Goal: Task Accomplishment & Management: Complete application form

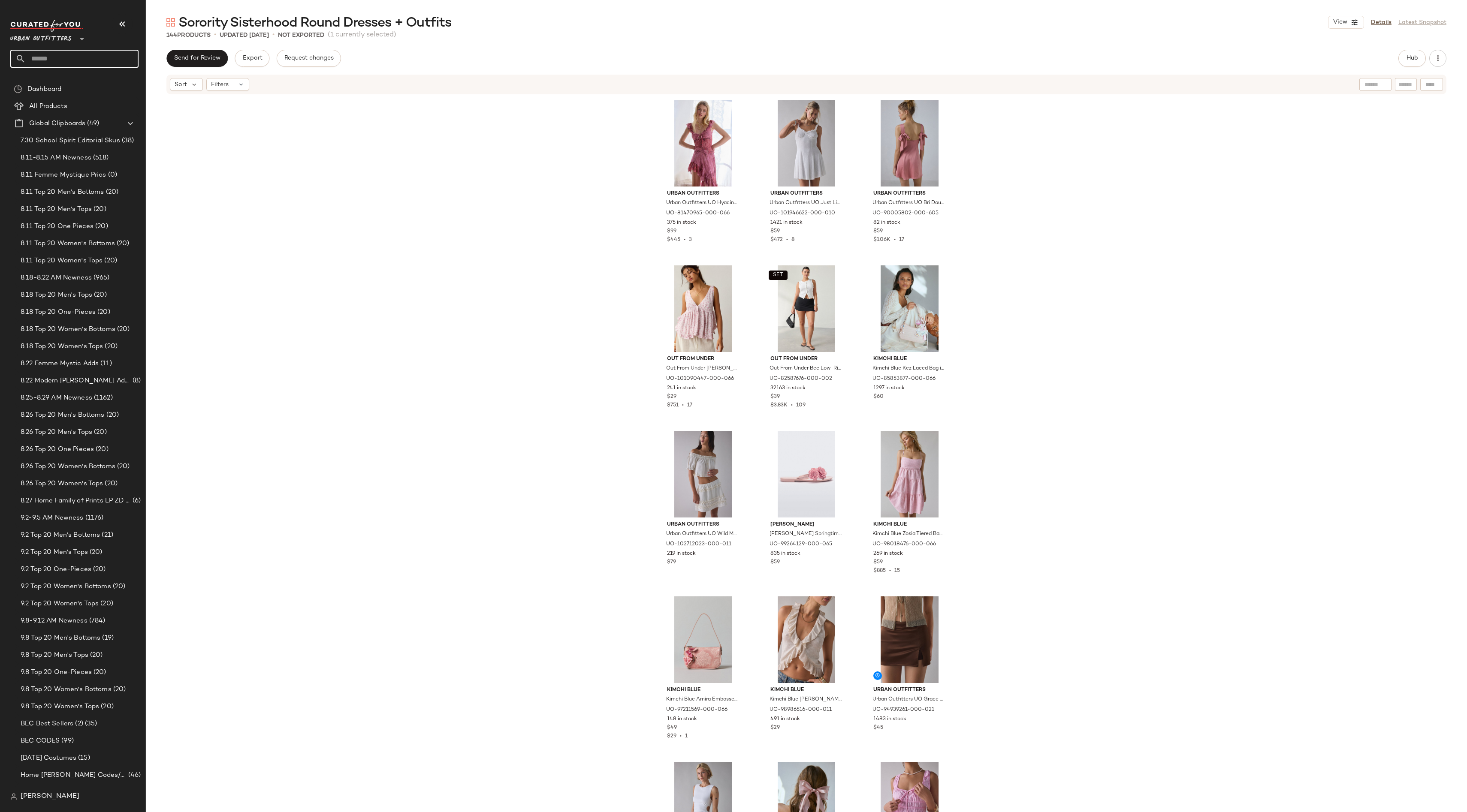
click at [93, 55] on input "text" at bounding box center [82, 59] width 113 height 18
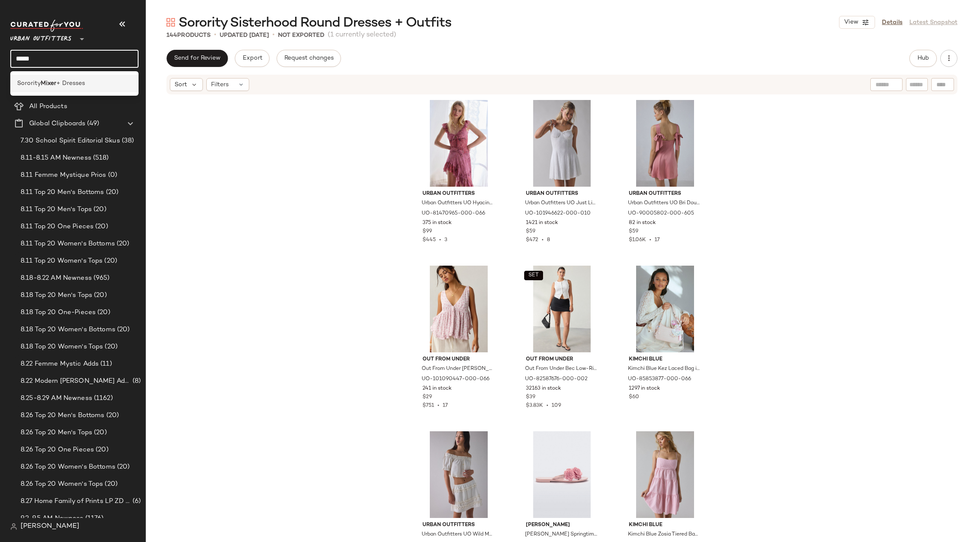
type input "*****"
click at [60, 82] on span "+ Dresses" at bounding box center [70, 83] width 29 height 9
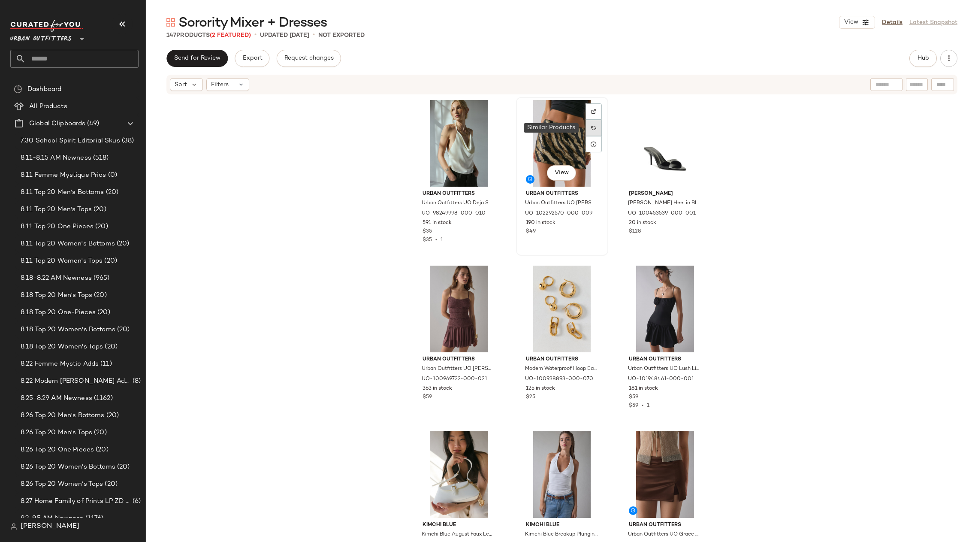
click at [595, 126] on div at bounding box center [594, 128] width 16 height 16
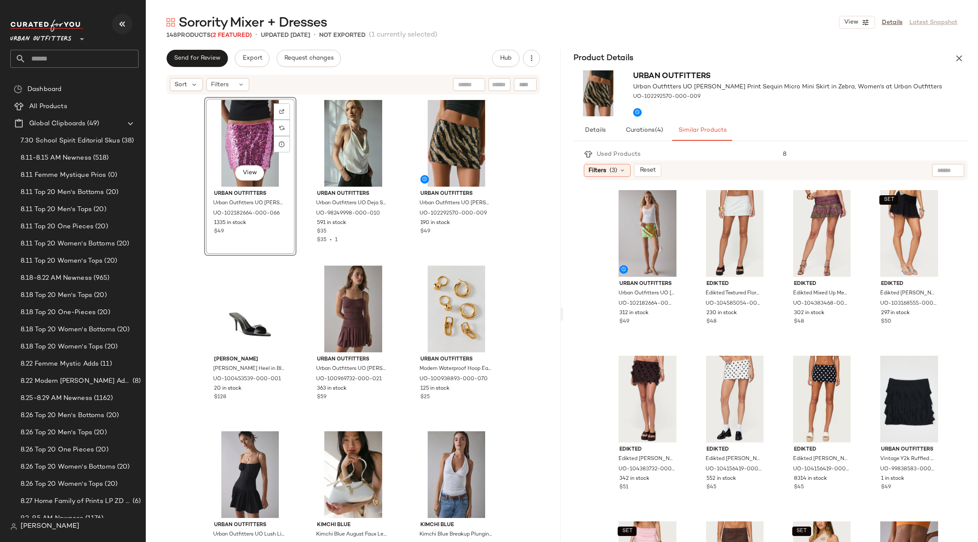
click at [118, 28] on icon "button" at bounding box center [122, 24] width 10 height 10
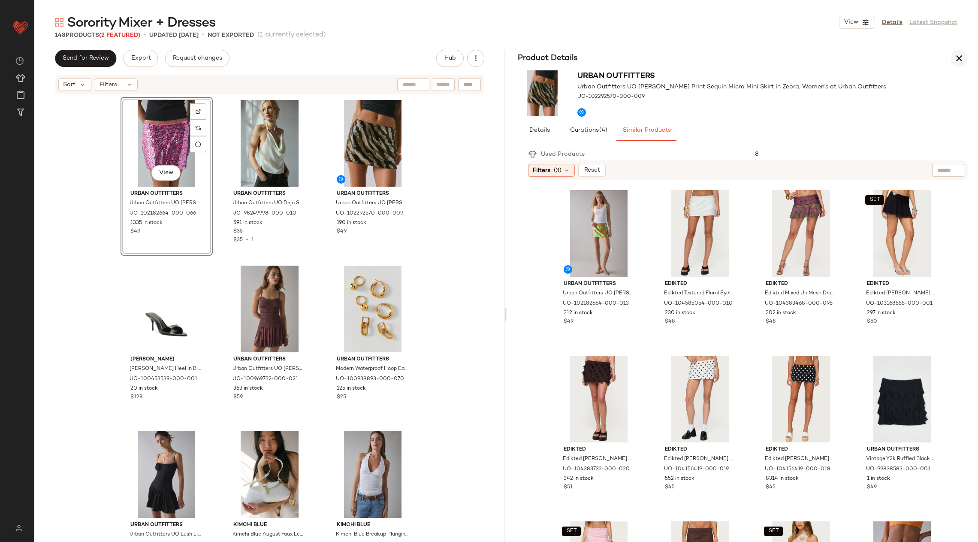
click at [961, 56] on icon "button" at bounding box center [959, 58] width 10 height 10
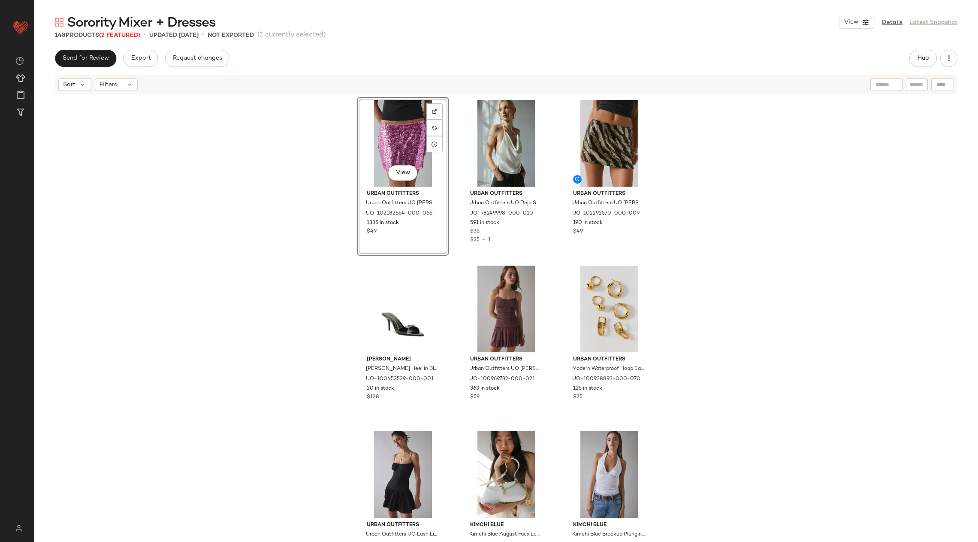
click at [908, 55] on div "Send for Review Export Request changes Hub" at bounding box center [506, 58] width 903 height 17
click at [914, 60] on button "Hub" at bounding box center [923, 58] width 27 height 17
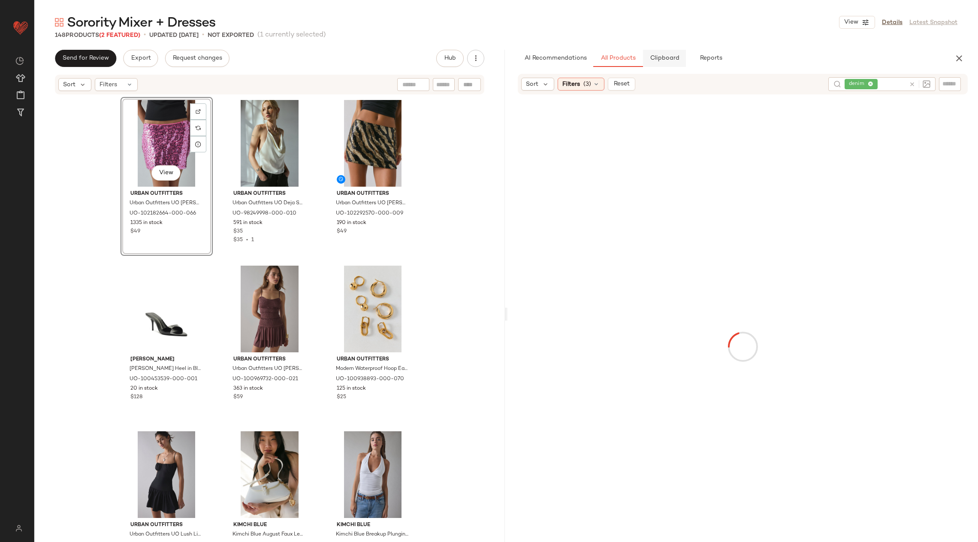
click at [668, 55] on span "Clipboard" at bounding box center [665, 58] width 30 height 7
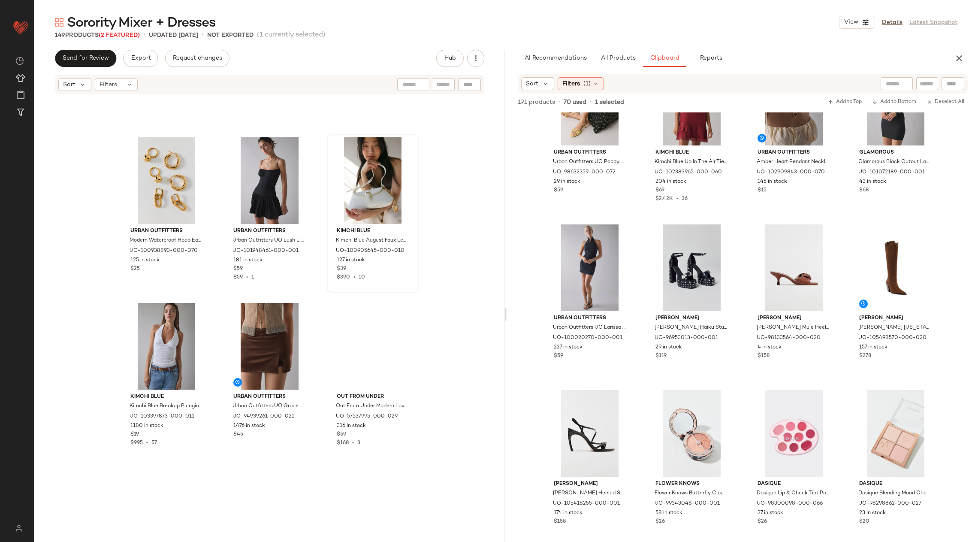
scroll to position [618, 0]
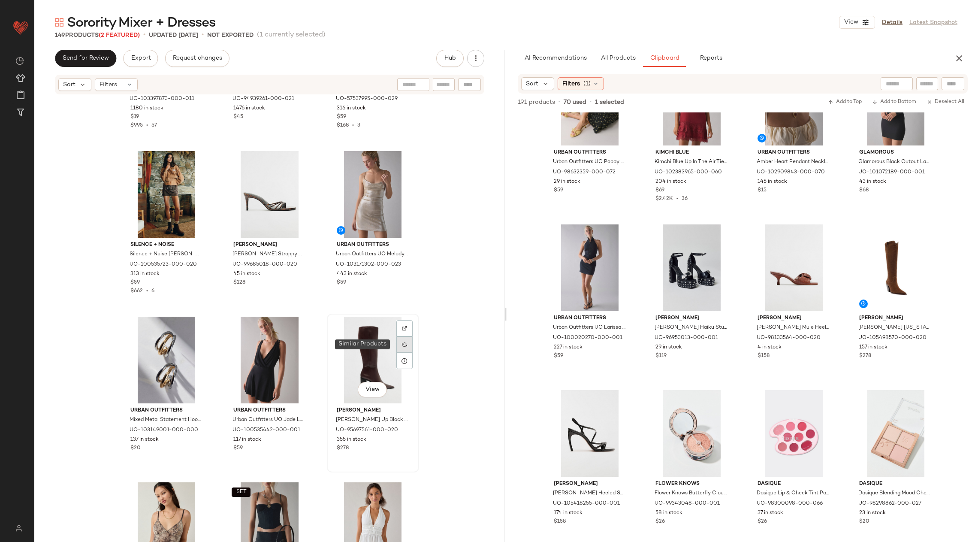
click at [398, 348] on div at bounding box center [404, 344] width 16 height 16
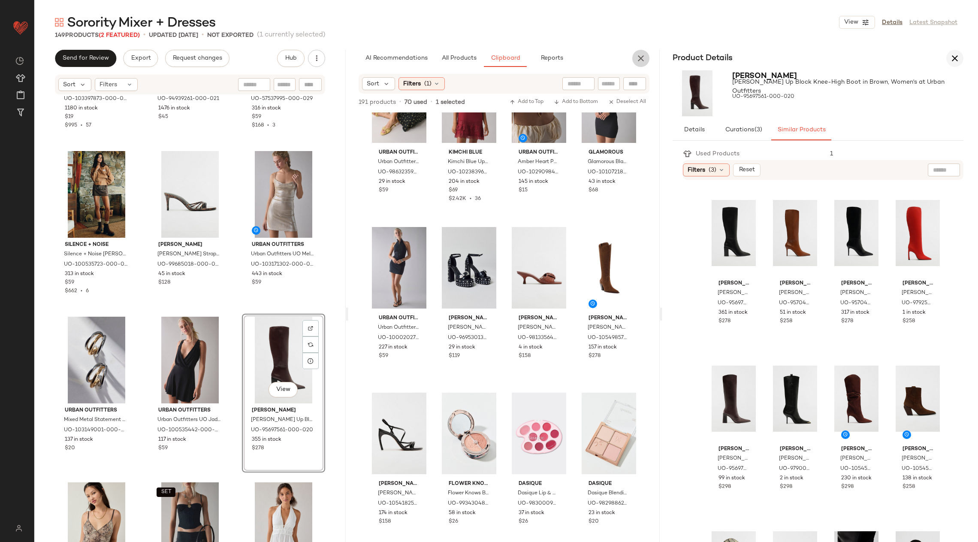
click at [639, 59] on icon "button" at bounding box center [641, 58] width 10 height 10
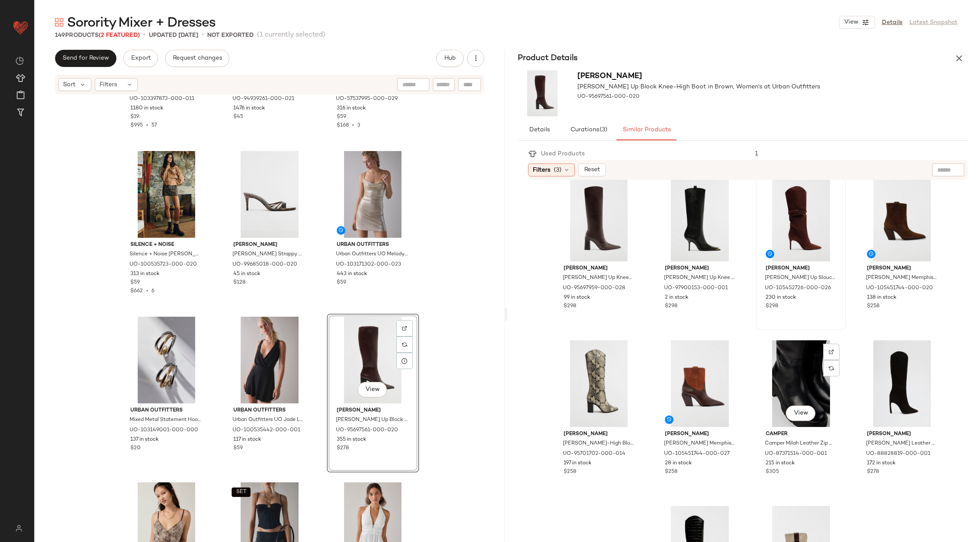
scroll to position [277, 0]
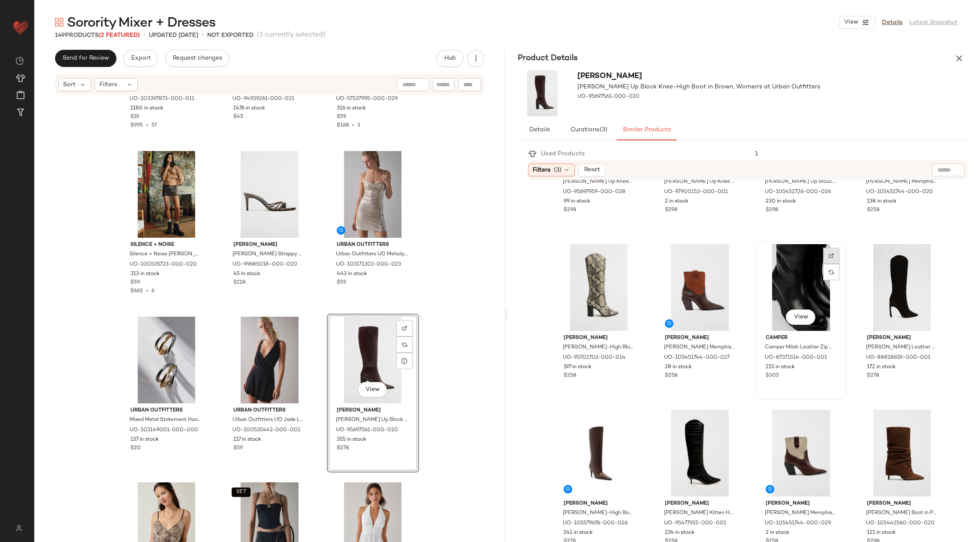
click at [823, 258] on div at bounding box center [831, 256] width 16 height 16
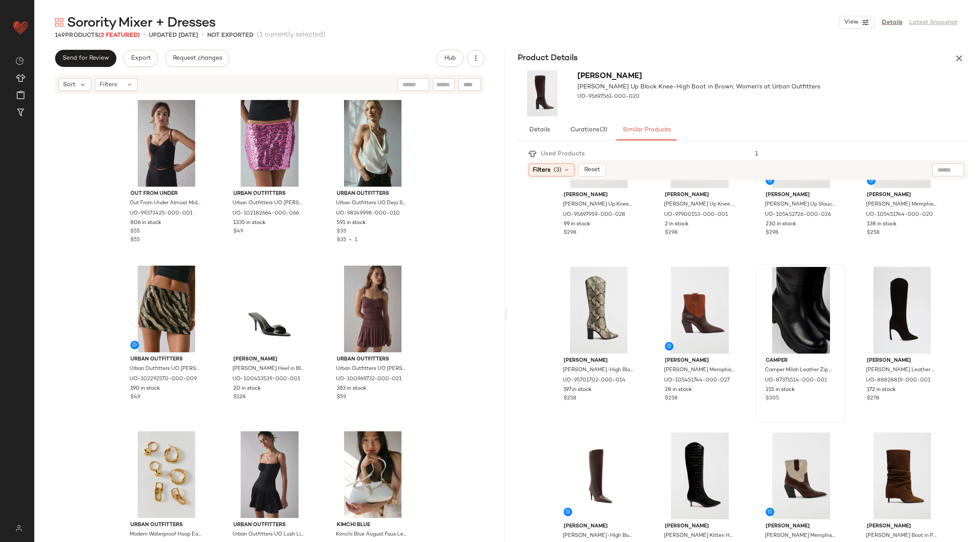
scroll to position [629, 0]
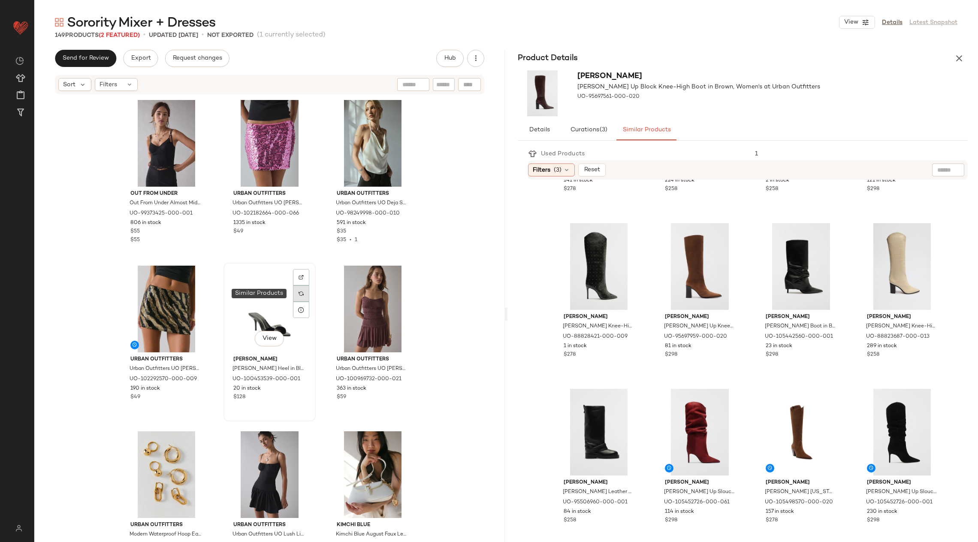
click at [295, 293] on div at bounding box center [301, 293] width 16 height 16
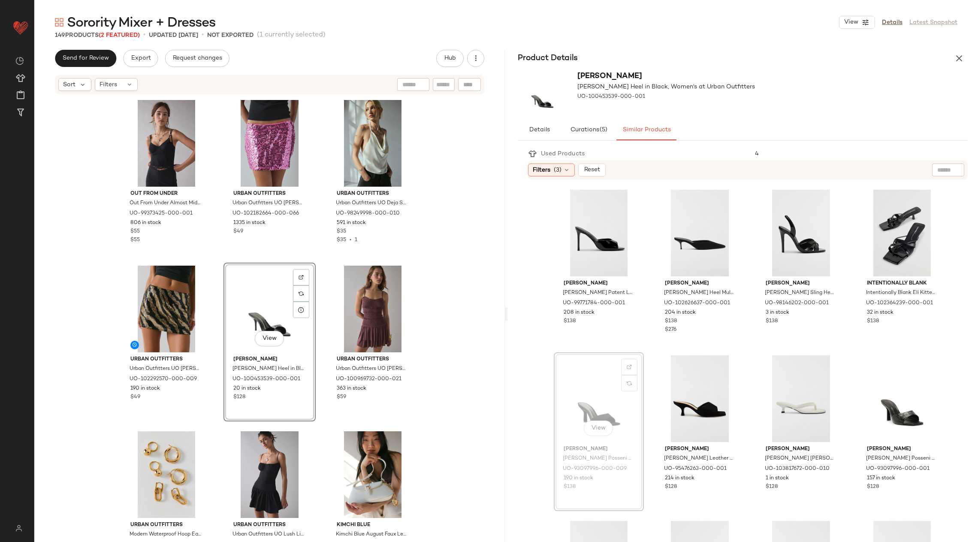
scroll to position [0, 0]
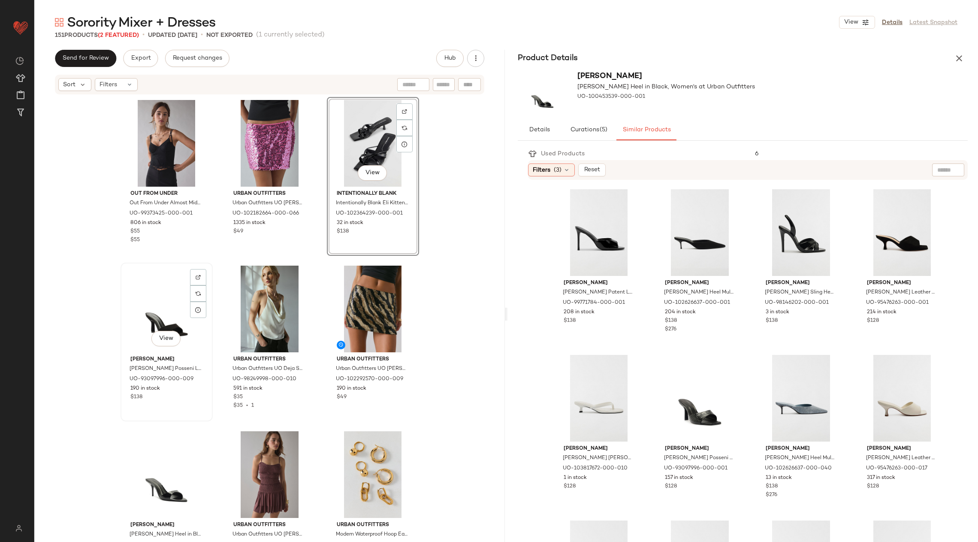
click at [172, 300] on div "View" at bounding box center [167, 309] width 86 height 87
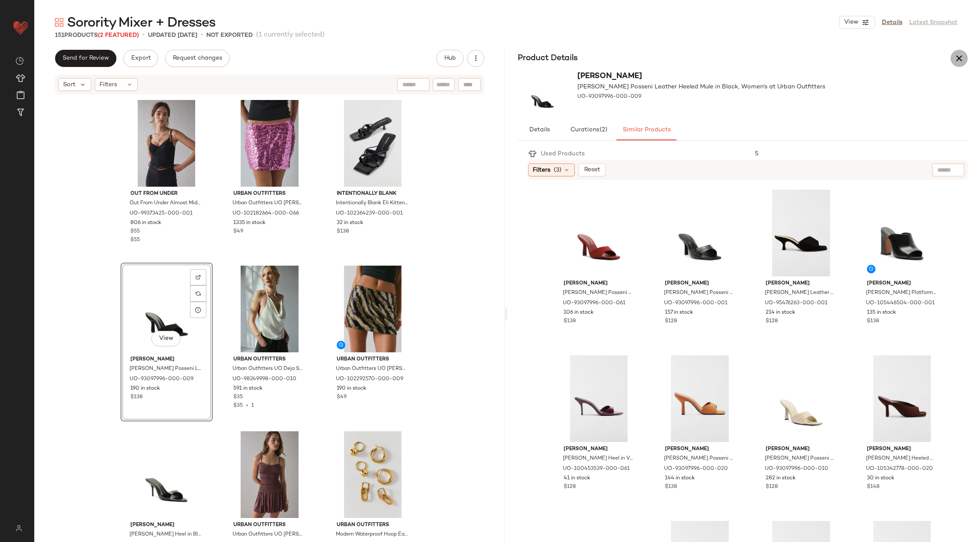
click at [959, 61] on icon "button" at bounding box center [959, 58] width 10 height 10
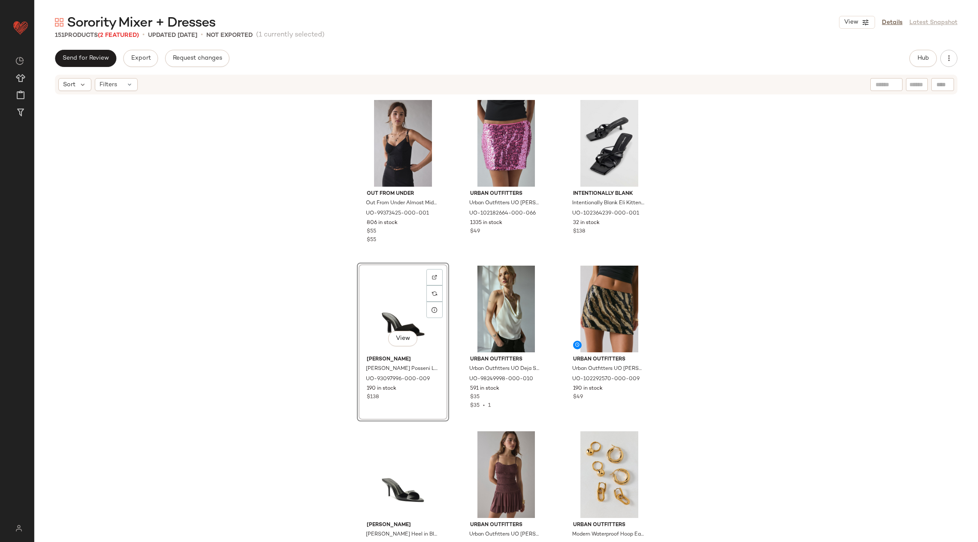
click at [398, 319] on div "View" at bounding box center [403, 309] width 86 height 87
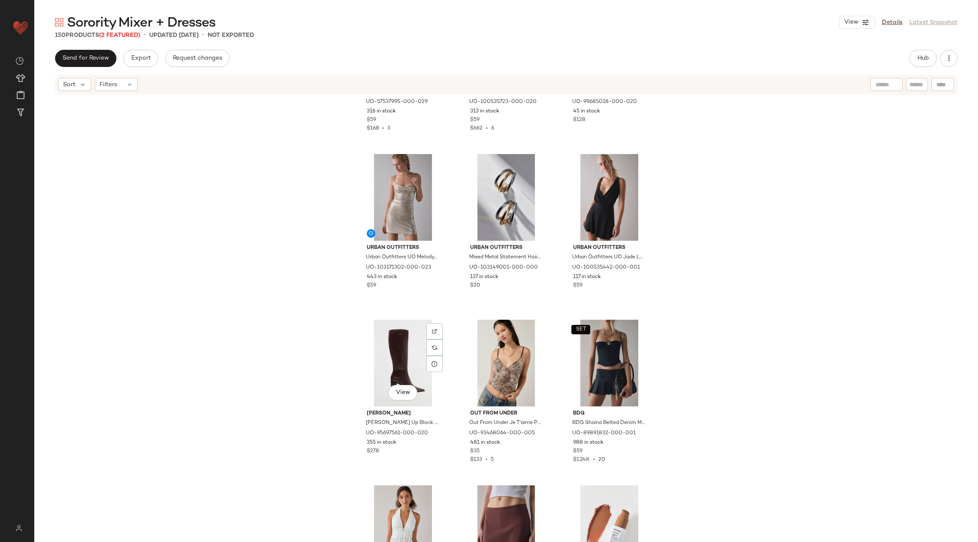
scroll to position [831, 0]
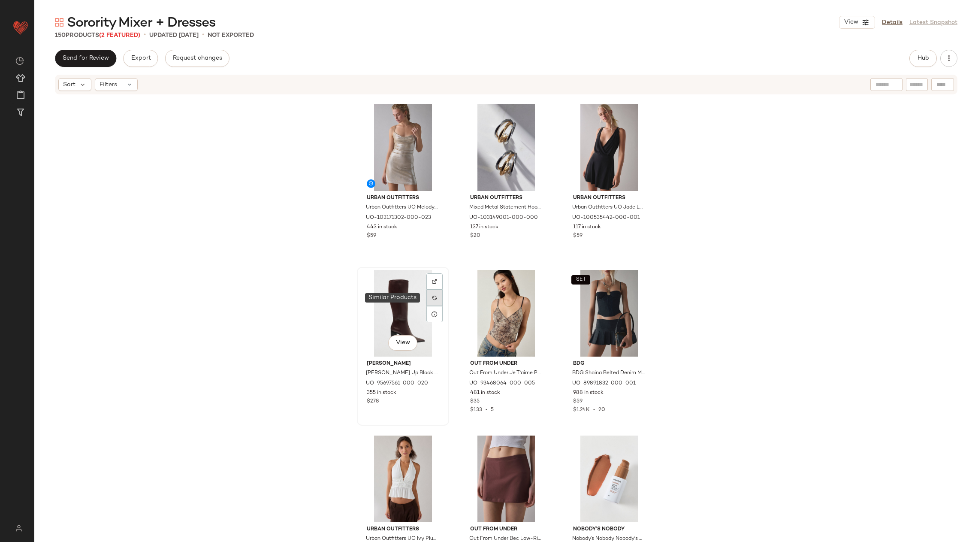
click at [433, 300] on img at bounding box center [434, 297] width 5 height 5
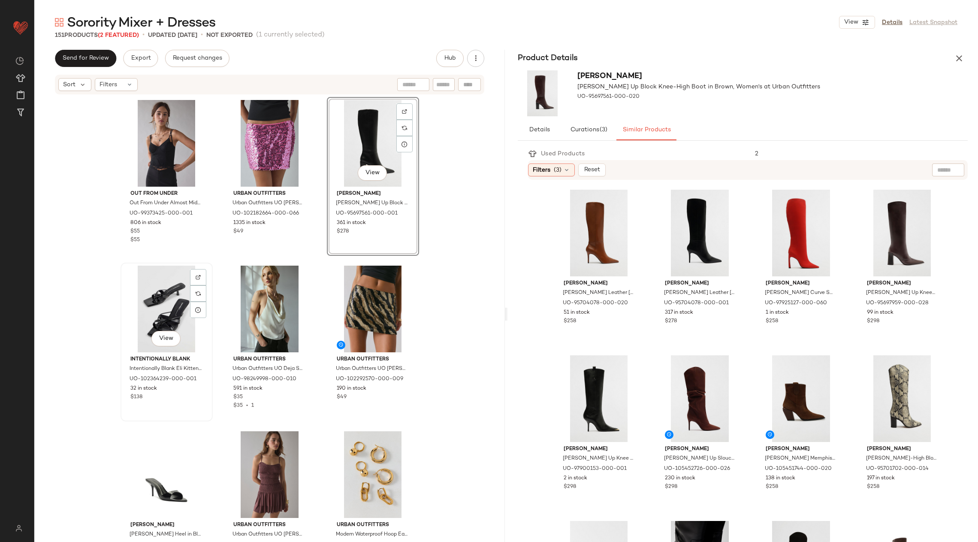
click at [160, 301] on div "View" at bounding box center [167, 309] width 86 height 87
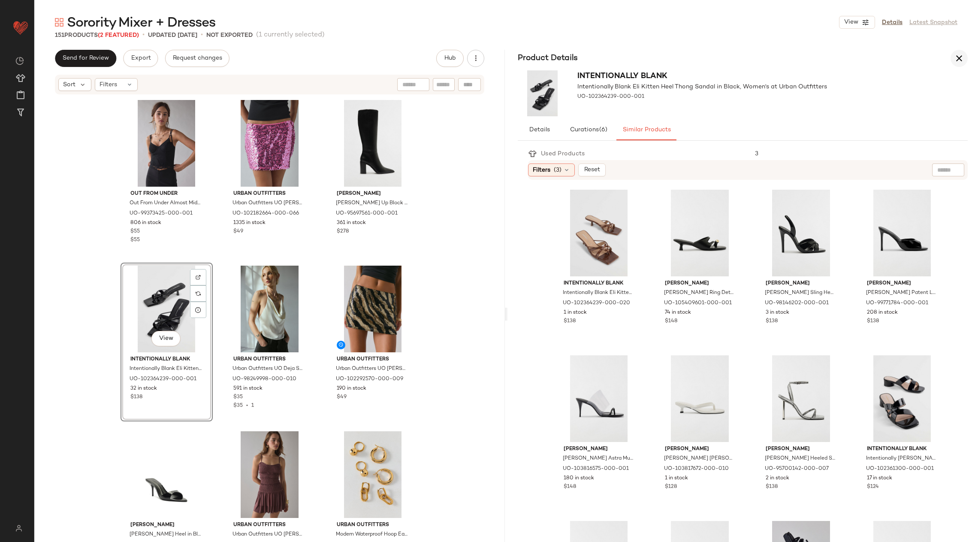
click at [962, 65] on button "button" at bounding box center [959, 58] width 17 height 17
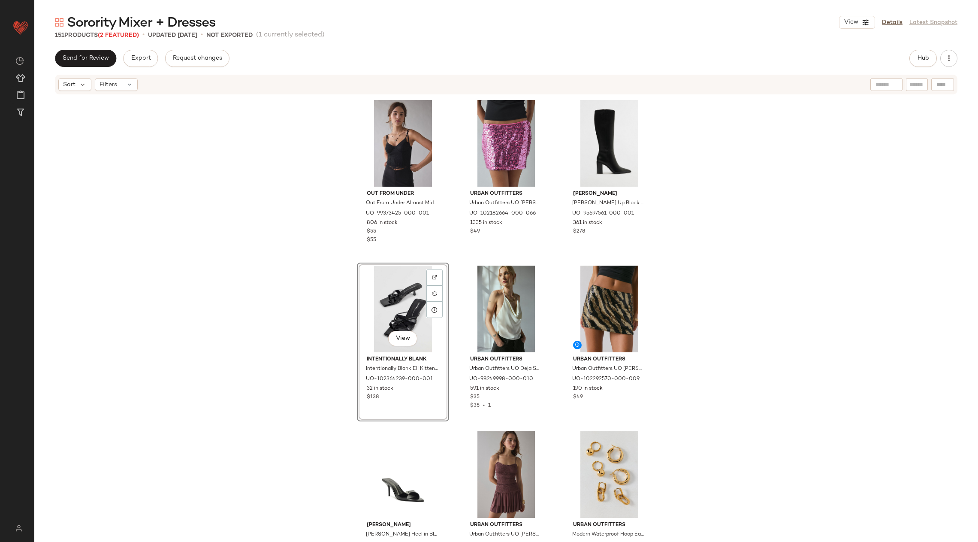
click at [404, 307] on div "View" at bounding box center [403, 309] width 86 height 87
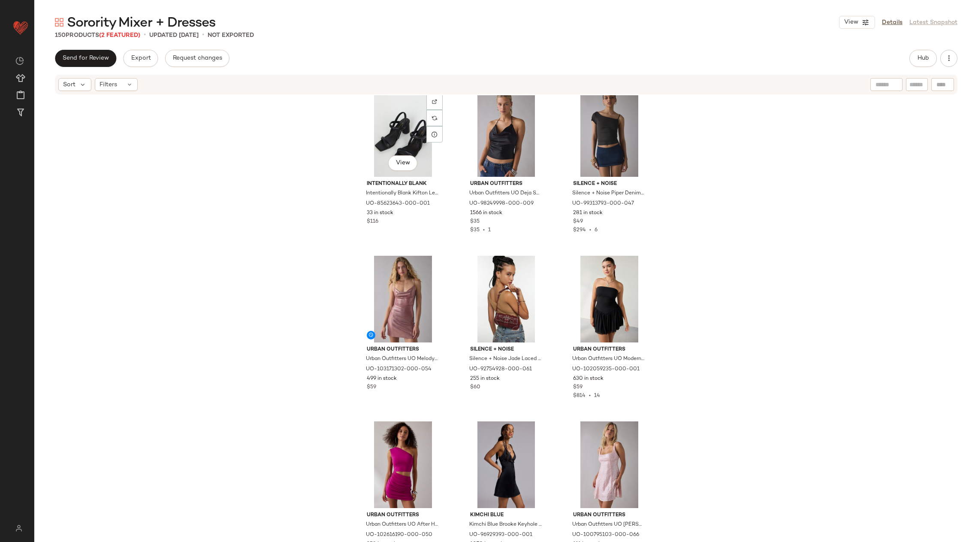
scroll to position [3828, 0]
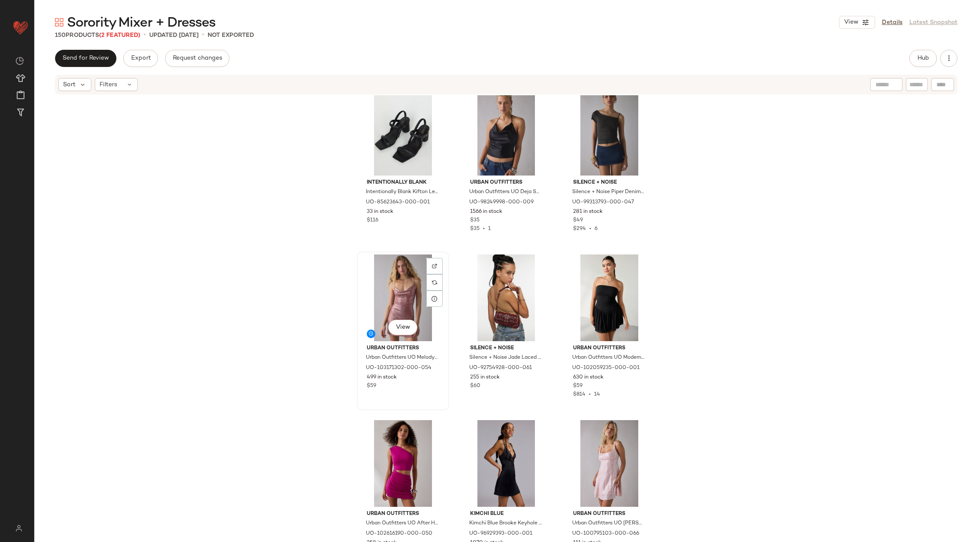
click at [400, 297] on div "View" at bounding box center [403, 297] width 86 height 87
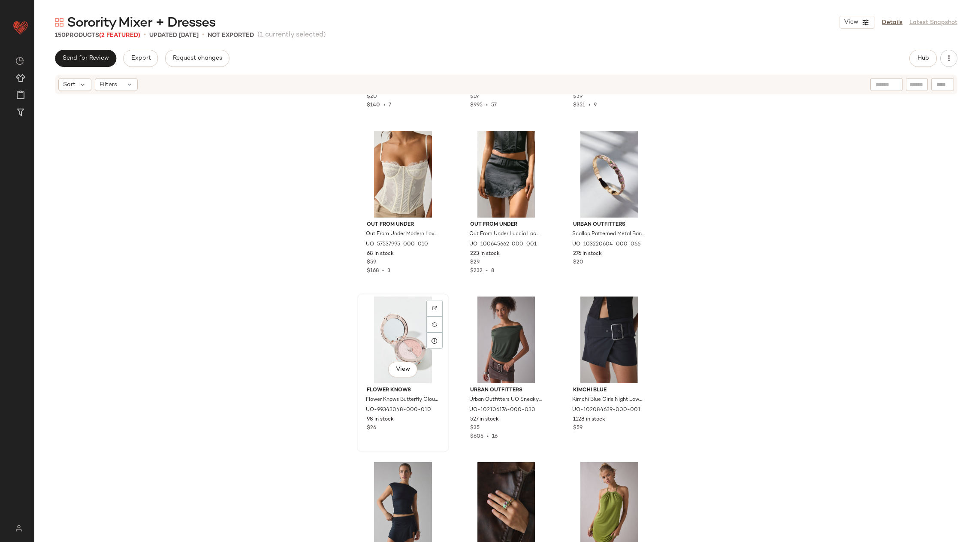
scroll to position [4448, 0]
click at [605, 164] on div "View" at bounding box center [609, 174] width 86 height 87
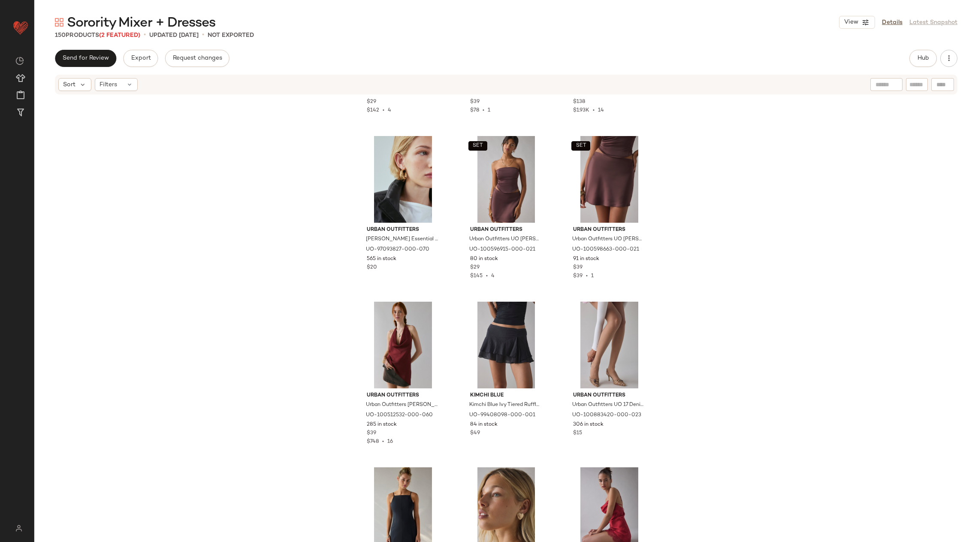
scroll to position [2723, 0]
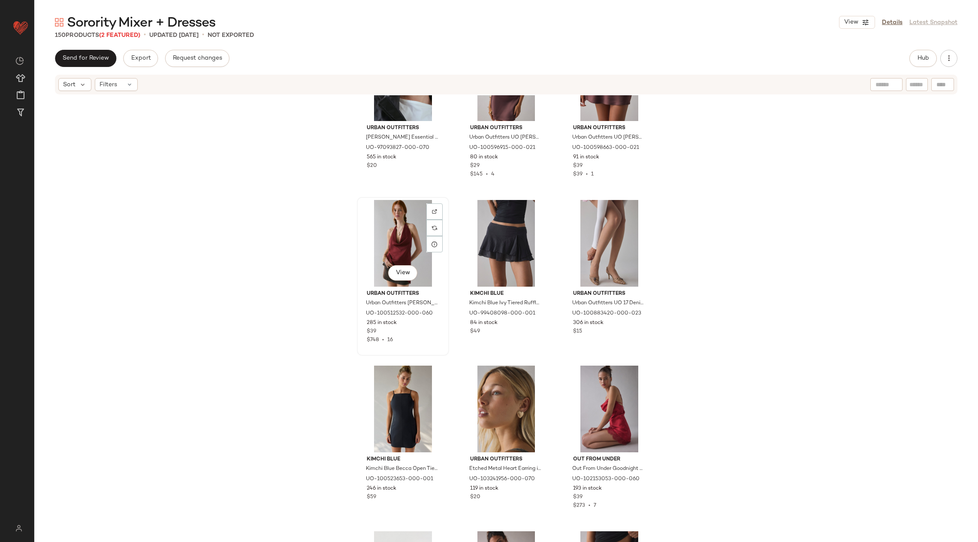
click at [396, 250] on div "View" at bounding box center [403, 243] width 86 height 87
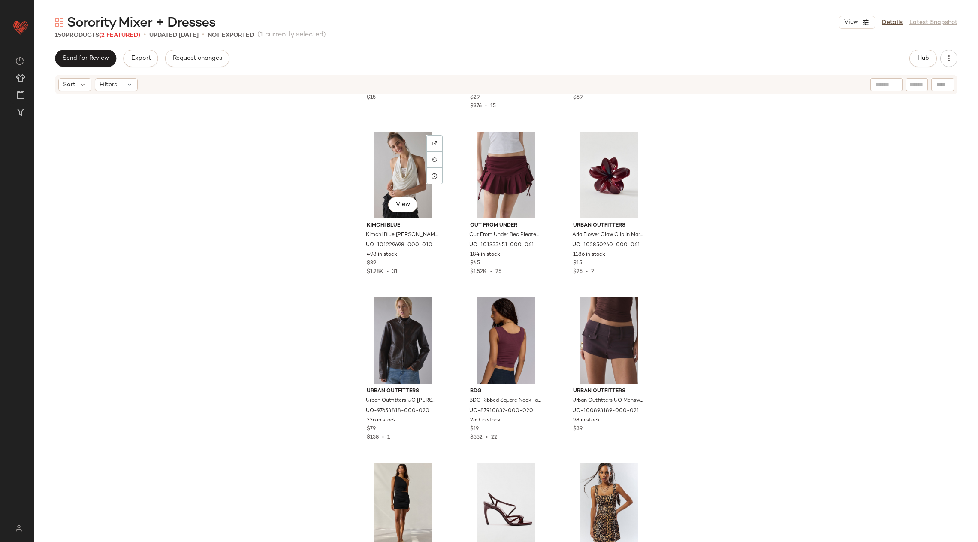
scroll to position [3633, 0]
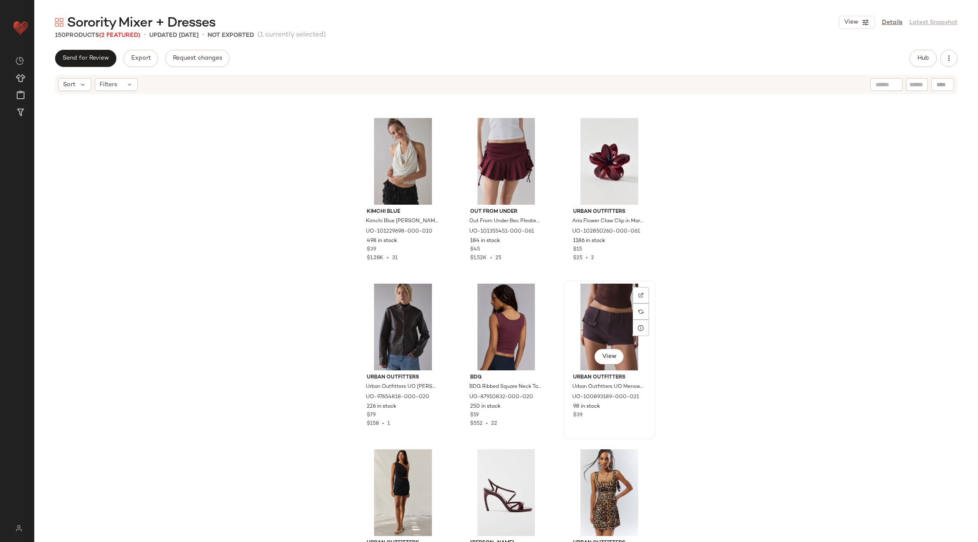
click at [588, 312] on div "View" at bounding box center [609, 327] width 86 height 87
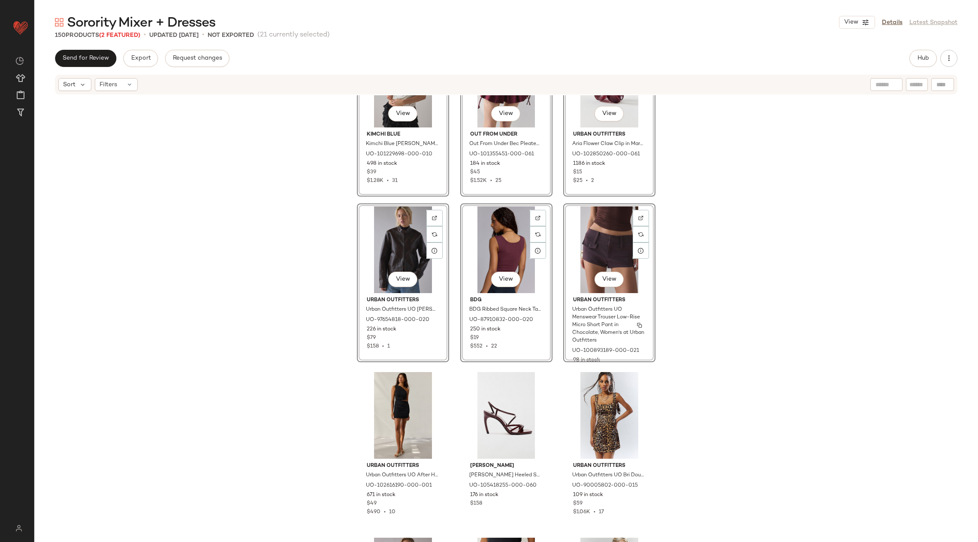
scroll to position [3815, 0]
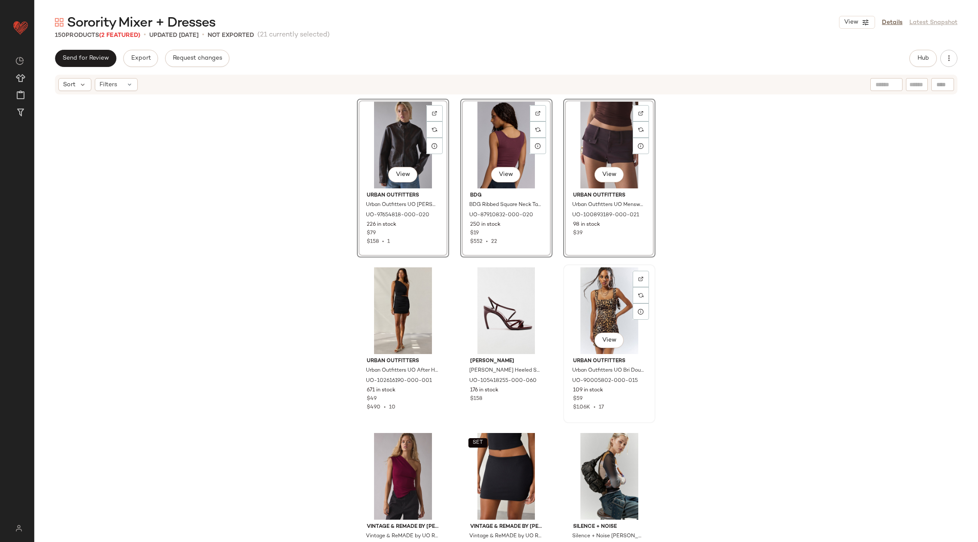
click at [590, 307] on div "View" at bounding box center [609, 310] width 86 height 87
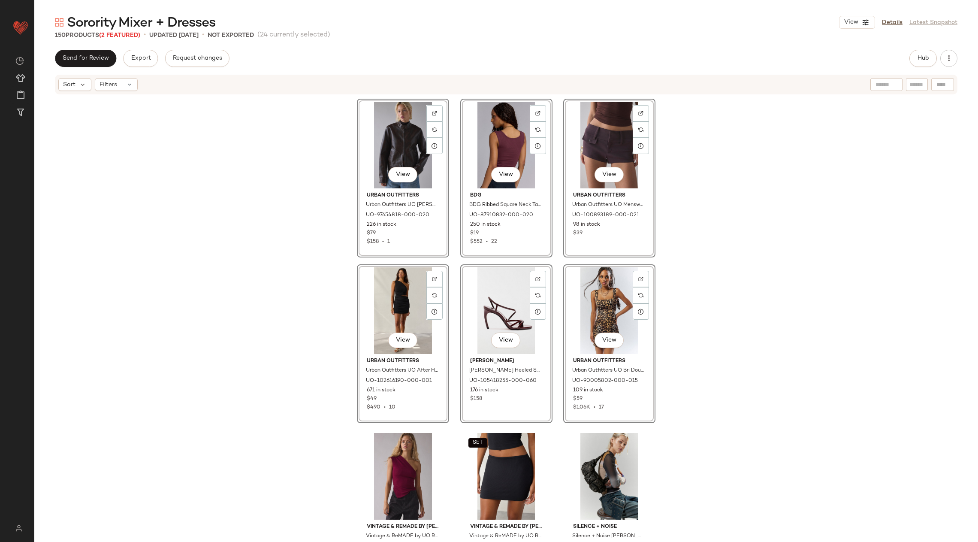
scroll to position [4022, 0]
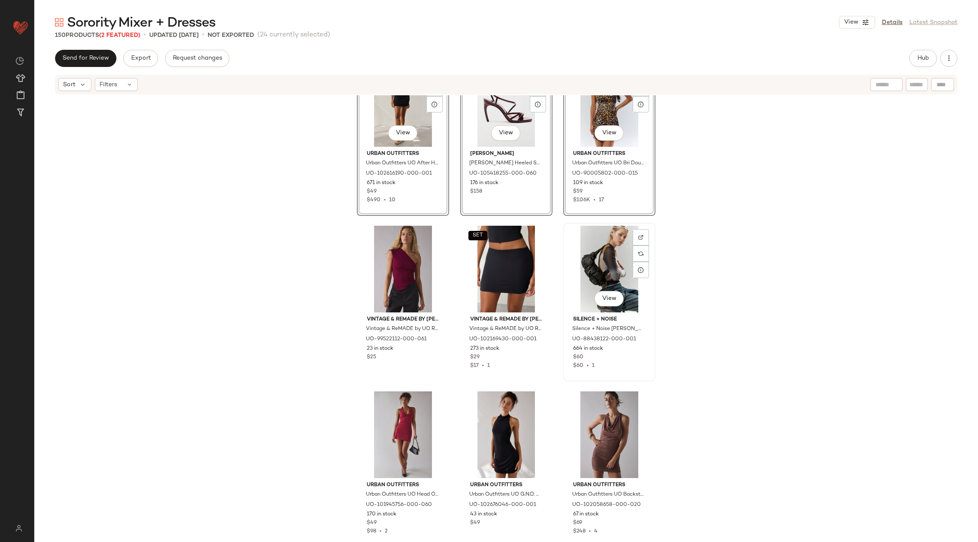
click at [589, 275] on div "View" at bounding box center [609, 269] width 86 height 87
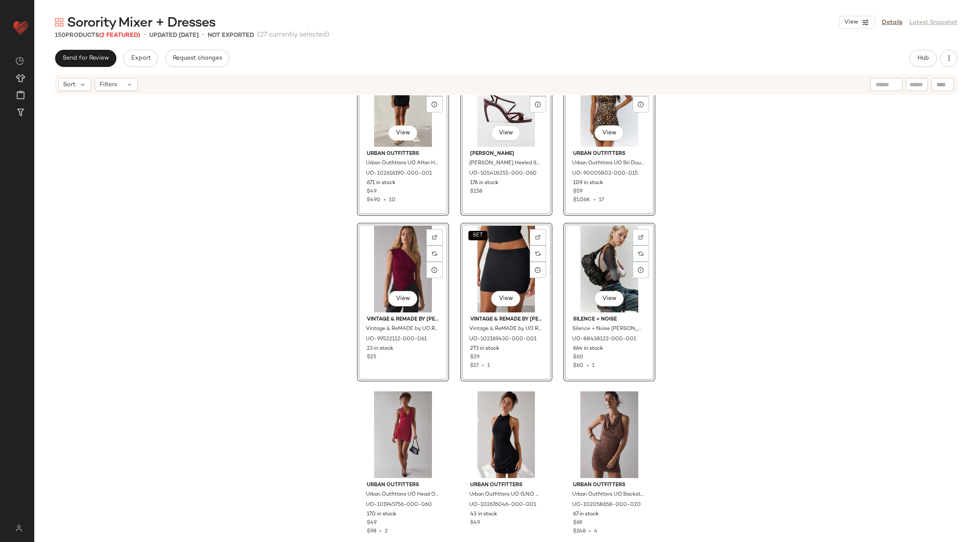
scroll to position [4227, 0]
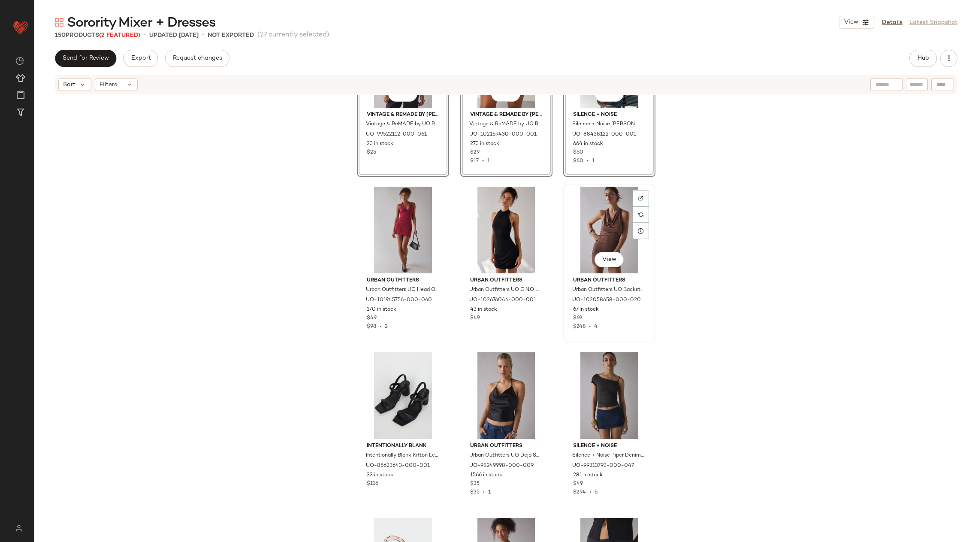
click at [586, 229] on div "View" at bounding box center [609, 230] width 86 height 87
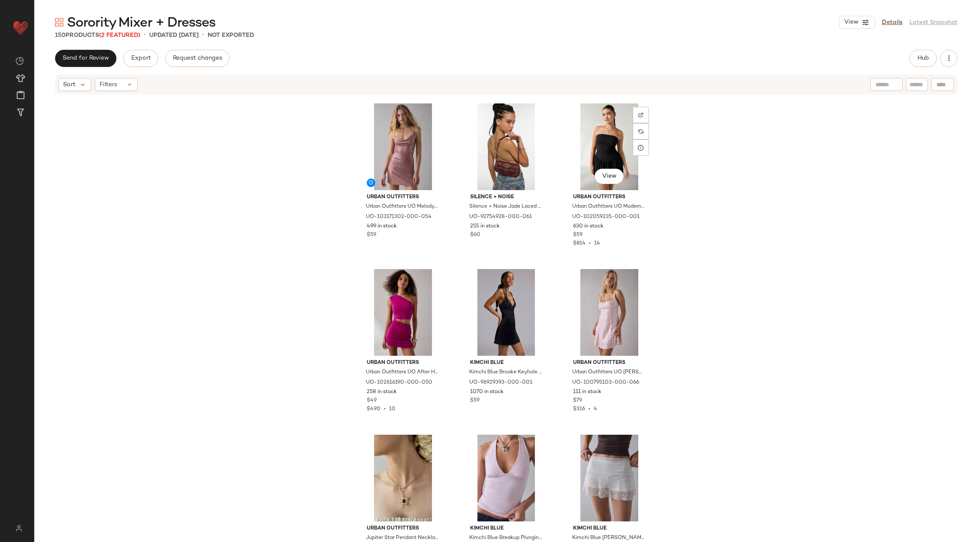
scroll to position [1695, 0]
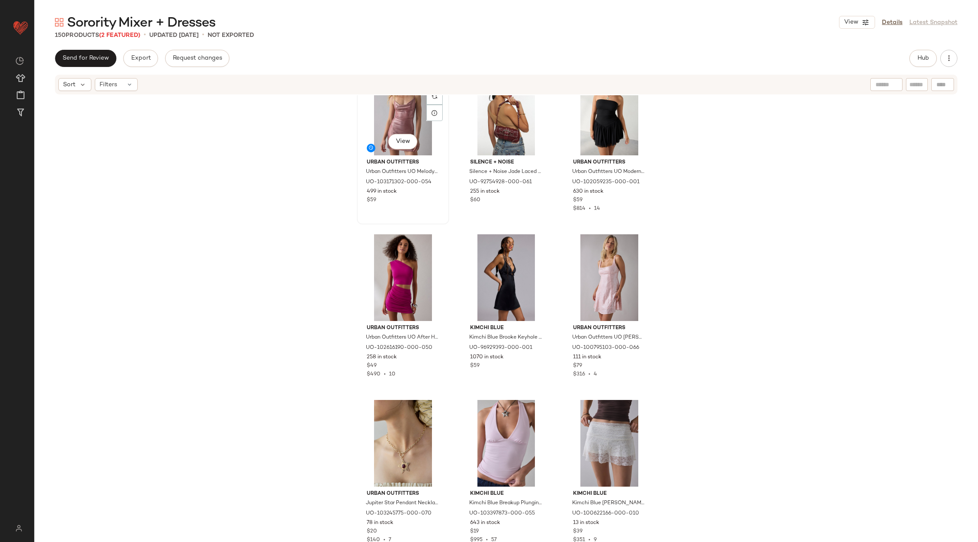
click at [396, 114] on div "View" at bounding box center [403, 112] width 86 height 87
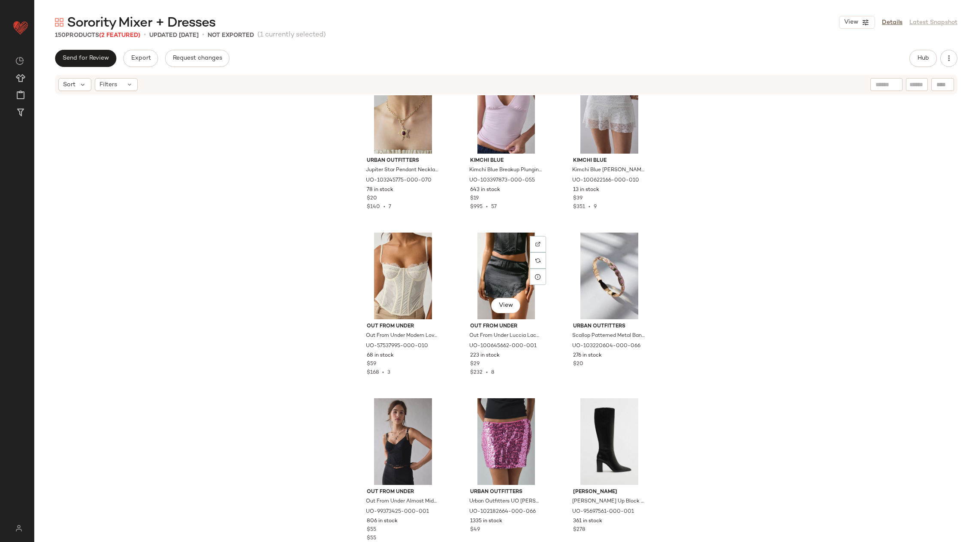
scroll to position [2033, 0]
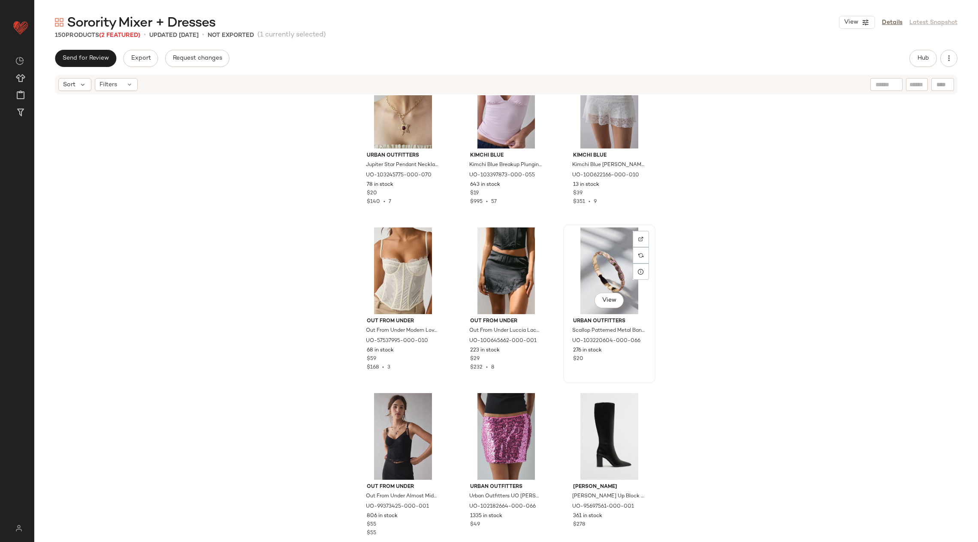
click at [589, 254] on div "View" at bounding box center [609, 270] width 86 height 87
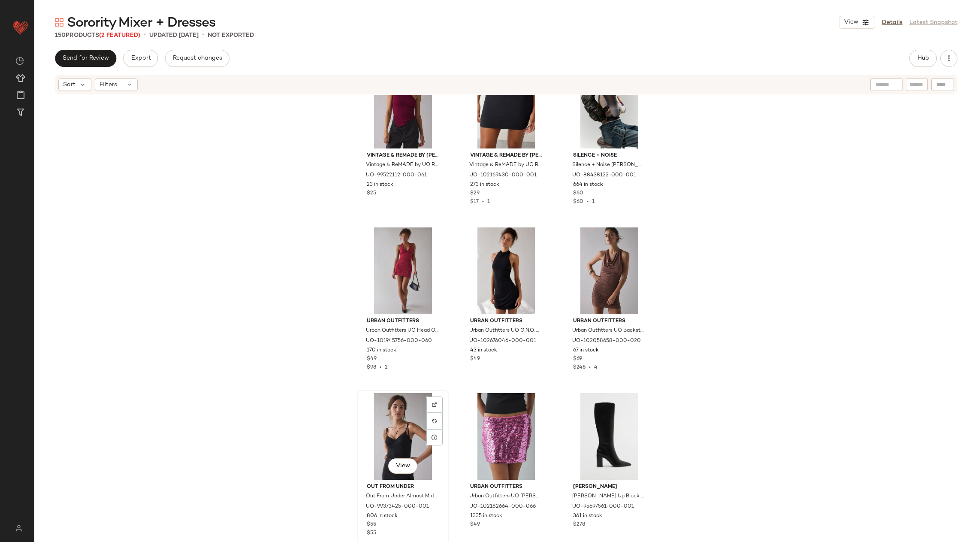
click at [396, 425] on div "View" at bounding box center [403, 436] width 86 height 87
click at [606, 419] on div "View" at bounding box center [609, 436] width 86 height 87
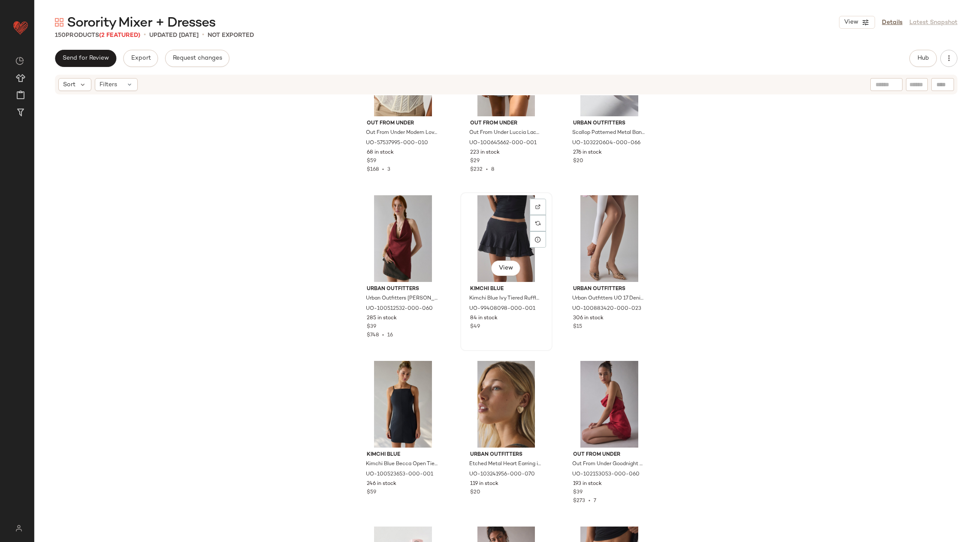
scroll to position [741, 0]
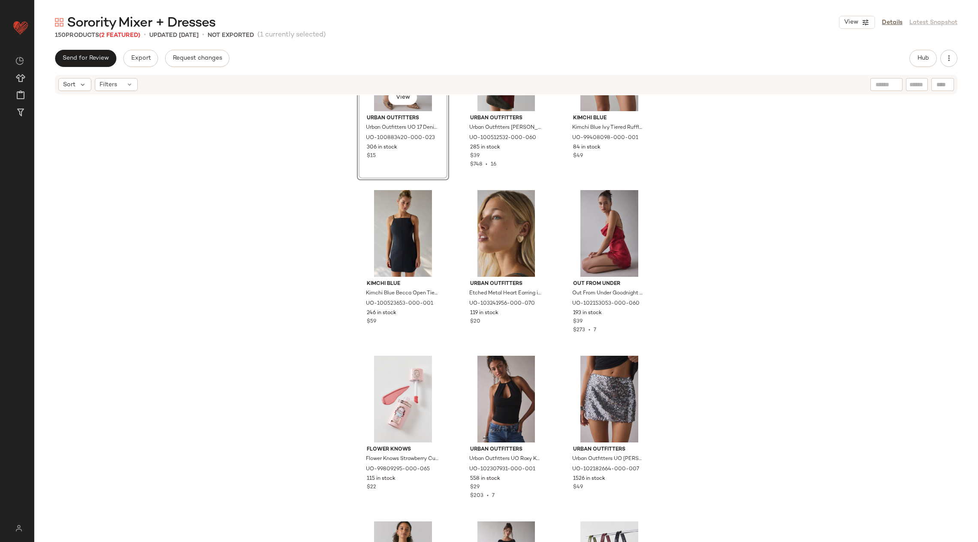
scroll to position [931, 0]
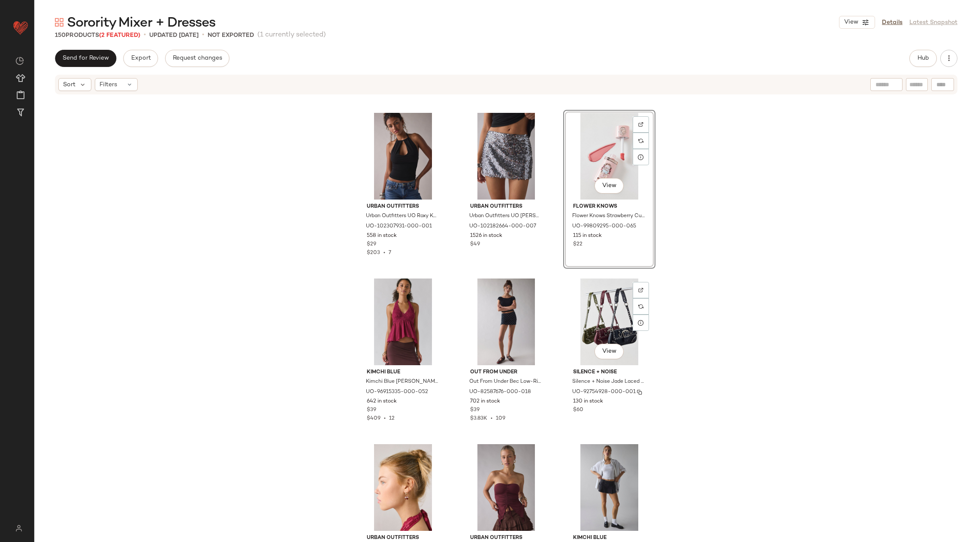
scroll to position [1154, 0]
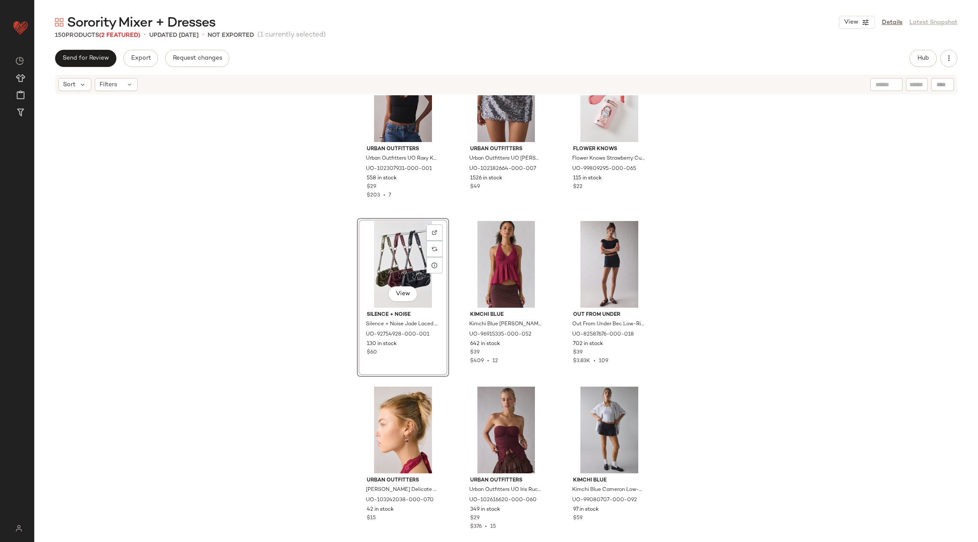
scroll to position [1320, 0]
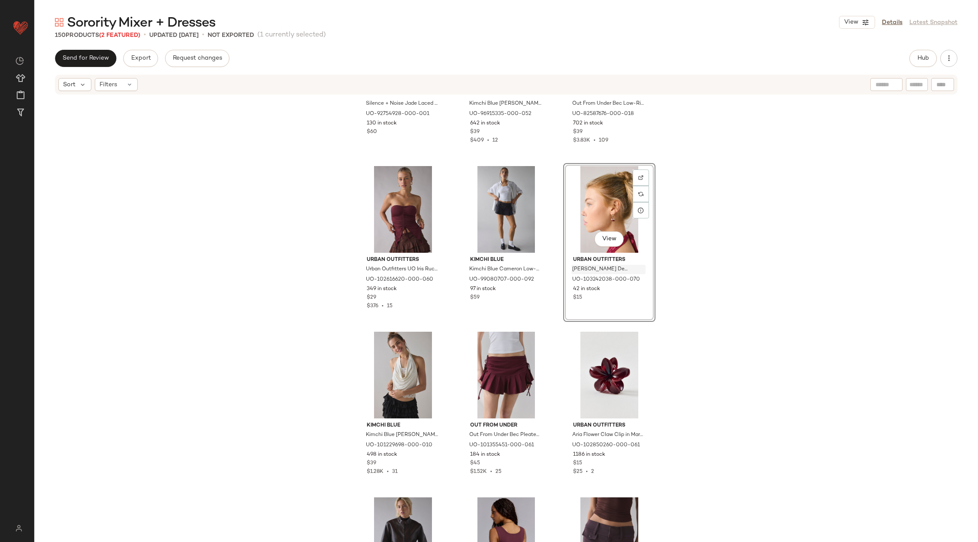
scroll to position [1533, 0]
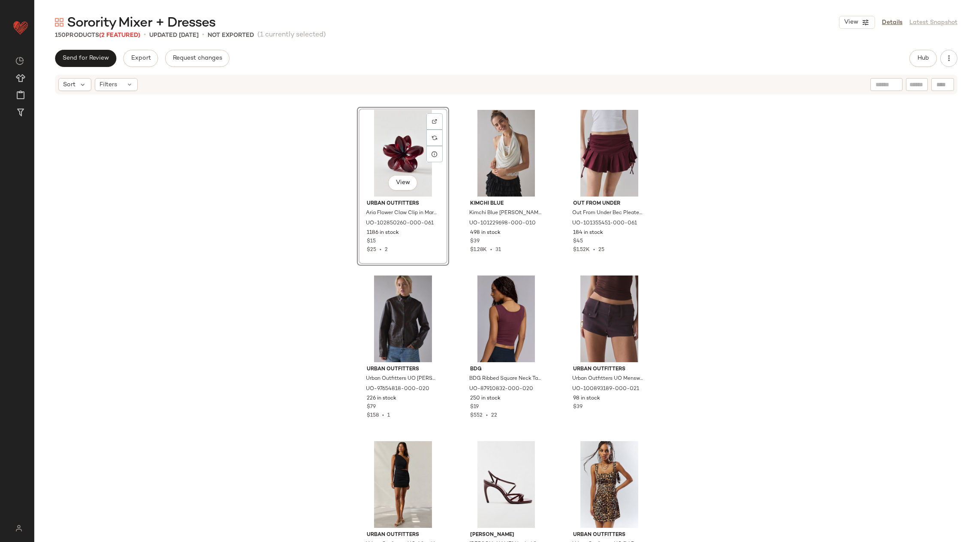
scroll to position [1713, 0]
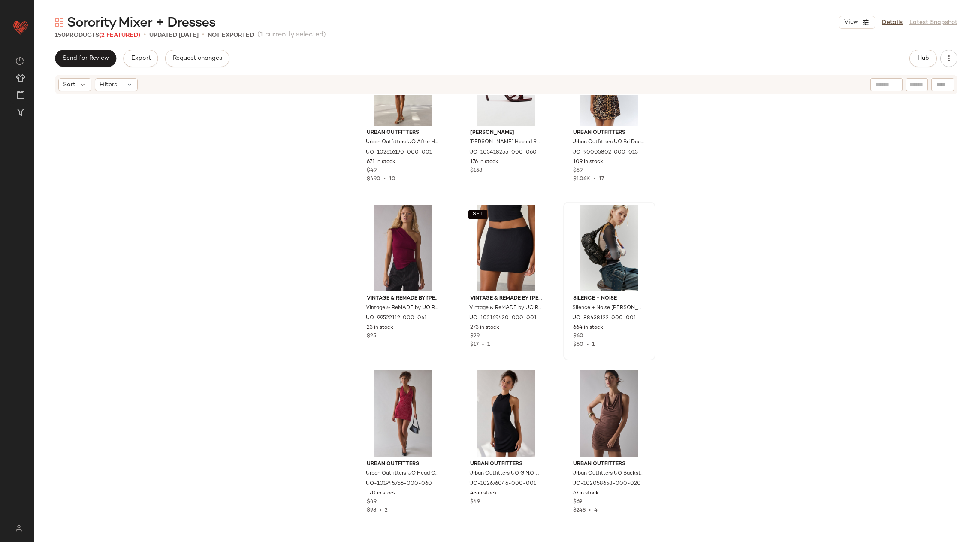
scroll to position [2084, 0]
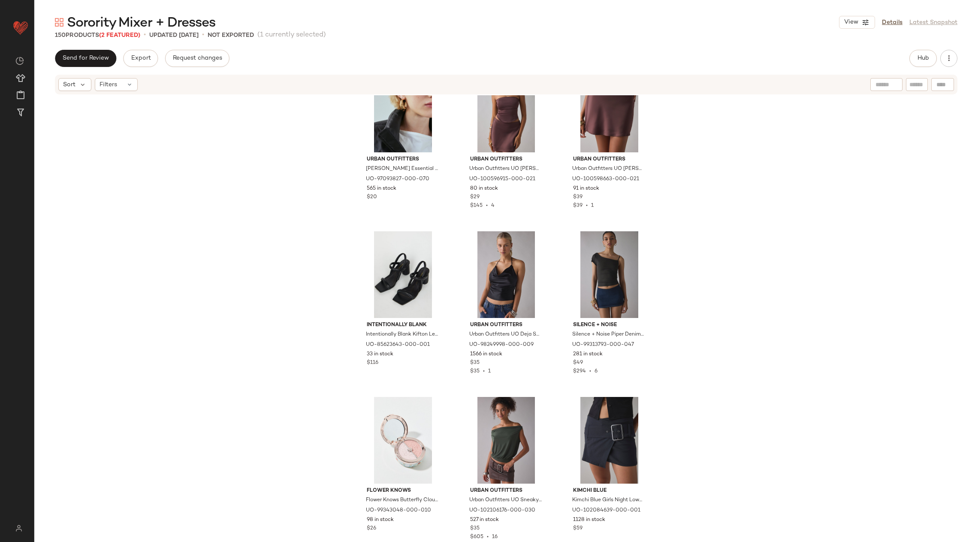
scroll to position [4328, 0]
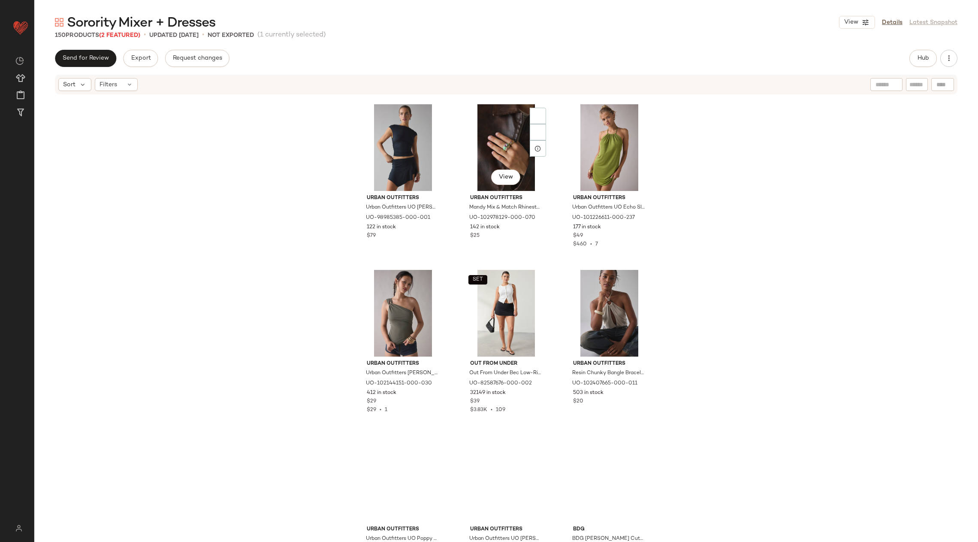
scroll to position [4856, 0]
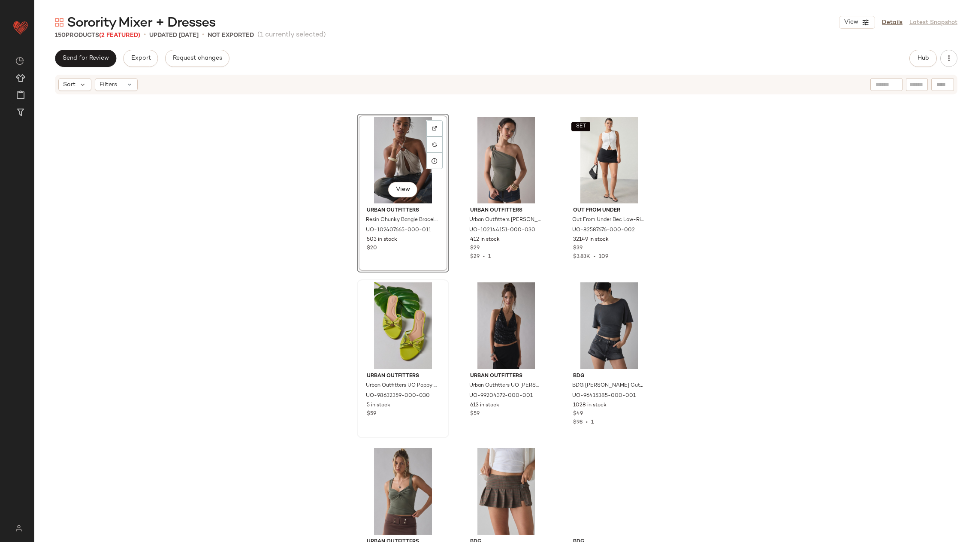
scroll to position [4962, 0]
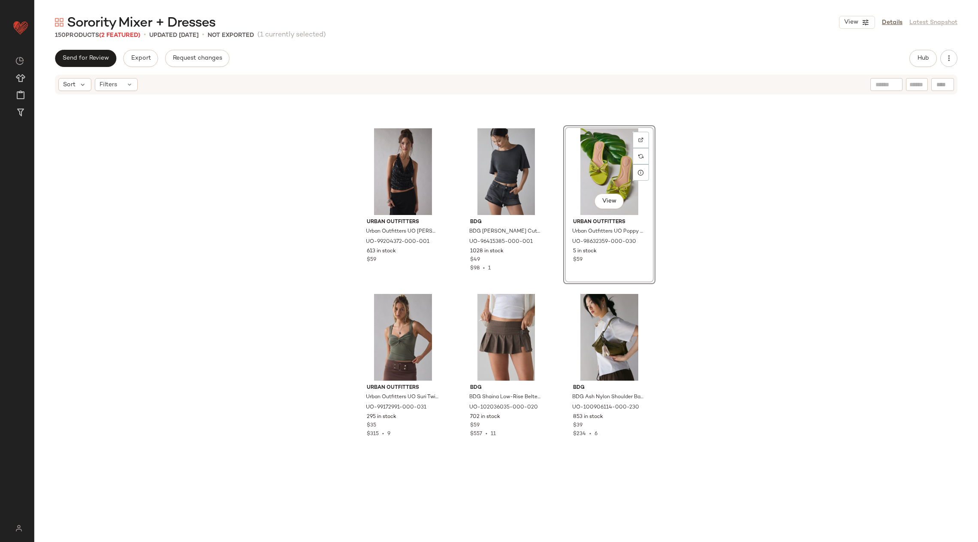
scroll to position [5225, 0]
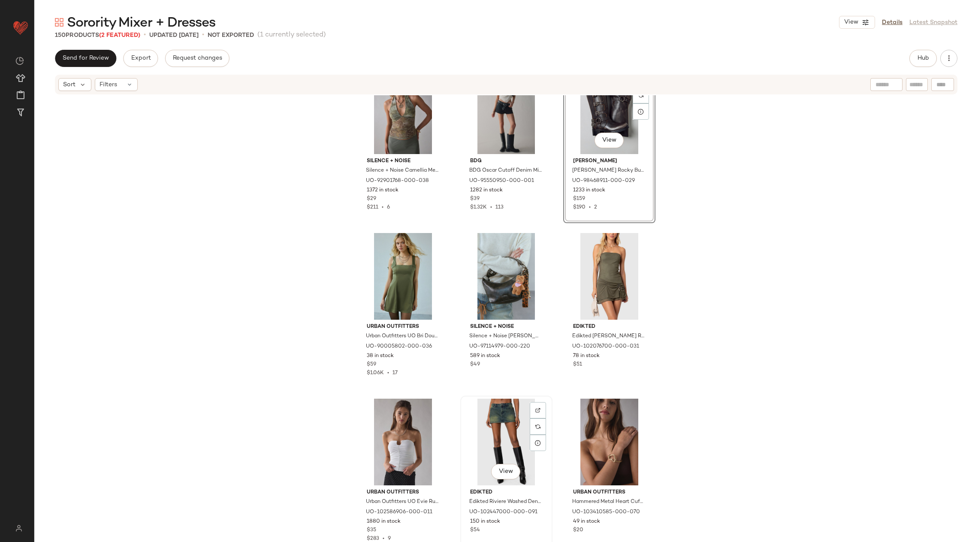
scroll to position [5546, 0]
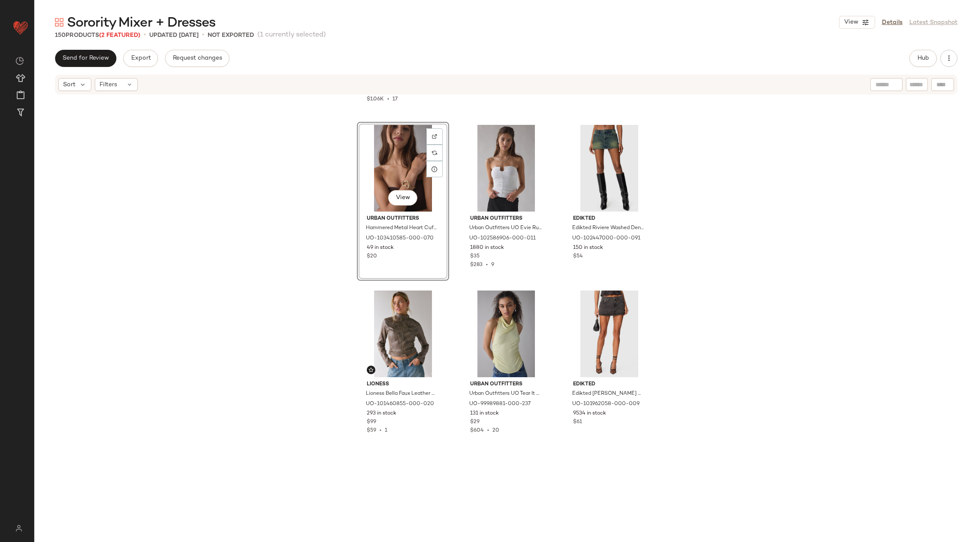
scroll to position [5882, 0]
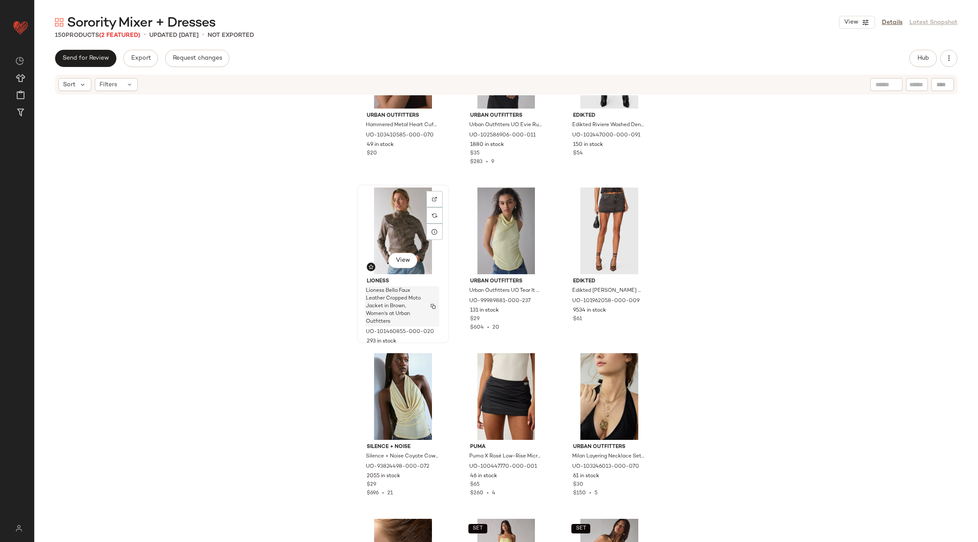
click at [420, 293] on div "Lioness Bella Faux Leather Cropped Moto Jacket in Brown, Women's at Urban Outfi…" at bounding box center [402, 306] width 74 height 40
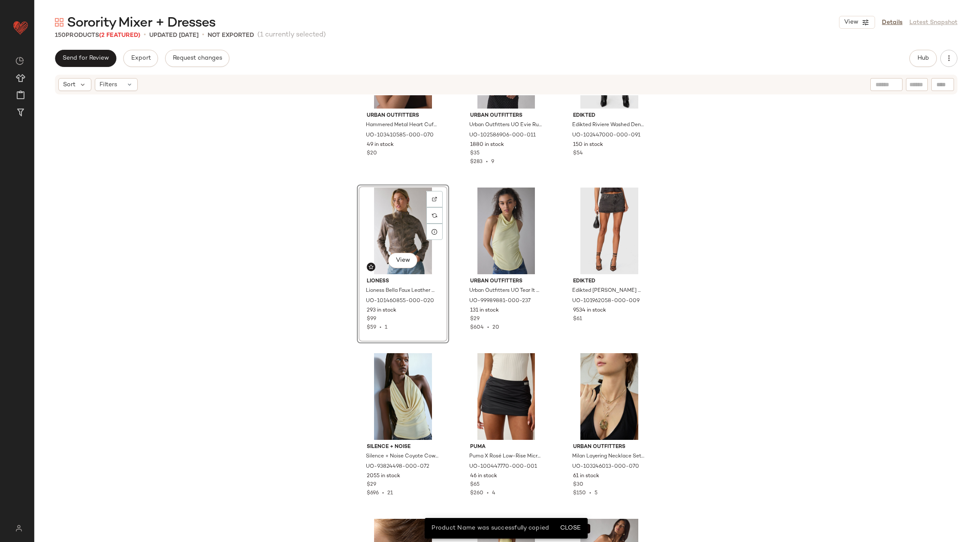
click at [726, 321] on div "Urban Outfitters Hammered Metal Heart Cuff Bracelet in Gold, Women's at Urban O…" at bounding box center [506, 331] width 944 height 472
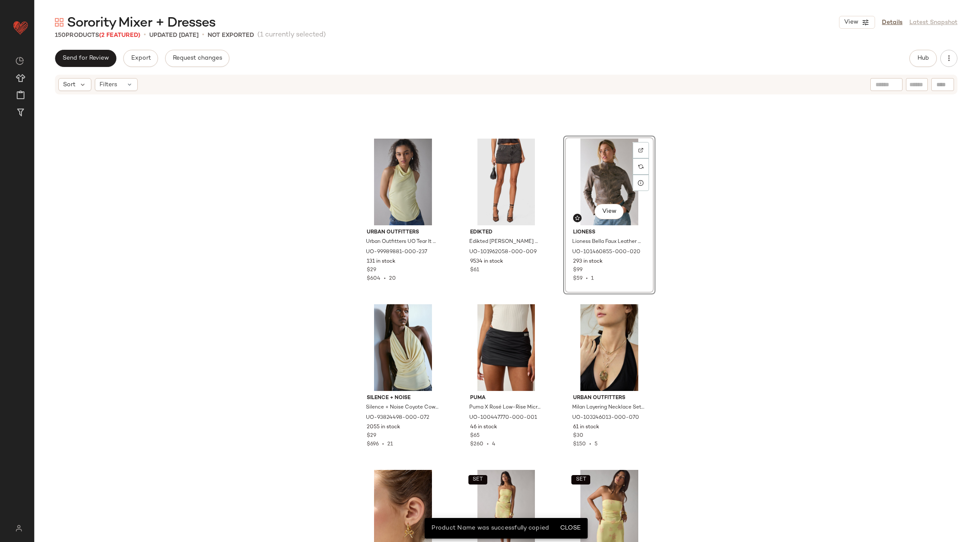
scroll to position [6013, 0]
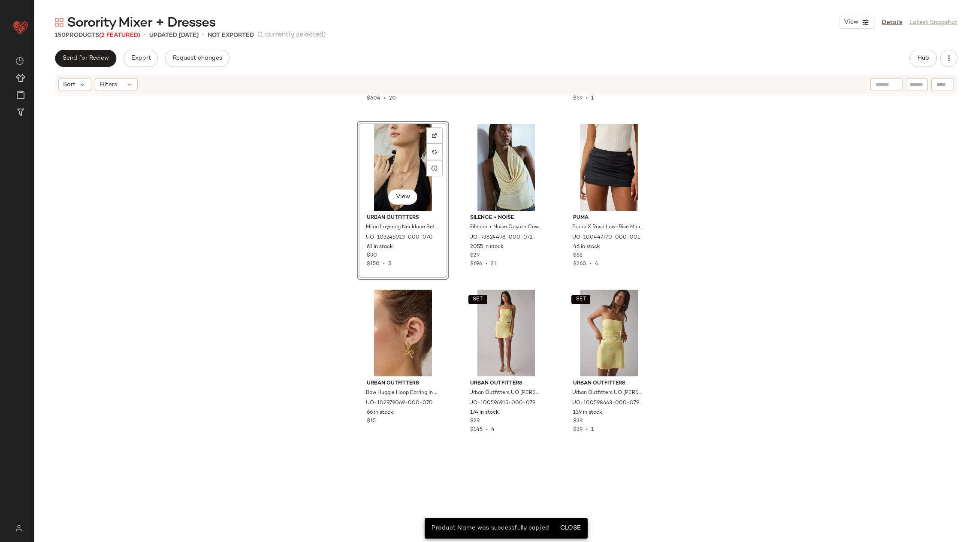
scroll to position [6154, 0]
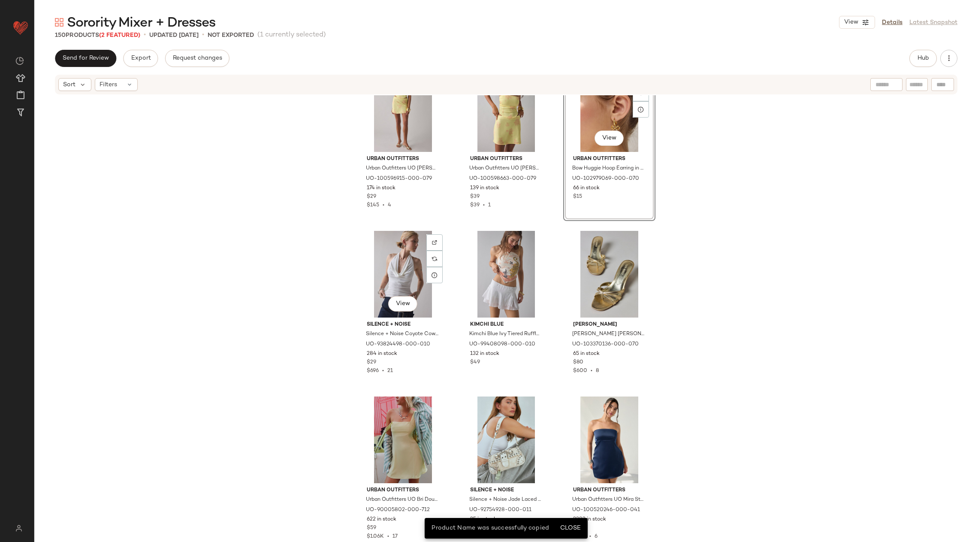
scroll to position [6364, 0]
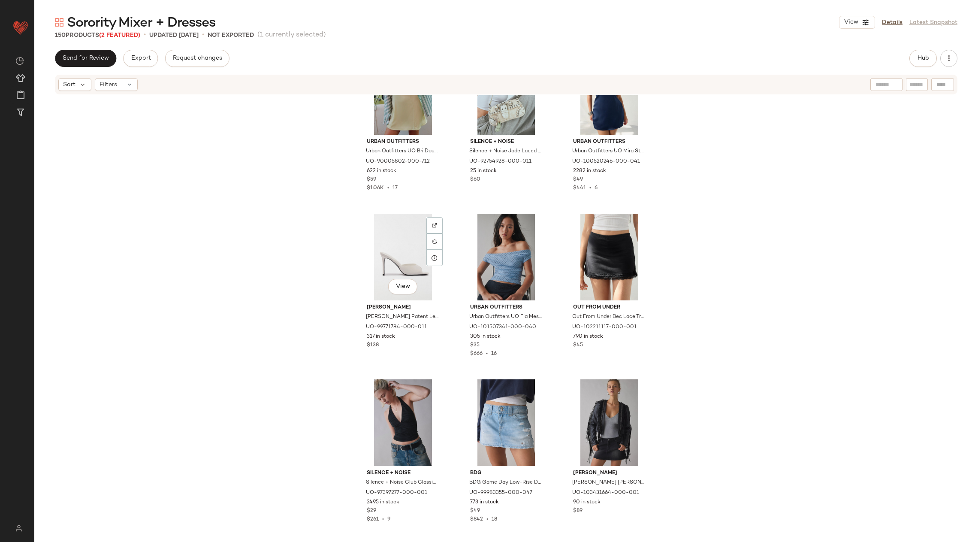
scroll to position [6688, 0]
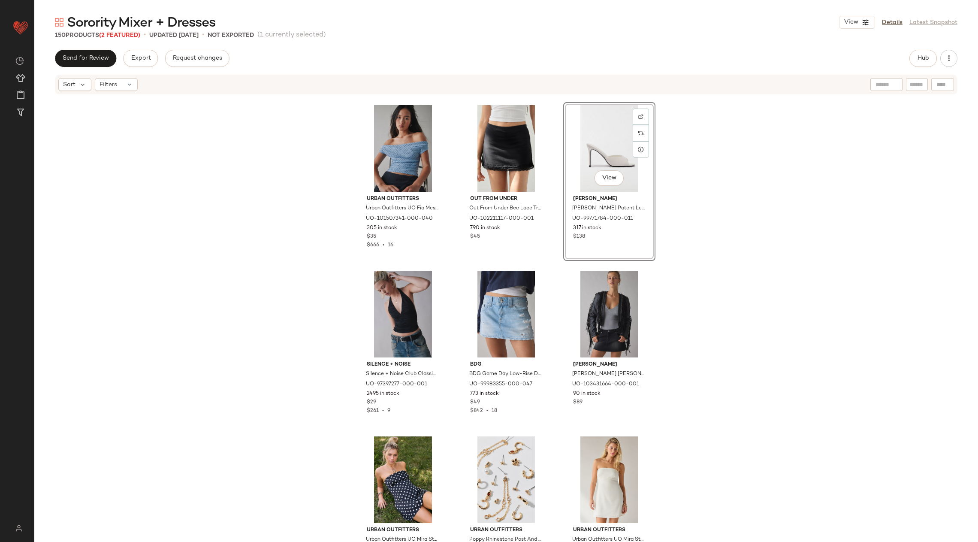
scroll to position [6811, 0]
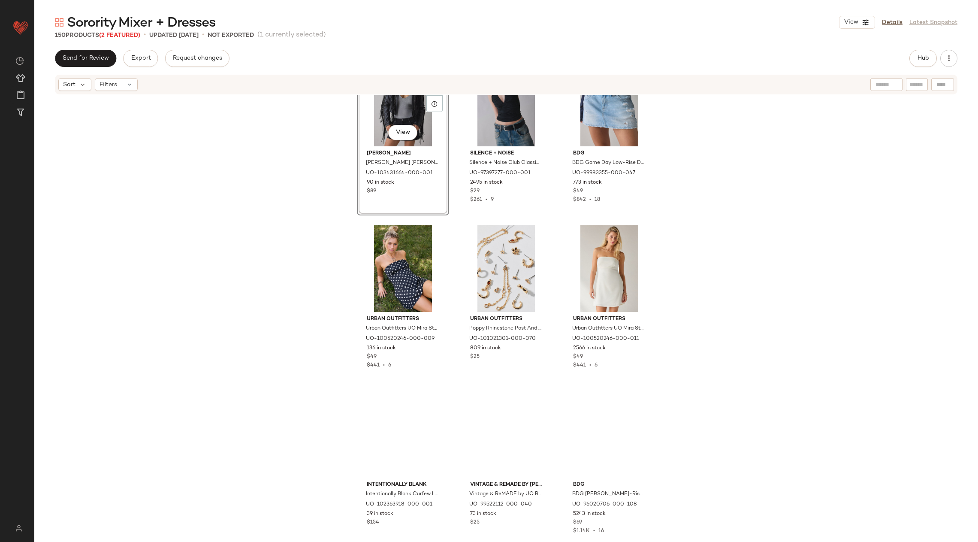
scroll to position [7053, 0]
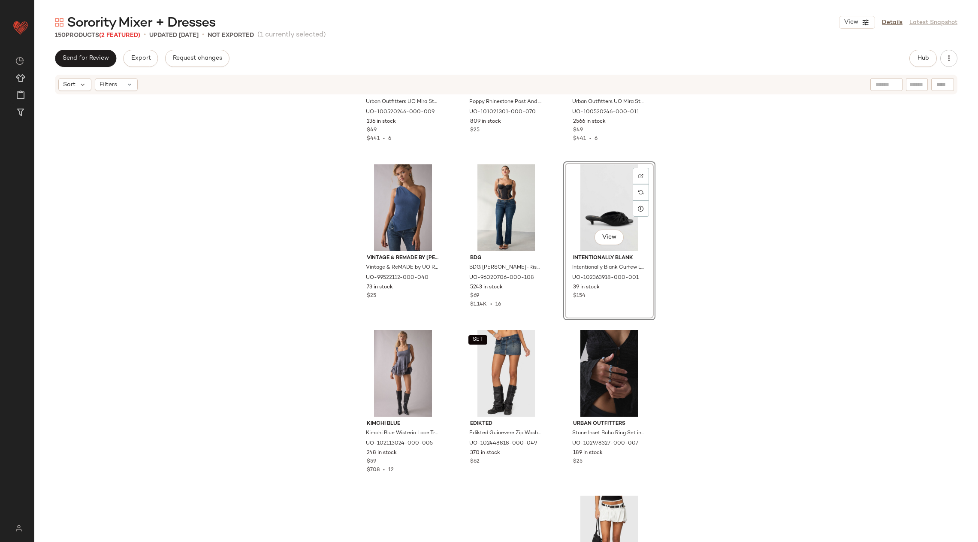
scroll to position [7411, 0]
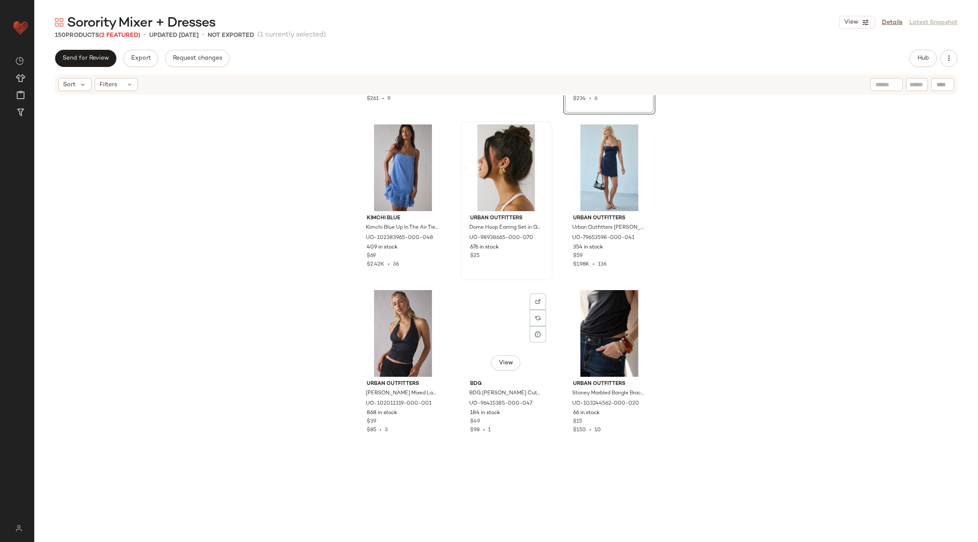
scroll to position [7811, 0]
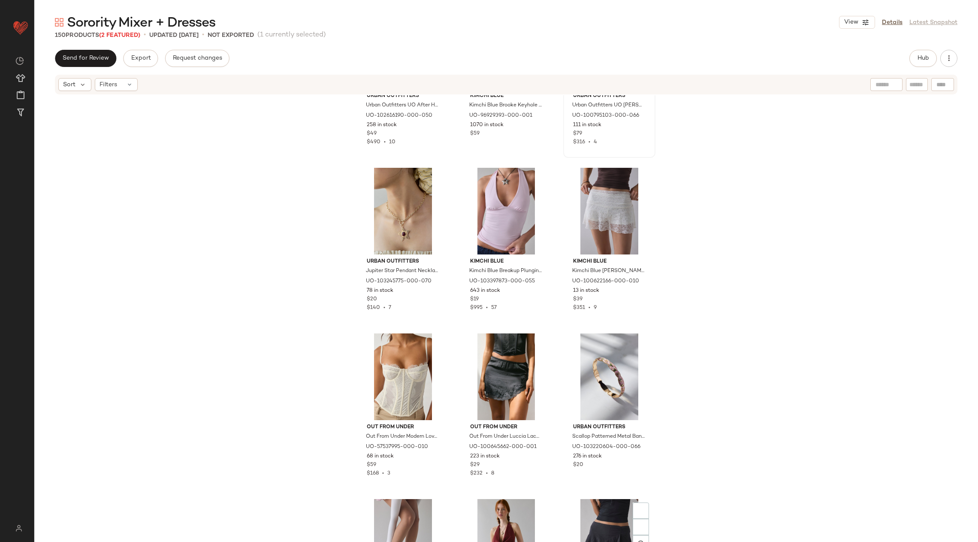
scroll to position [519, 0]
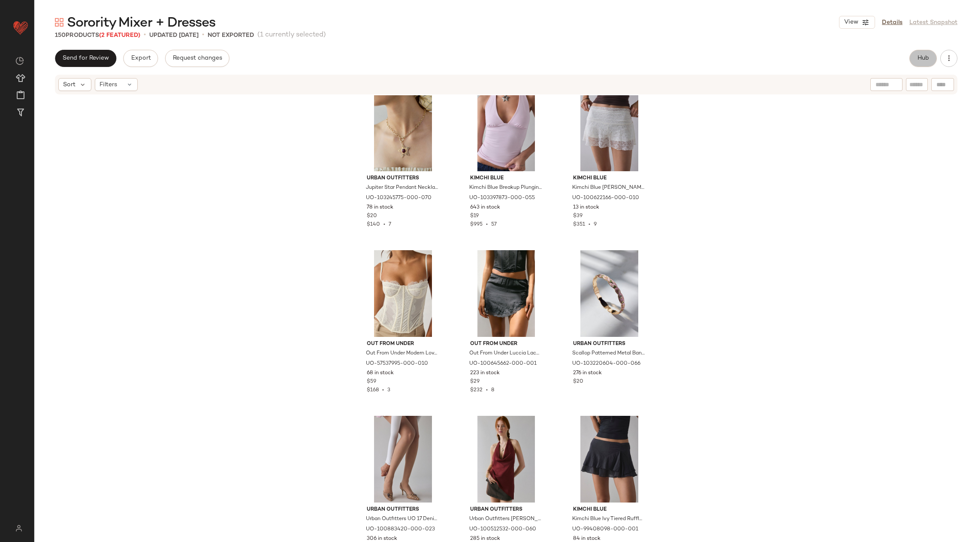
click at [933, 55] on button "Hub" at bounding box center [923, 58] width 27 height 17
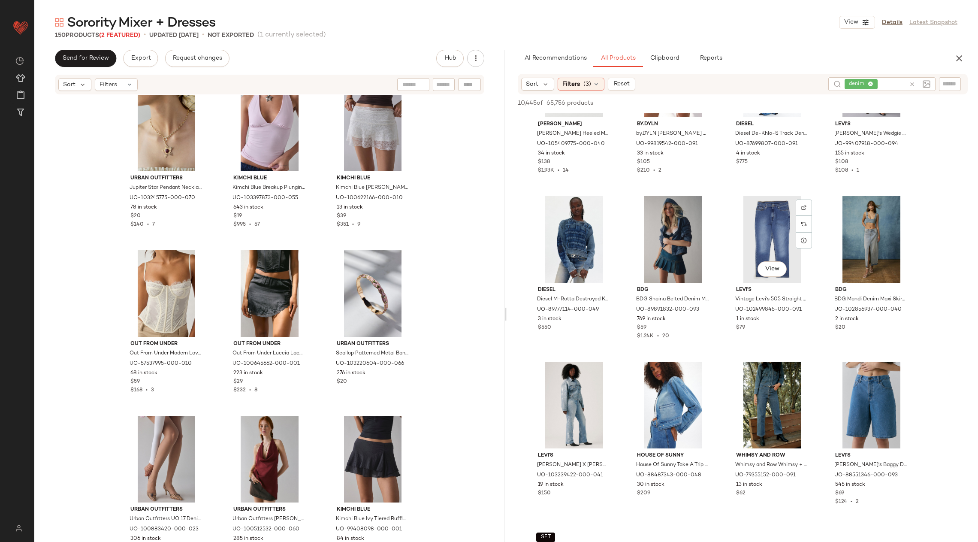
scroll to position [328, 0]
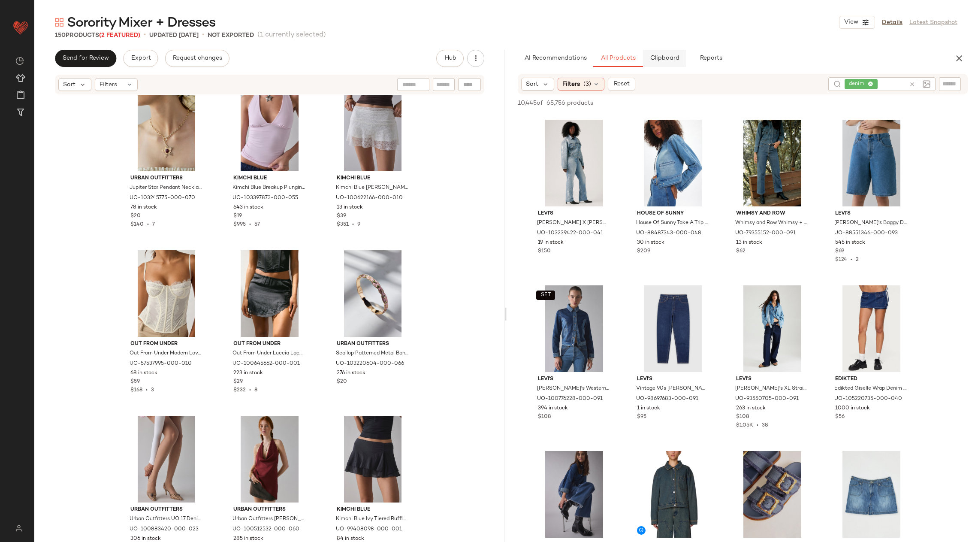
click at [662, 54] on button "Clipboard" at bounding box center [664, 58] width 43 height 17
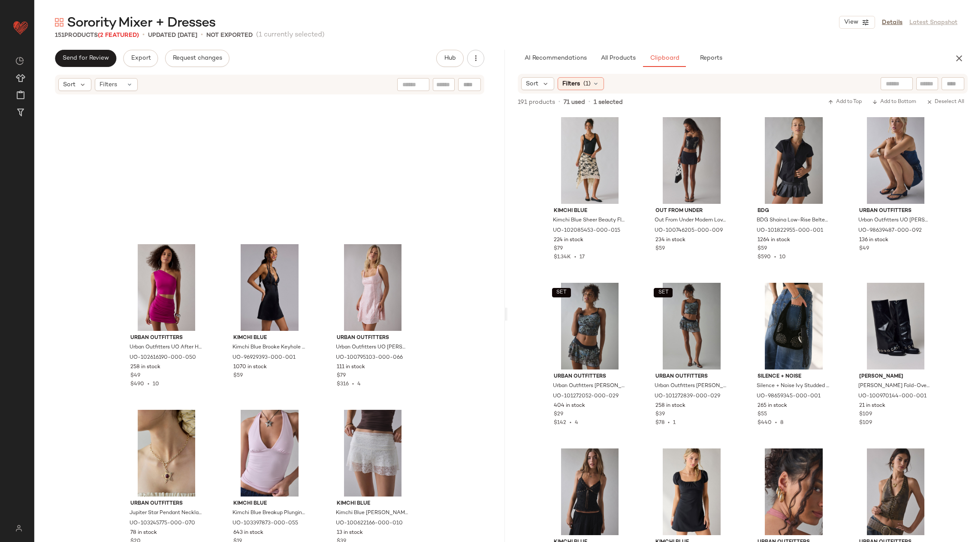
scroll to position [0, 0]
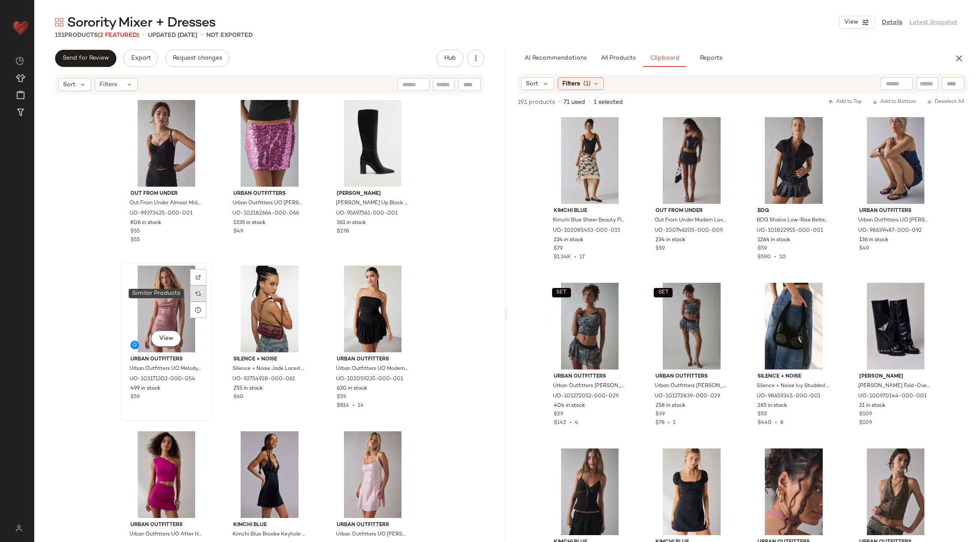
click at [197, 292] on img at bounding box center [198, 293] width 5 height 5
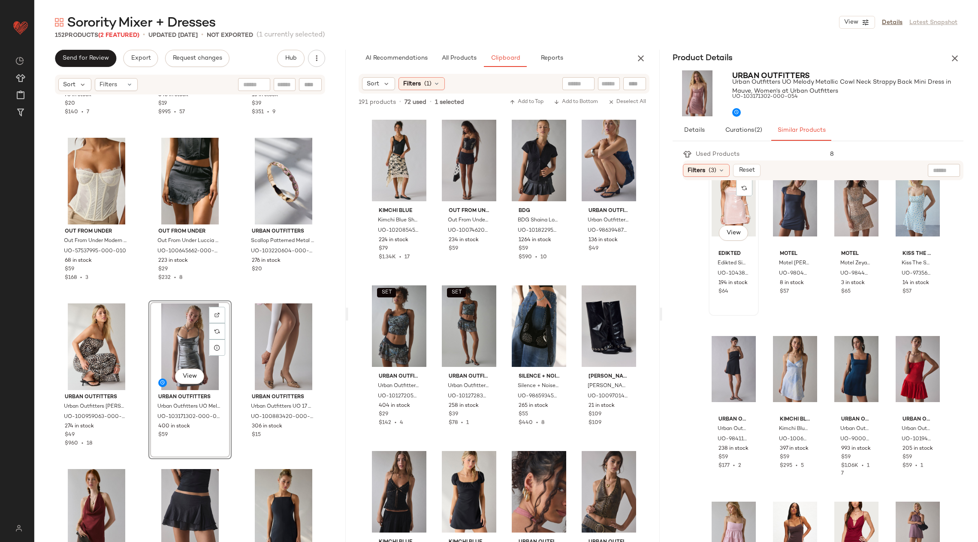
scroll to position [464, 0]
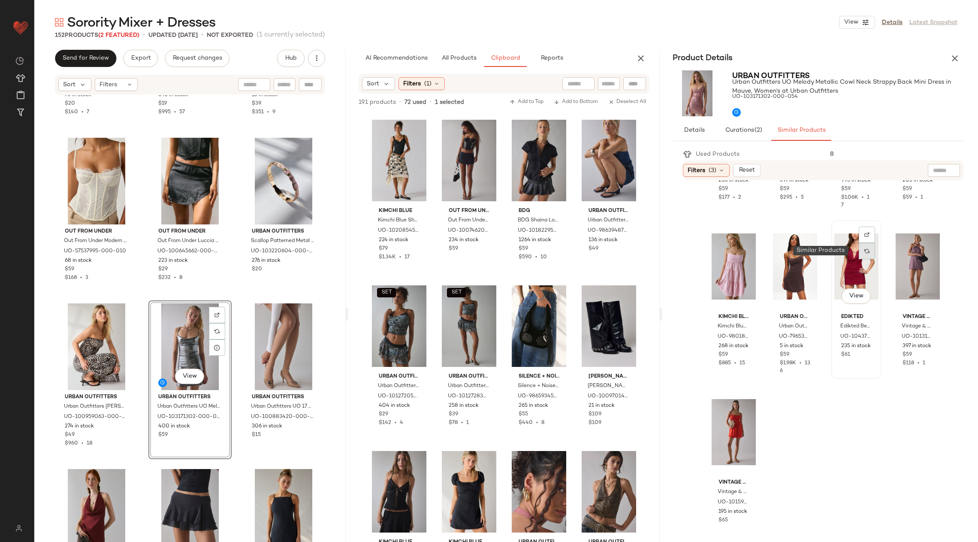
click at [863, 253] on div at bounding box center [867, 251] width 16 height 16
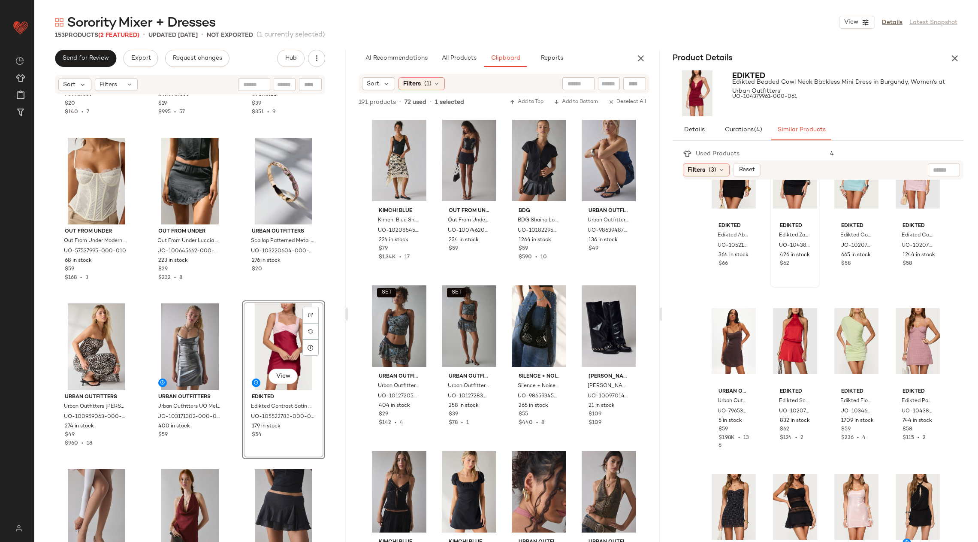
scroll to position [0, 0]
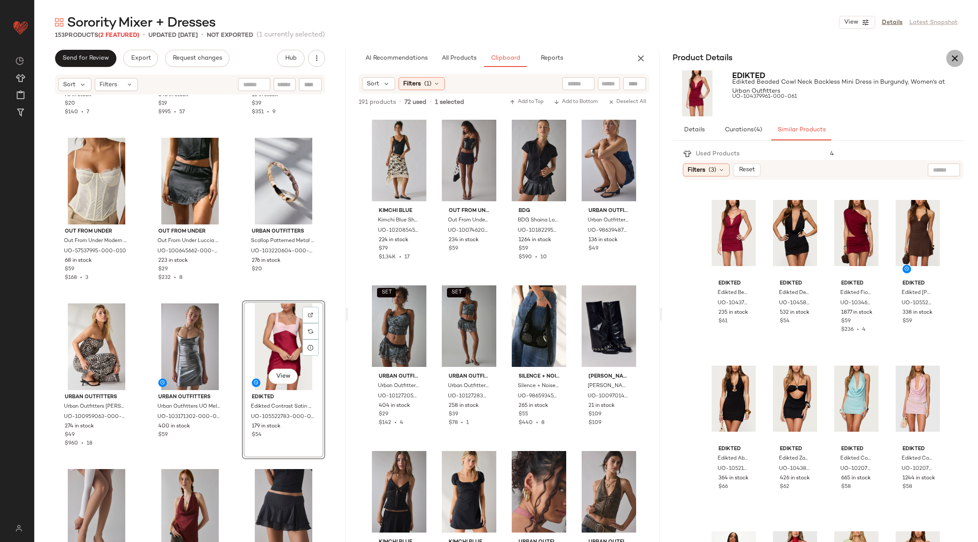
click at [955, 65] on button "button" at bounding box center [955, 58] width 17 height 17
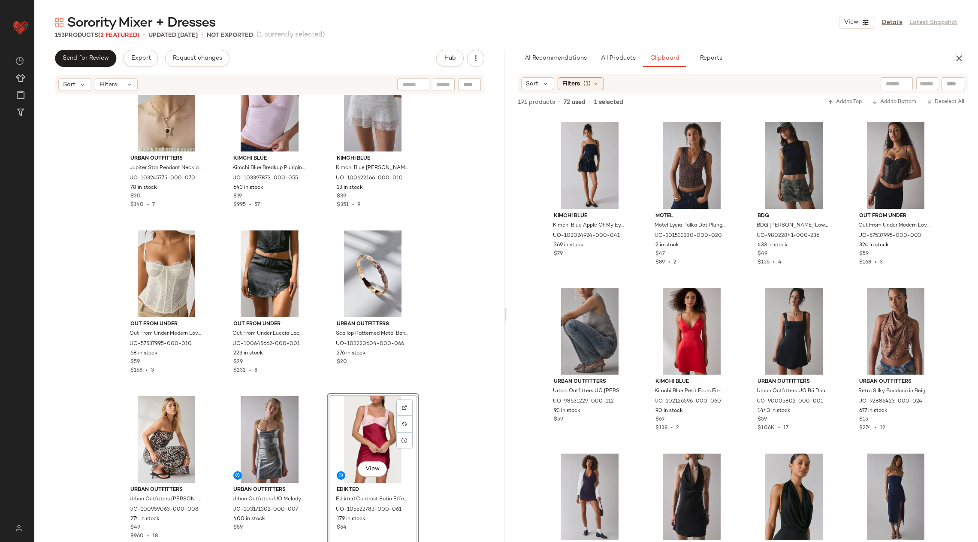
scroll to position [3646, 0]
click at [597, 425] on div "View Urban Outfitters Urban Outfitters UO [PERSON_NAME] Buckle Slingback Kitten…" at bounding box center [590, 363] width 91 height 157
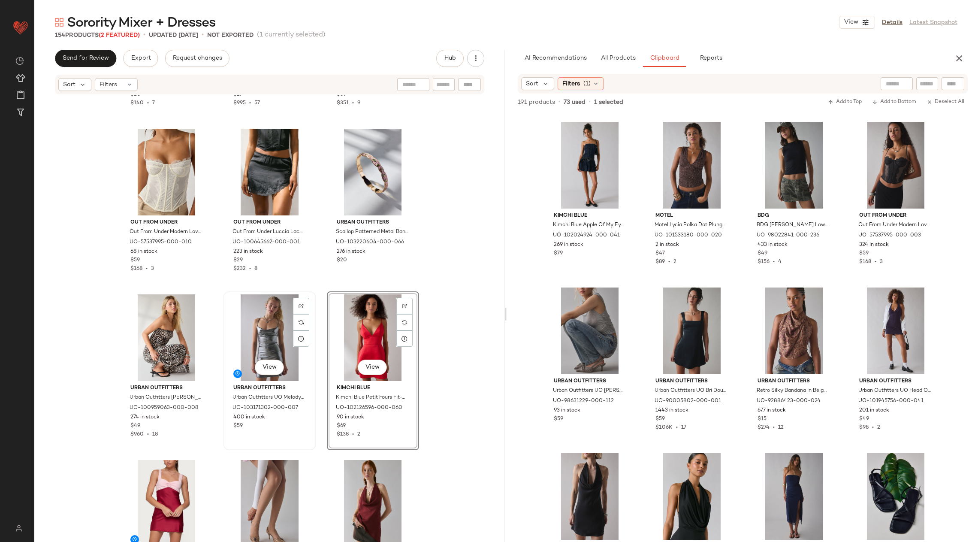
scroll to position [663, 0]
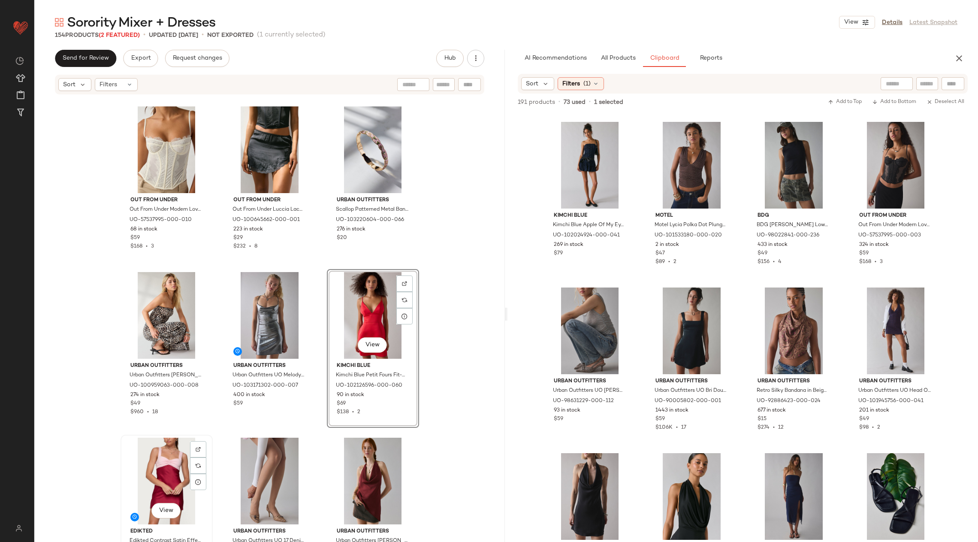
click at [168, 465] on div "View" at bounding box center [167, 481] width 86 height 87
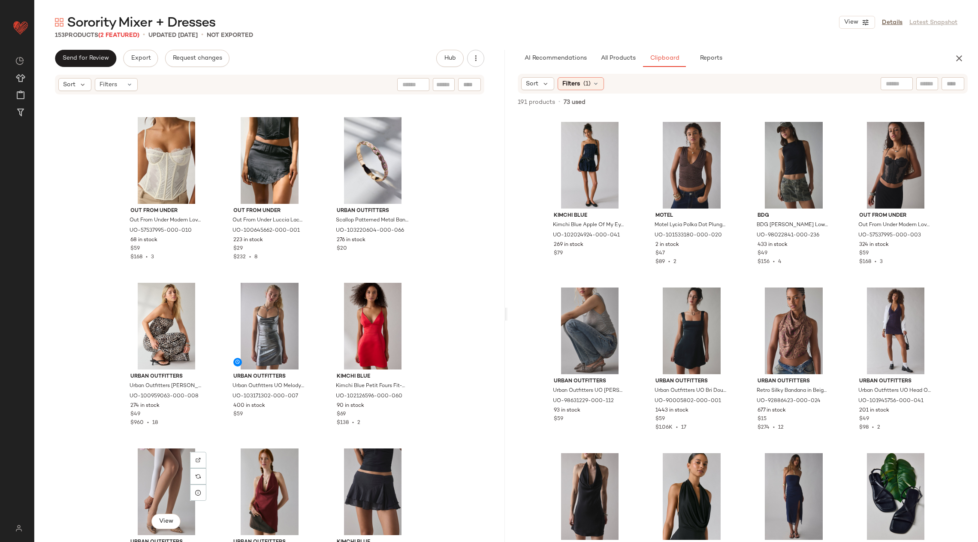
scroll to position [726, 0]
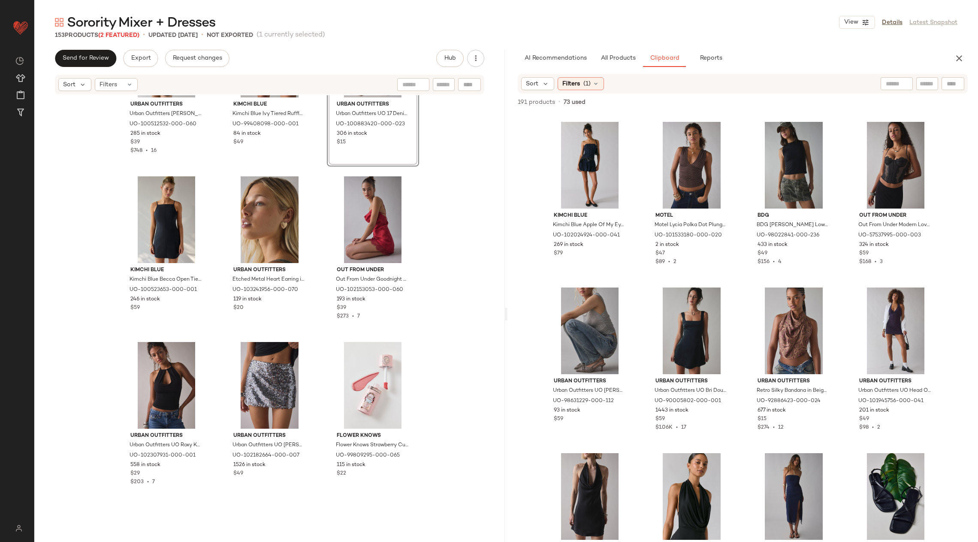
scroll to position [1155, 0]
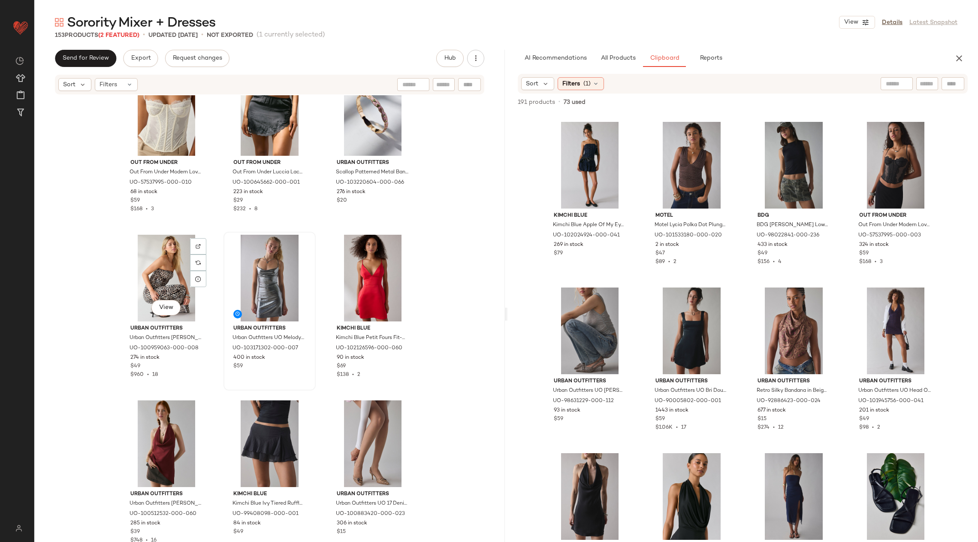
scroll to position [711, 0]
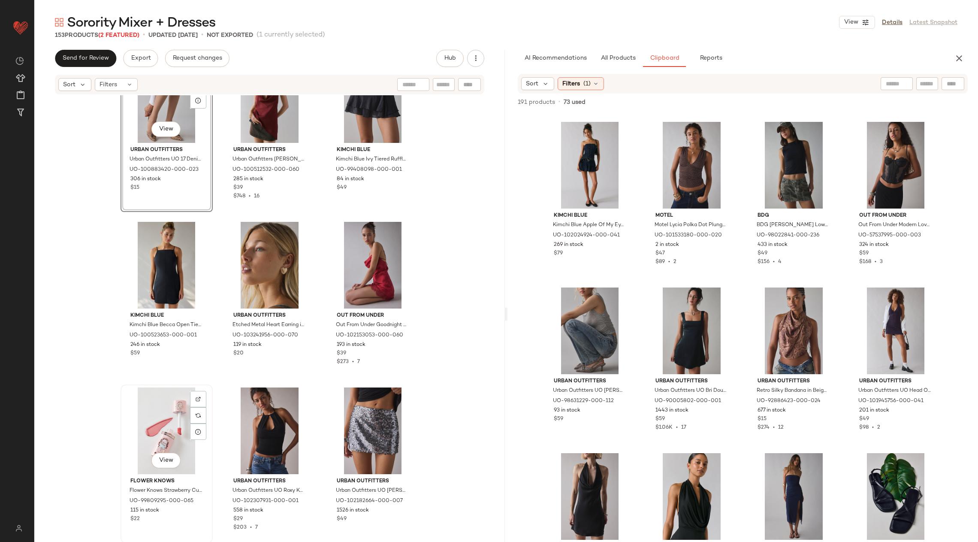
scroll to position [1045, 0]
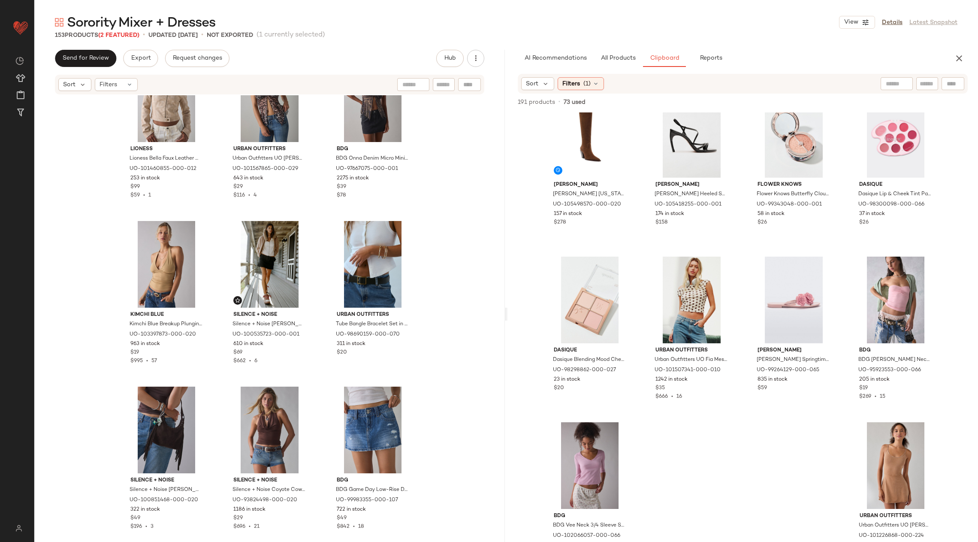
scroll to position [3955, 0]
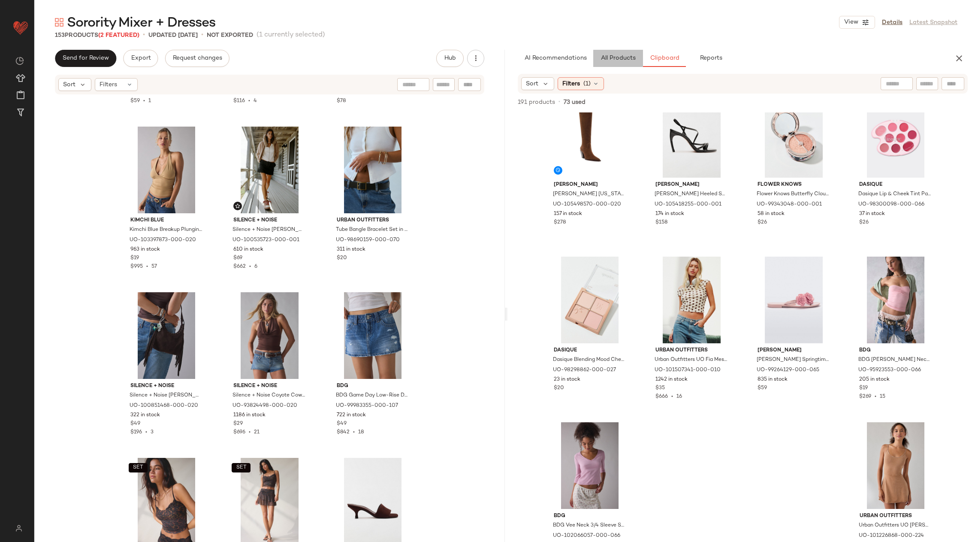
click at [621, 61] on span "All Products" at bounding box center [618, 58] width 35 height 7
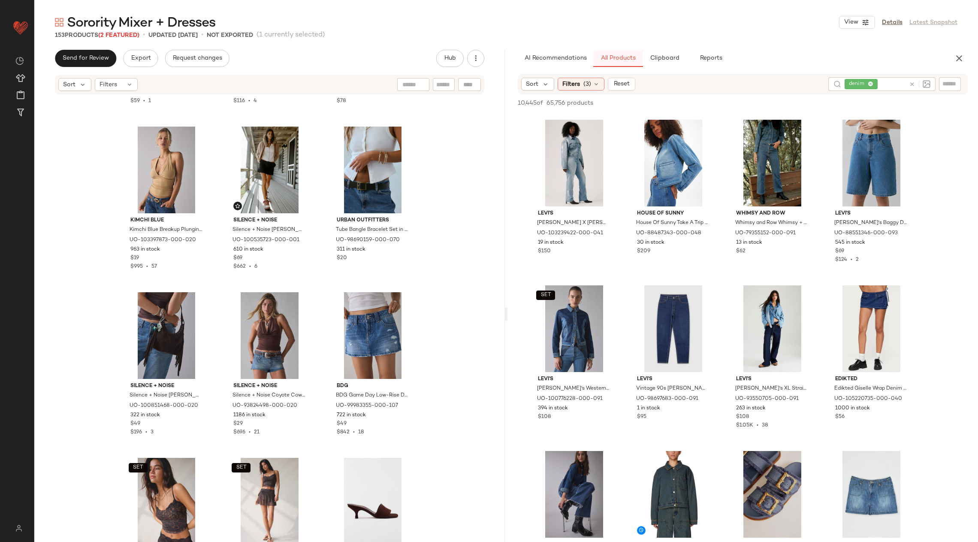
scroll to position [0, 0]
click at [911, 82] on icon at bounding box center [912, 84] width 6 height 6
click at [957, 87] on input "text" at bounding box center [950, 83] width 15 height 9
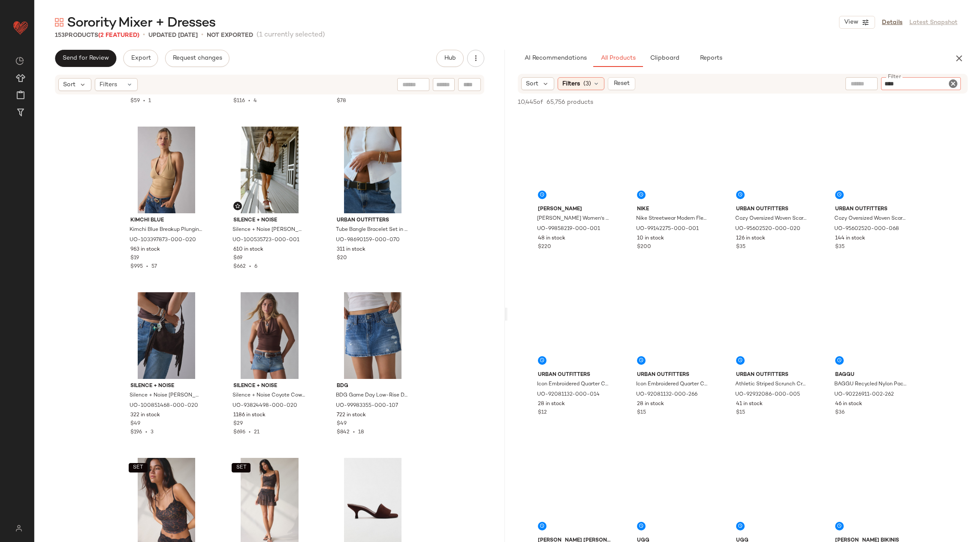
type input "*****"
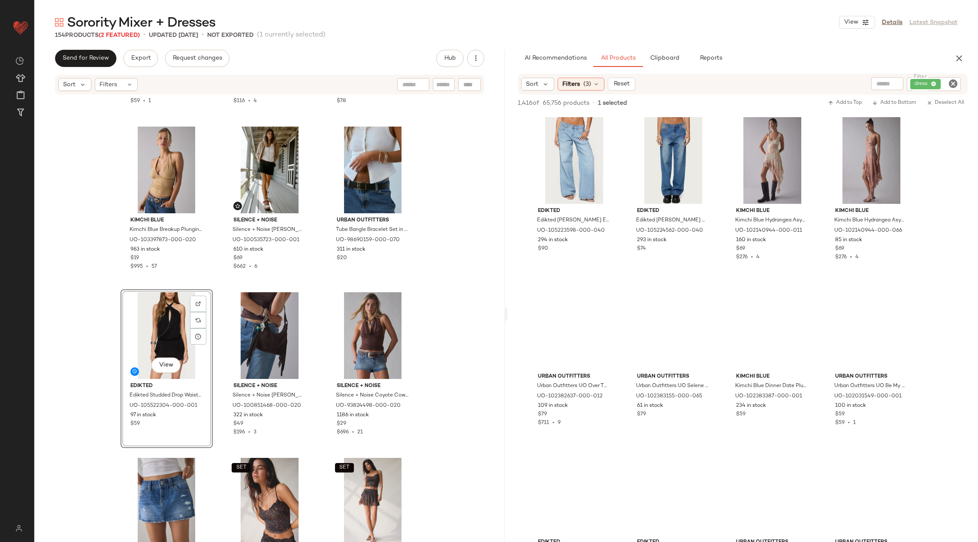
scroll to position [6087, 0]
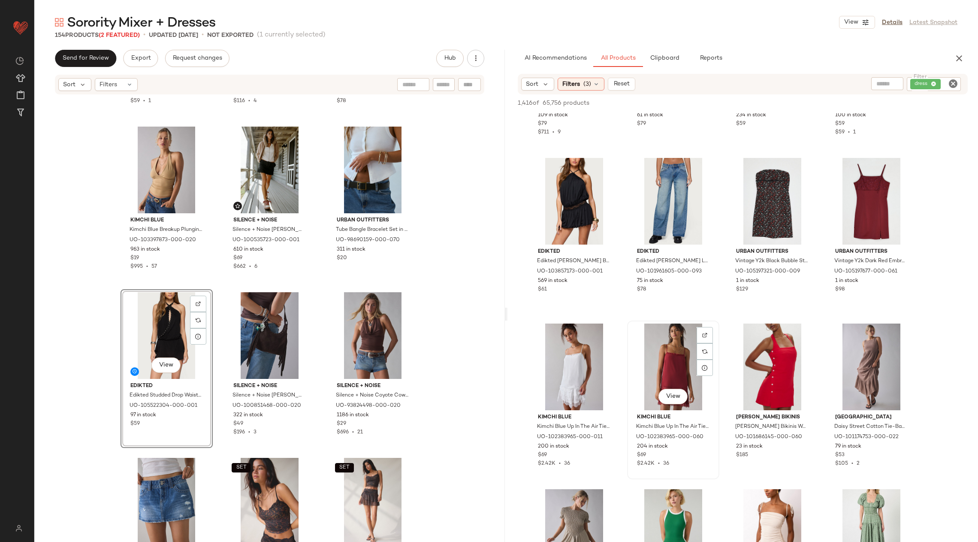
click at [683, 417] on span "Kimchi Blue" at bounding box center [673, 418] width 73 height 8
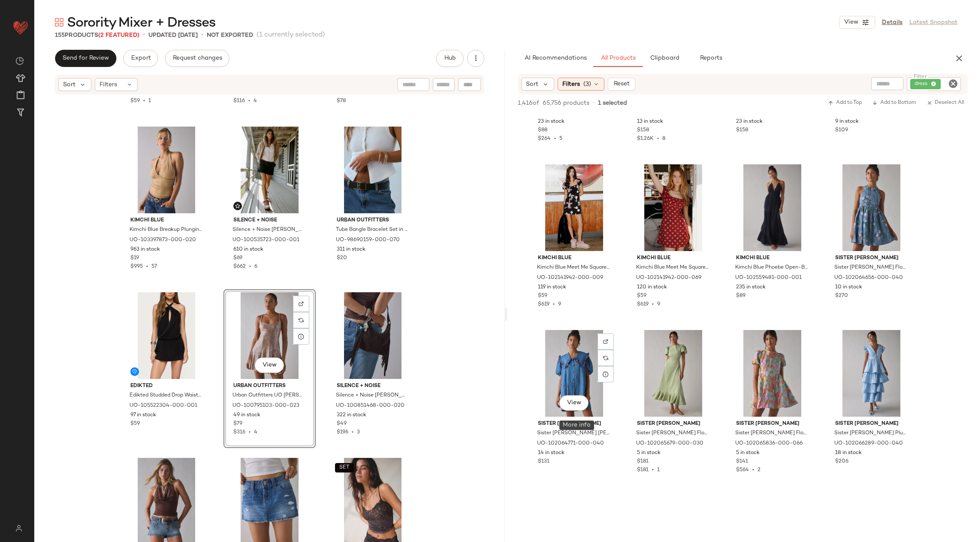
scroll to position [10661, 0]
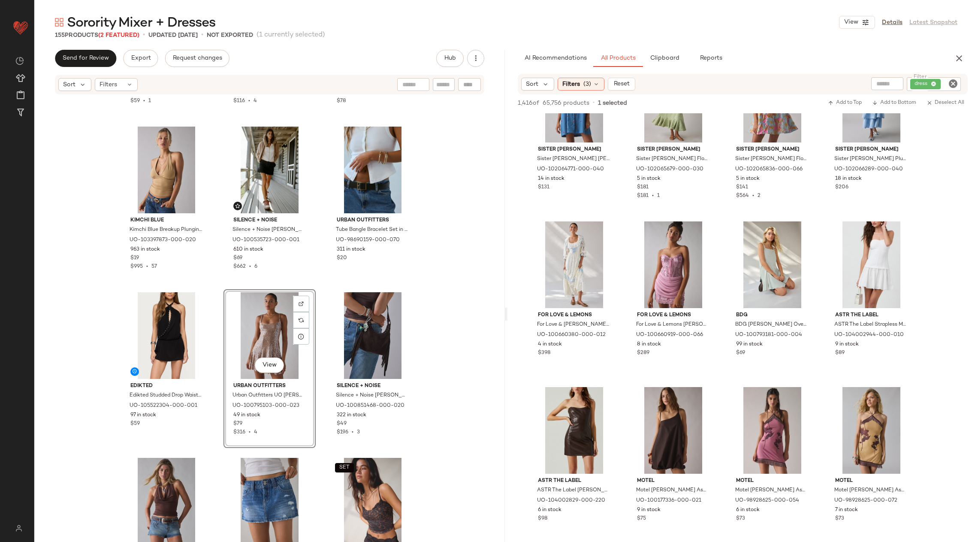
click at [662, 70] on div "AI Recommendations All Products Clipboard Reports Sort Filters (3) Reset Filter…" at bounding box center [743, 314] width 471 height 528
click at [666, 56] on span "Clipboard" at bounding box center [665, 58] width 30 height 7
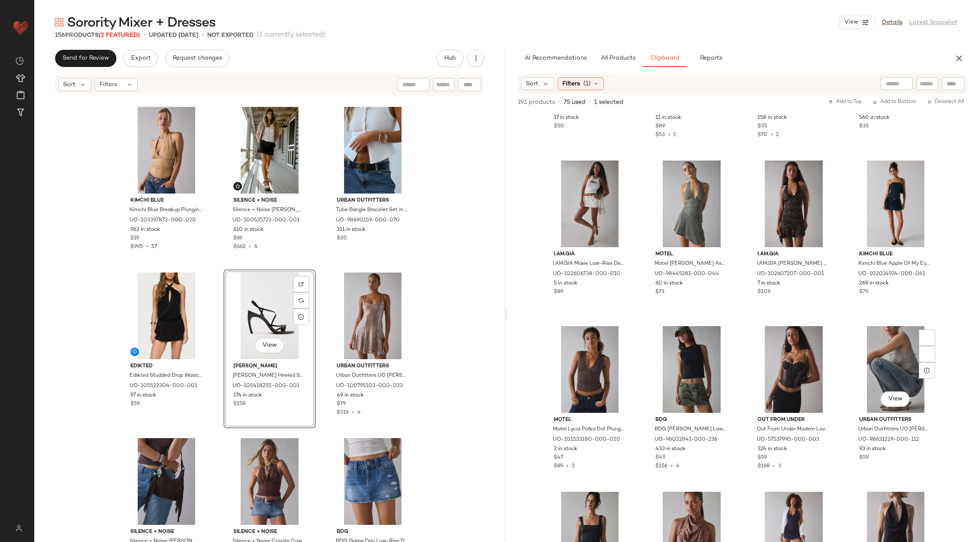
scroll to position [3378, 0]
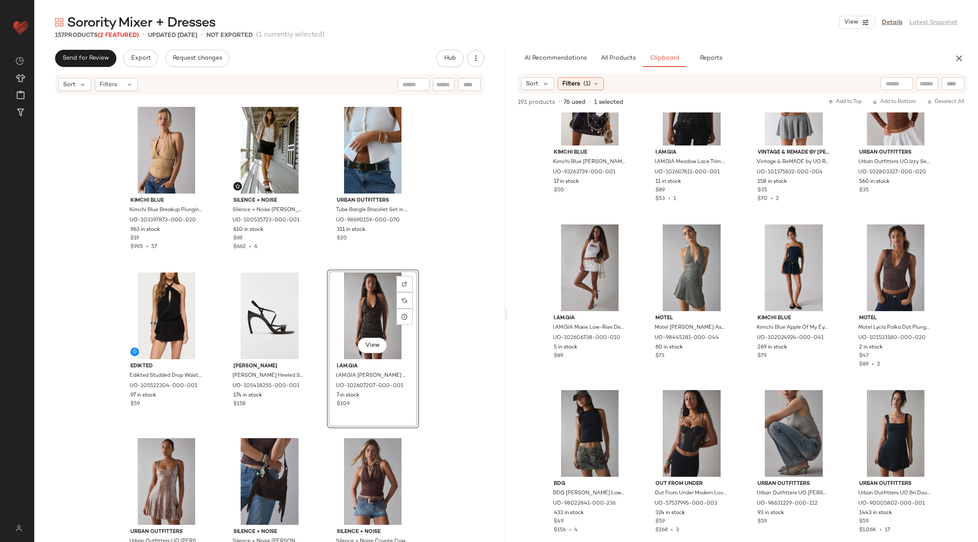
click at [360, 324] on div "View" at bounding box center [373, 315] width 86 height 87
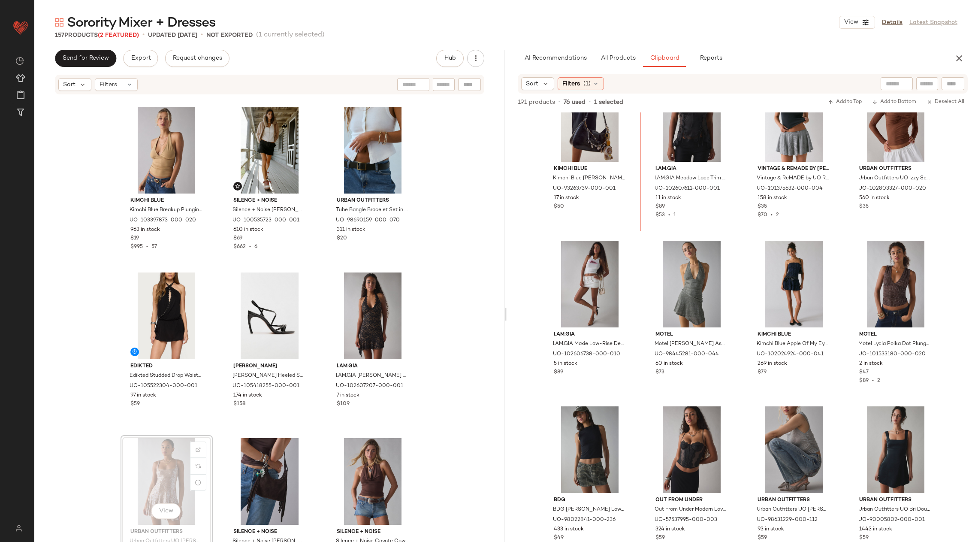
scroll to position [3349, 0]
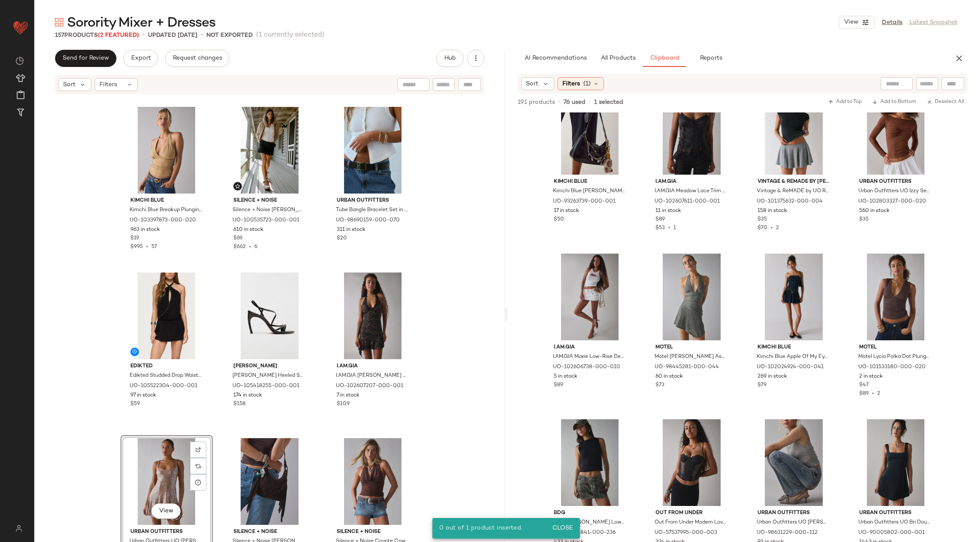
click at [166, 465] on div "View" at bounding box center [167, 481] width 86 height 87
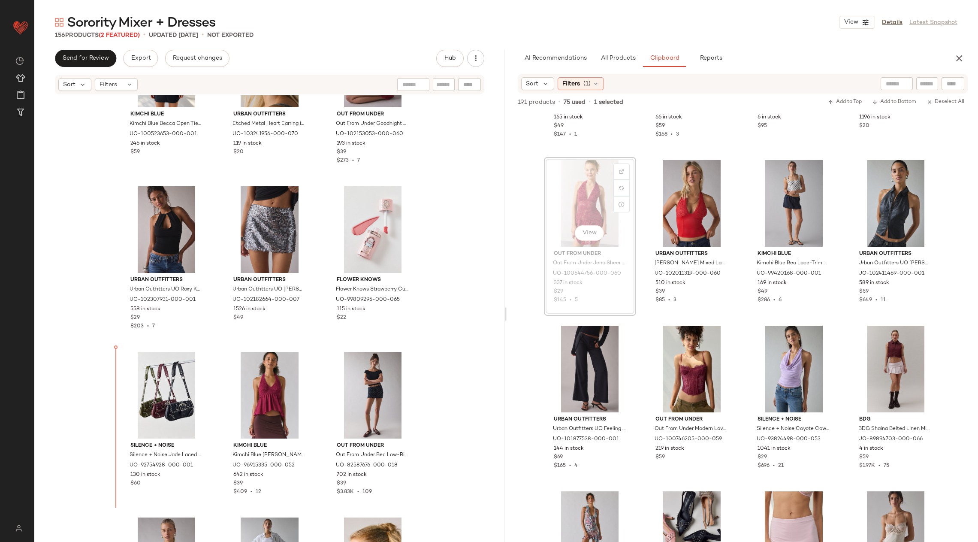
scroll to position [1251, 0]
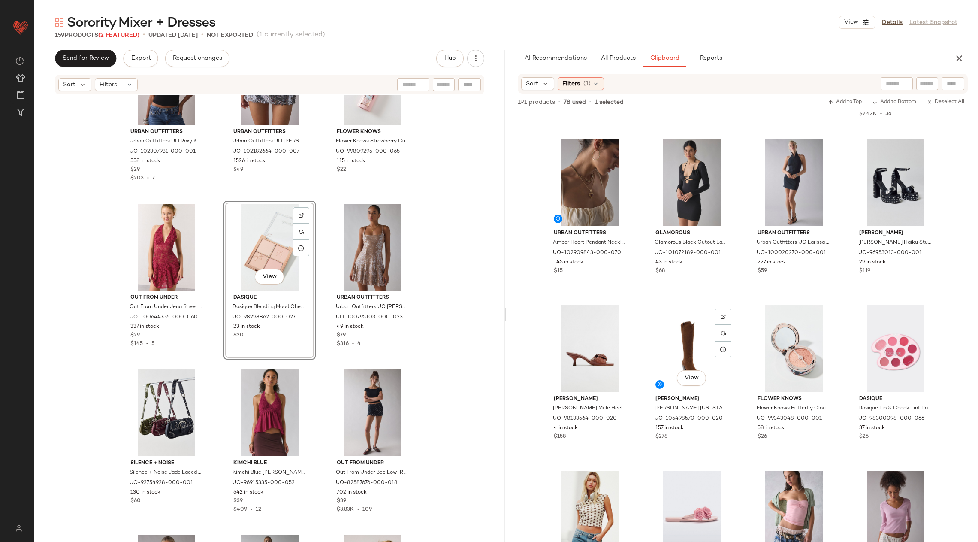
scroll to position [4018, 0]
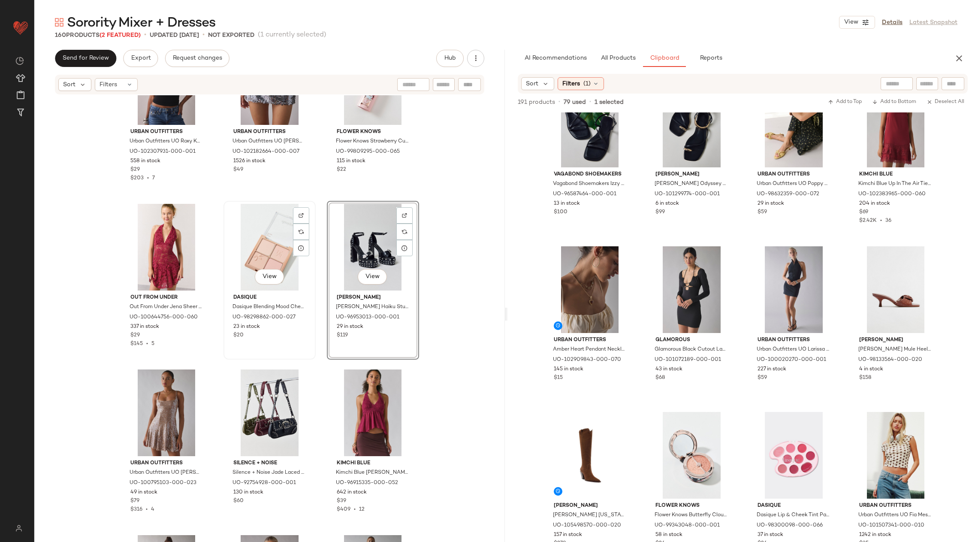
click at [250, 228] on div "View" at bounding box center [270, 247] width 86 height 87
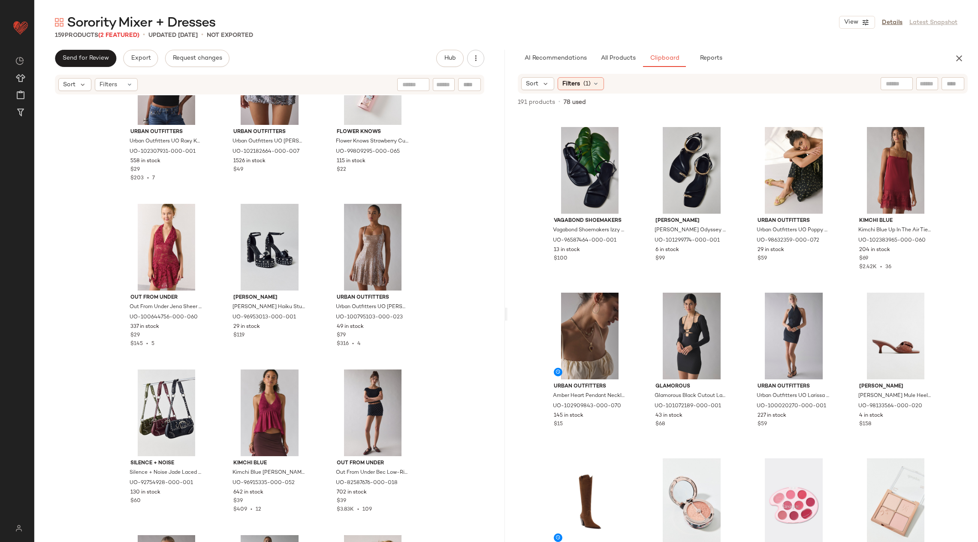
scroll to position [3962, 0]
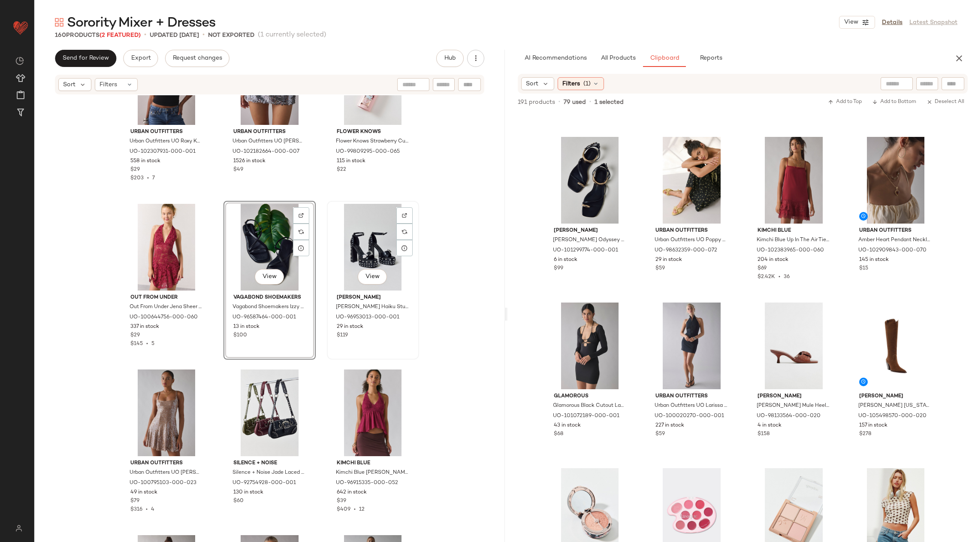
click at [354, 240] on div "View" at bounding box center [373, 247] width 86 height 87
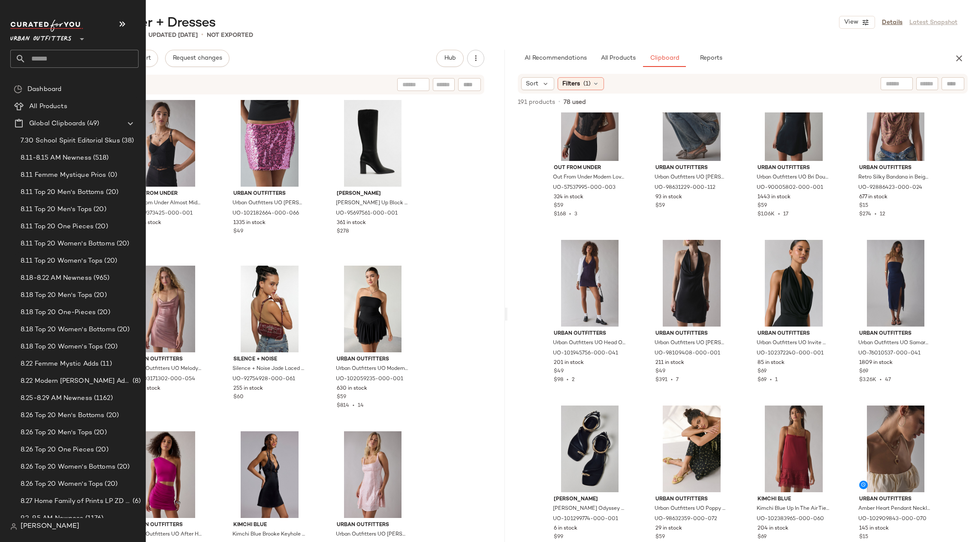
click at [66, 54] on input "text" at bounding box center [82, 59] width 113 height 18
type input "****"
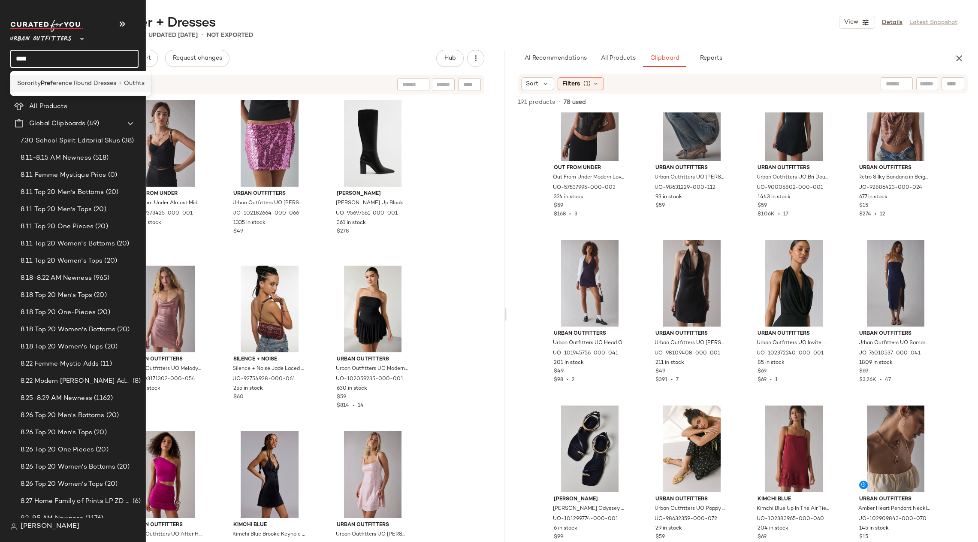
click at [65, 80] on span "erence Round Dresses + Outfits" at bounding box center [99, 83] width 92 height 9
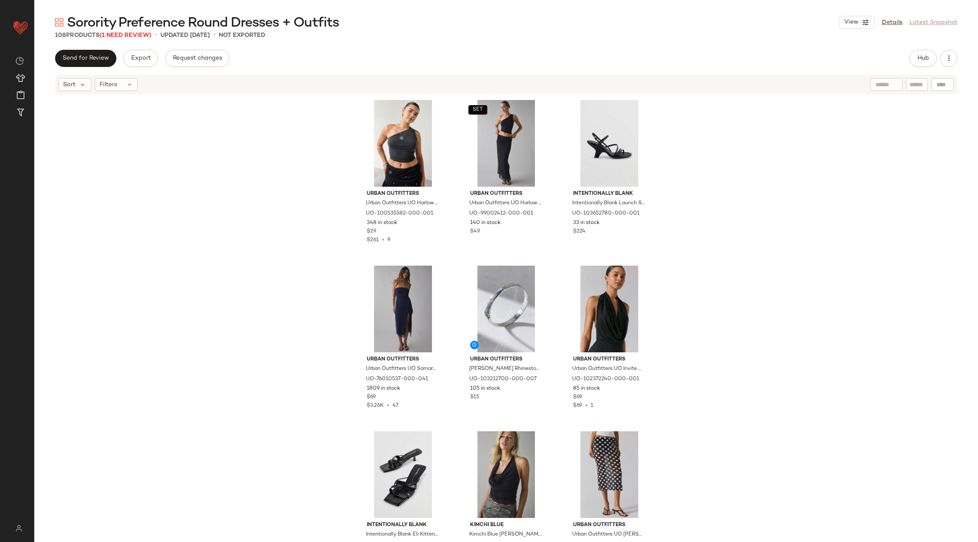
click at [908, 61] on div "Send for Review Export Request changes Hub" at bounding box center [506, 58] width 903 height 17
click at [918, 56] on span "Hub" at bounding box center [923, 58] width 12 height 7
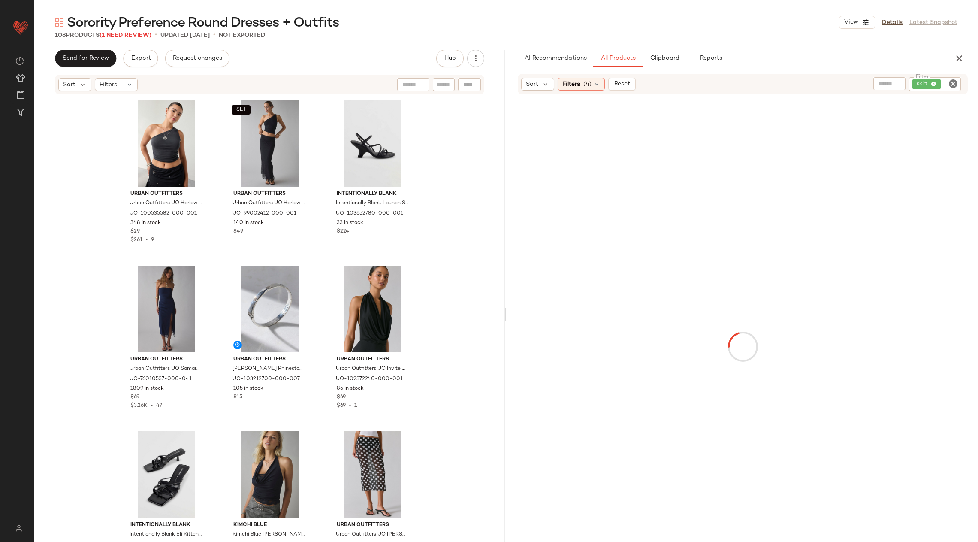
click at [956, 84] on icon "Clear Filter" at bounding box center [953, 84] width 10 height 10
paste input "********"
type input "********"
click at [560, 86] on div "Filters (4)" at bounding box center [581, 84] width 47 height 13
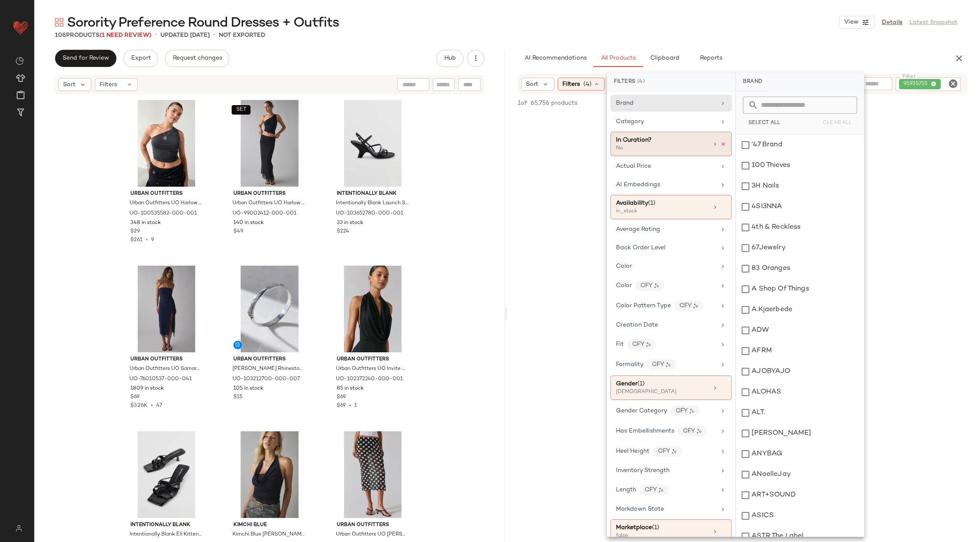
click at [722, 144] on icon at bounding box center [723, 144] width 6 height 6
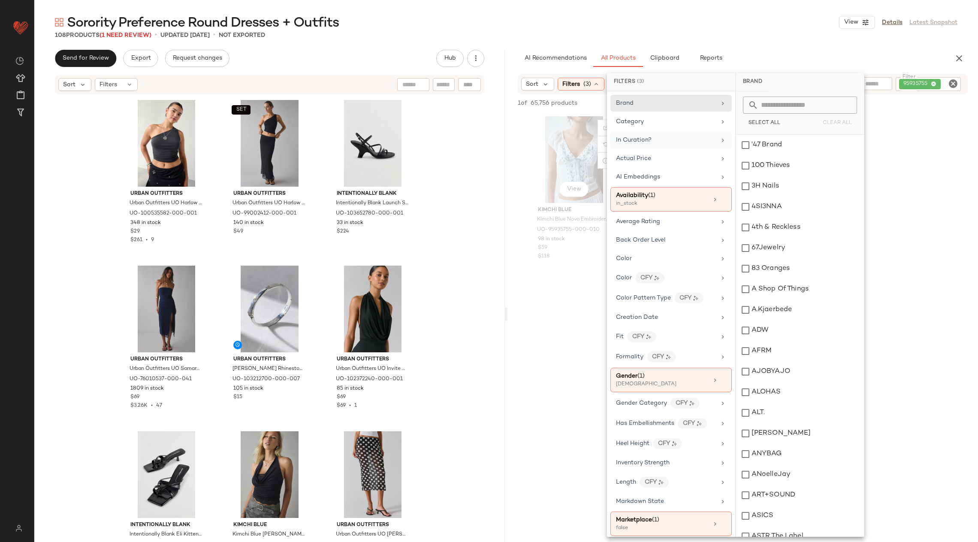
click at [528, 271] on div "View Kimchi Blue Kimchi Blue Nova Embroidered Smocked Crop Top in White, Women'…" at bounding box center [574, 192] width 92 height 159
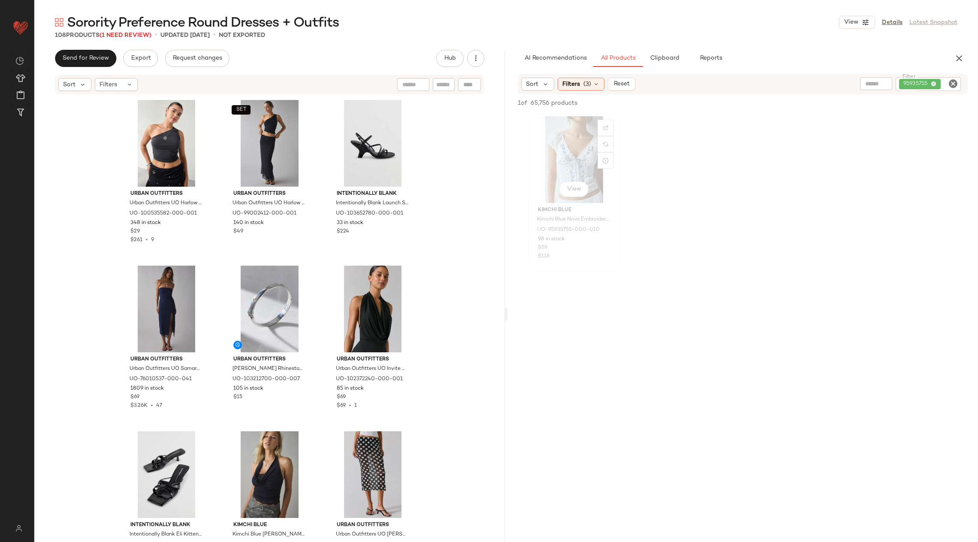
click at [567, 133] on div "View" at bounding box center [574, 159] width 86 height 87
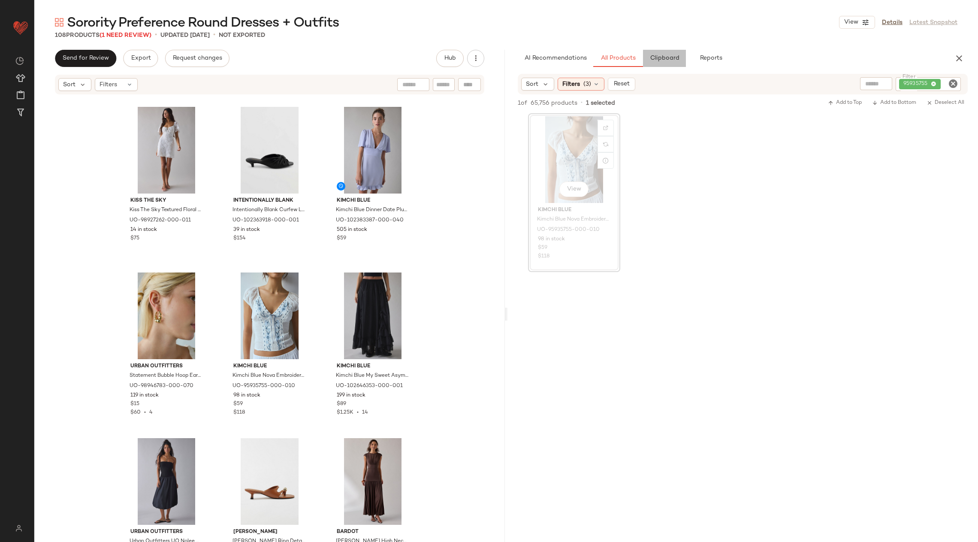
click at [666, 51] on button "Clipboard" at bounding box center [664, 58] width 43 height 17
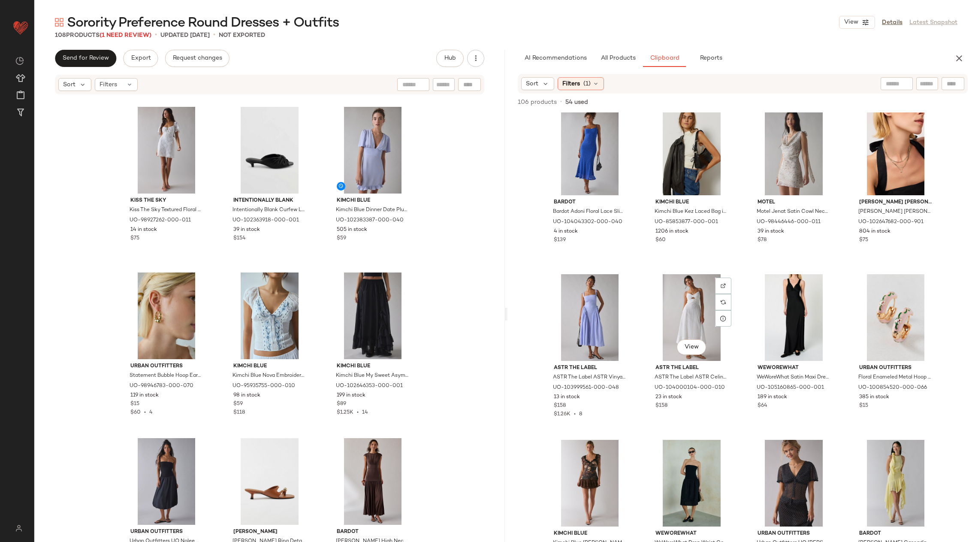
scroll to position [1352, 0]
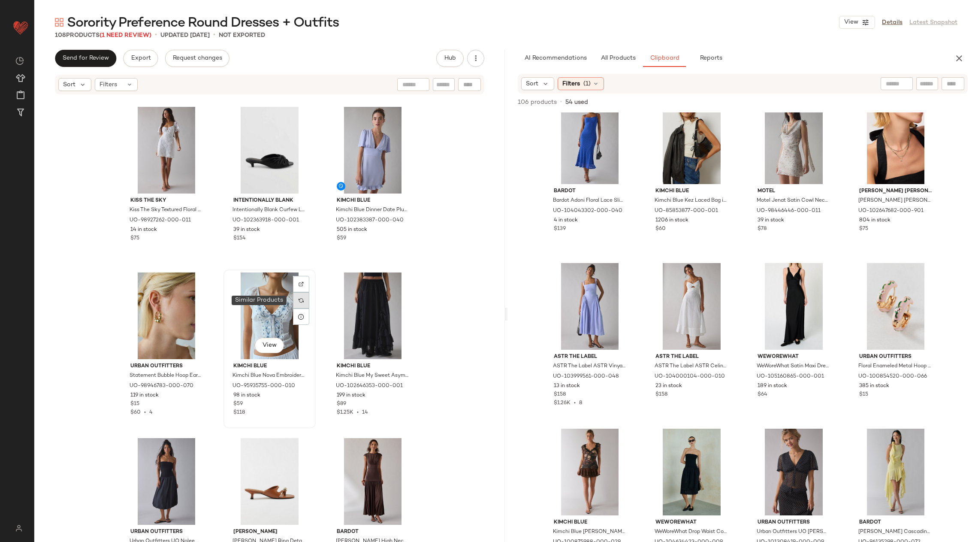
click at [305, 299] on div at bounding box center [301, 300] width 16 height 16
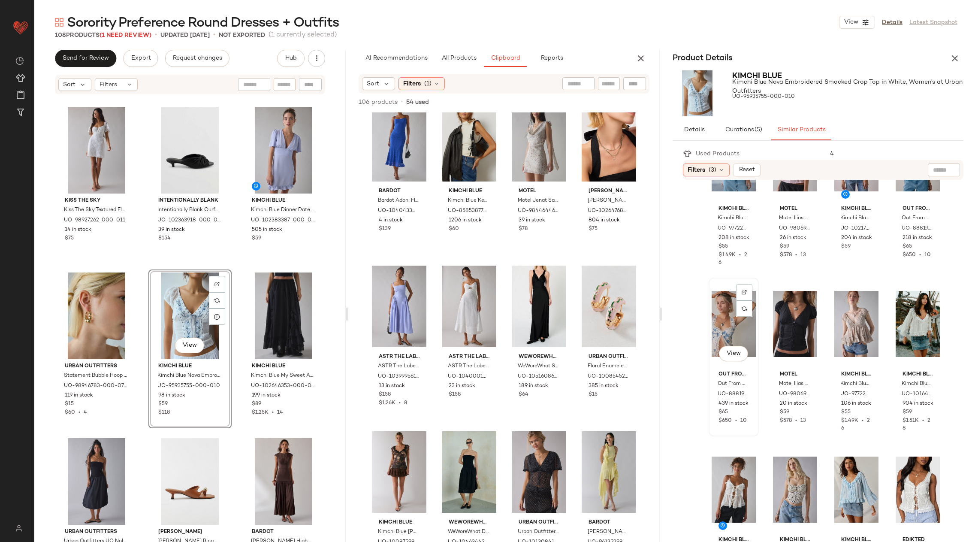
scroll to position [76, 0]
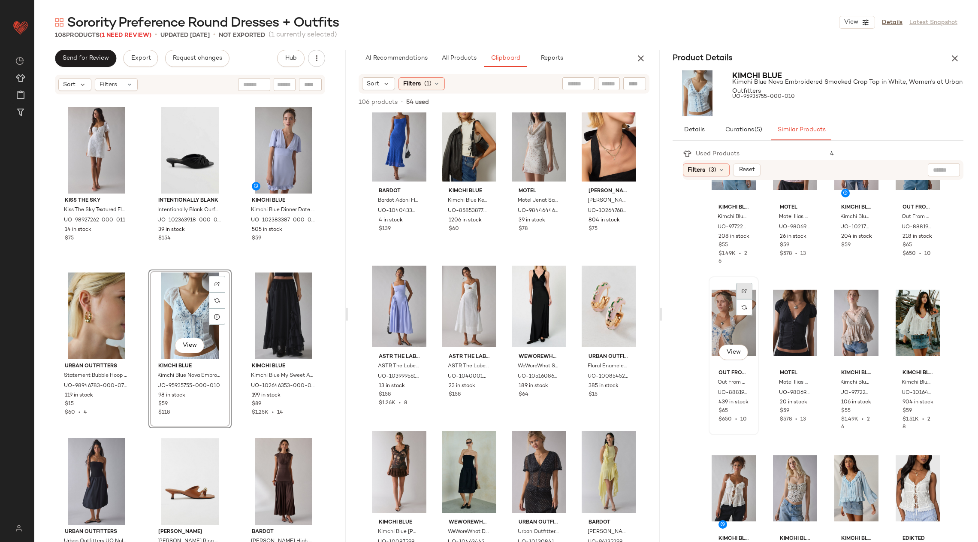
click at [743, 285] on div at bounding box center [744, 291] width 16 height 16
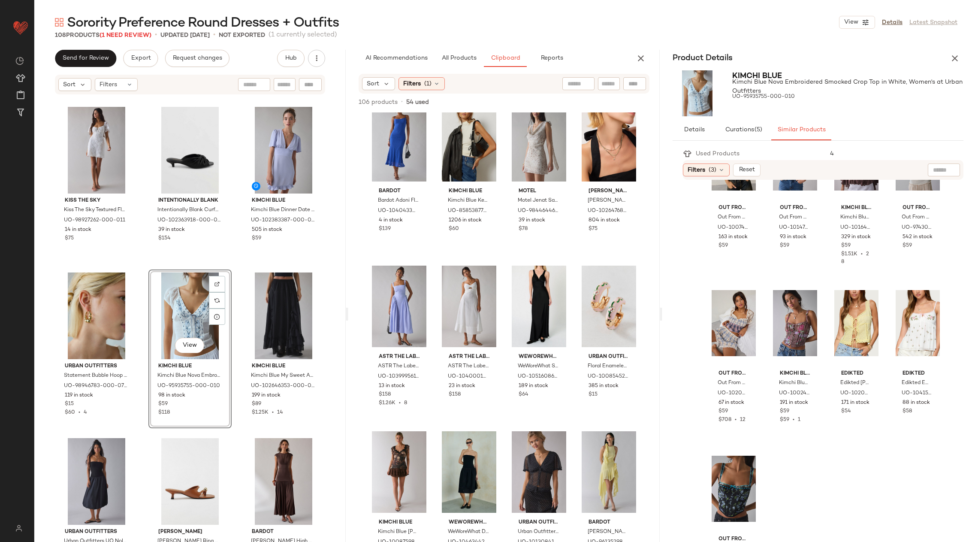
scroll to position [608, 0]
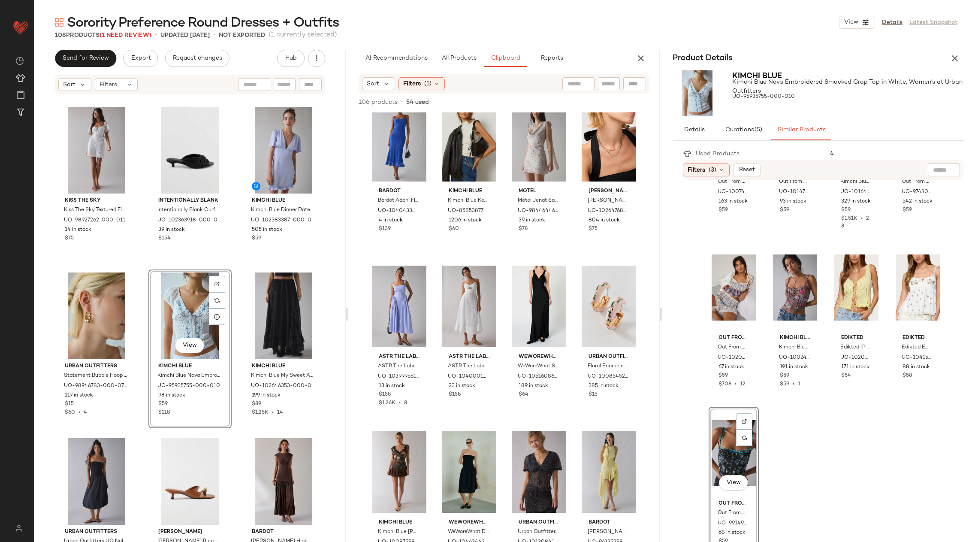
scroll to position [463, 0]
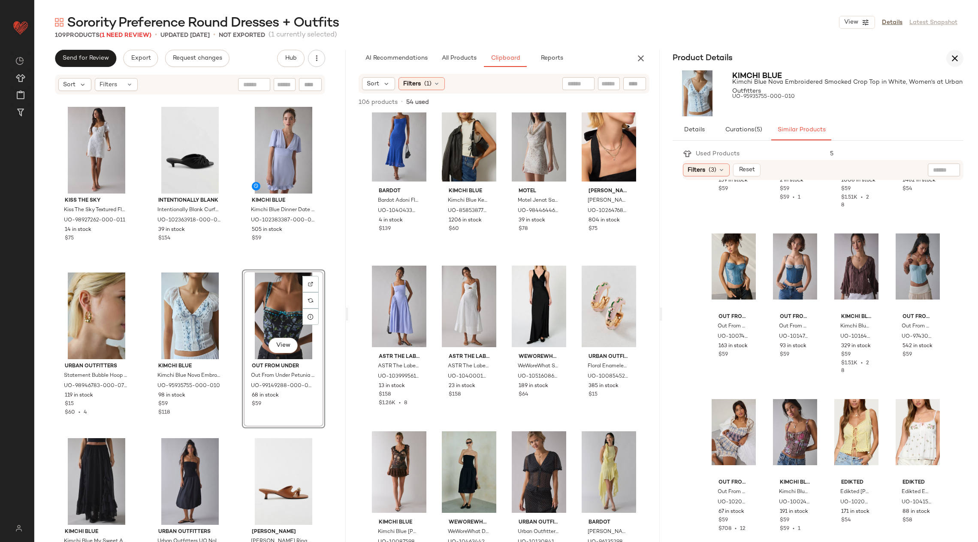
click at [953, 58] on icon "button" at bounding box center [955, 58] width 10 height 10
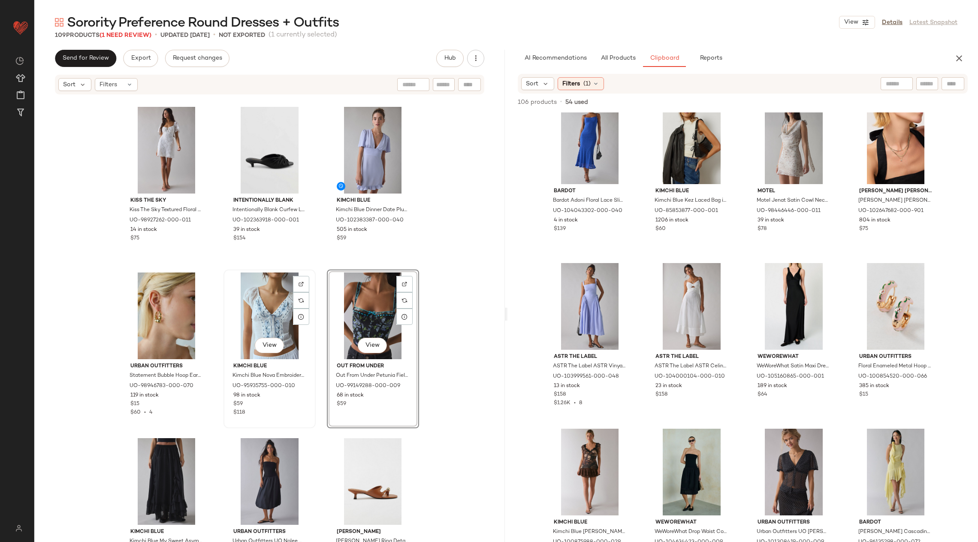
click at [277, 324] on div "View" at bounding box center [270, 315] width 86 height 87
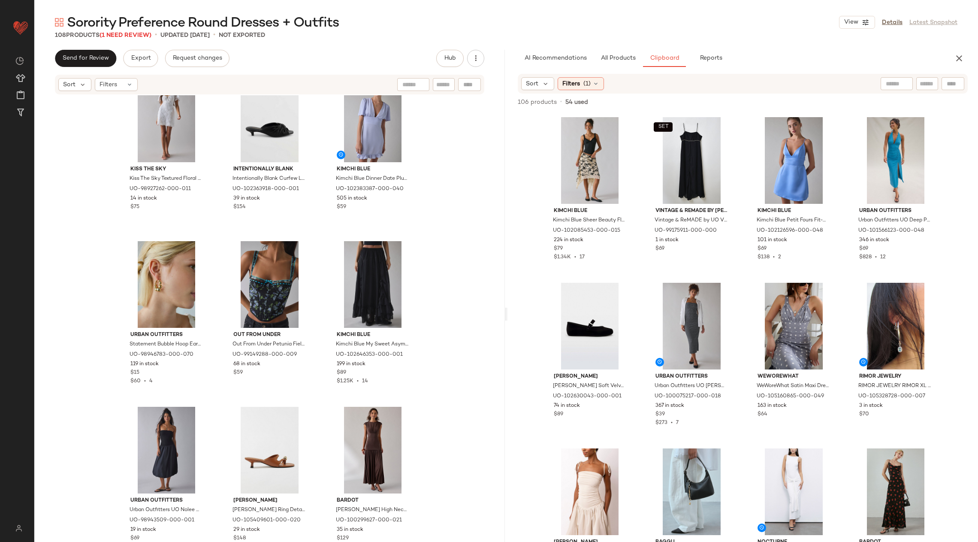
click at [954, 88] on div at bounding box center [953, 83] width 23 height 13
paste input "********"
type input "********"
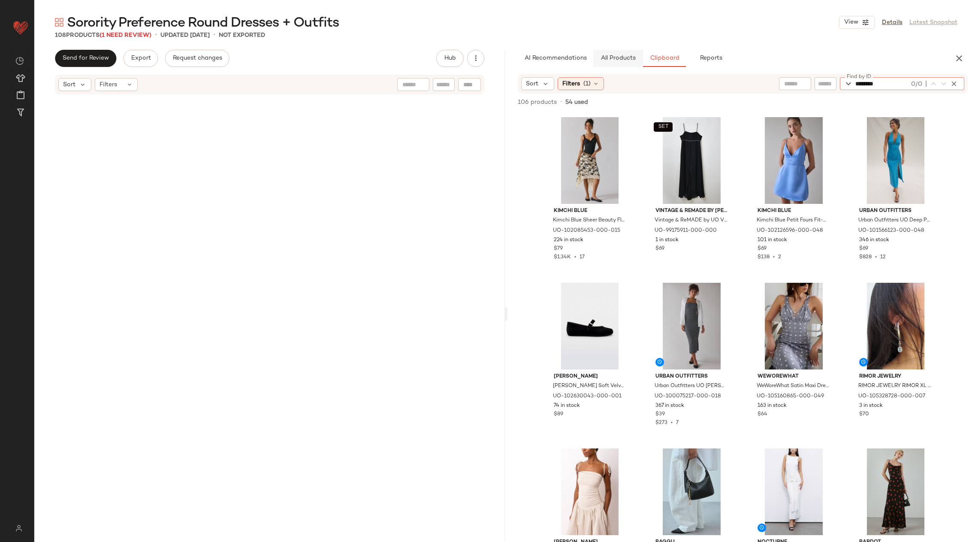
scroll to position [1522, 0]
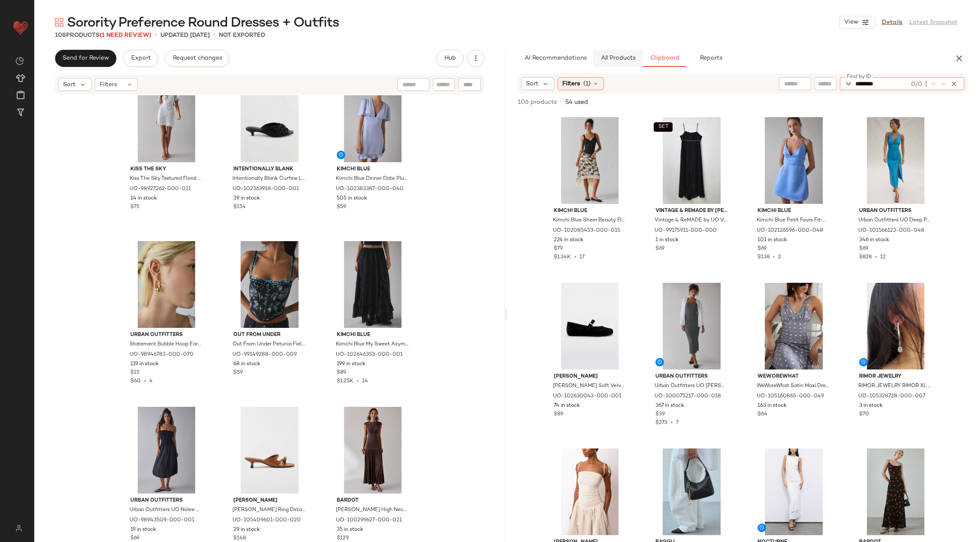
click at [632, 64] on button "All Products" at bounding box center [618, 58] width 50 height 17
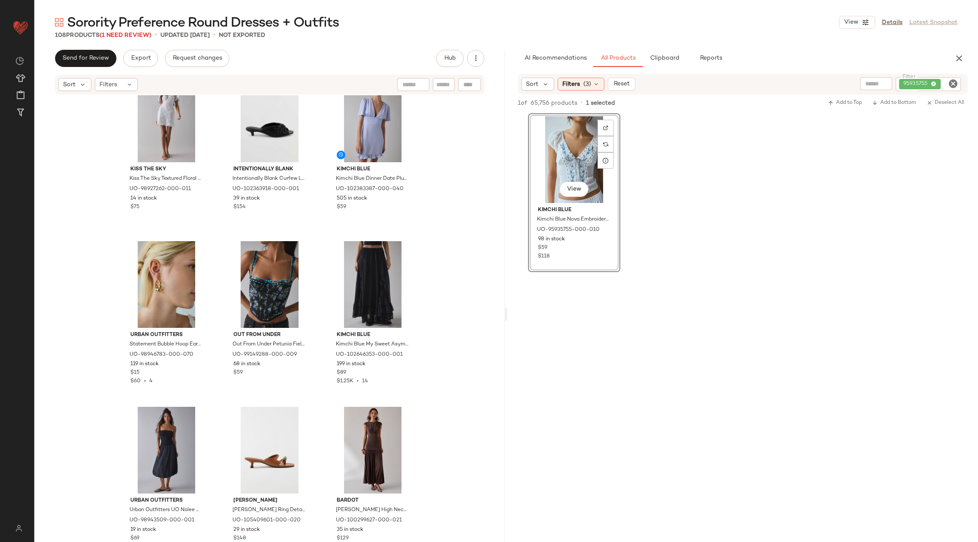
click at [958, 87] on icon "Clear Filter" at bounding box center [953, 84] width 10 height 10
click at [941, 87] on input "Filter" at bounding box center [921, 83] width 73 height 9
paste input "********"
type input "********"
click at [663, 60] on span "Clipboard" at bounding box center [665, 58] width 30 height 7
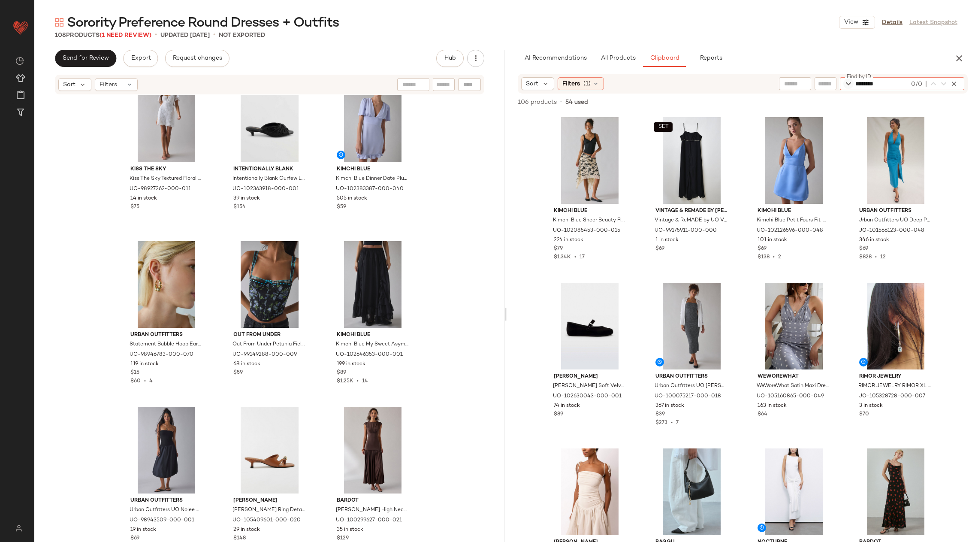
click at [846, 83] on icon "button" at bounding box center [849, 84] width 10 height 10
click at [957, 83] on icon "button" at bounding box center [954, 84] width 8 height 8
click at [610, 56] on span "All Products" at bounding box center [618, 58] width 35 height 7
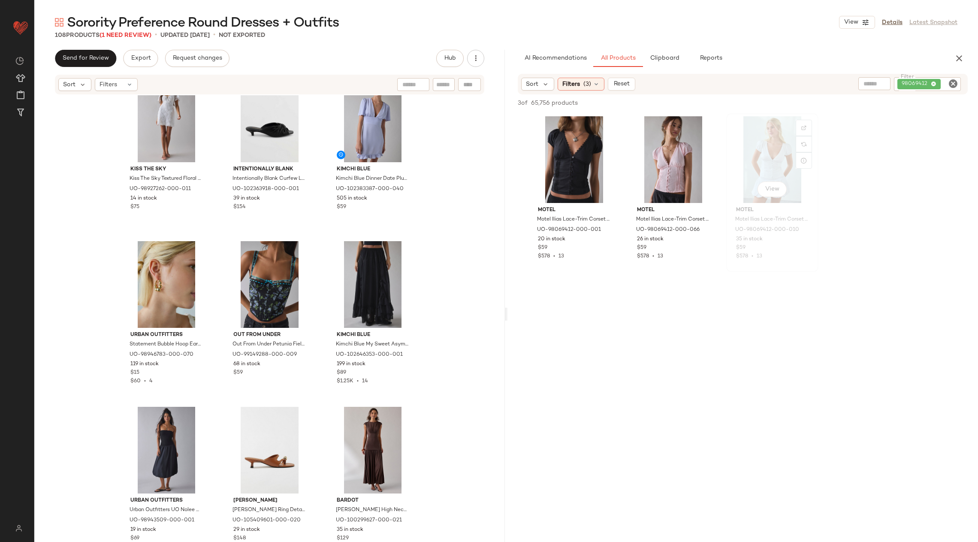
click at [755, 150] on div "View" at bounding box center [772, 159] width 86 height 87
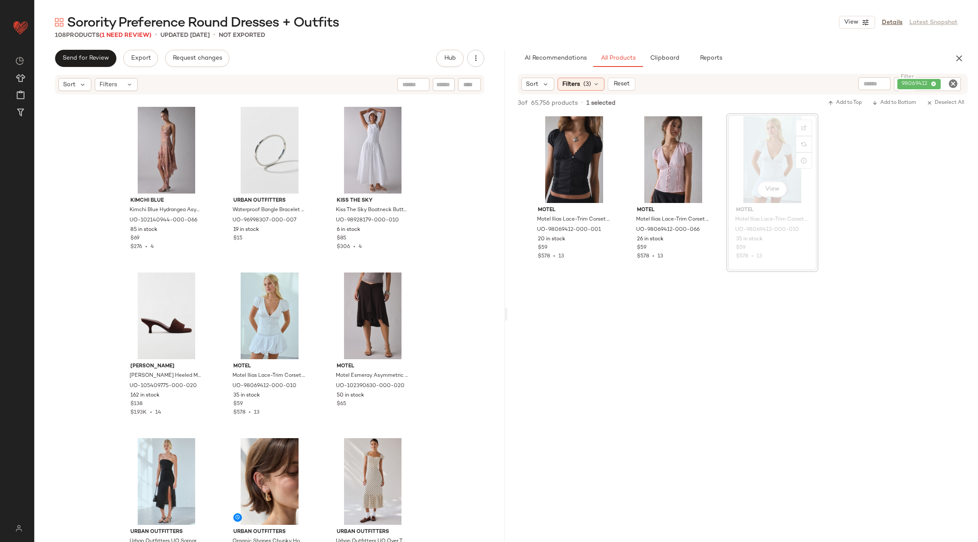
click at [661, 48] on div "Sorority Preference Round Dresses + Outfits View Details Latest Snapshot 108 Pr…" at bounding box center [506, 278] width 944 height 528
click at [663, 53] on button "Clipboard" at bounding box center [664, 58] width 43 height 17
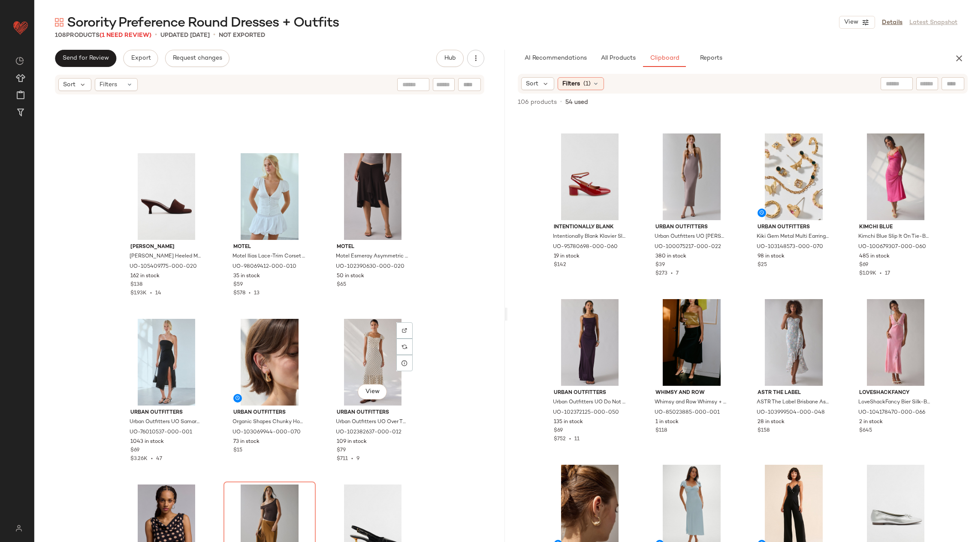
scroll to position [2183, 0]
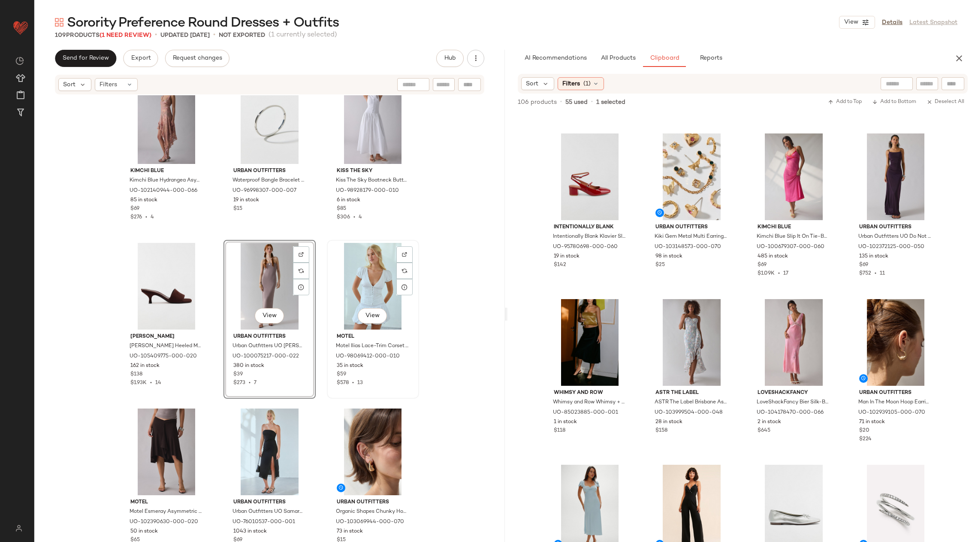
click at [370, 289] on div "View" at bounding box center [373, 286] width 86 height 87
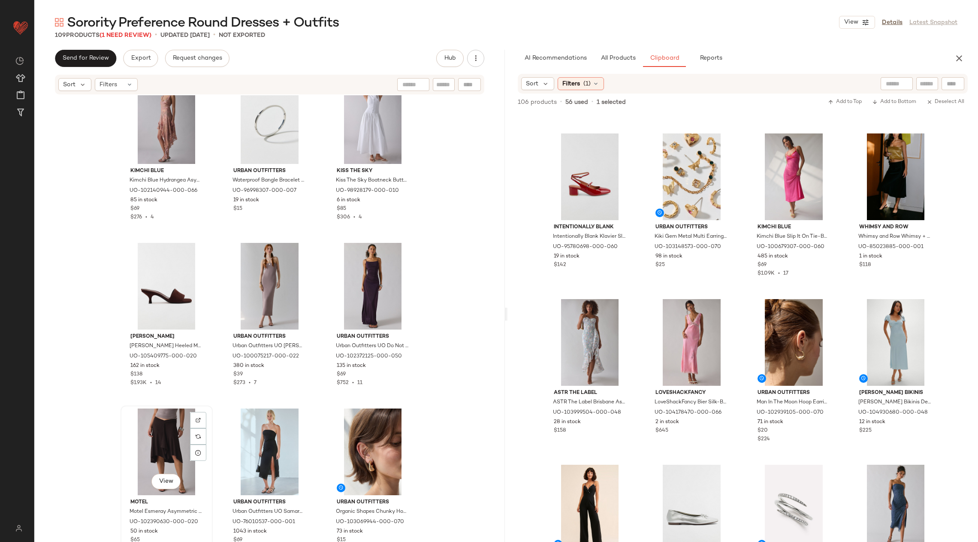
click at [169, 426] on div "View" at bounding box center [167, 451] width 86 height 87
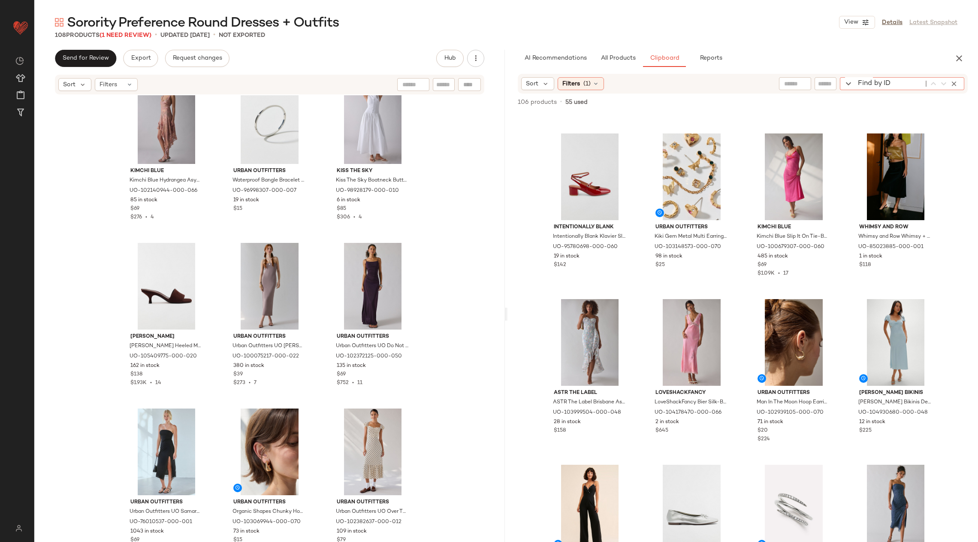
click at [948, 84] on div "Find by ID Find by ID" at bounding box center [902, 83] width 124 height 13
click at [644, 60] on button "Clipboard" at bounding box center [664, 58] width 43 height 17
click at [623, 58] on span "All Products" at bounding box center [618, 58] width 35 height 7
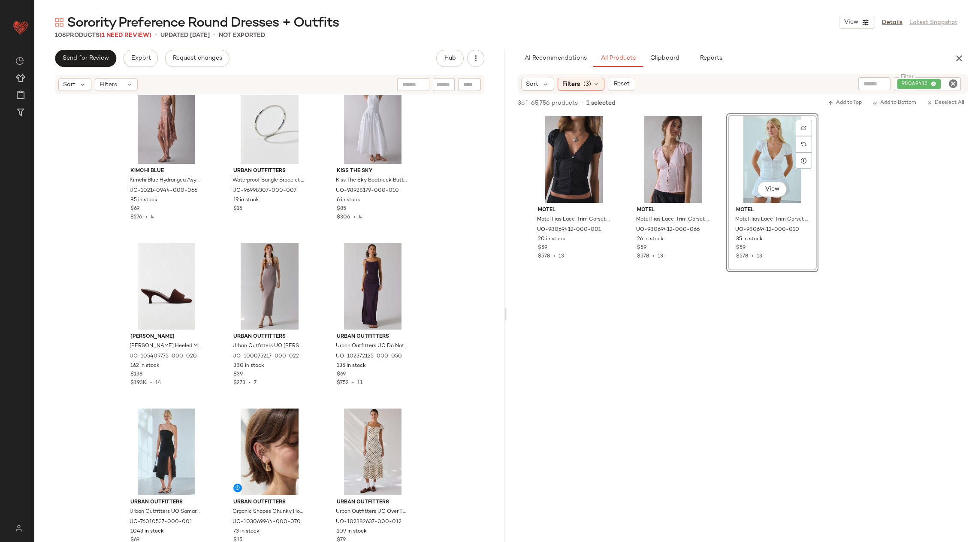
click at [952, 83] on icon "Clear Filter" at bounding box center [953, 84] width 10 height 10
click at [932, 83] on input "Filter" at bounding box center [921, 83] width 73 height 9
paste input "*********"
type input "*********"
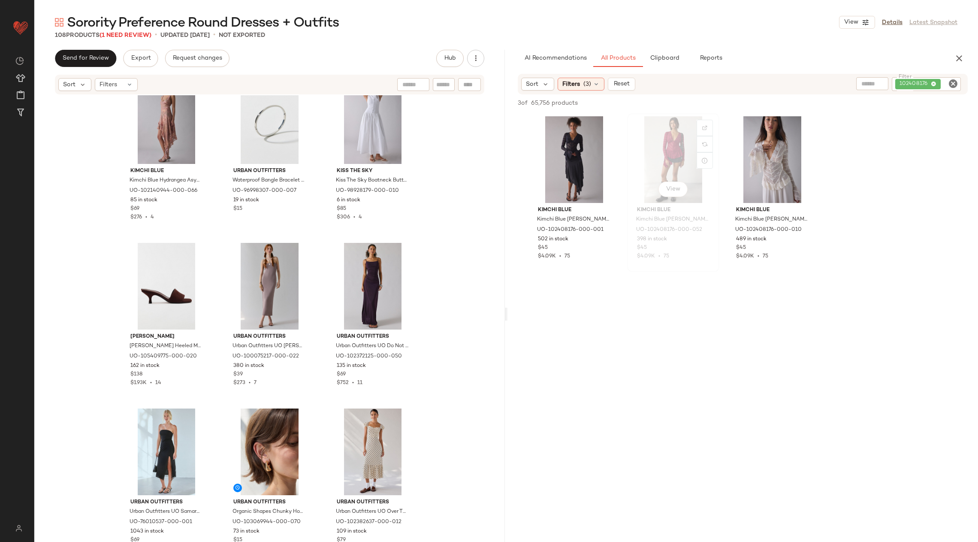
click at [666, 166] on div "View" at bounding box center [673, 159] width 86 height 87
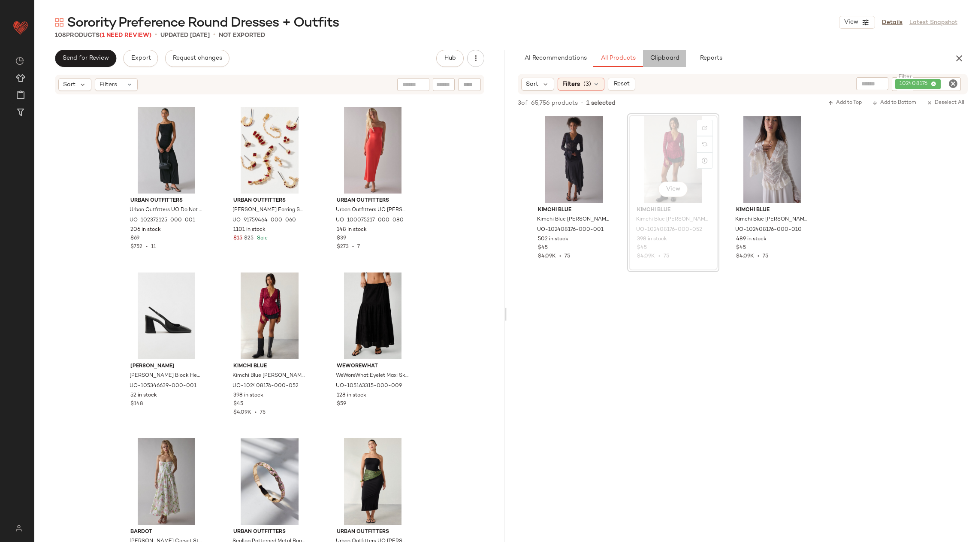
click at [657, 53] on button "Clipboard" at bounding box center [664, 58] width 43 height 17
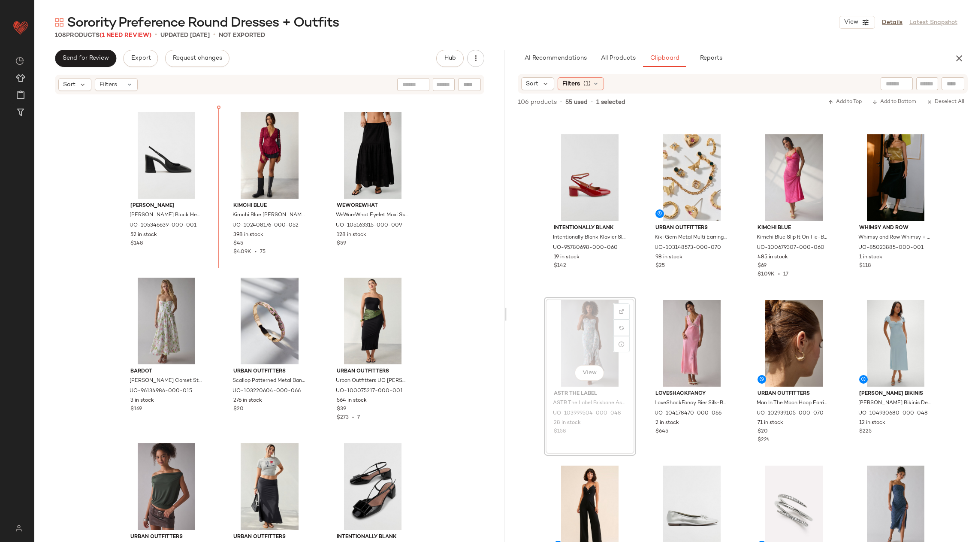
scroll to position [4964, 0]
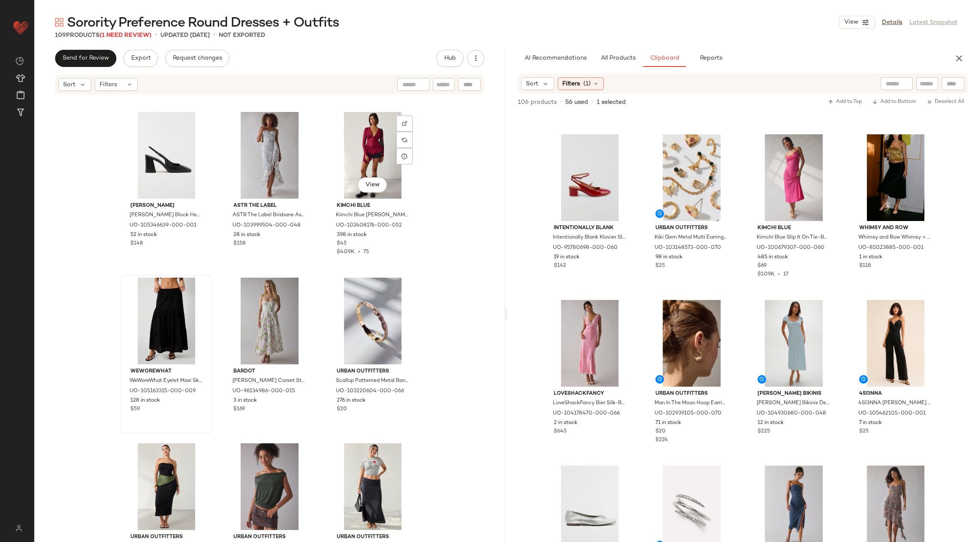
click at [348, 148] on div "View" at bounding box center [373, 155] width 86 height 87
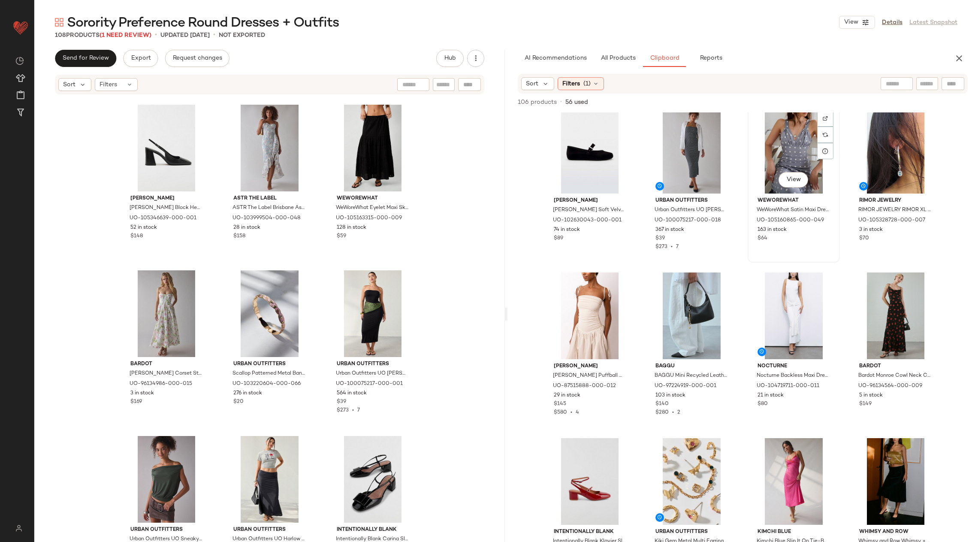
scroll to position [182, 0]
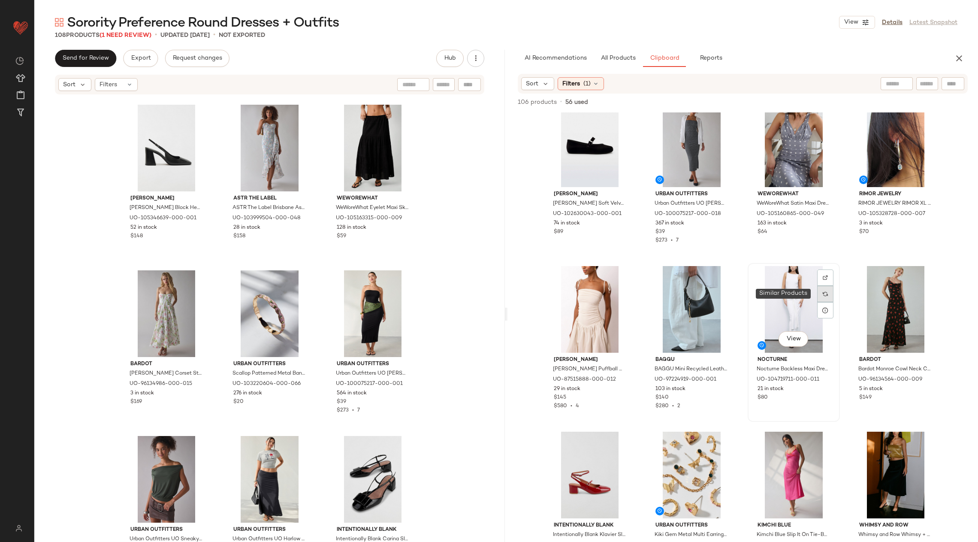
click at [823, 294] on img at bounding box center [825, 293] width 5 height 5
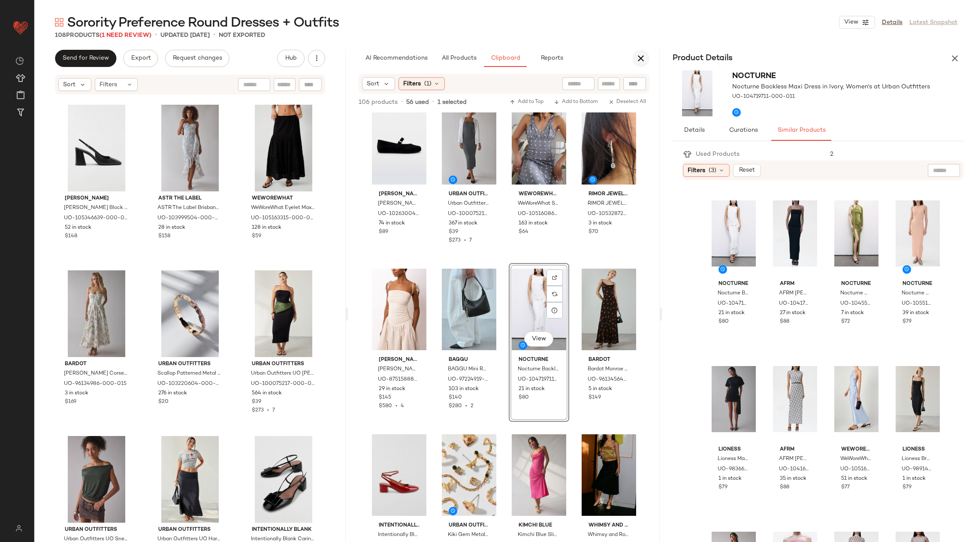
click at [638, 58] on icon "button" at bounding box center [641, 58] width 10 height 10
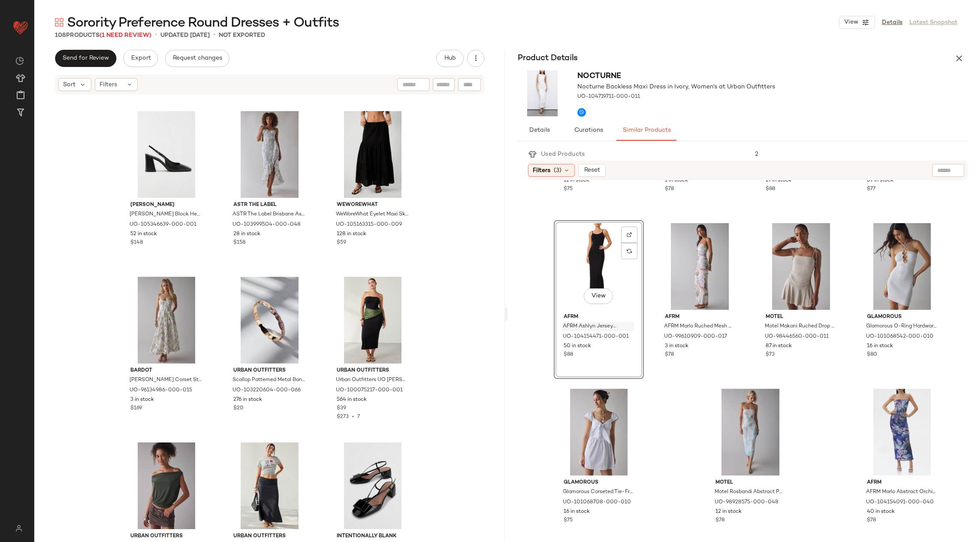
scroll to position [4965, 0]
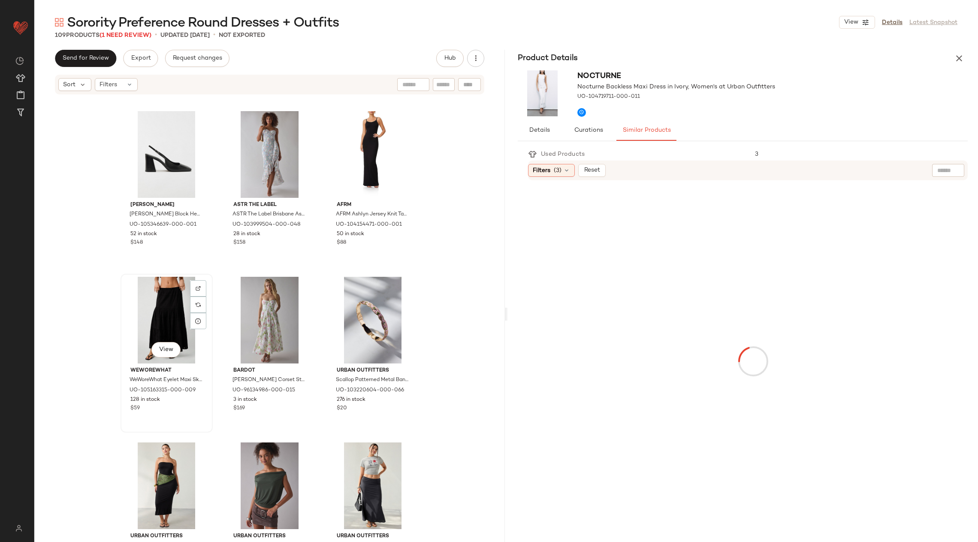
click at [156, 319] on div "View" at bounding box center [167, 320] width 86 height 87
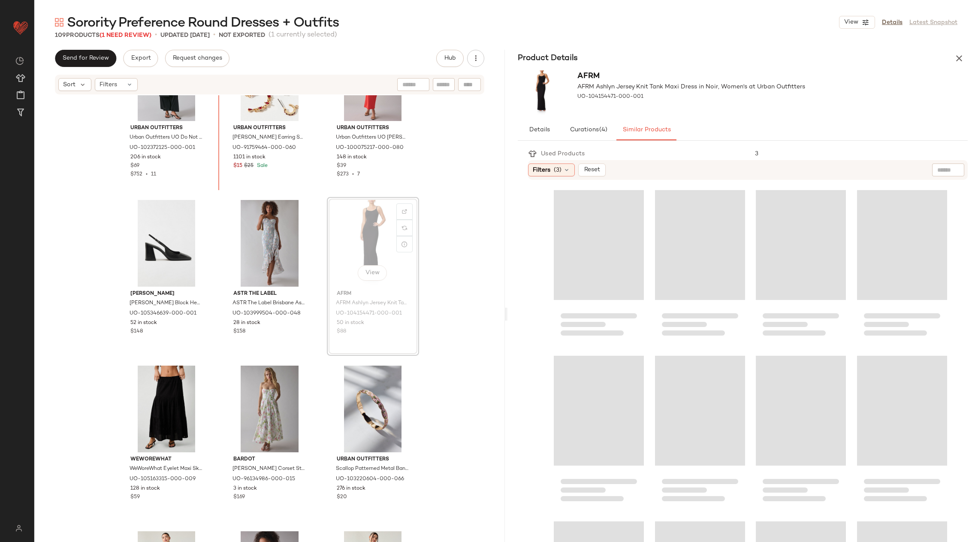
scroll to position [4872, 0]
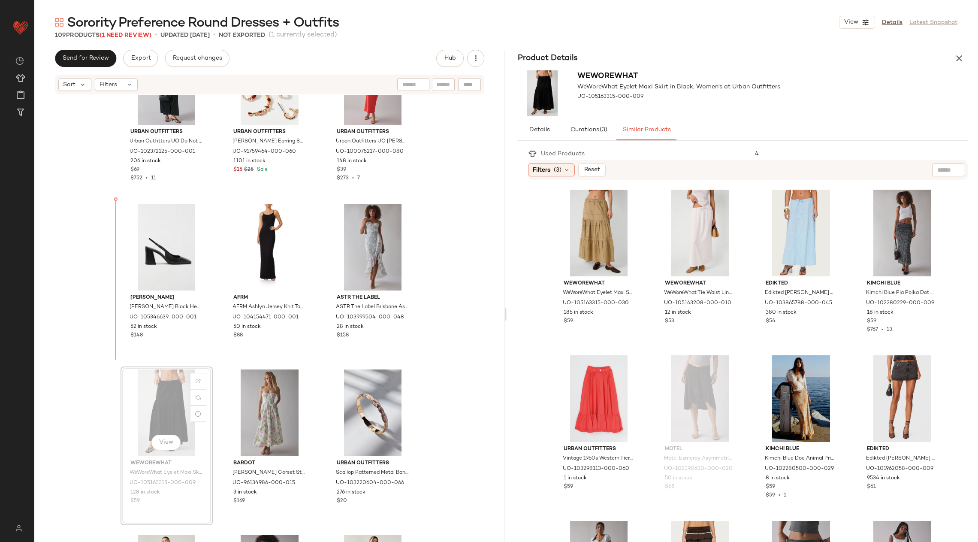
scroll to position [4874, 0]
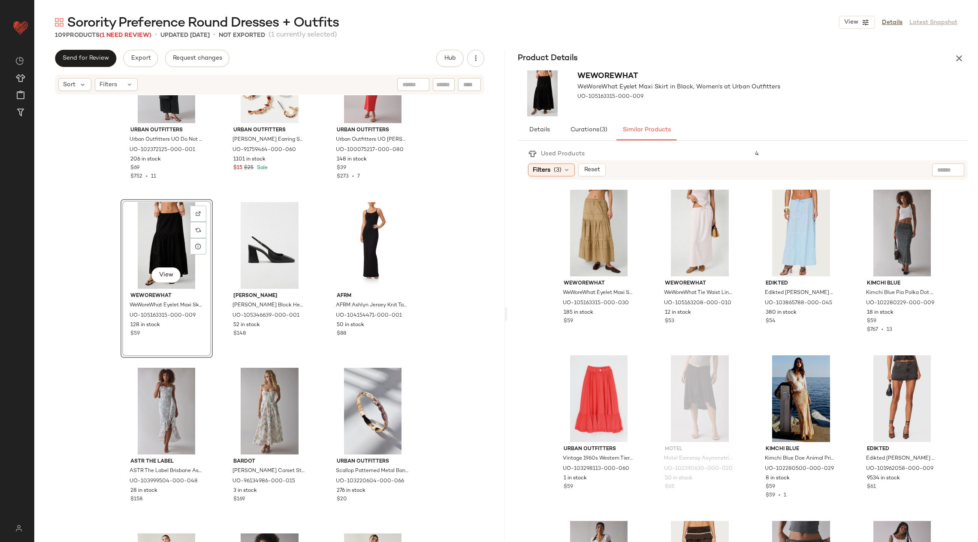
click at [160, 206] on div "View" at bounding box center [167, 245] width 86 height 87
click at [171, 218] on div "View" at bounding box center [167, 245] width 86 height 87
click at [963, 55] on icon "button" at bounding box center [959, 58] width 10 height 10
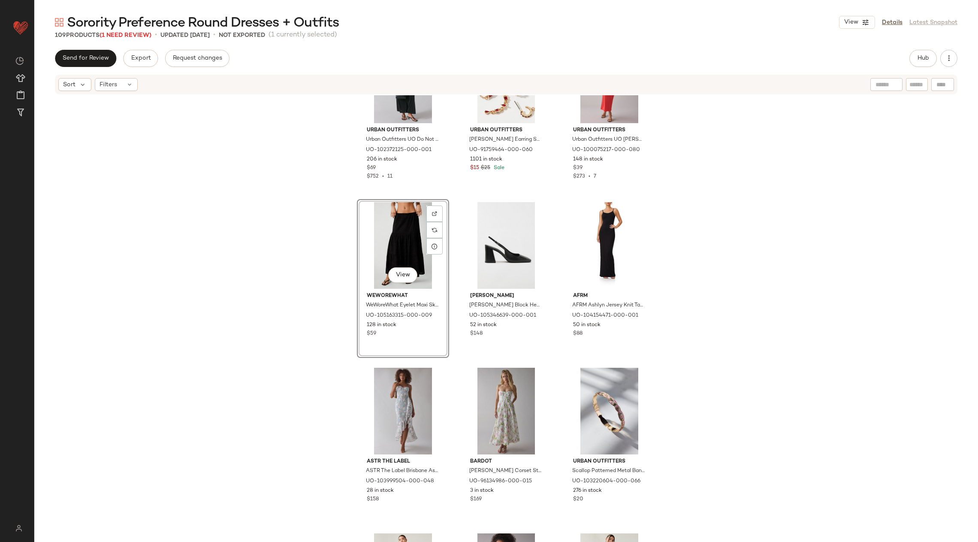
click at [399, 224] on div "View" at bounding box center [403, 245] width 86 height 87
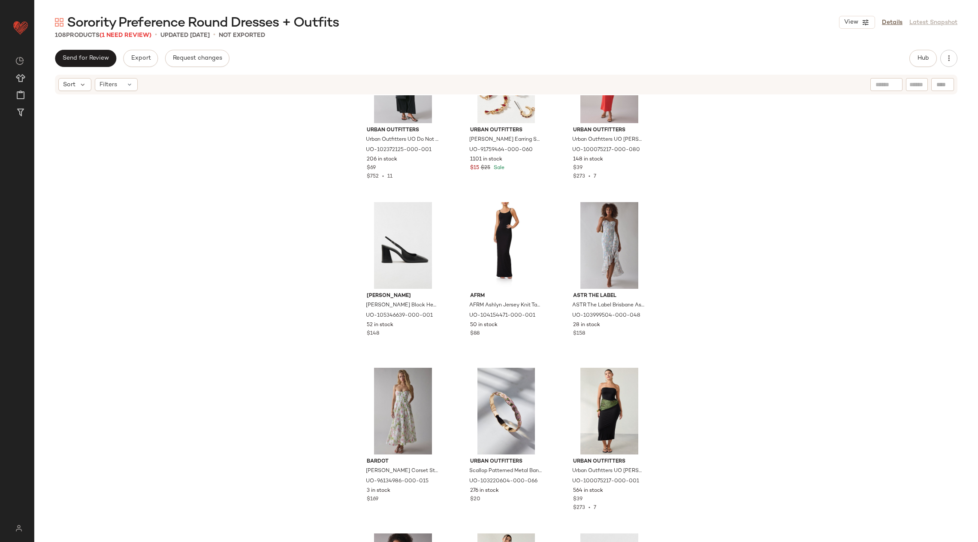
scroll to position [5146, 0]
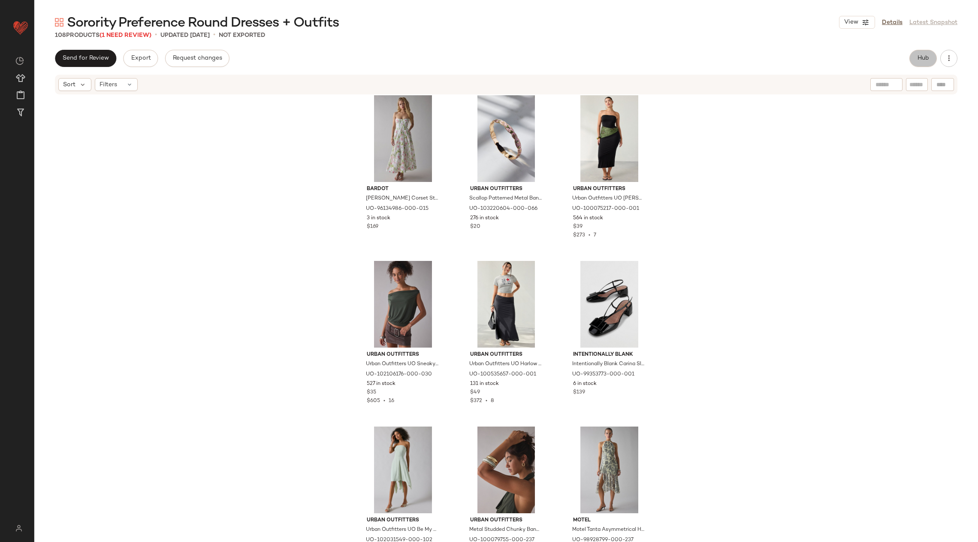
click at [929, 57] on span "Hub" at bounding box center [923, 58] width 12 height 7
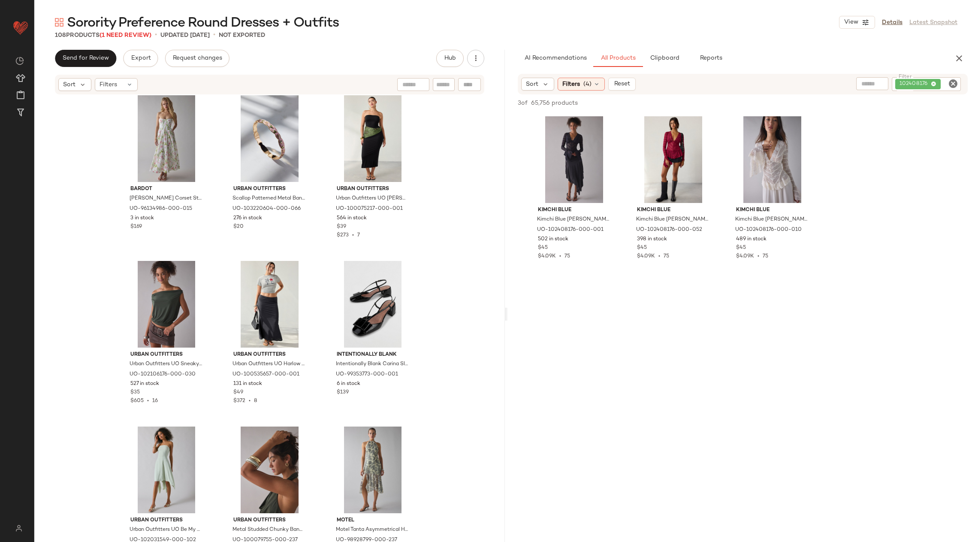
click at [958, 81] on icon "Clear Filter" at bounding box center [953, 84] width 10 height 10
paste input "*********"
type input "*********"
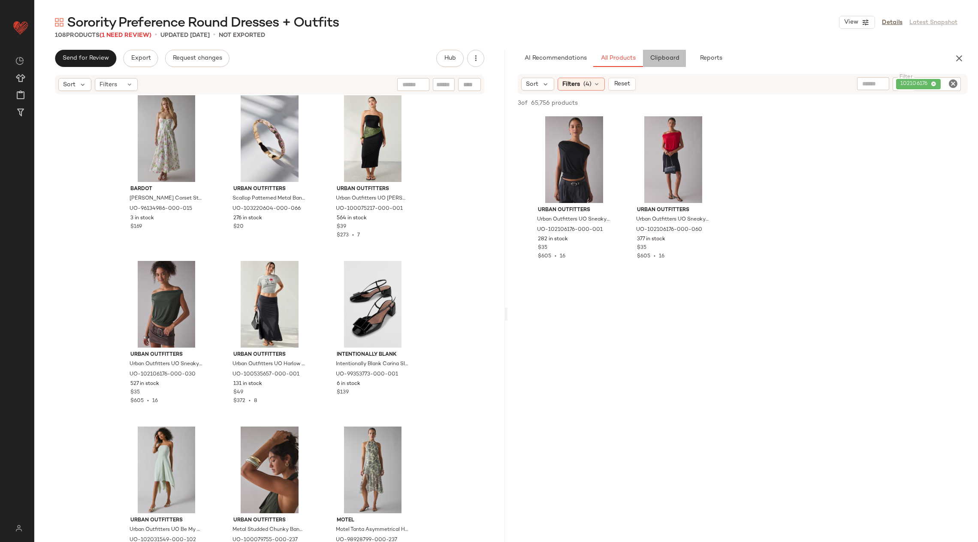
click at [664, 58] on span "Clipboard" at bounding box center [665, 58] width 30 height 7
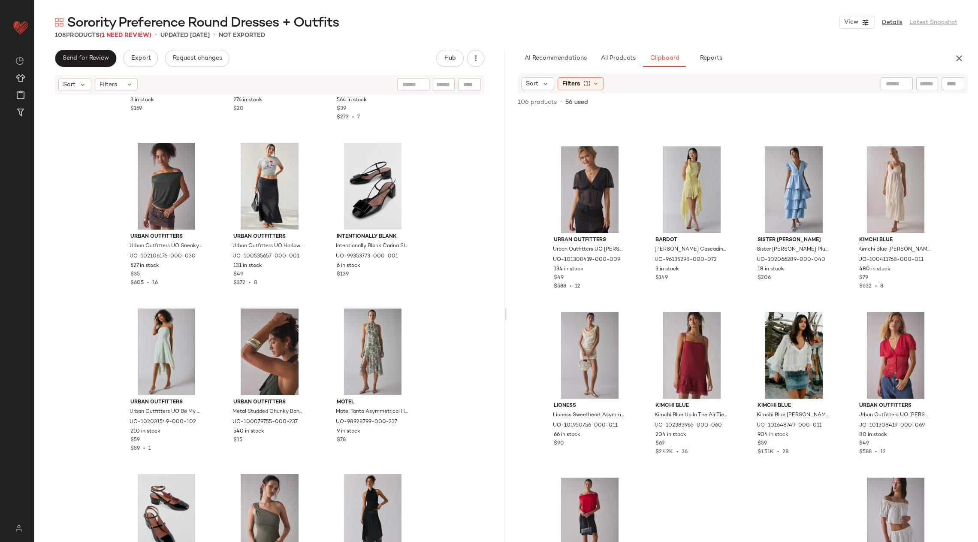
scroll to position [5221, 0]
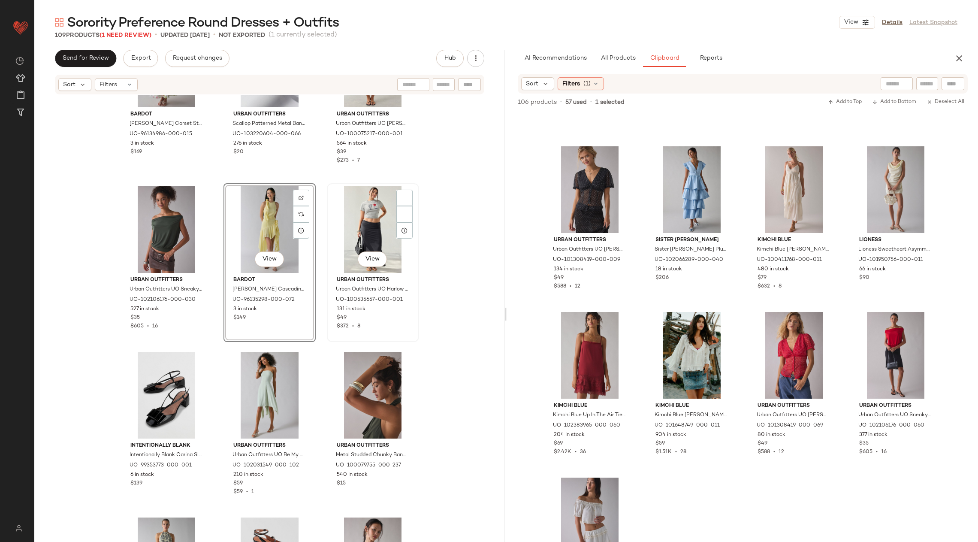
click at [341, 216] on div "View" at bounding box center [373, 229] width 86 height 87
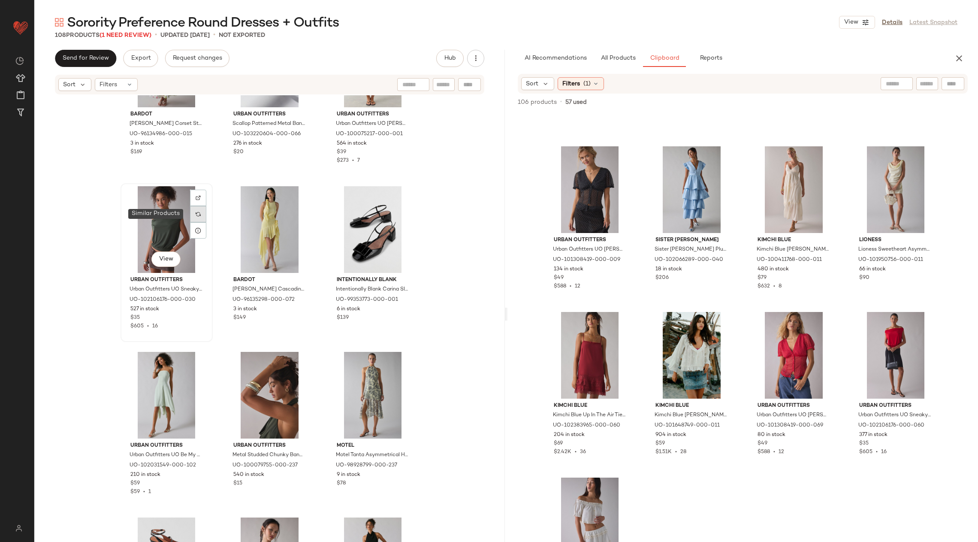
click at [190, 216] on div at bounding box center [198, 214] width 16 height 16
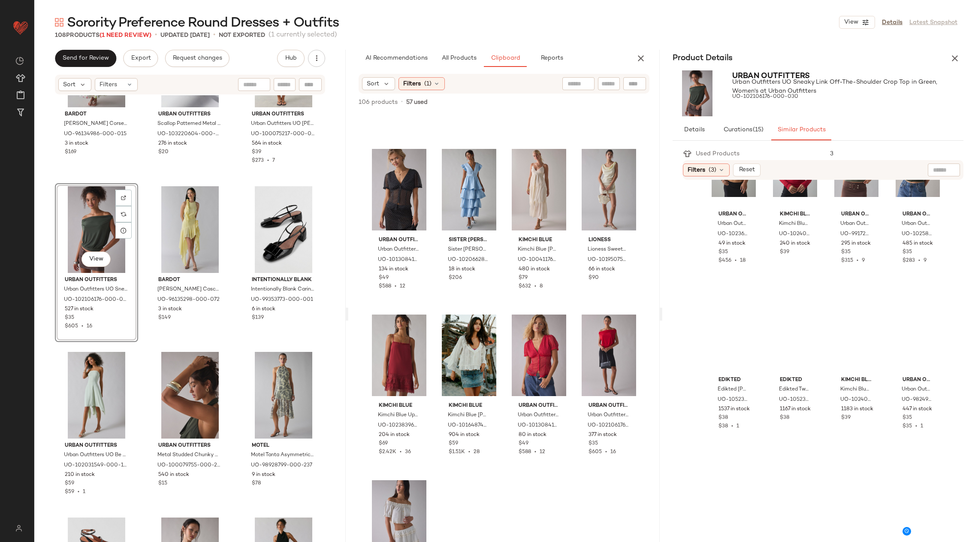
scroll to position [461, 0]
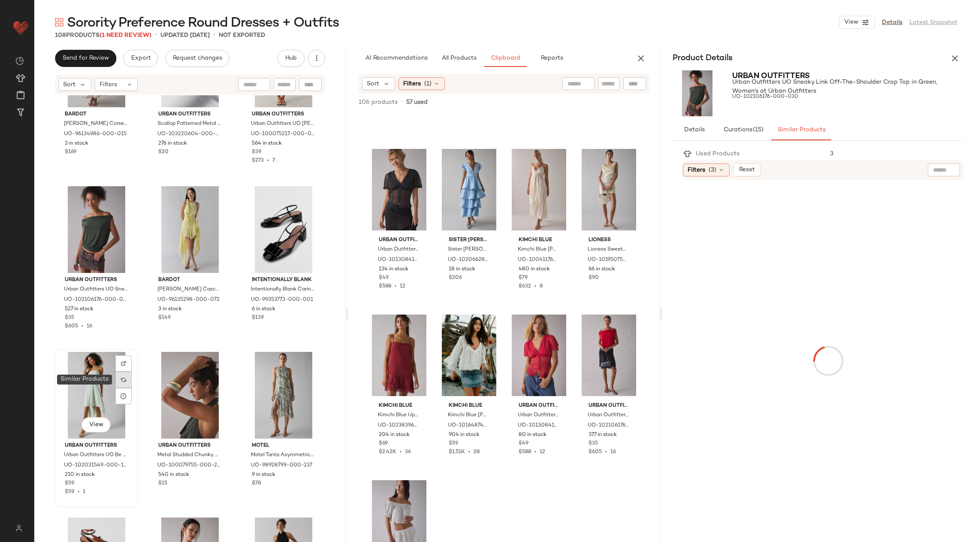
click at [126, 381] on img at bounding box center [123, 379] width 5 height 5
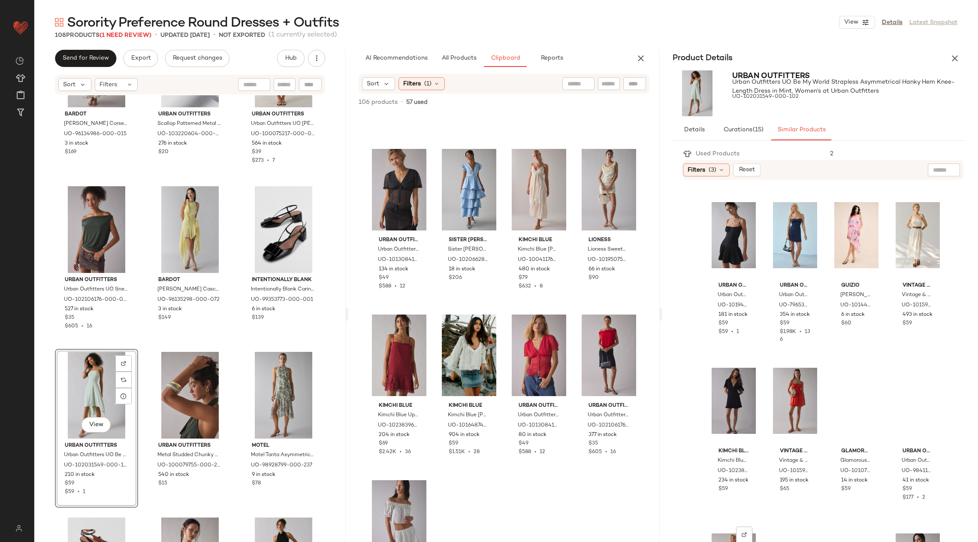
scroll to position [629, 0]
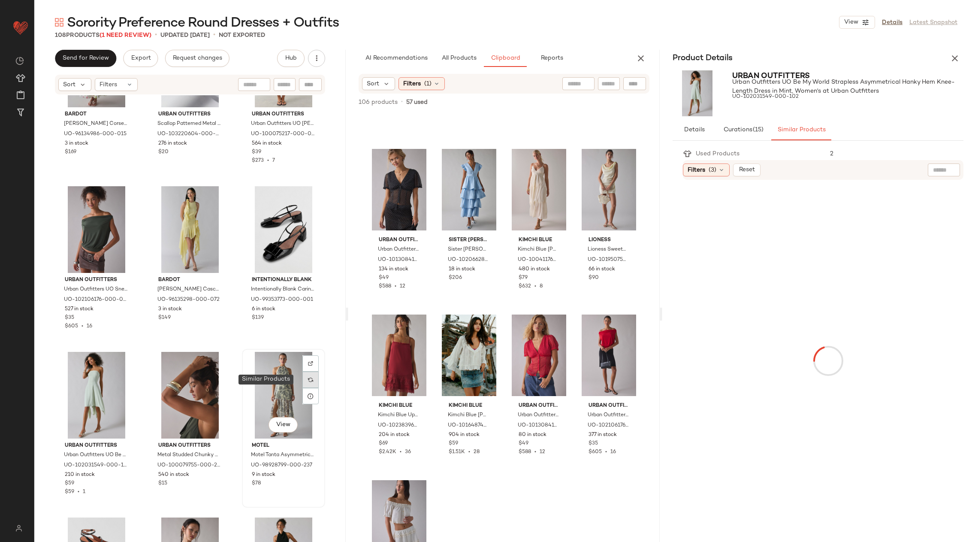
click at [308, 378] on img at bounding box center [310, 379] width 5 height 5
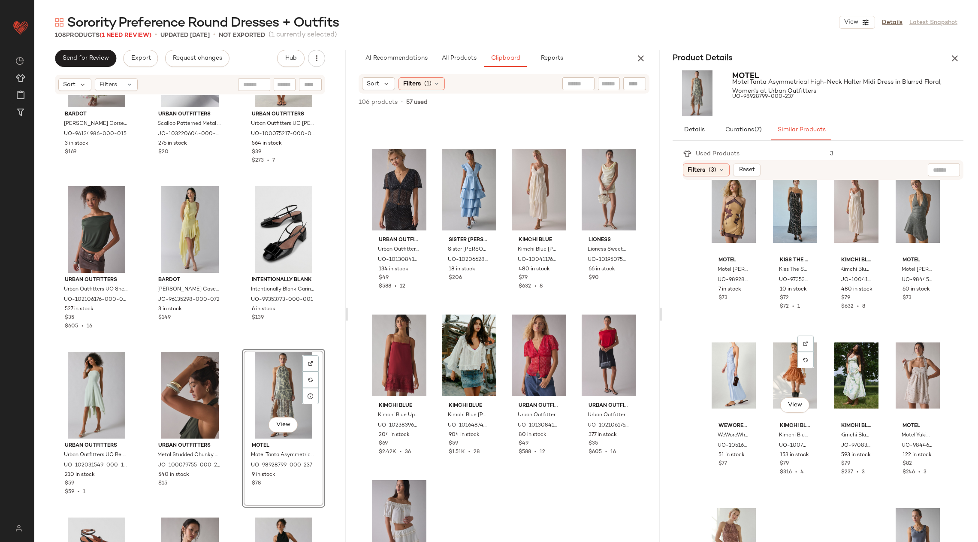
scroll to position [499, 0]
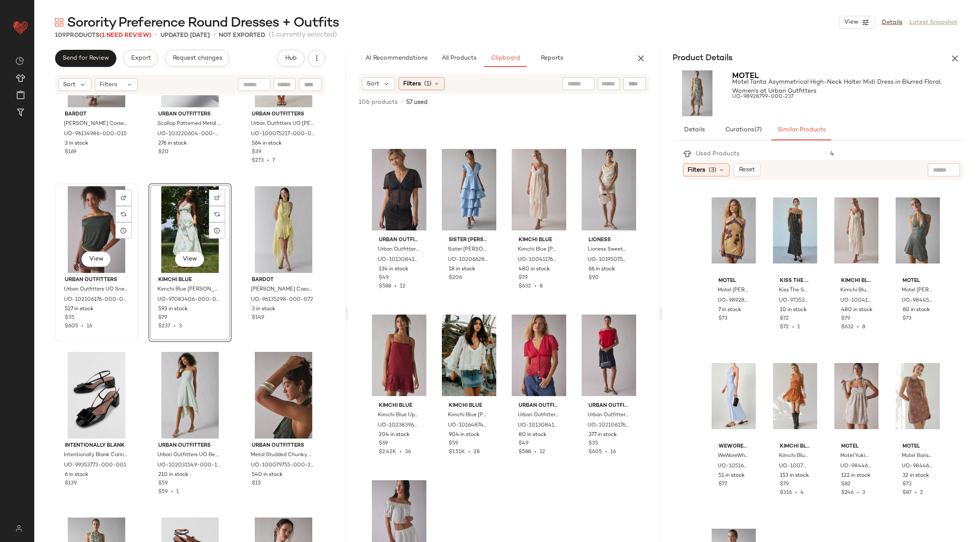
click at [85, 229] on div "View" at bounding box center [96, 229] width 77 height 87
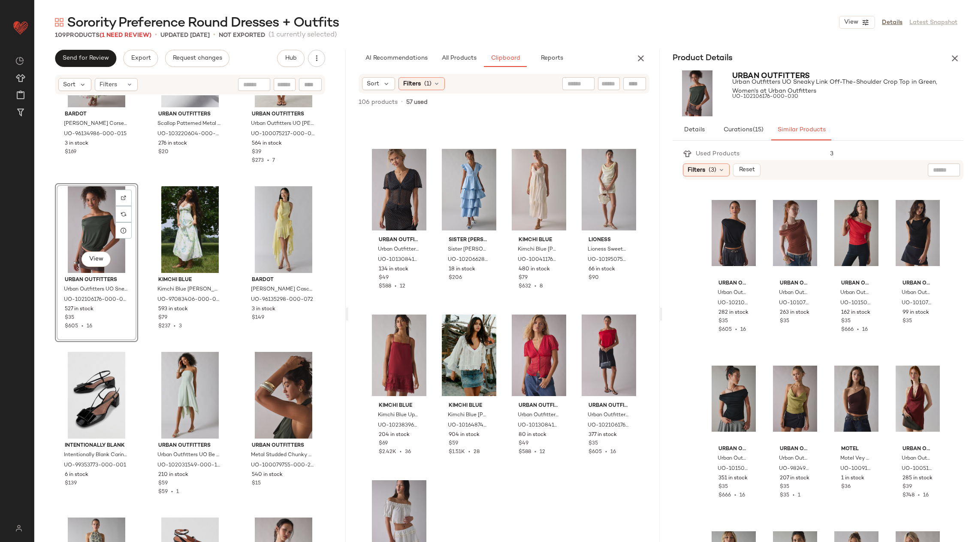
click at [106, 228] on div "View" at bounding box center [96, 229] width 77 height 87
click at [956, 63] on icon "button" at bounding box center [955, 58] width 10 height 10
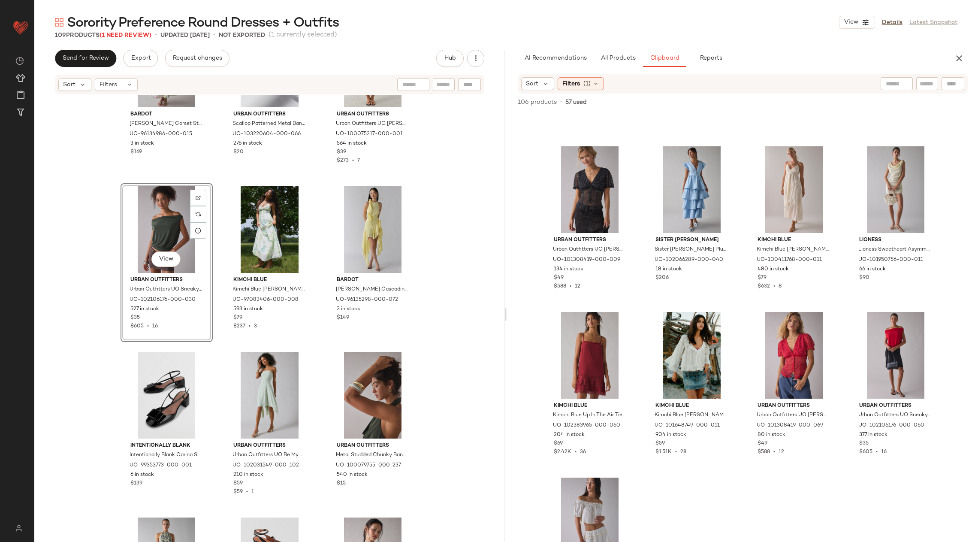
click at [175, 229] on div "View" at bounding box center [167, 229] width 86 height 87
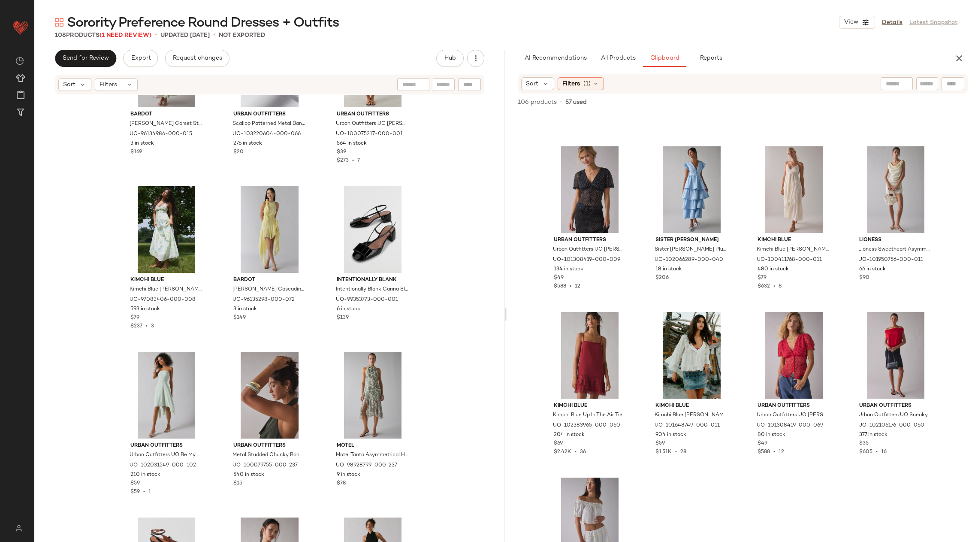
click at [959, 84] on div at bounding box center [953, 83] width 23 height 13
paste input "*********"
type input "*********"
click at [617, 52] on button "All Products" at bounding box center [618, 58] width 50 height 17
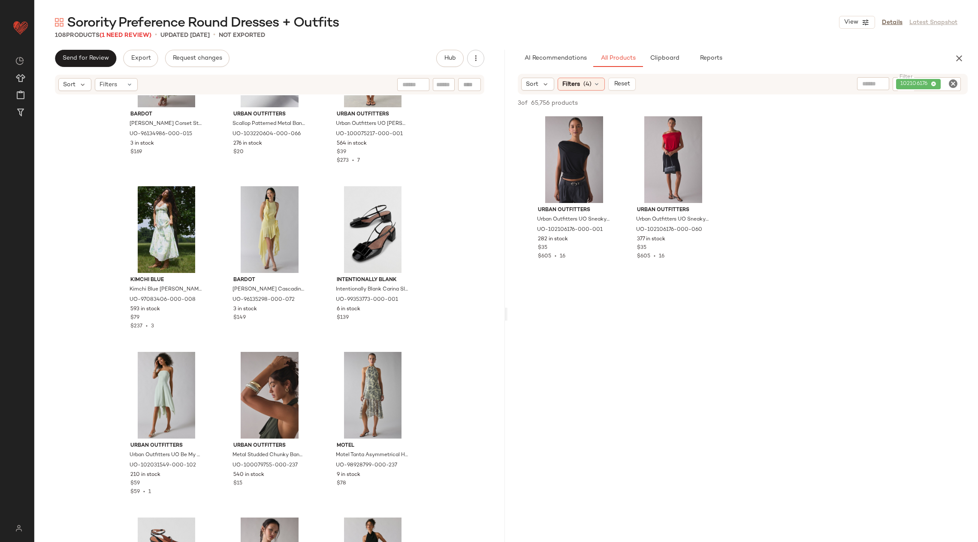
click at [955, 84] on icon "Clear Filter" at bounding box center [953, 84] width 10 height 10
click at [923, 84] on input "Filter" at bounding box center [921, 83] width 73 height 9
paste input "*********"
type input "*********"
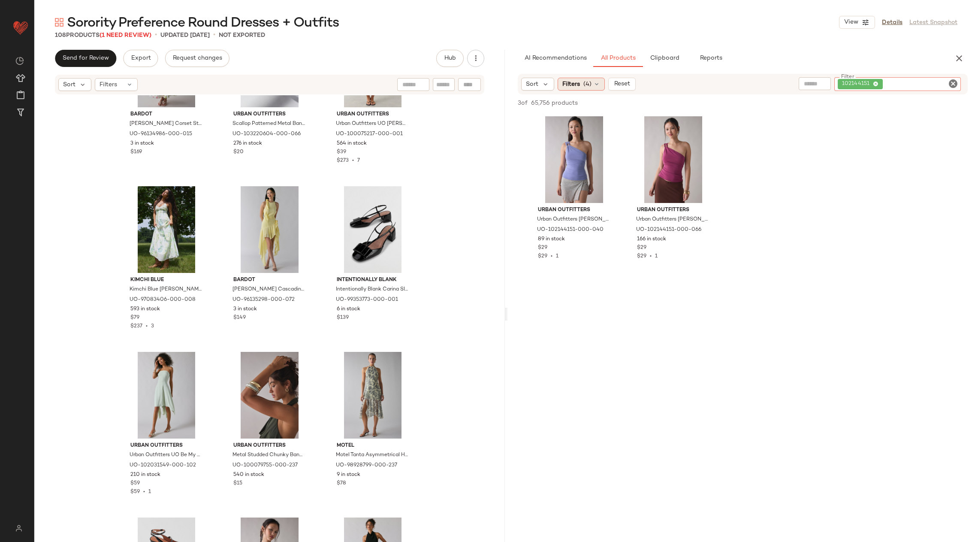
click at [580, 82] on div "Filters (4)" at bounding box center [581, 84] width 47 height 13
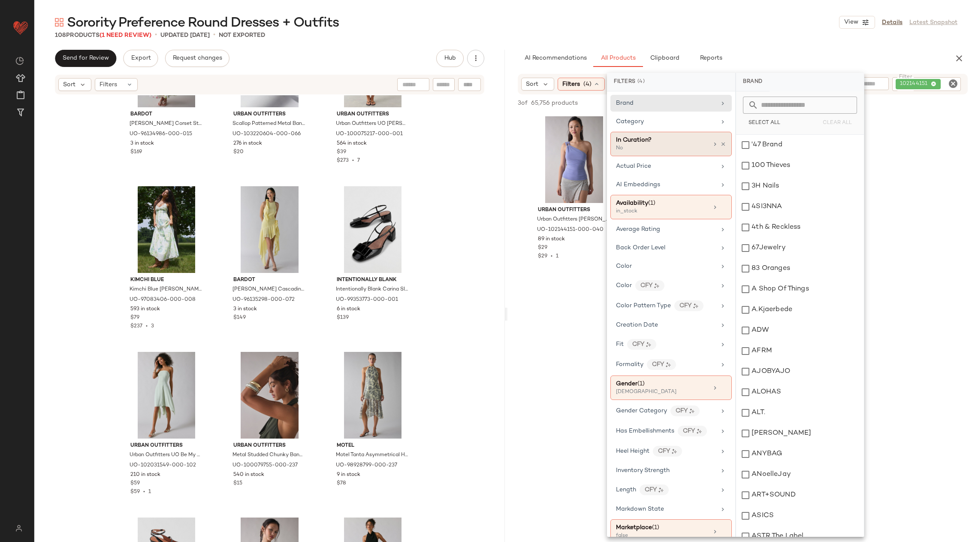
click at [726, 146] on div "In Curation? No" at bounding box center [671, 144] width 121 height 24
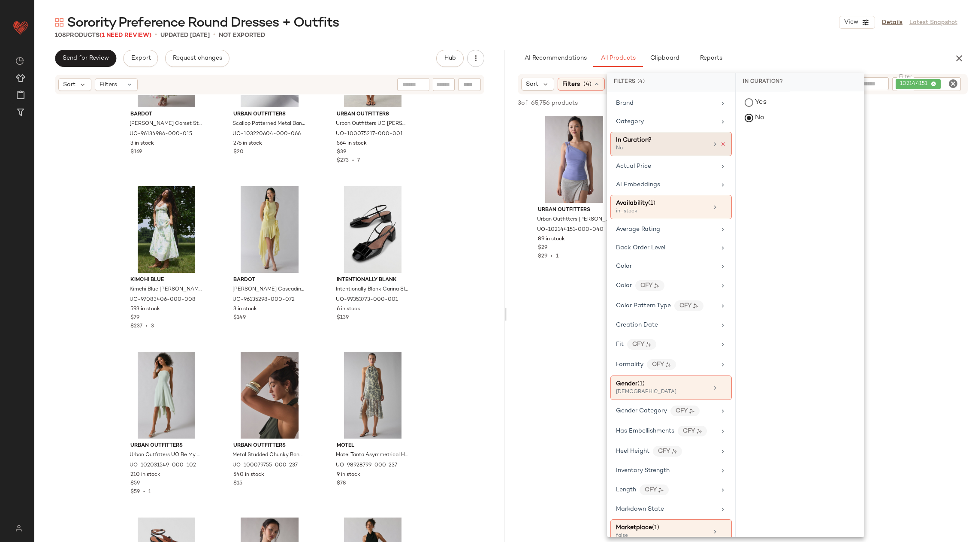
click at [720, 144] on icon at bounding box center [723, 144] width 6 height 6
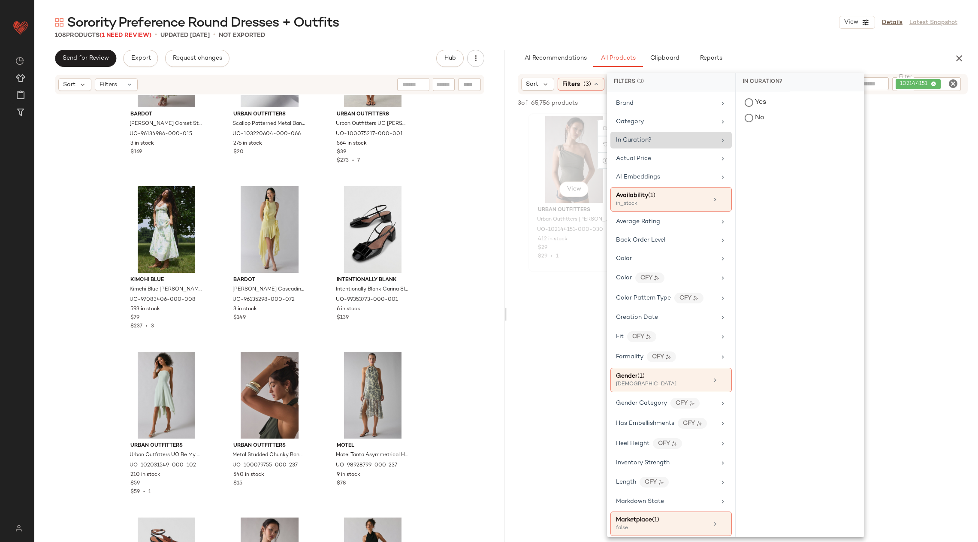
click at [552, 197] on div "View" at bounding box center [574, 159] width 86 height 87
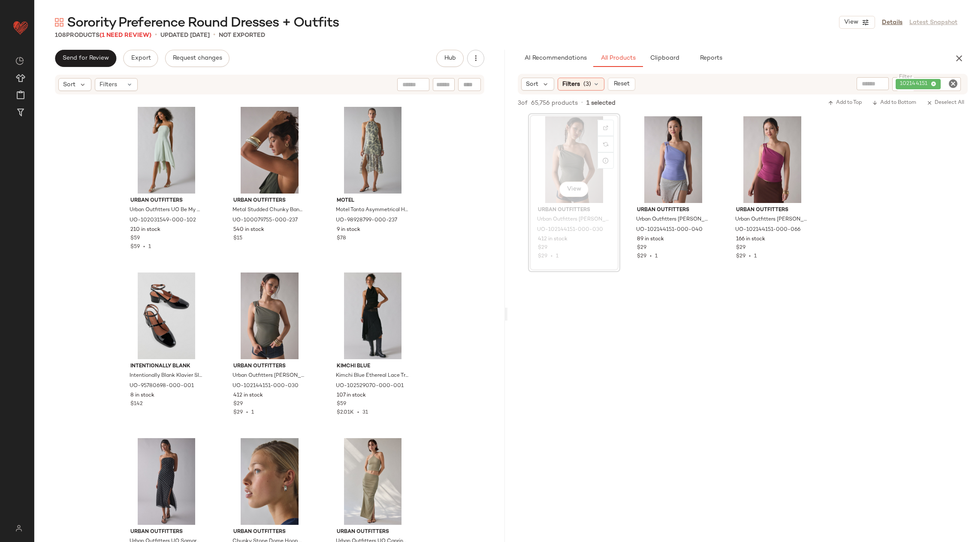
click at [565, 166] on div "View" at bounding box center [574, 159] width 86 height 87
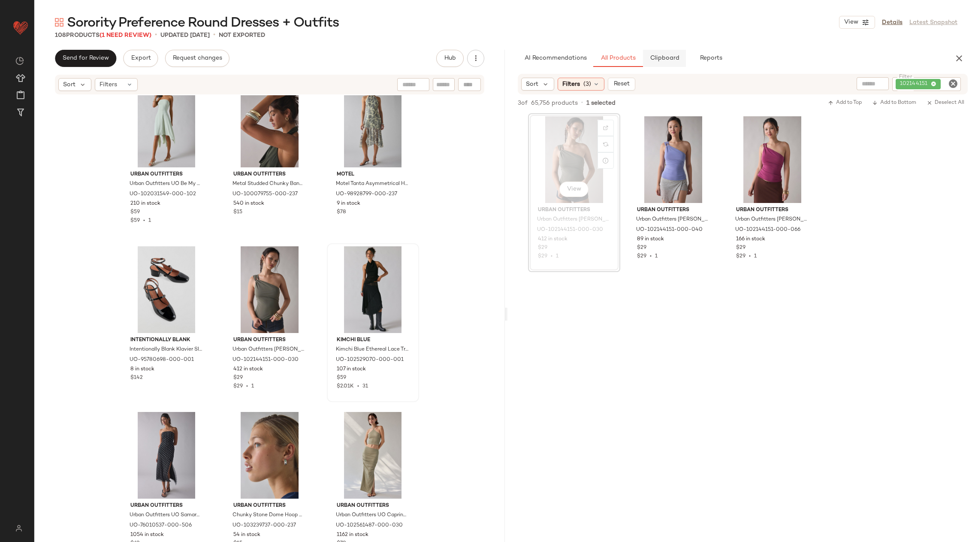
click at [671, 60] on span "Clipboard" at bounding box center [665, 58] width 30 height 7
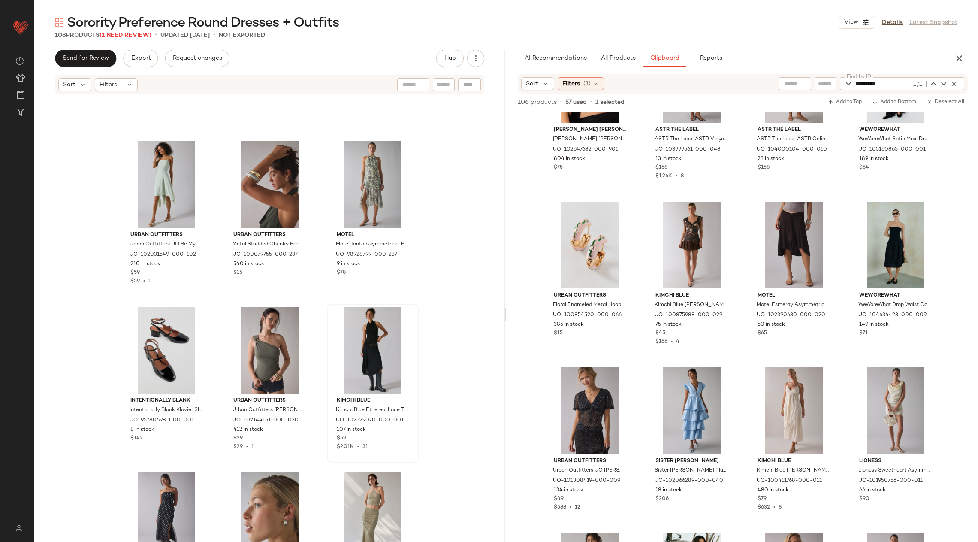
scroll to position [5370, 0]
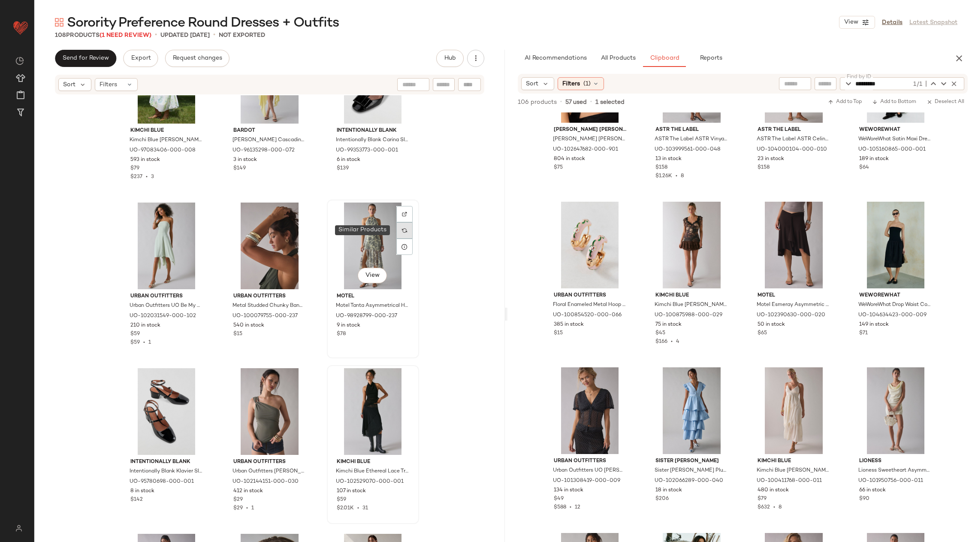
click at [396, 233] on div at bounding box center [404, 230] width 16 height 16
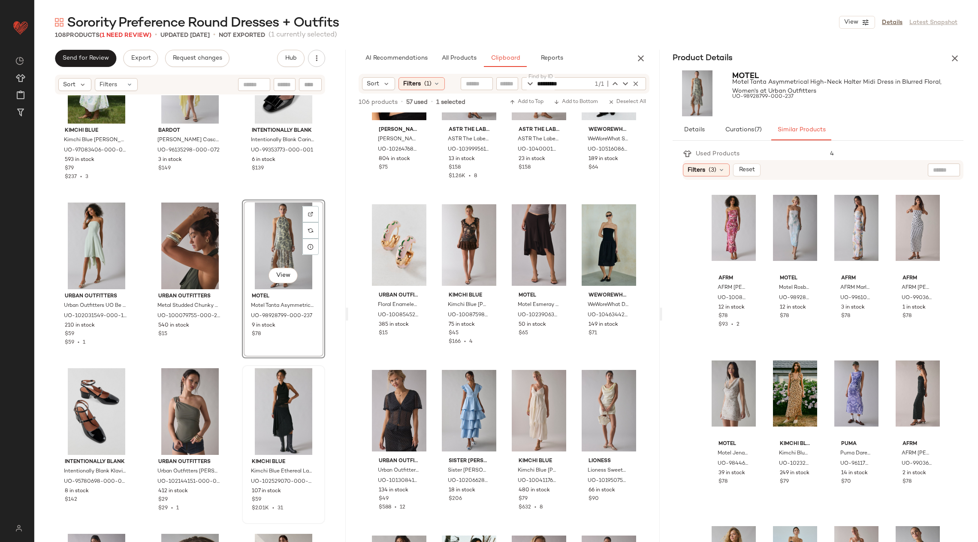
scroll to position [170, 0]
click at [802, 190] on div at bounding box center [806, 196] width 16 height 16
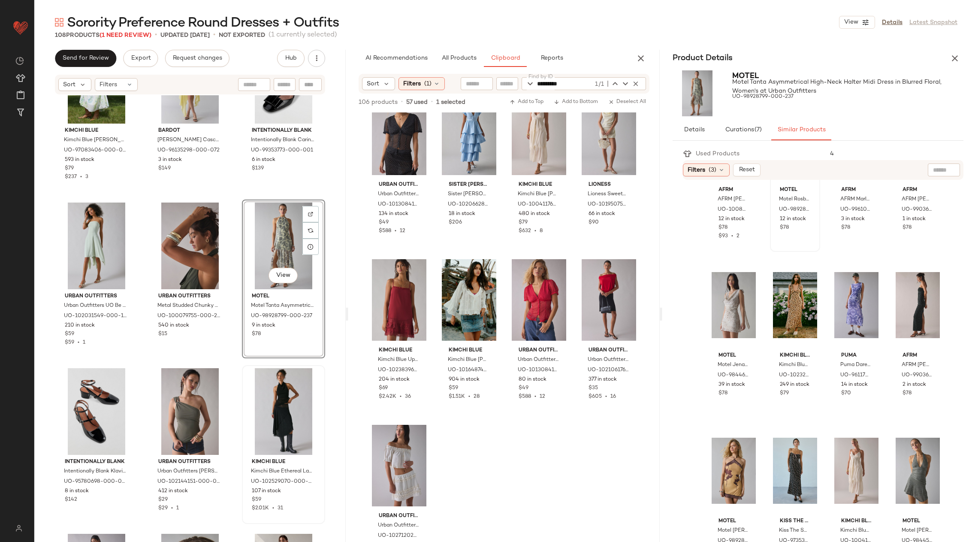
scroll to position [287, 0]
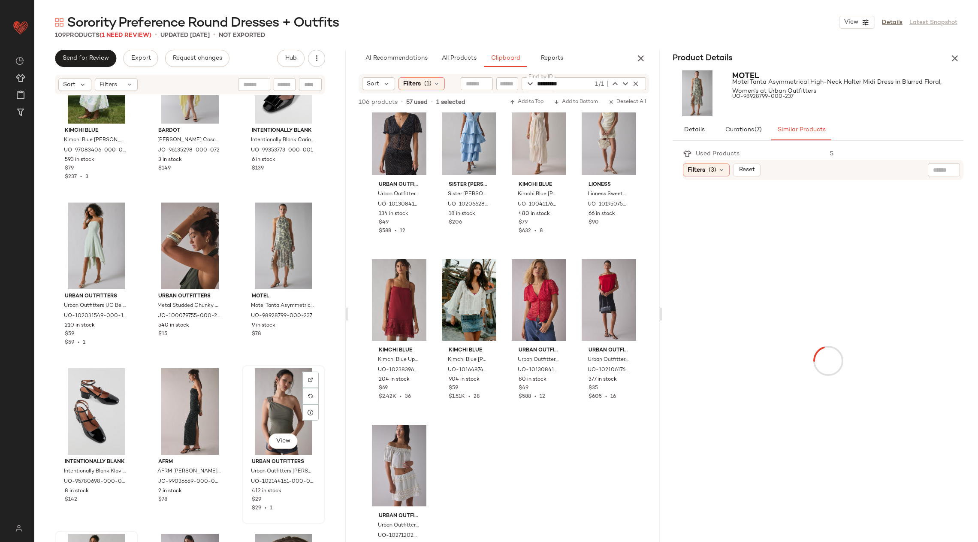
click at [272, 401] on div "View" at bounding box center [283, 411] width 77 height 87
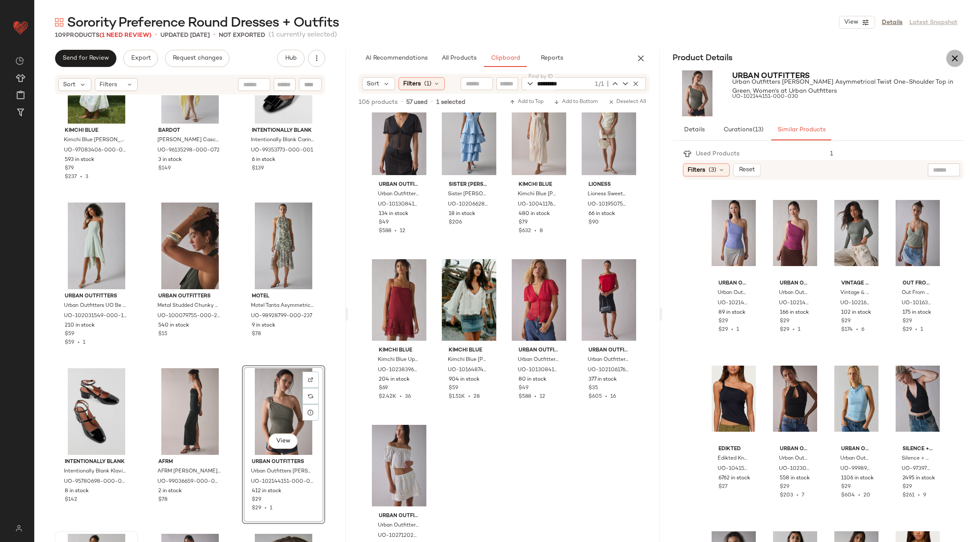
click at [950, 56] on icon "button" at bounding box center [955, 58] width 10 height 10
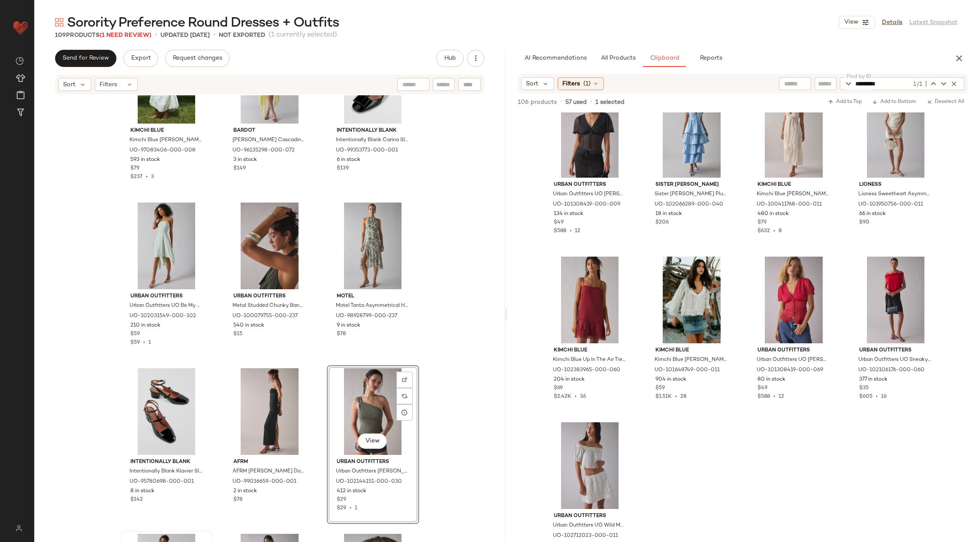
click at [354, 415] on div "View" at bounding box center [373, 411] width 86 height 87
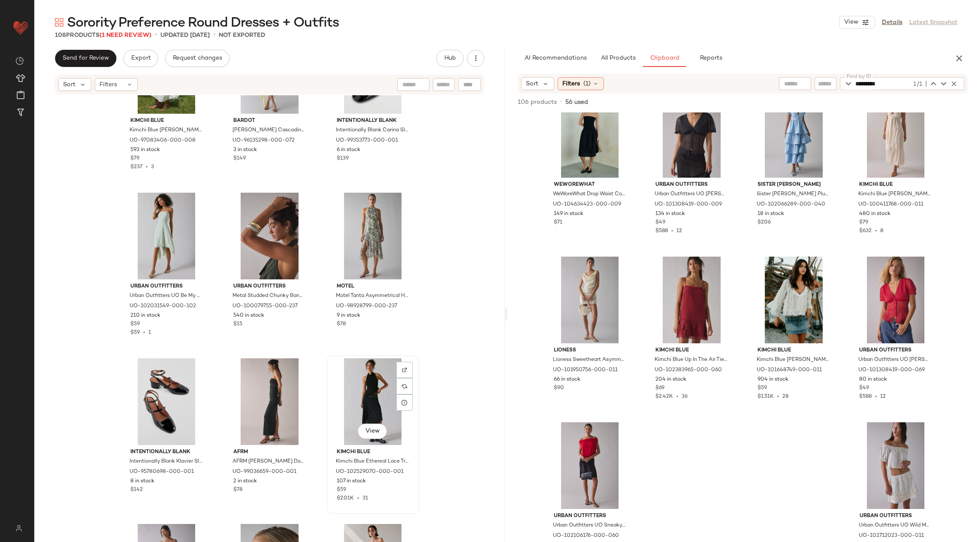
scroll to position [5382, 0]
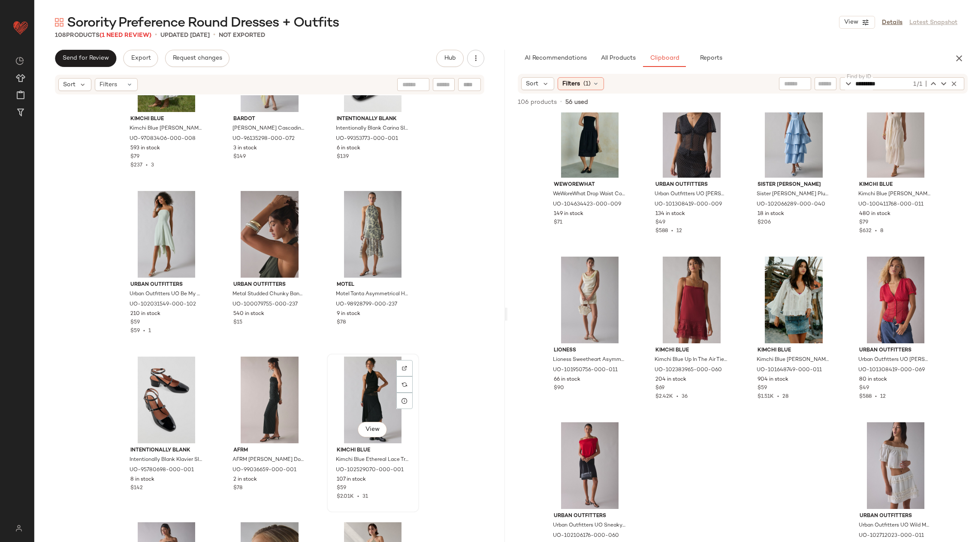
click at [355, 415] on div "View" at bounding box center [373, 400] width 86 height 87
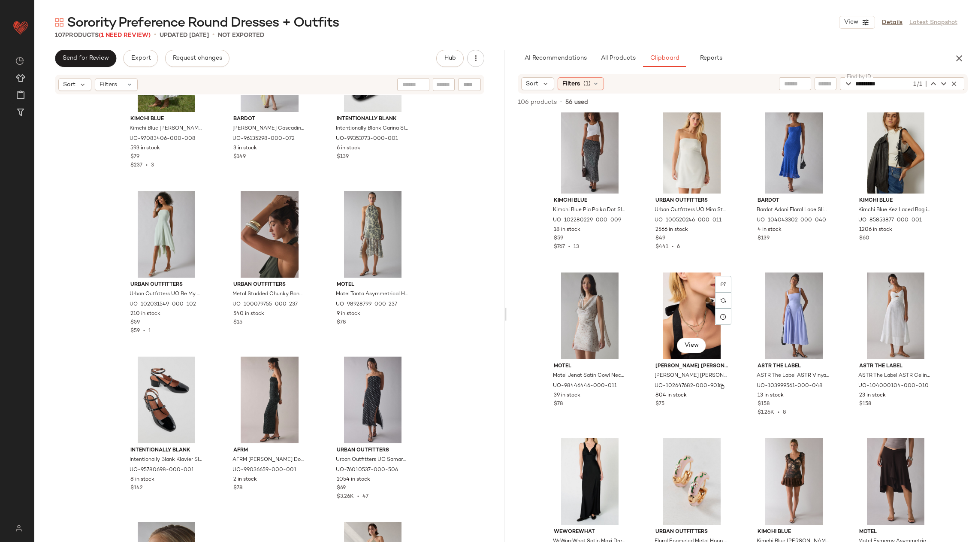
scroll to position [1175, 0]
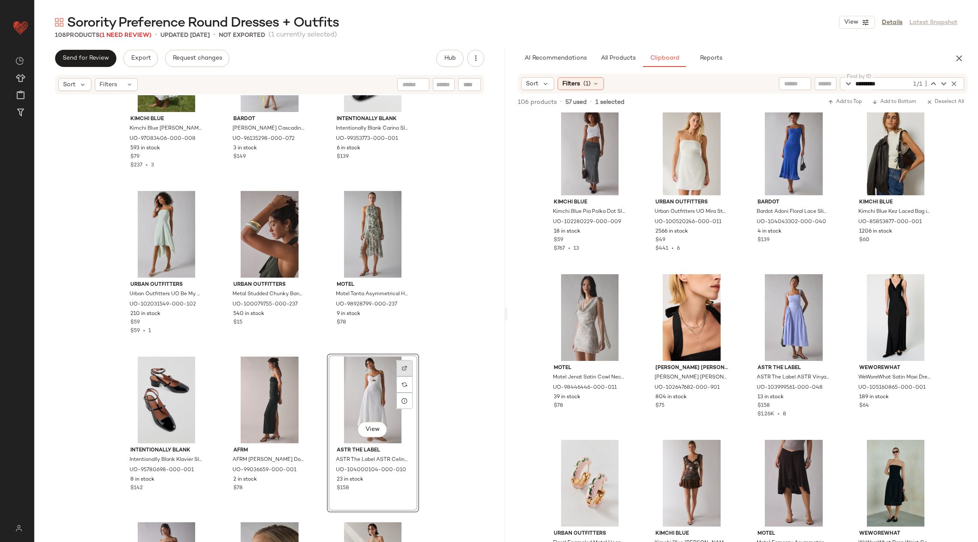
click at [402, 365] on div at bounding box center [404, 368] width 16 height 16
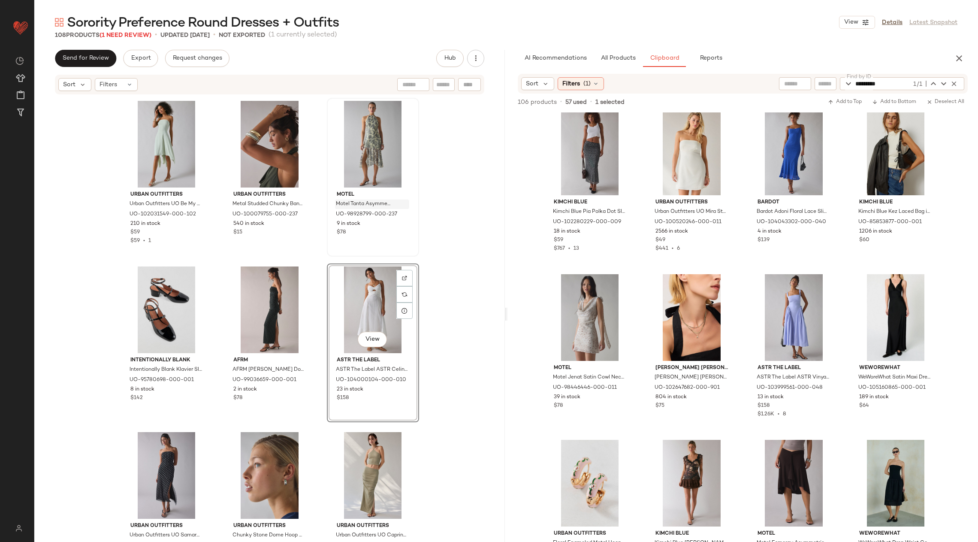
scroll to position [5492, 0]
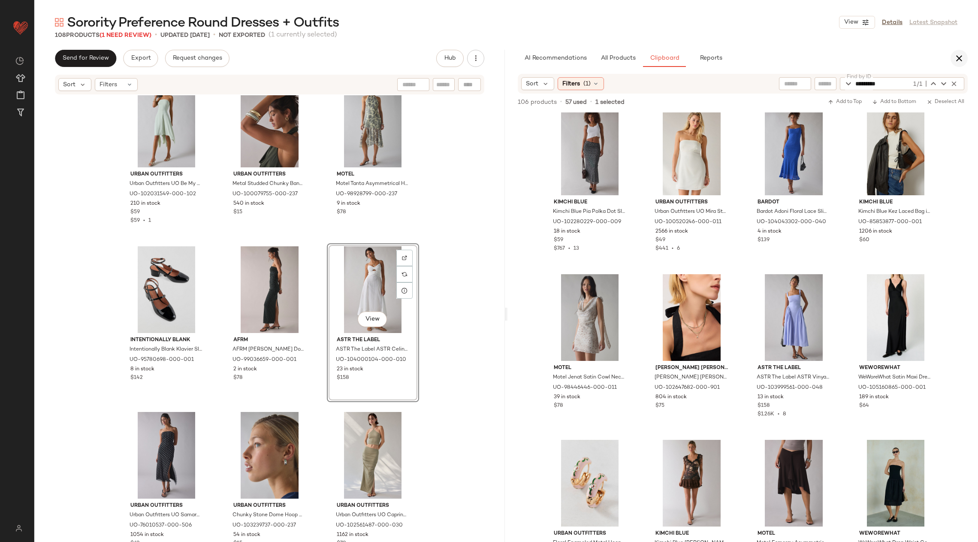
click at [959, 60] on icon "button" at bounding box center [959, 58] width 10 height 10
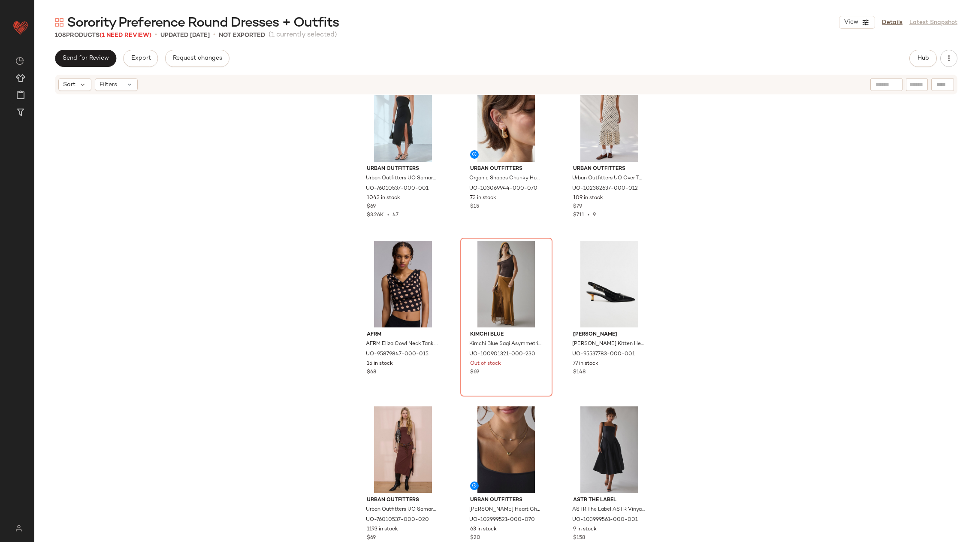
scroll to position [2514, 0]
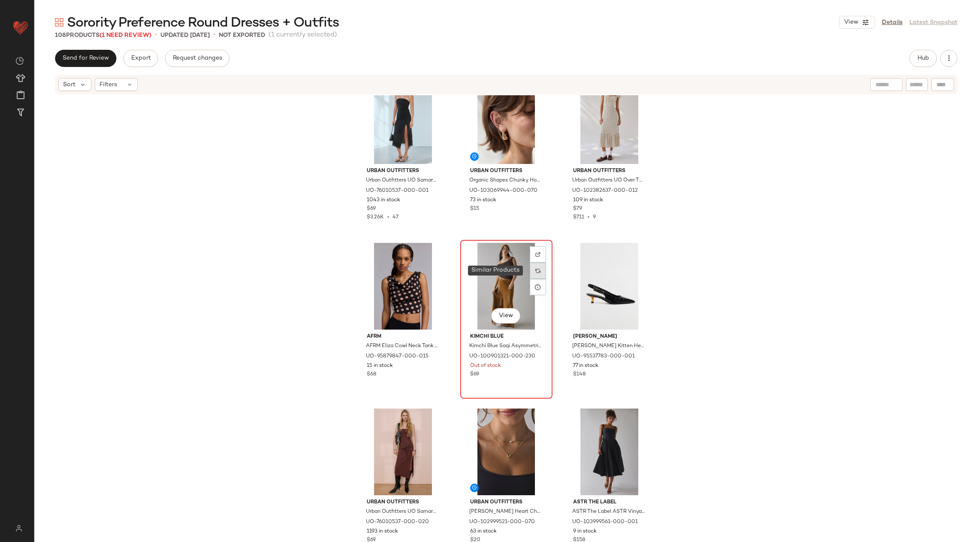
click at [532, 271] on div at bounding box center [538, 271] width 16 height 16
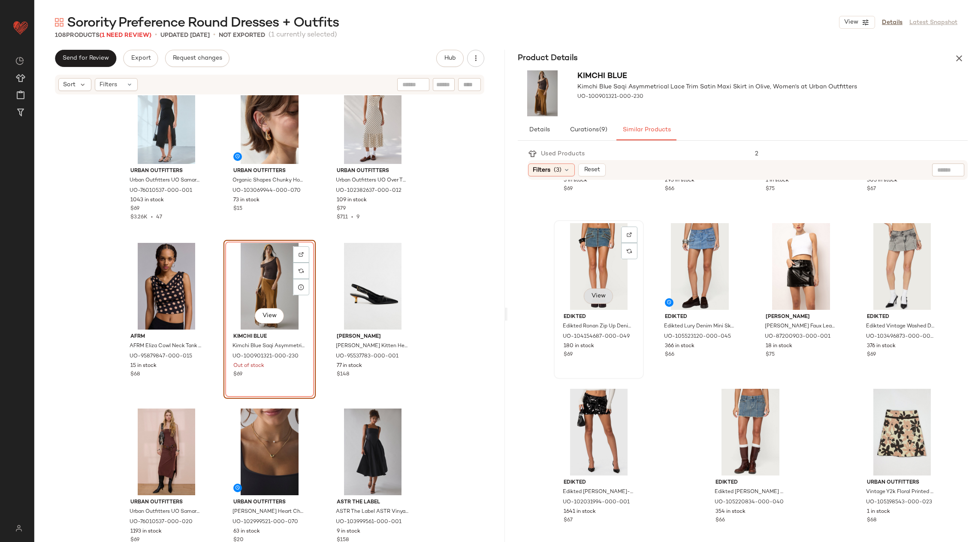
scroll to position [629, 0]
click at [954, 57] on icon "button" at bounding box center [959, 58] width 10 height 10
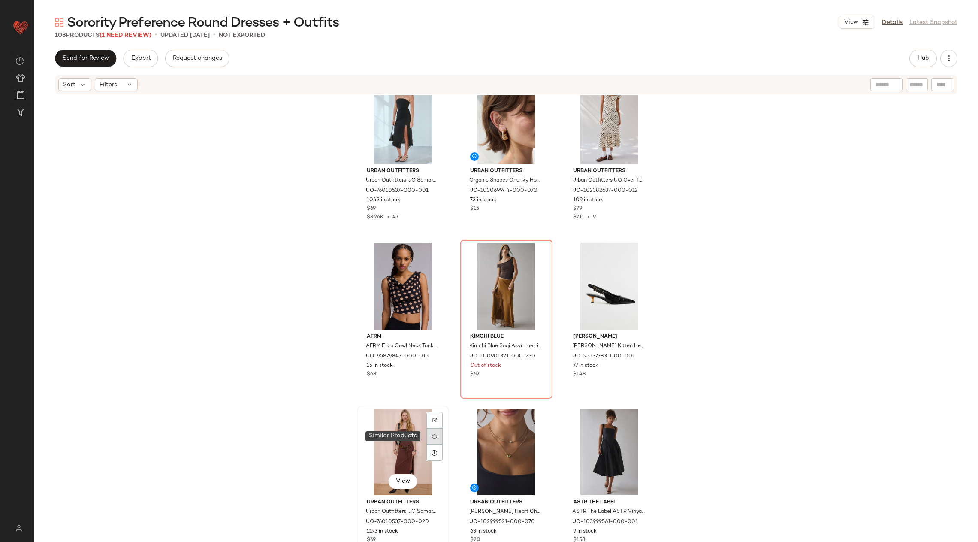
click at [429, 436] on div at bounding box center [435, 436] width 16 height 16
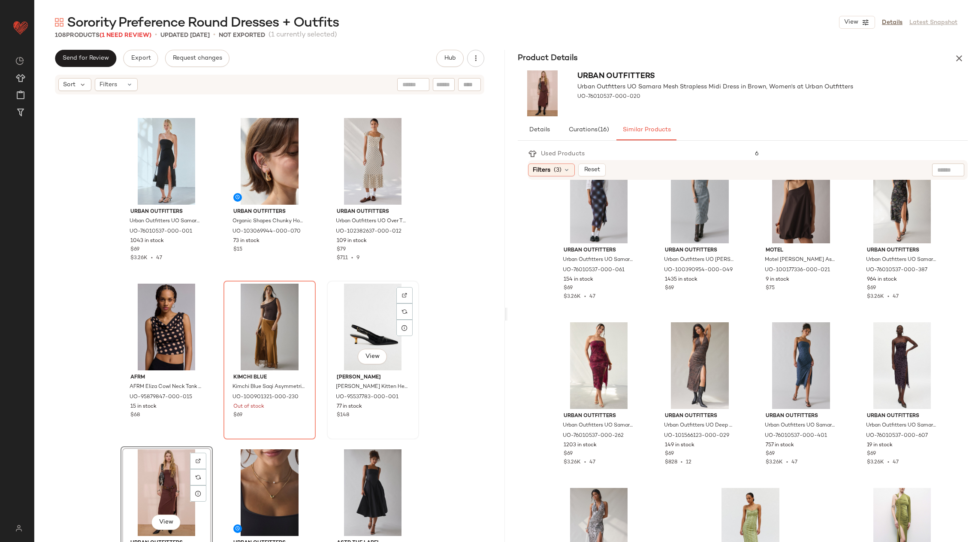
scroll to position [2456, 0]
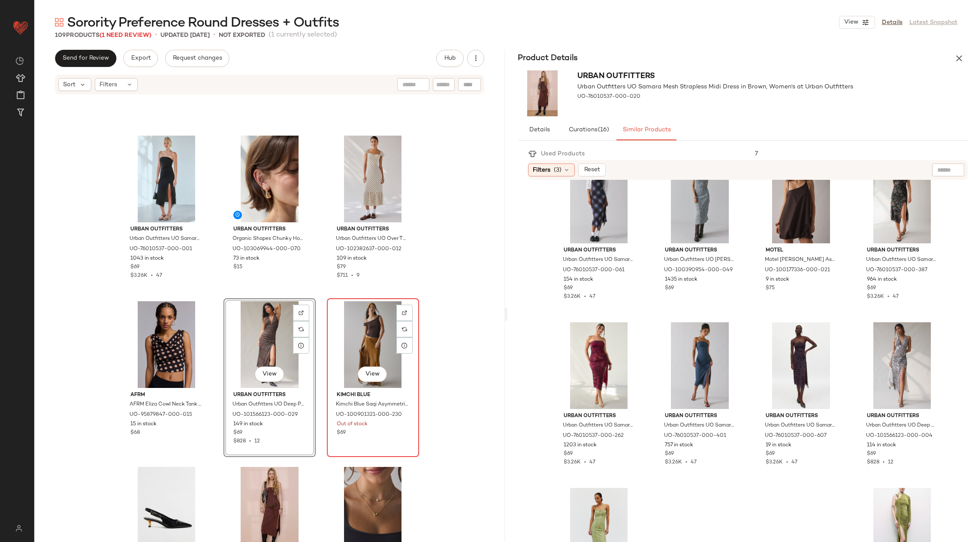
click at [369, 344] on div "View" at bounding box center [373, 344] width 86 height 87
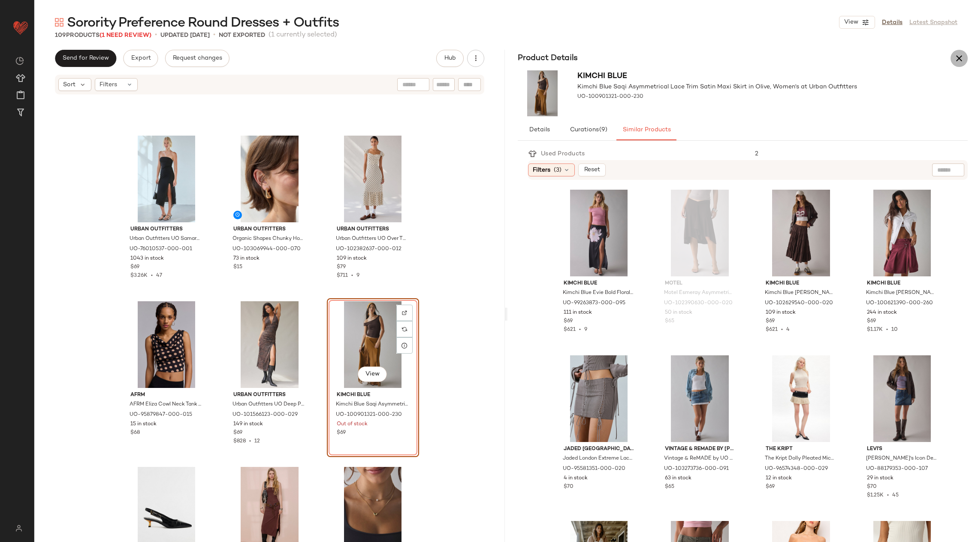
click at [955, 58] on icon "button" at bounding box center [959, 58] width 10 height 10
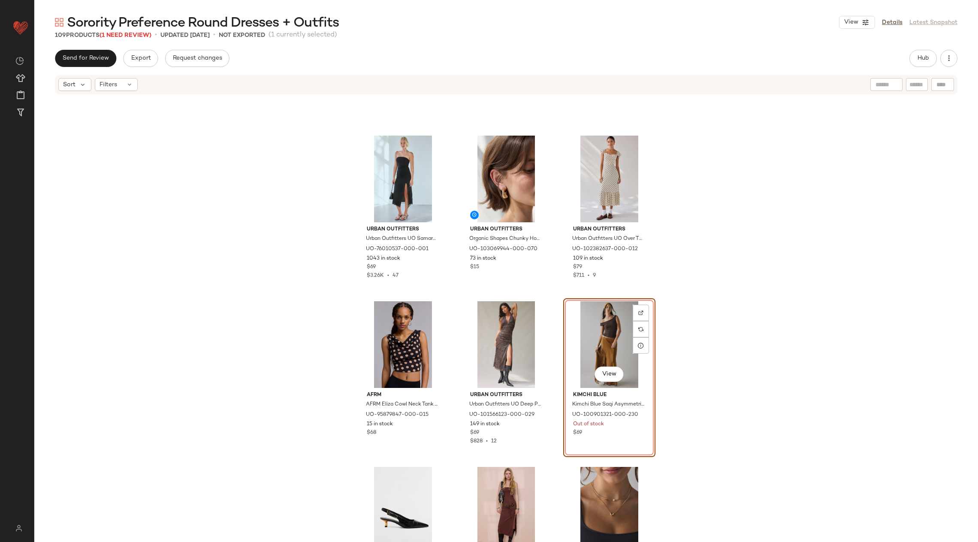
click at [608, 341] on div "View" at bounding box center [609, 344] width 86 height 87
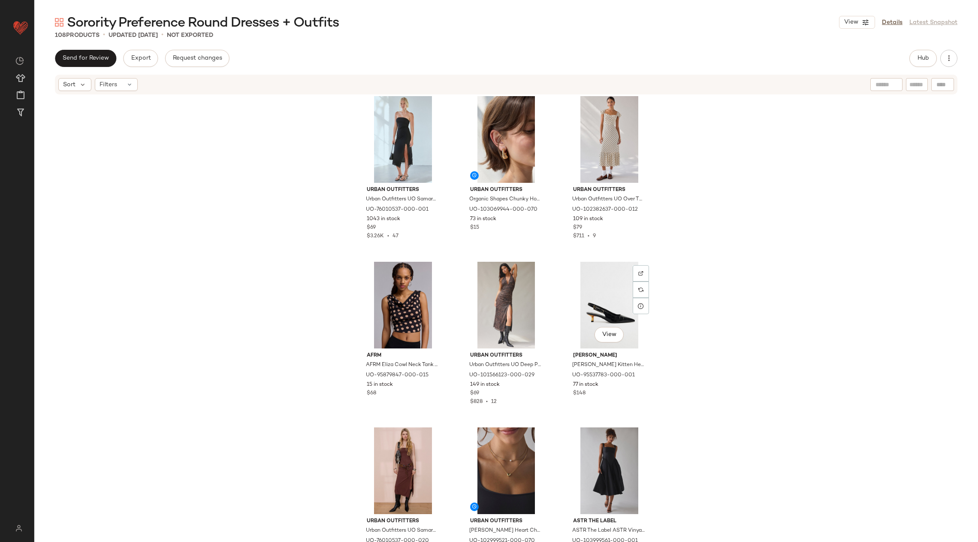
scroll to position [2522, 0]
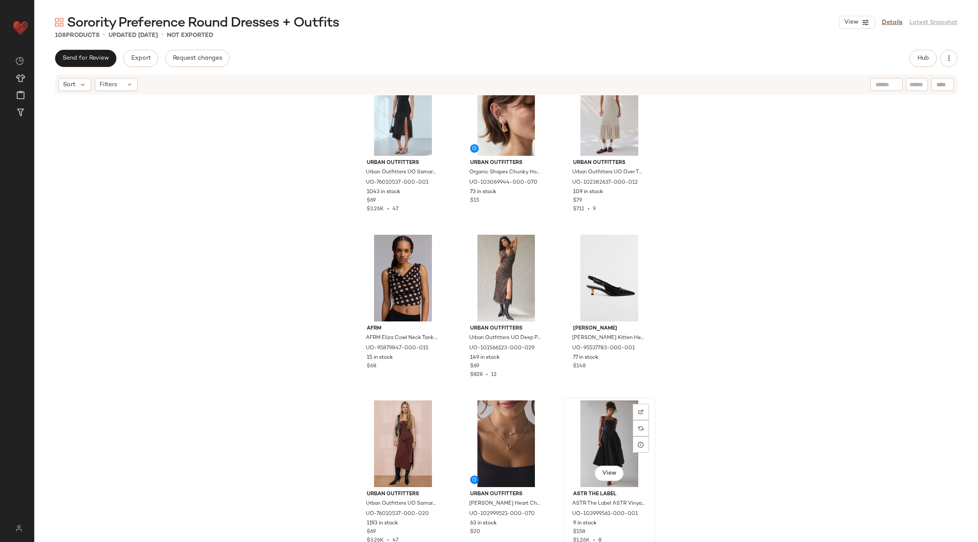
click at [609, 421] on div "View" at bounding box center [609, 443] width 86 height 87
click at [635, 423] on div at bounding box center [641, 428] width 16 height 16
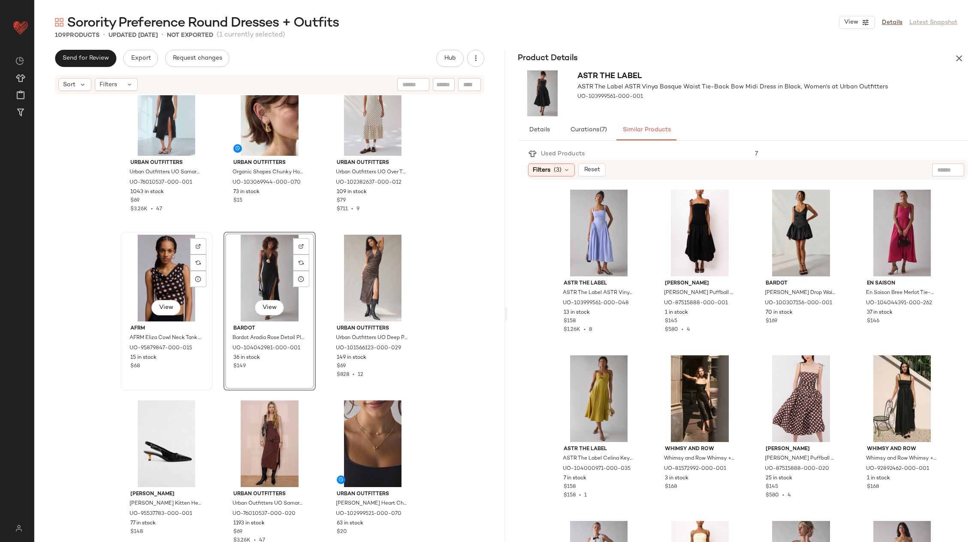
click at [160, 274] on div "View" at bounding box center [167, 278] width 86 height 87
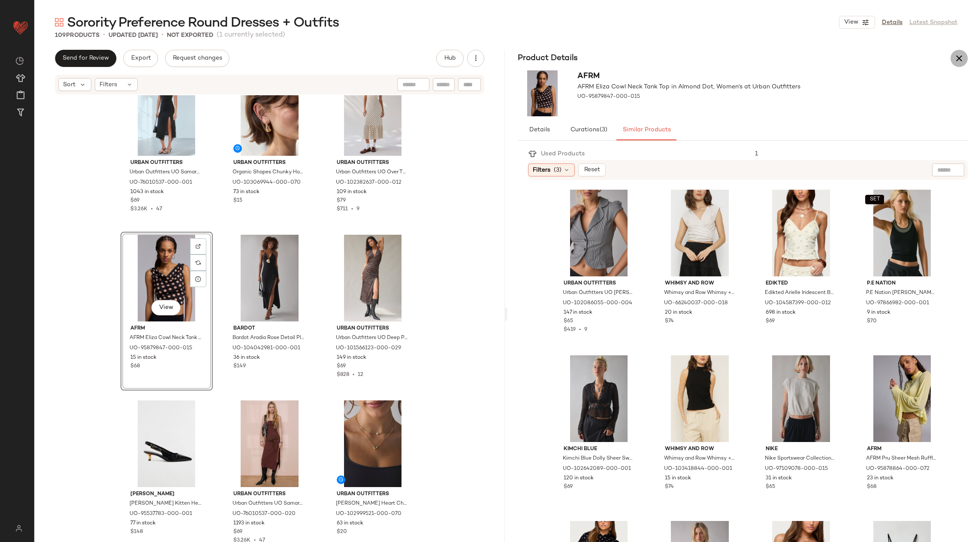
click at [956, 58] on icon "button" at bounding box center [959, 58] width 10 height 10
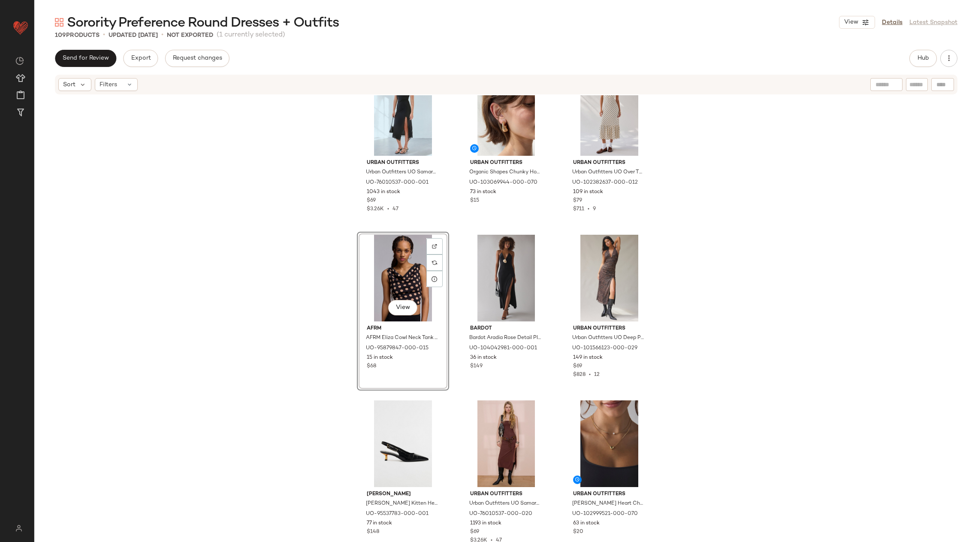
click at [403, 246] on div "View" at bounding box center [403, 278] width 86 height 87
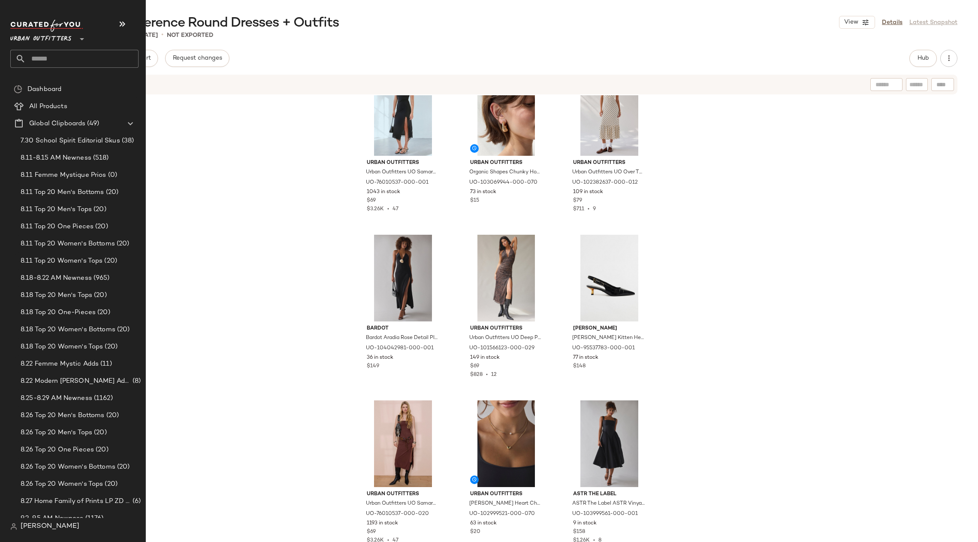
click at [52, 54] on input "text" at bounding box center [82, 59] width 113 height 18
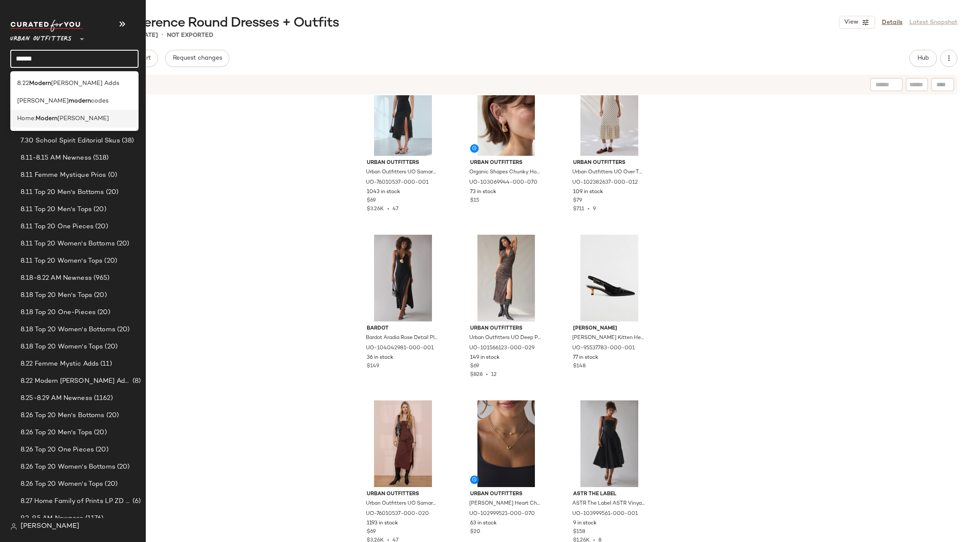
type input "******"
click at [73, 117] on span "Moody" at bounding box center [82, 118] width 51 height 9
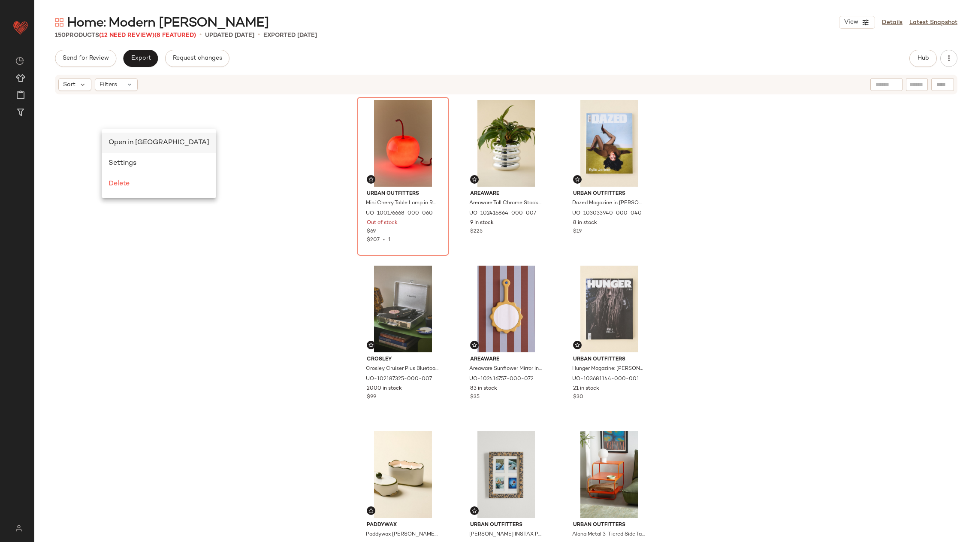
click at [124, 142] on span "Open in Split View" at bounding box center [159, 142] width 101 height 7
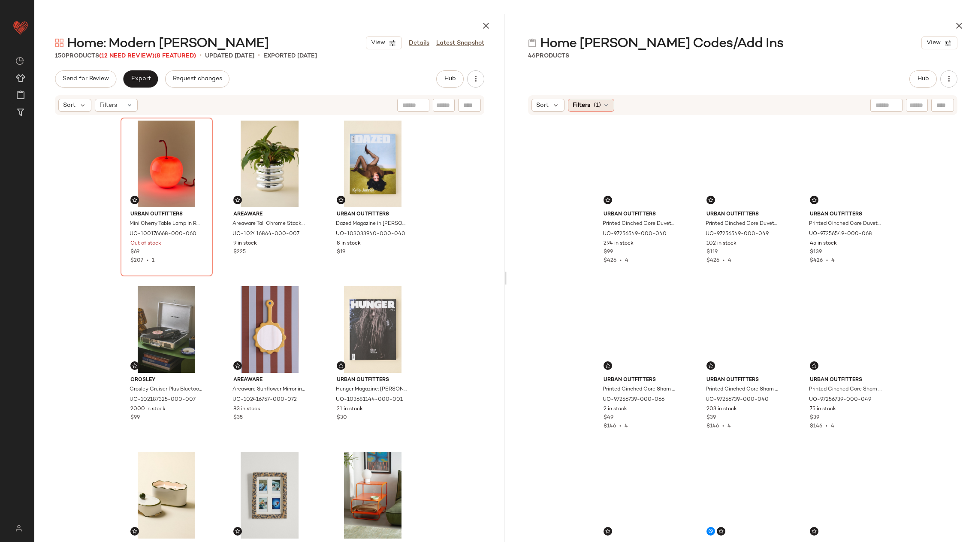
click at [589, 106] on span "Filters" at bounding box center [582, 105] width 18 height 9
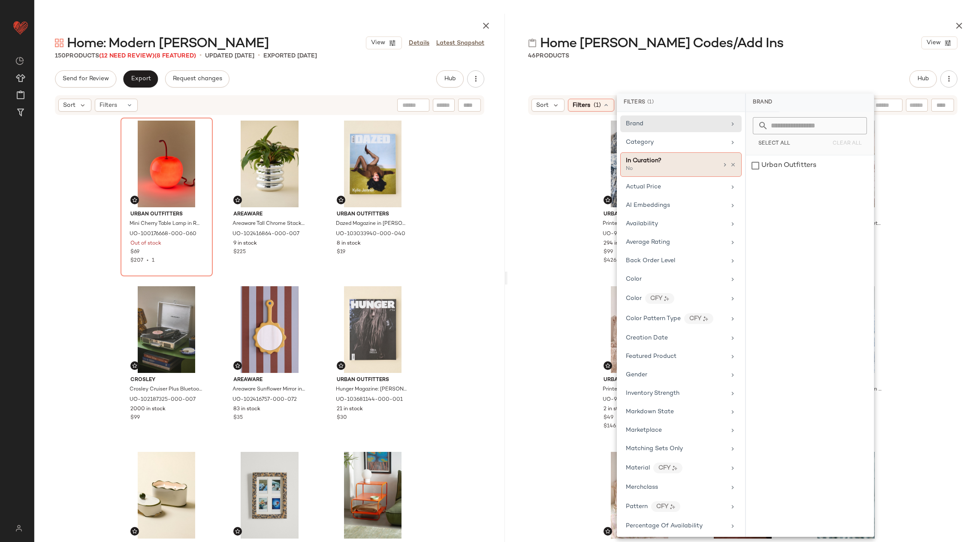
click at [735, 161] on div "In Curation? No" at bounding box center [680, 164] width 121 height 24
click at [916, 196] on div "Urban Outfitters Printed Cinched Core Duvet Cover in Blue Toile at Urban Outfit…" at bounding box center [743, 352] width 471 height 472
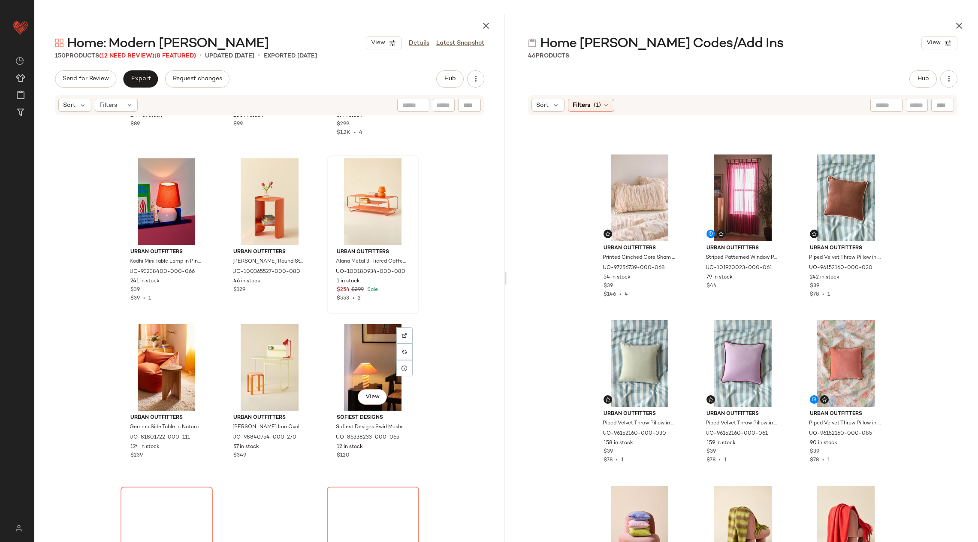
scroll to position [946, 0]
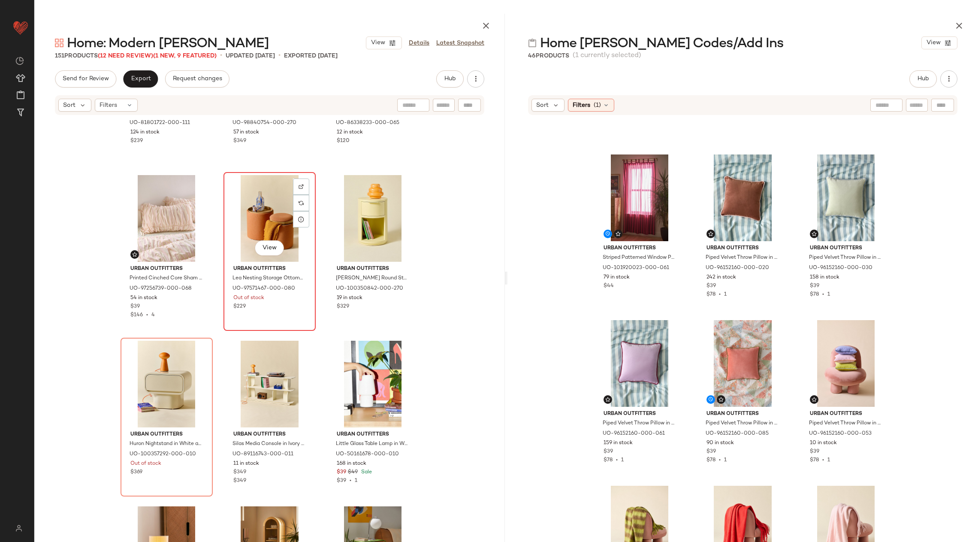
click at [285, 224] on div "View" at bounding box center [270, 218] width 86 height 87
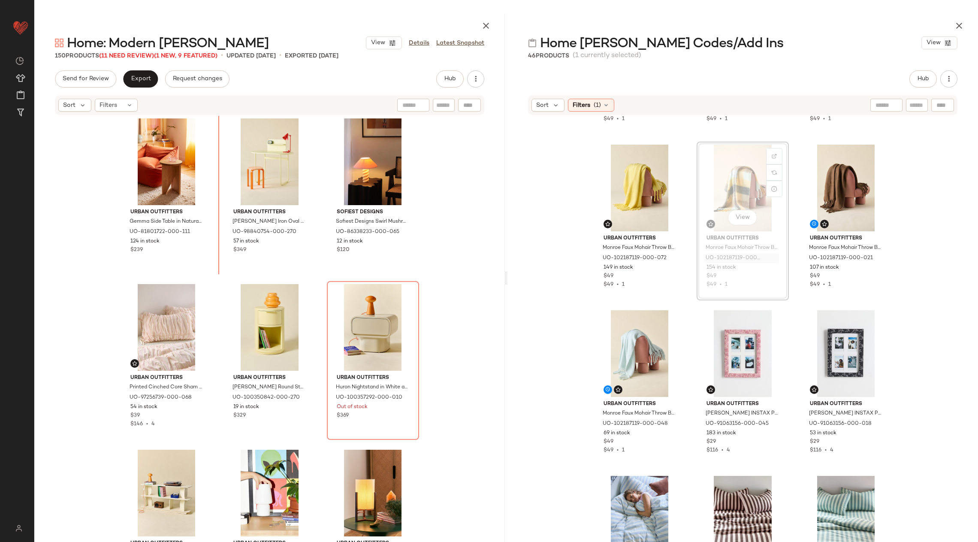
scroll to position [837, 0]
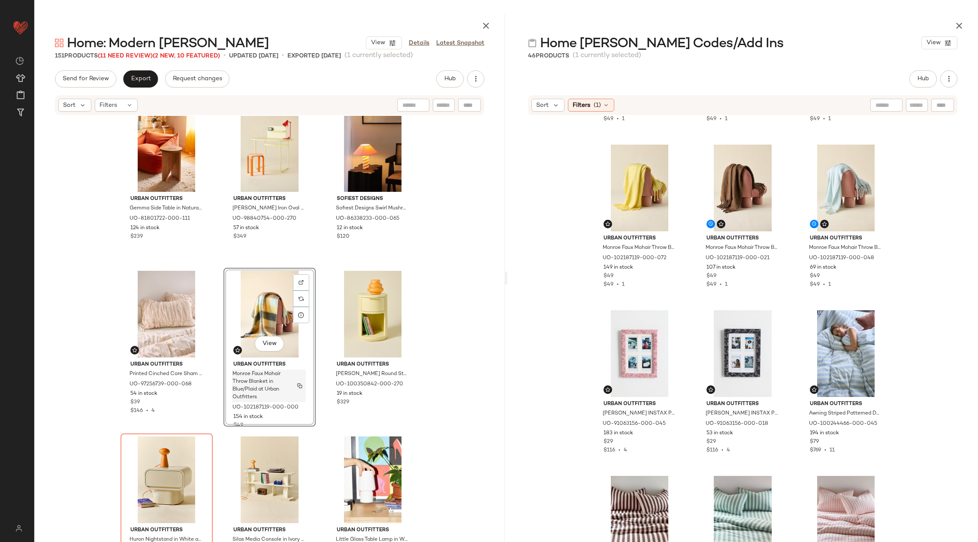
scroll to position [864, 0]
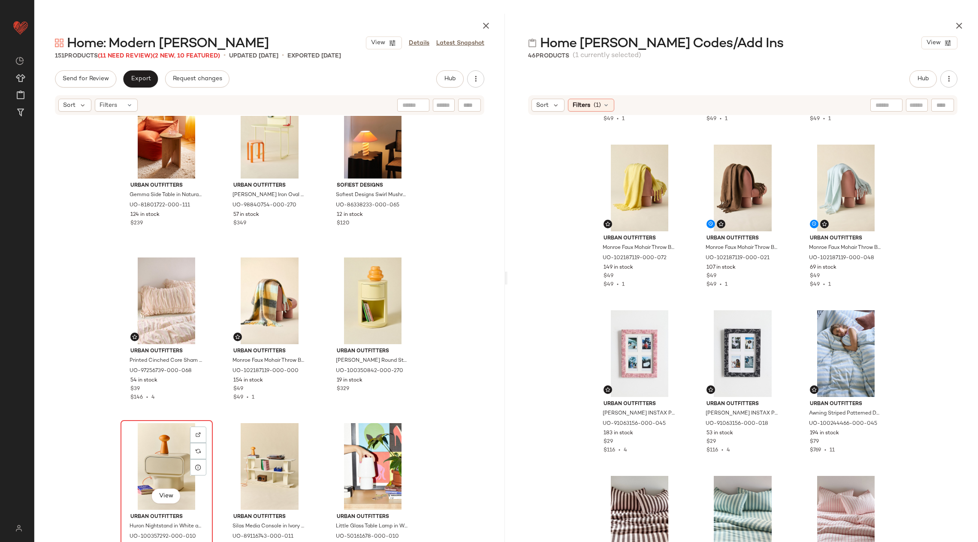
click at [151, 448] on div "View" at bounding box center [167, 466] width 86 height 87
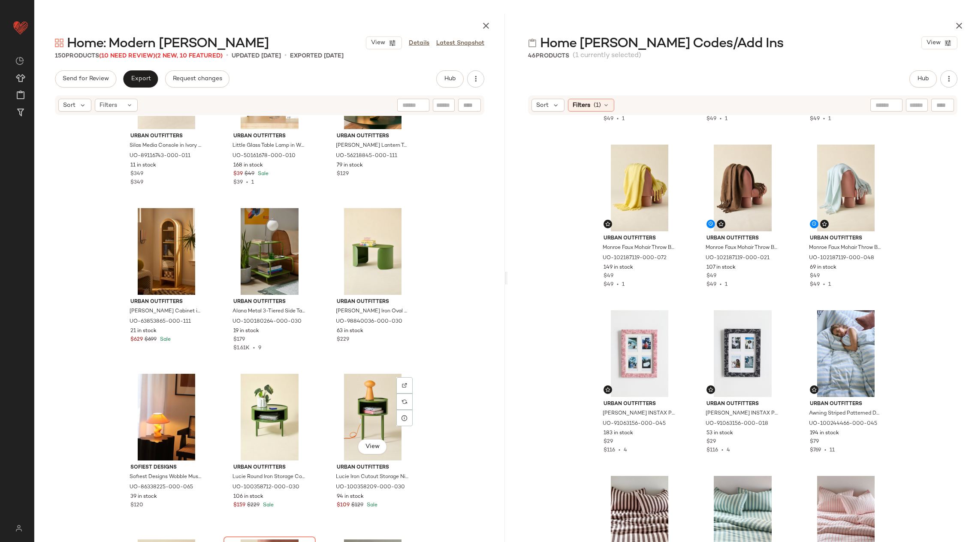
scroll to position [1207, 0]
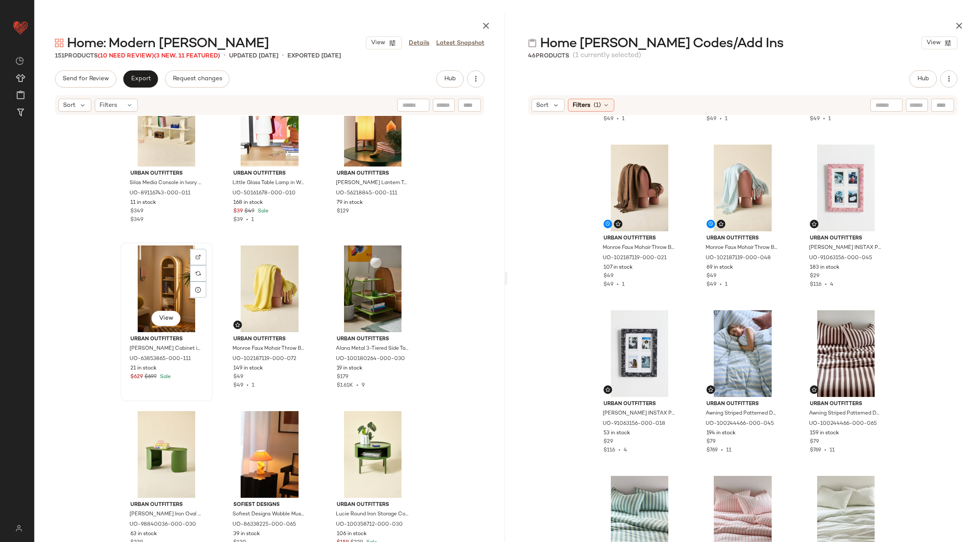
click at [159, 285] on div "View" at bounding box center [167, 288] width 86 height 87
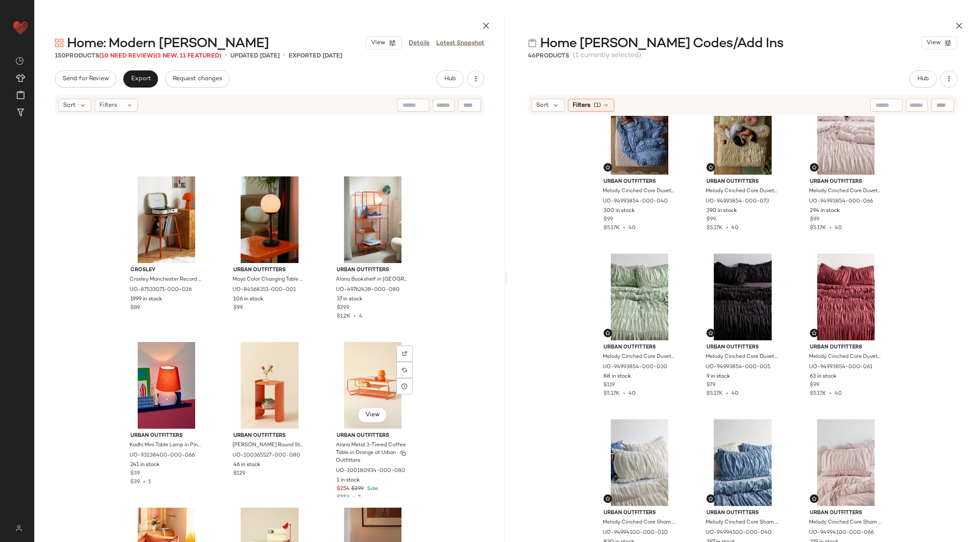
scroll to position [444, 0]
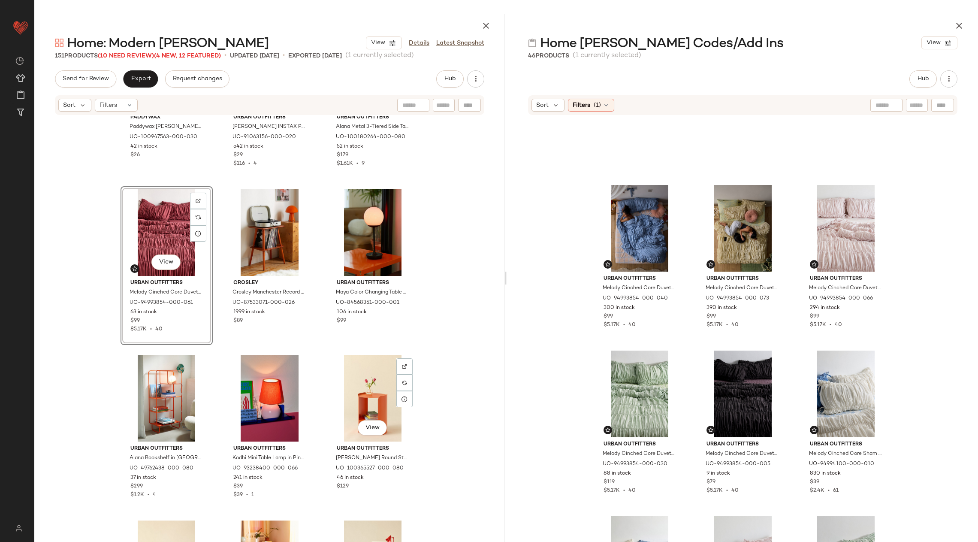
scroll to position [416, 0]
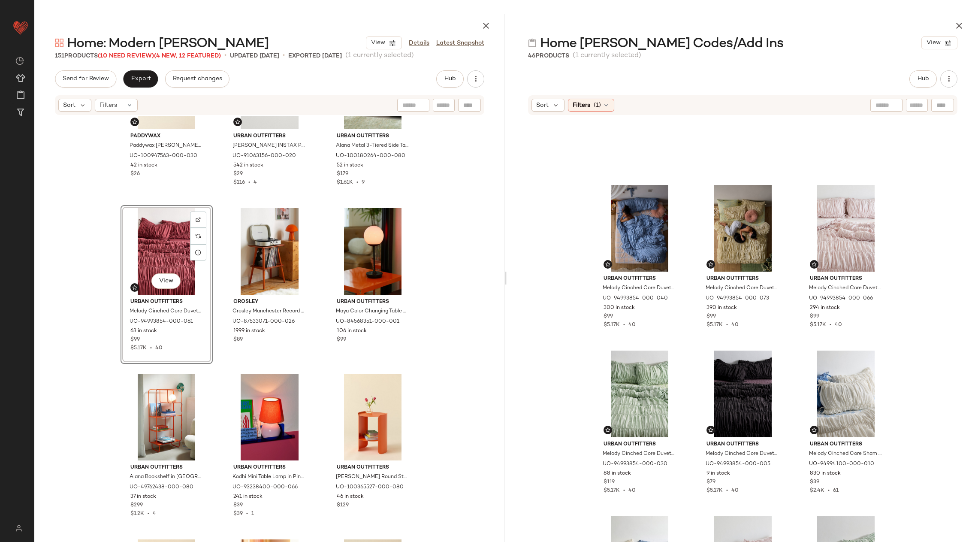
click at [160, 257] on div "View" at bounding box center [167, 251] width 86 height 87
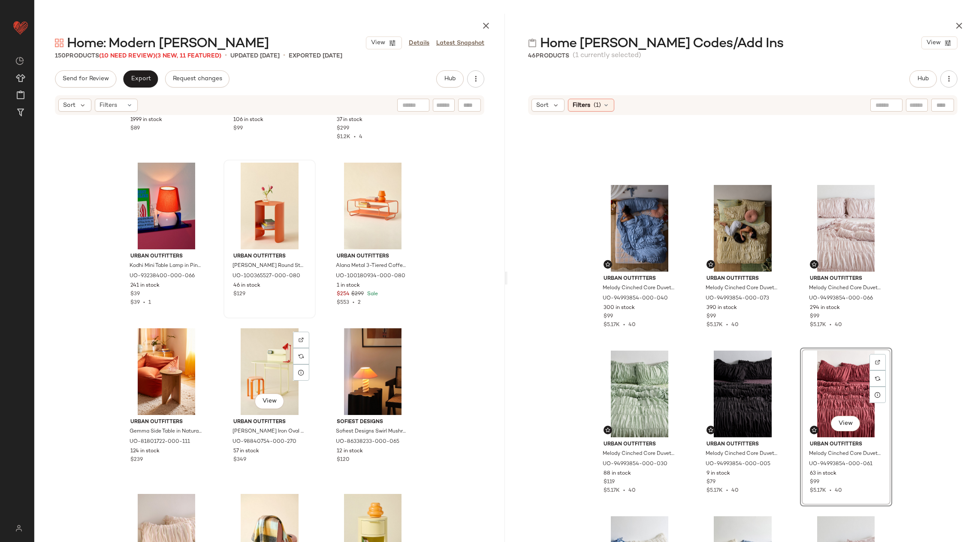
scroll to position [630, 0]
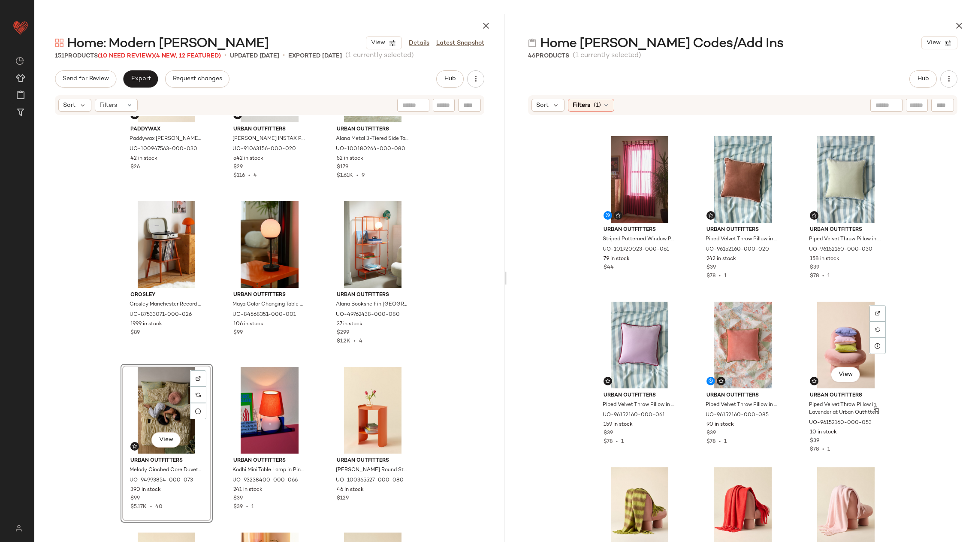
scroll to position [321, 0]
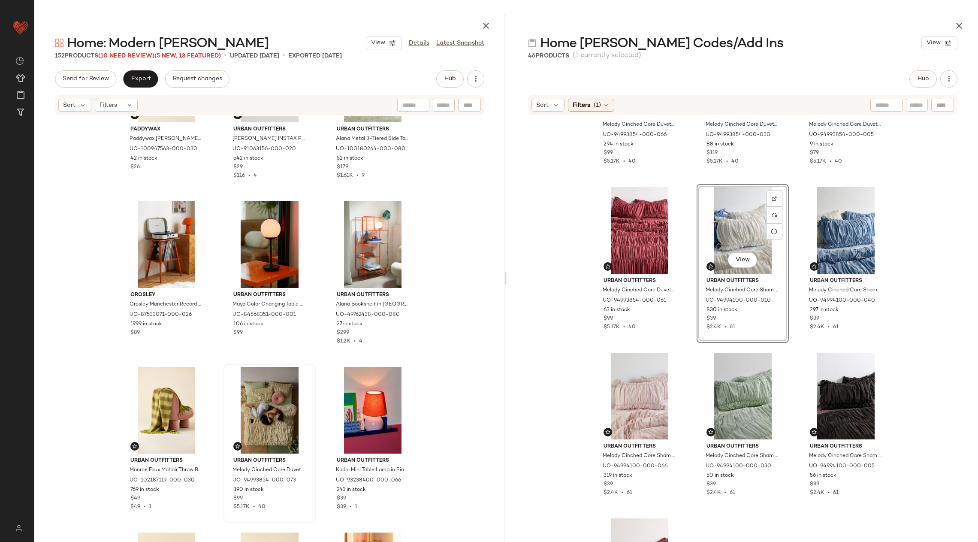
scroll to position [1682, 0]
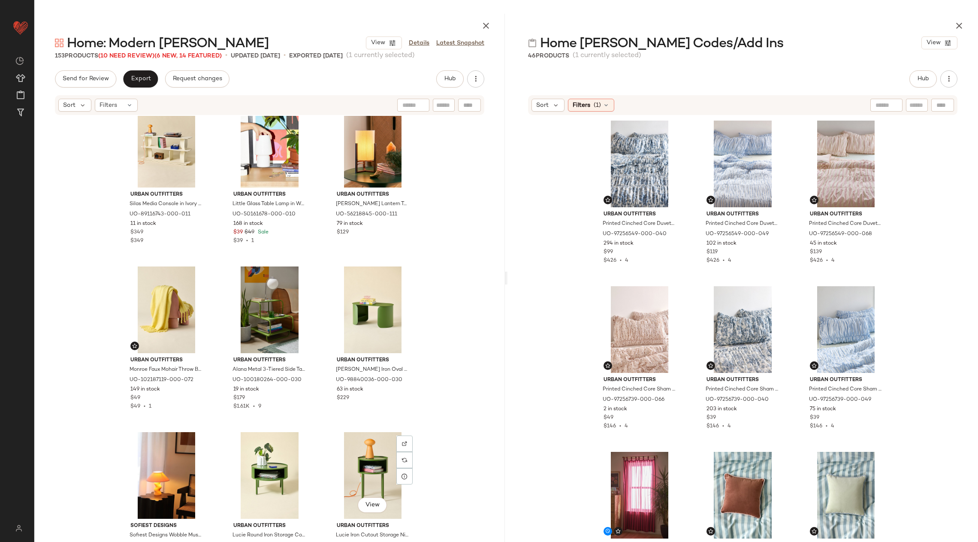
scroll to position [1323, 0]
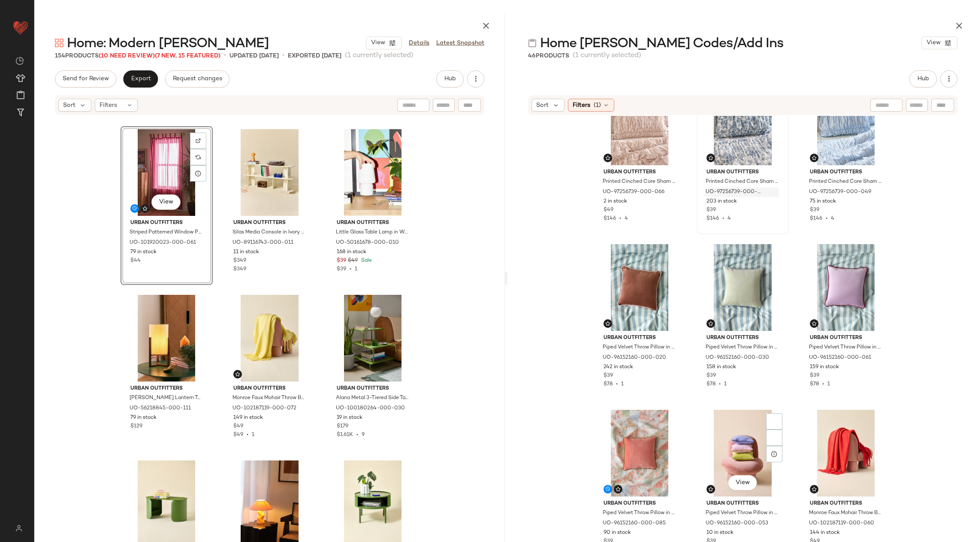
scroll to position [216, 0]
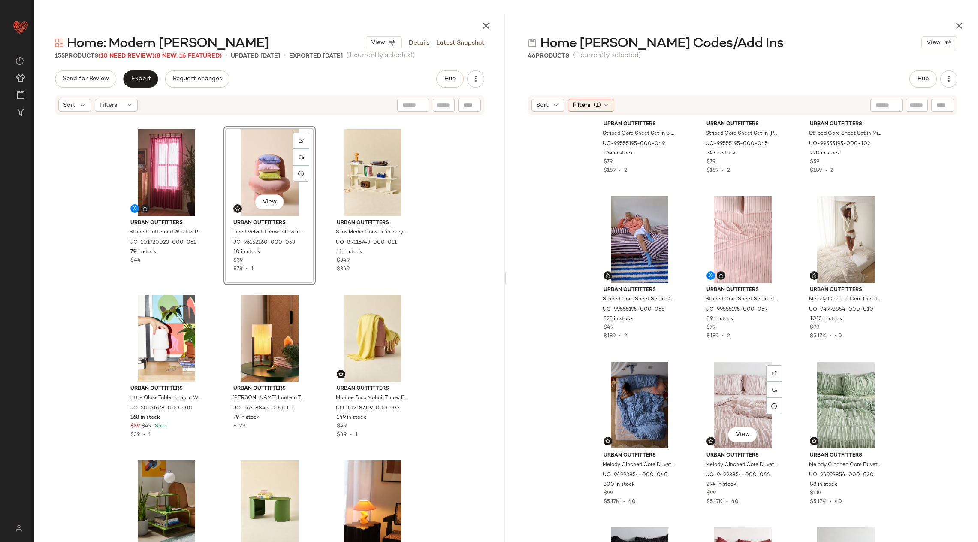
scroll to position [1138, 0]
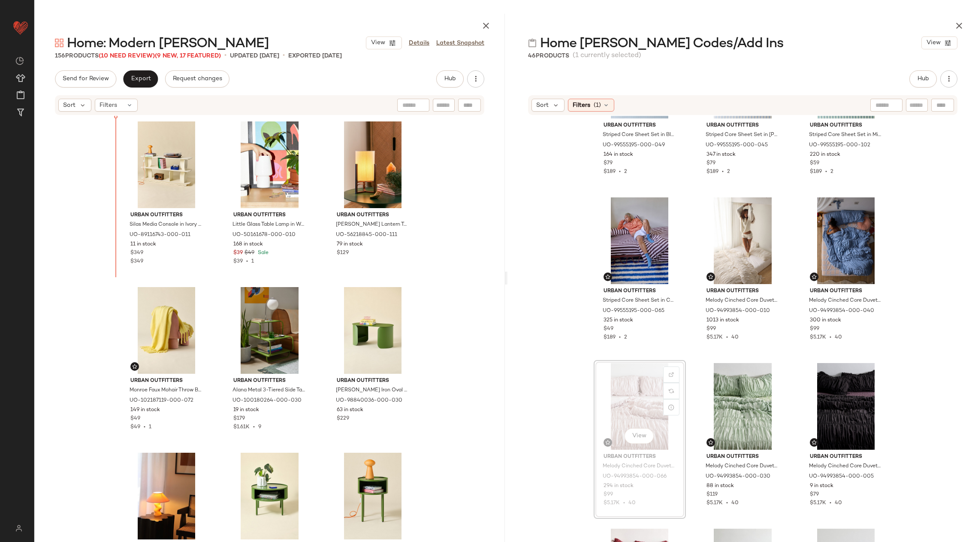
scroll to position [1469, 0]
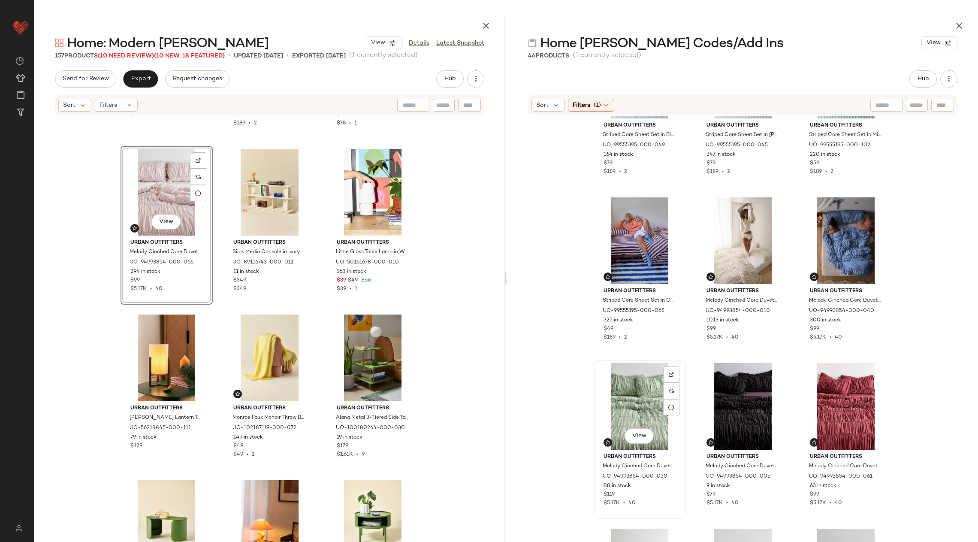
scroll to position [1517, 0]
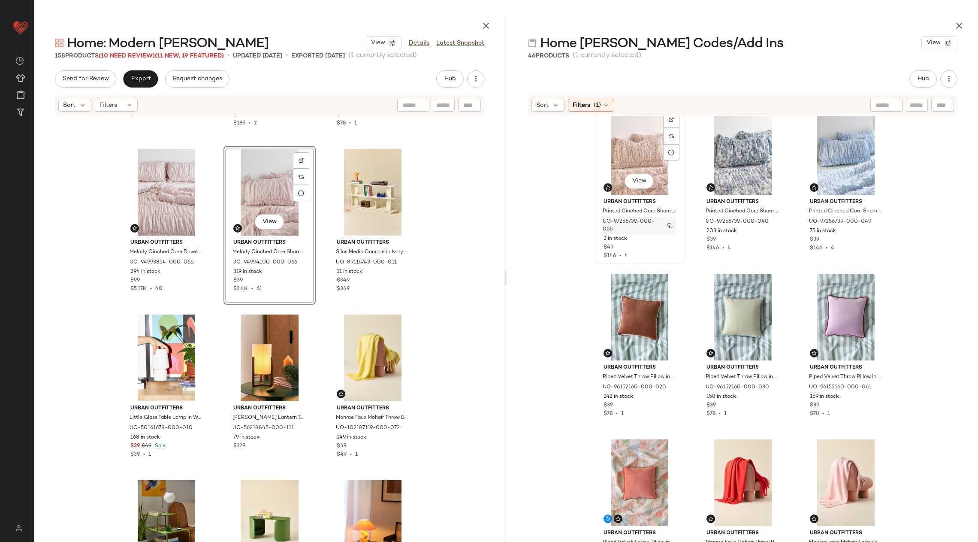
scroll to position [187, 0]
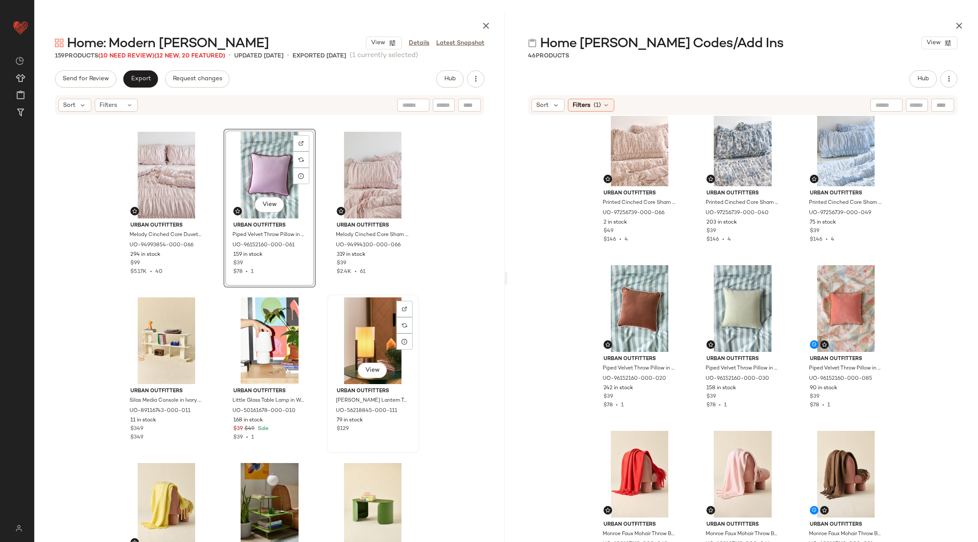
scroll to position [1490, 0]
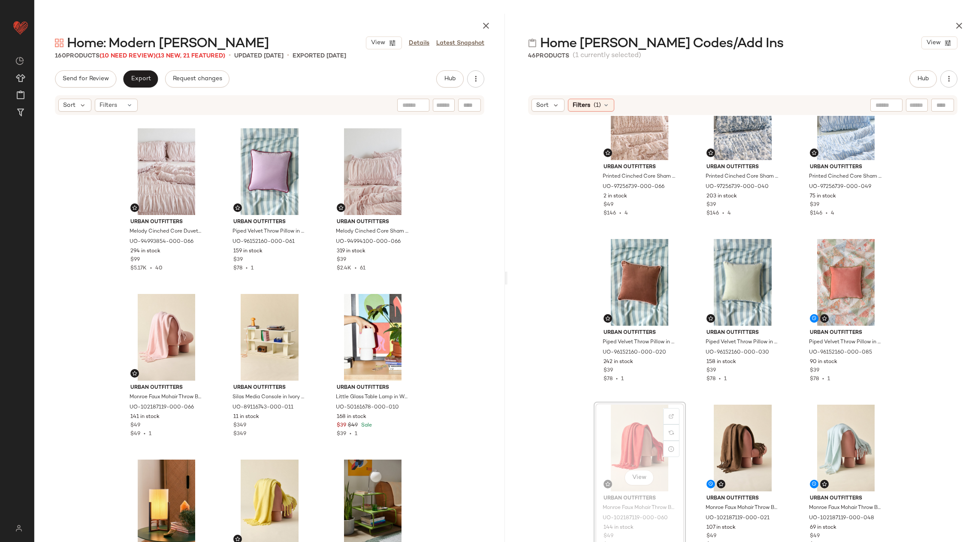
scroll to position [213, 0]
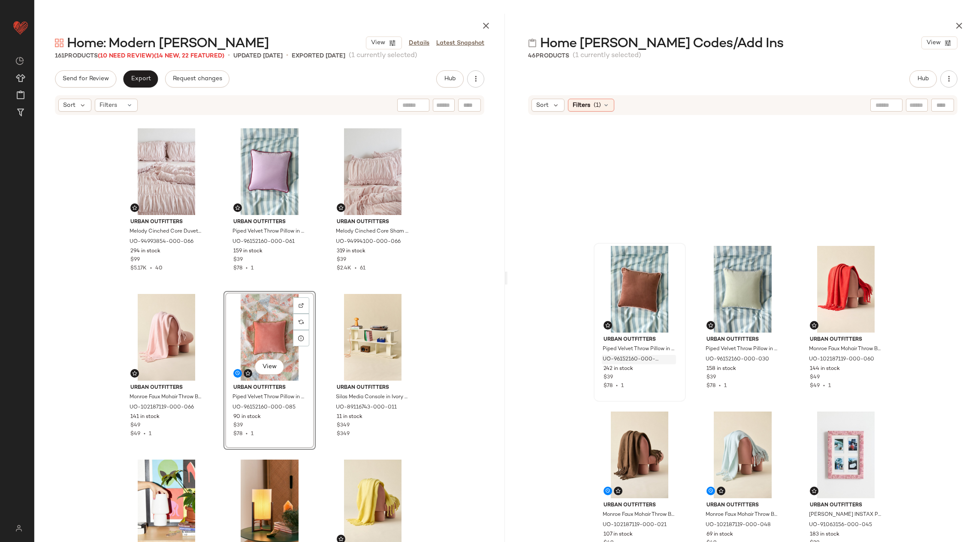
scroll to position [989, 0]
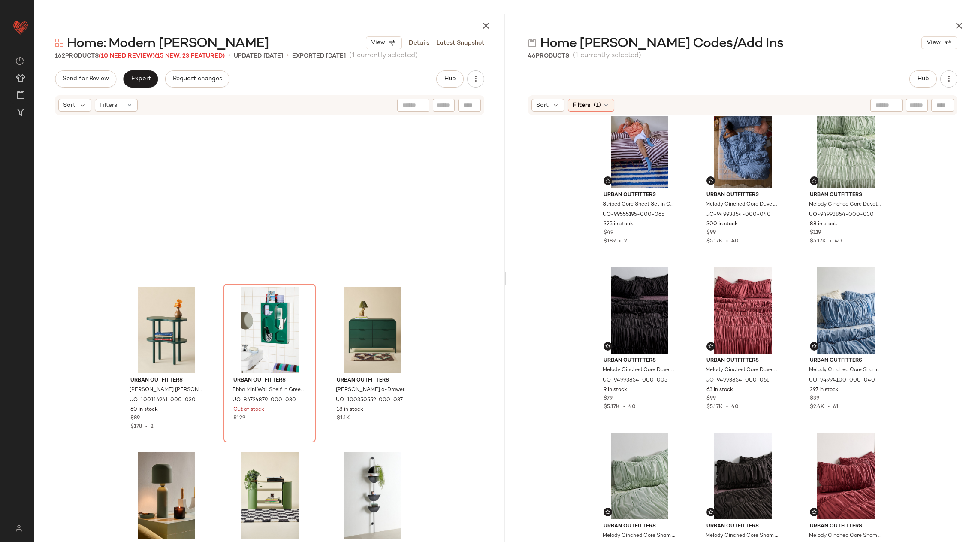
scroll to position [3135, 0]
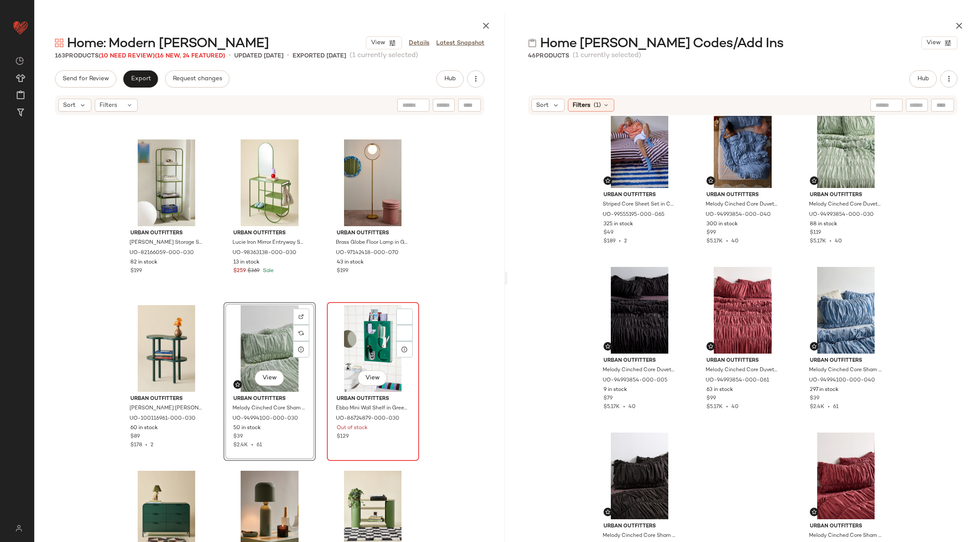
click at [382, 330] on div "View" at bounding box center [373, 348] width 86 height 87
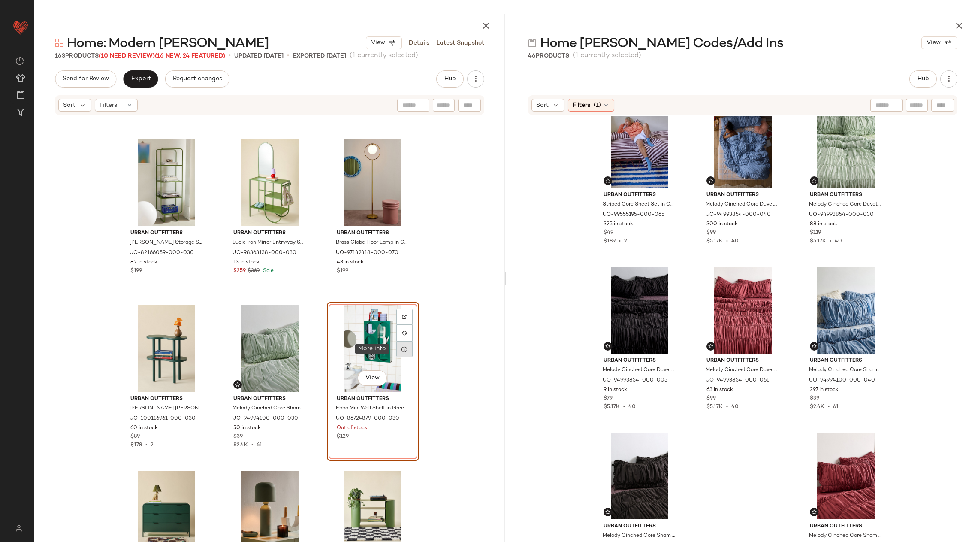
click at [396, 345] on div at bounding box center [404, 349] width 16 height 16
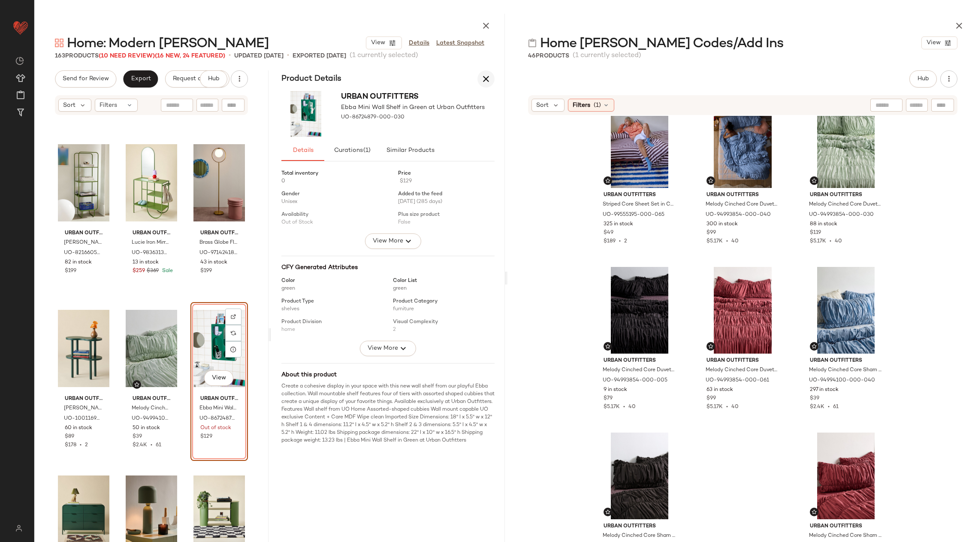
click at [484, 79] on icon "button" at bounding box center [486, 79] width 10 height 10
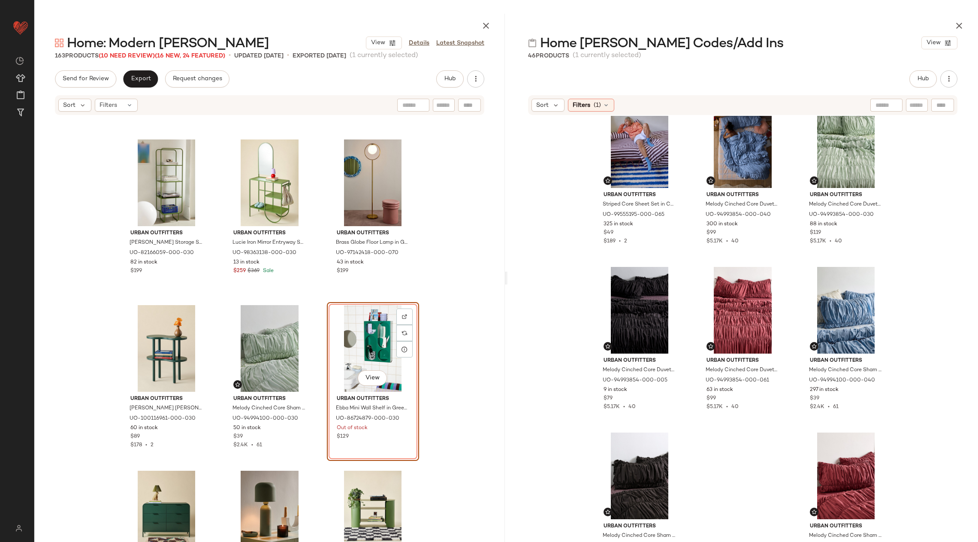
click at [371, 318] on div "View" at bounding box center [373, 348] width 86 height 87
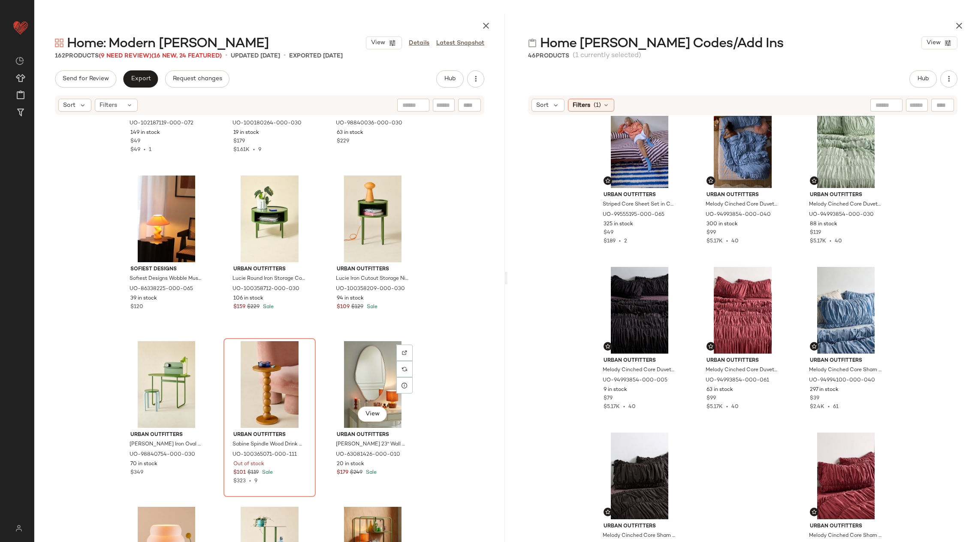
scroll to position [2074, 0]
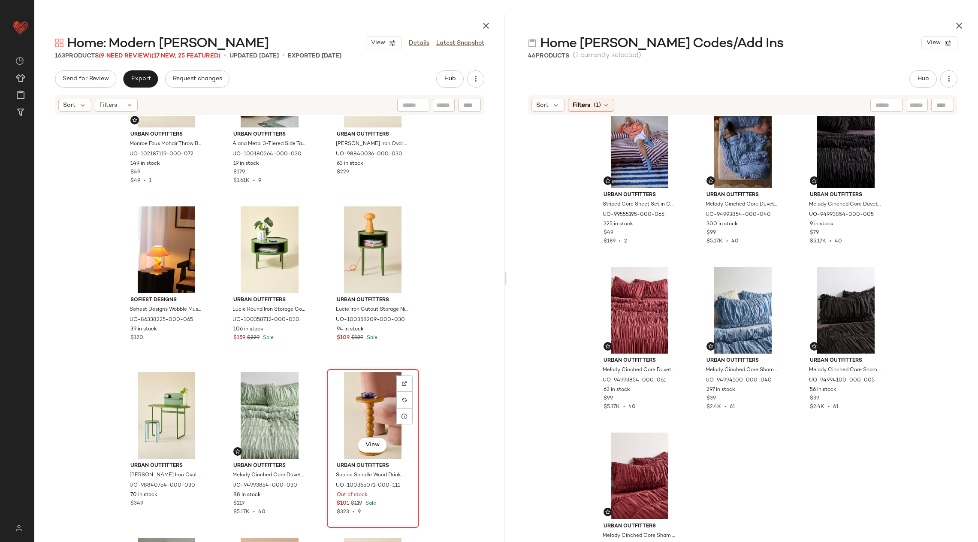
click at [359, 401] on div "View" at bounding box center [373, 415] width 86 height 87
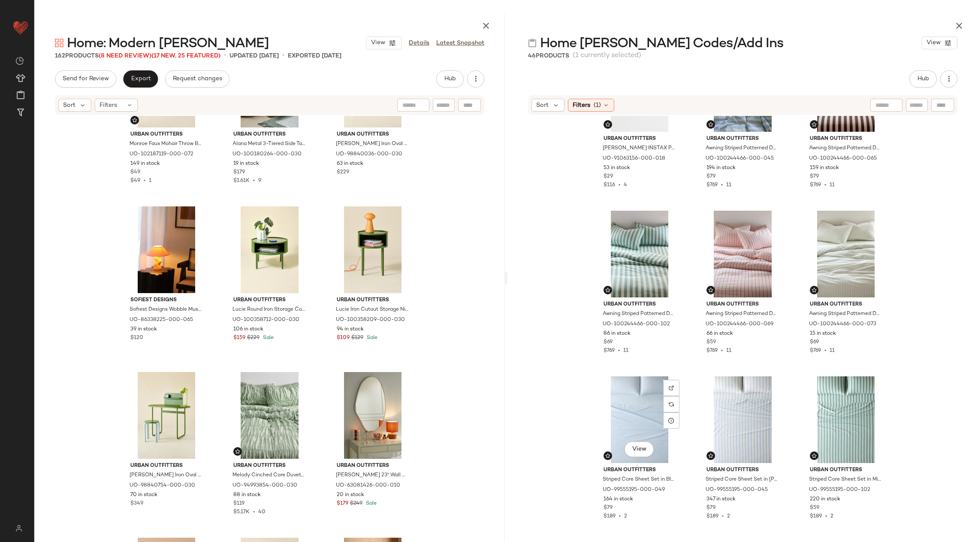
scroll to position [744, 0]
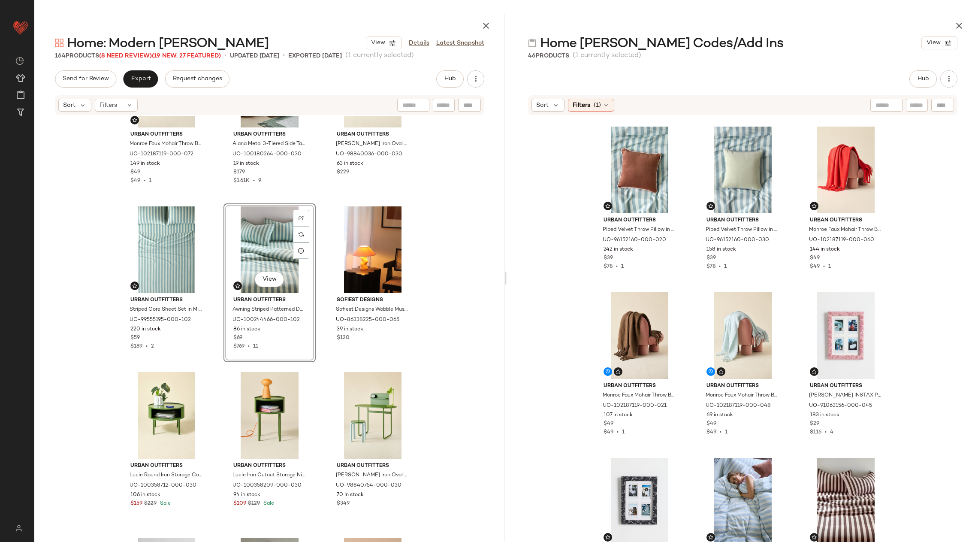
scroll to position [326, 0]
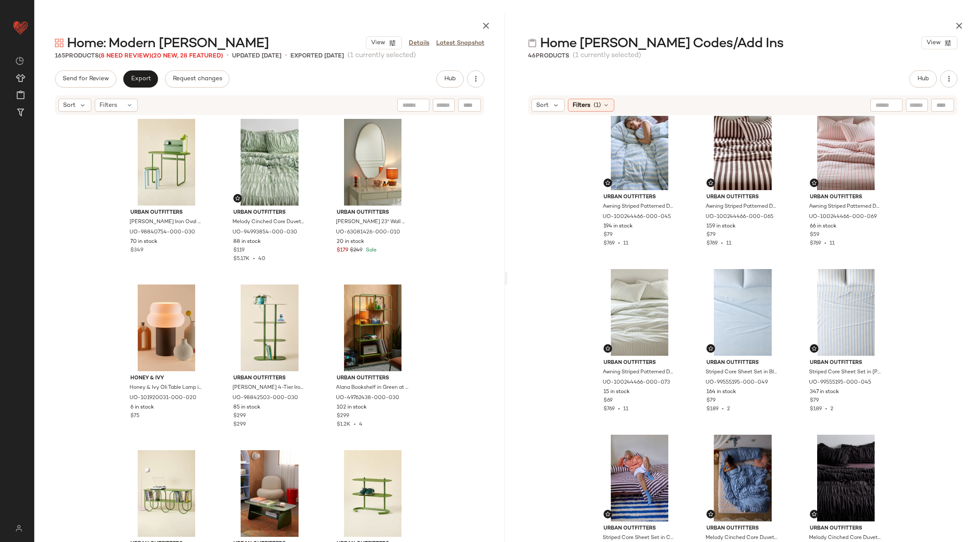
scroll to position [2618, 0]
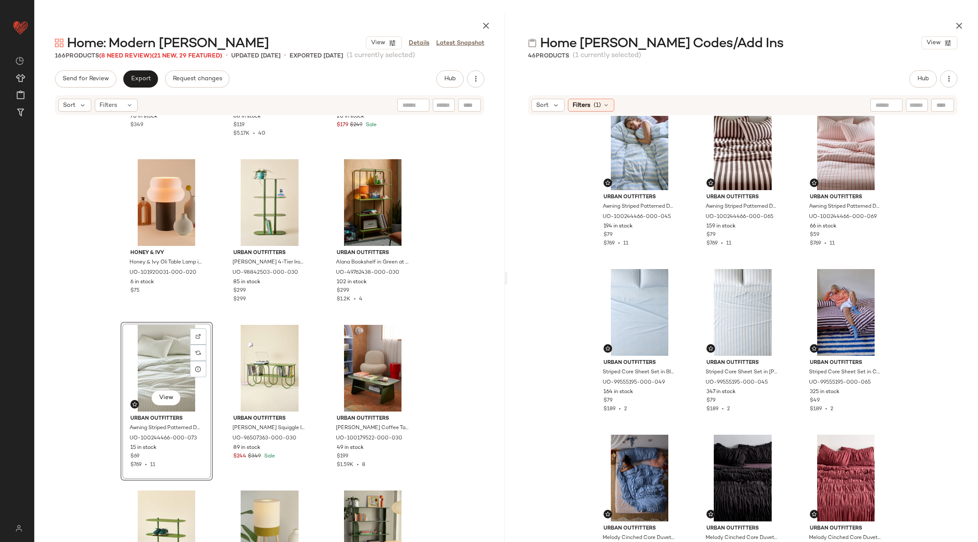
scroll to position [854, 0]
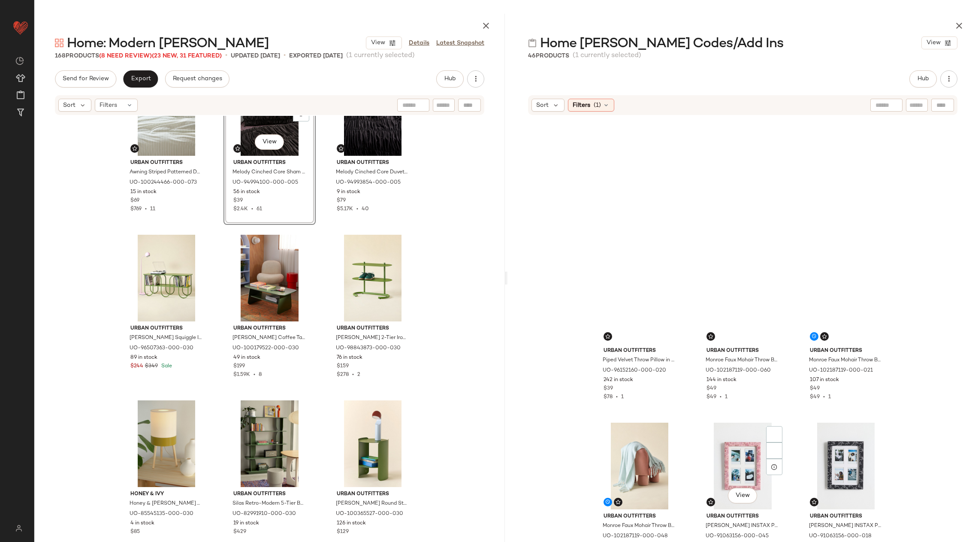
scroll to position [54, 0]
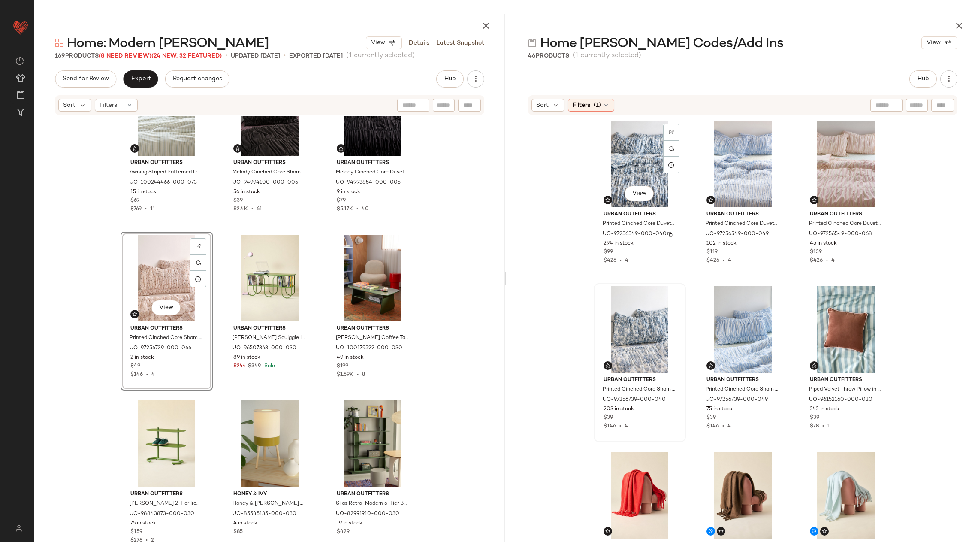
scroll to position [2, 0]
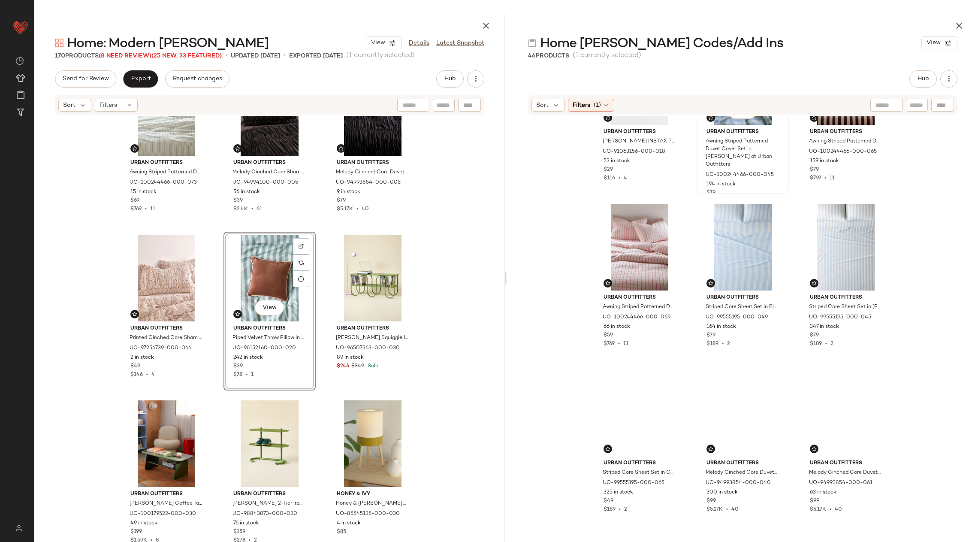
scroll to position [689, 0]
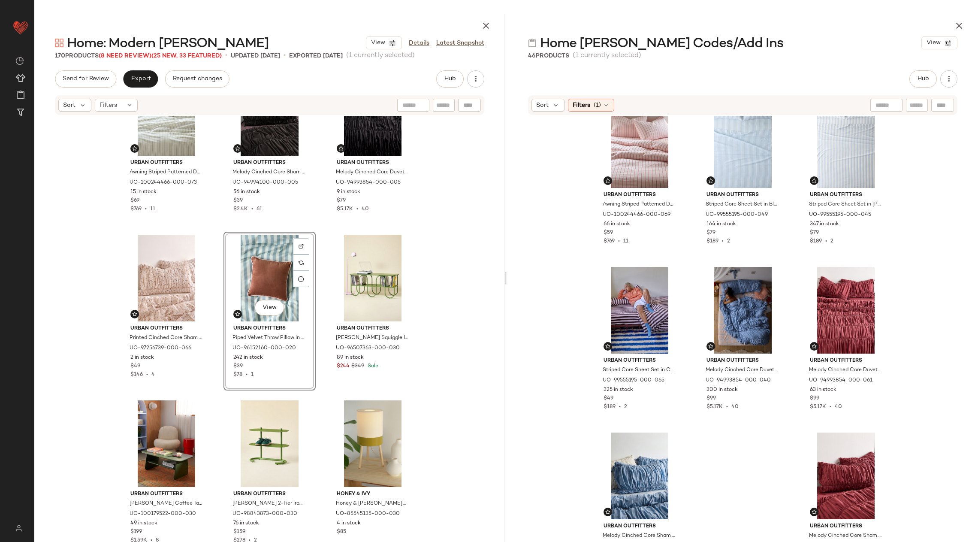
drag, startPoint x: 837, startPoint y: 366, endPoint x: 908, endPoint y: 1, distance: 372.0
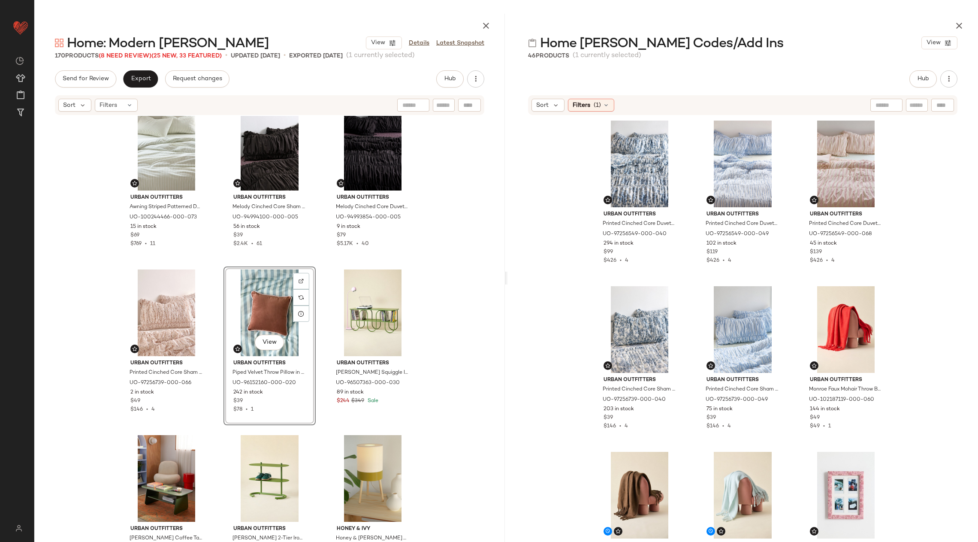
scroll to position [2850, 0]
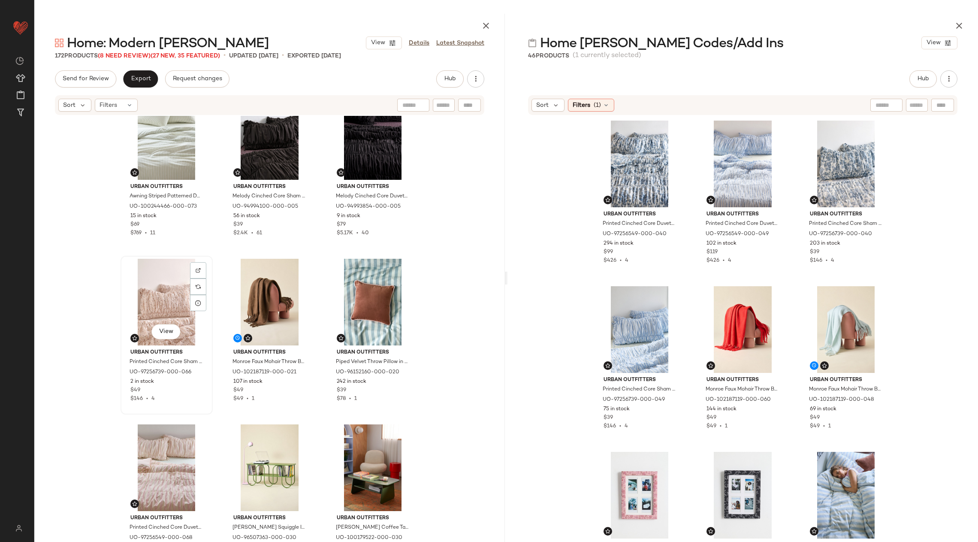
click at [140, 297] on div "View" at bounding box center [167, 302] width 86 height 87
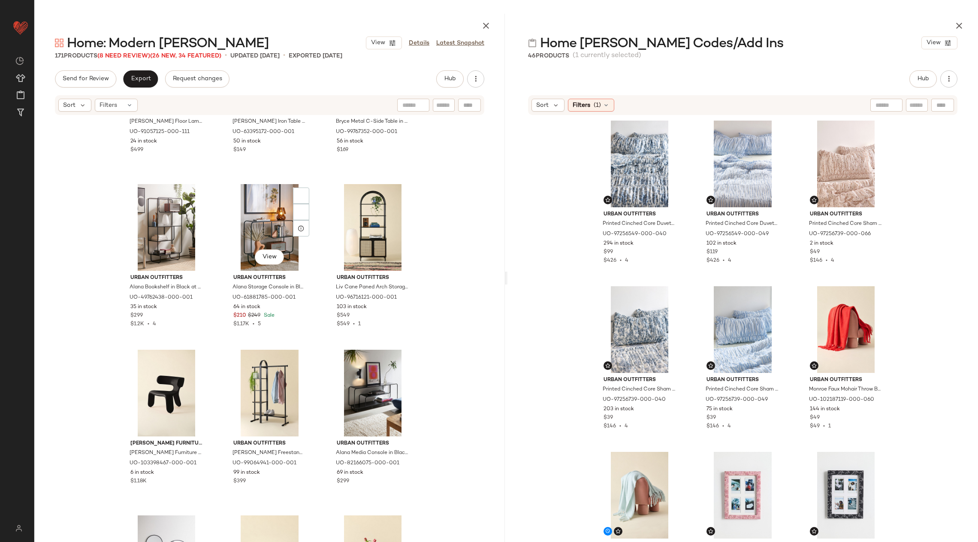
scroll to position [7749, 0]
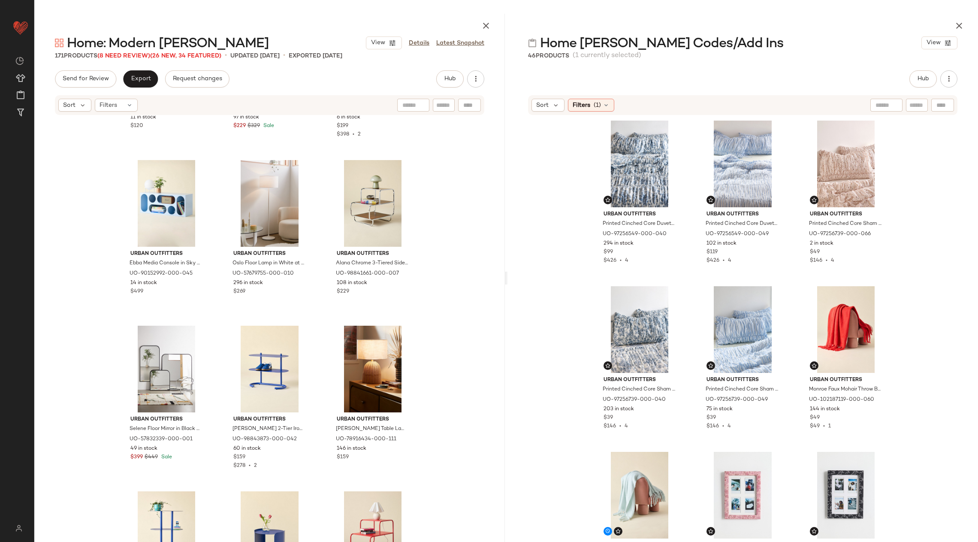
scroll to position [4435, 0]
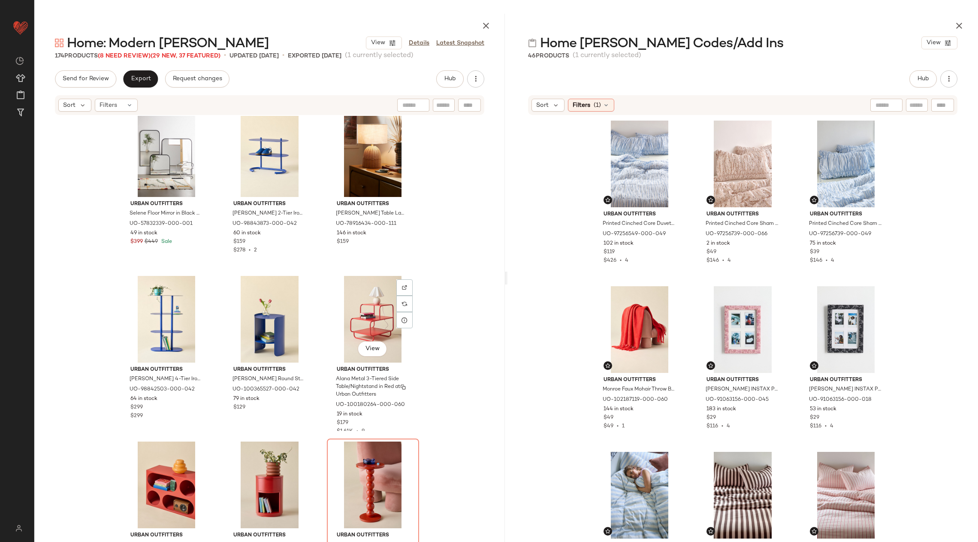
scroll to position [4821, 0]
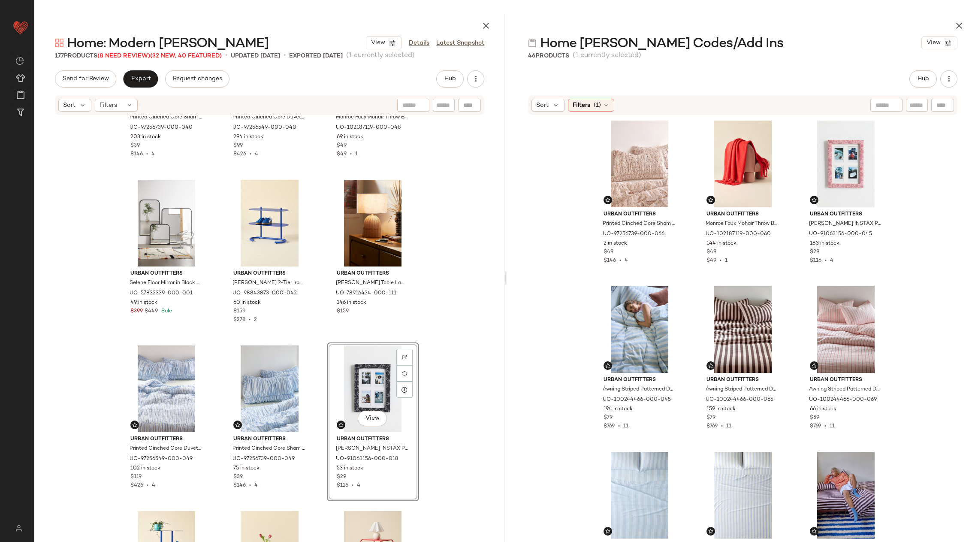
scroll to position [4759, 0]
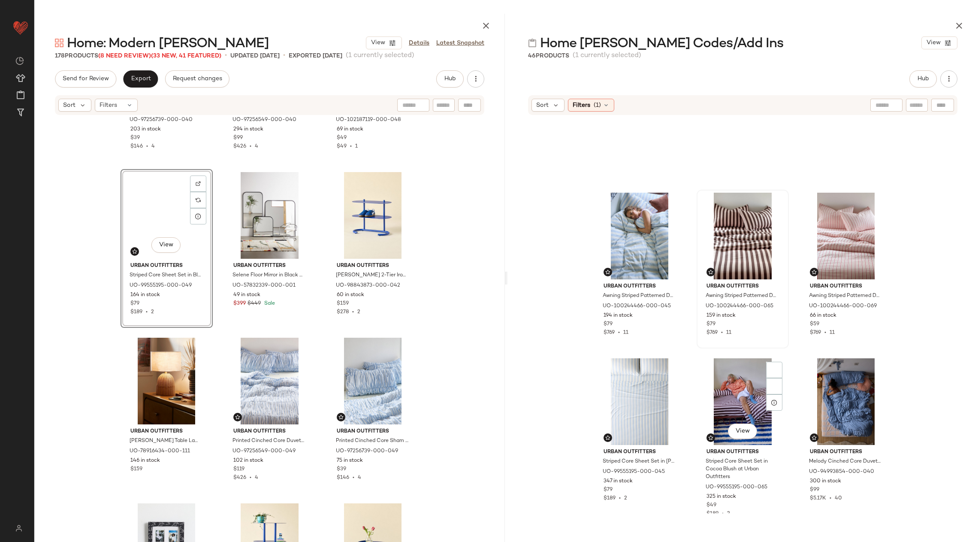
scroll to position [192, 0]
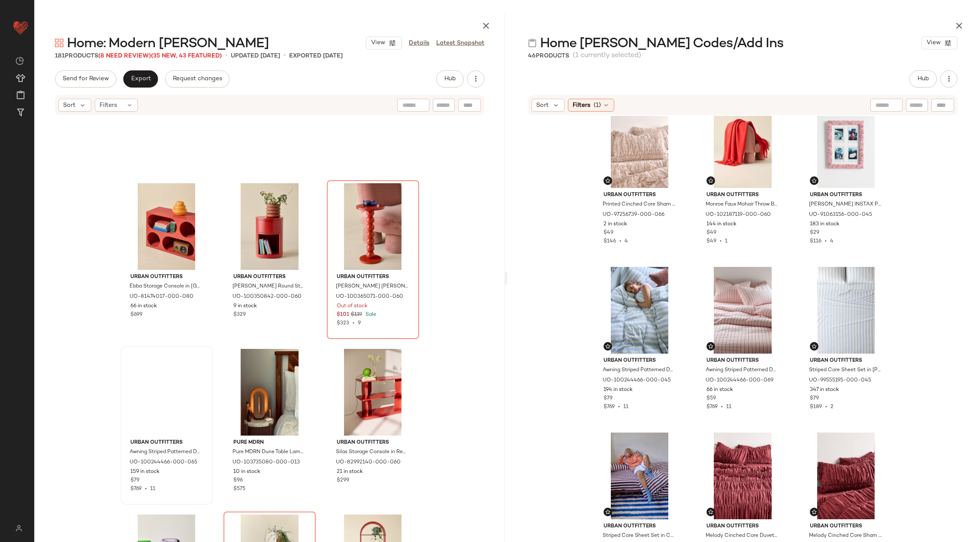
scroll to position [19, 0]
click at [169, 400] on div "View" at bounding box center [167, 392] width 86 height 87
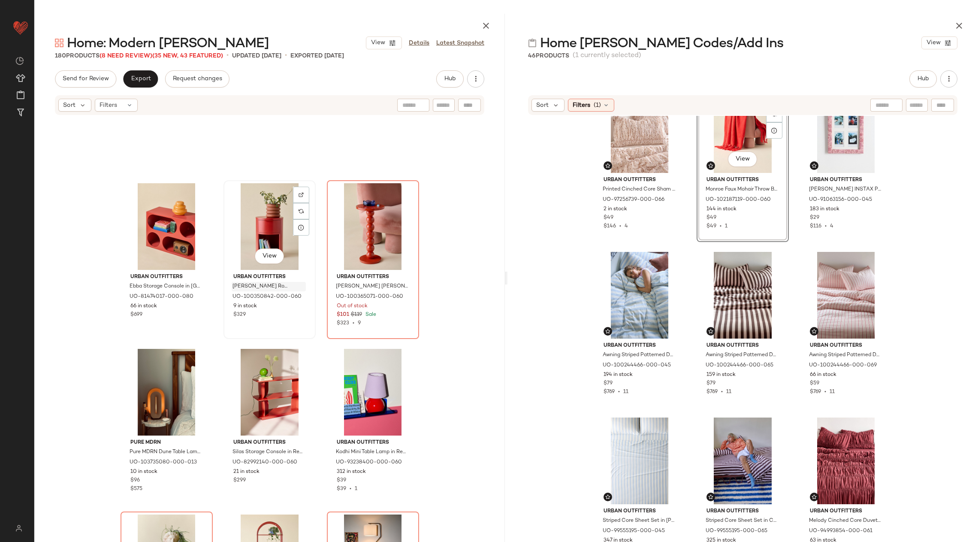
scroll to position [19, 0]
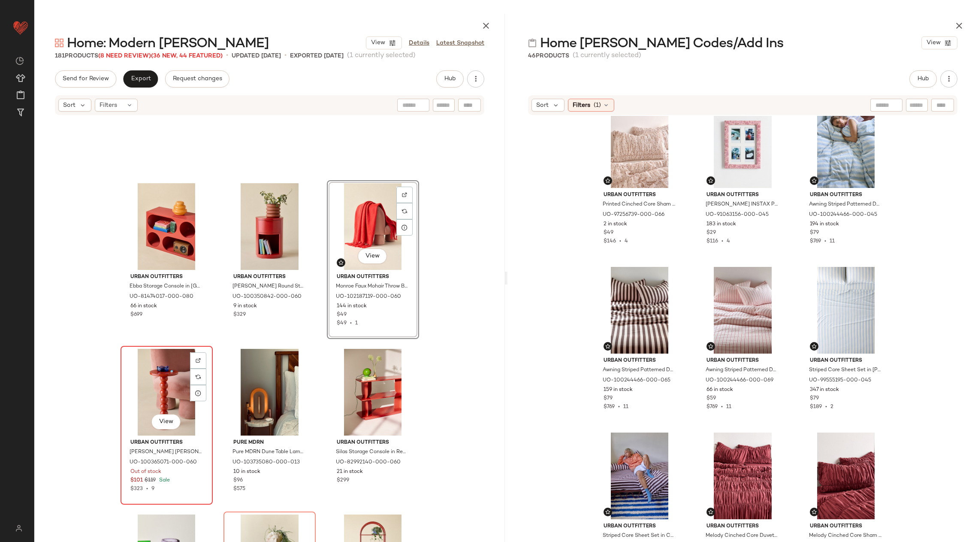
click at [163, 375] on div "View" at bounding box center [167, 392] width 86 height 87
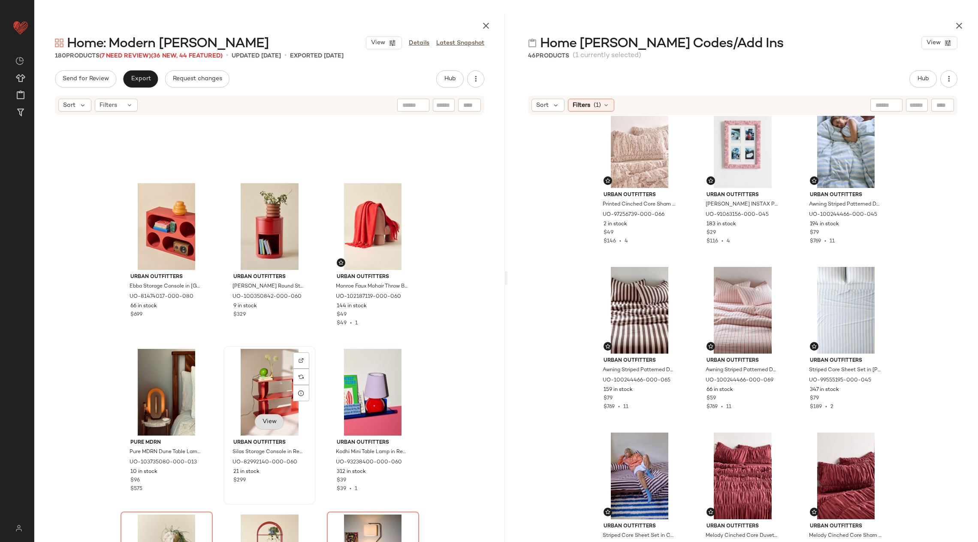
scroll to position [5474, 0]
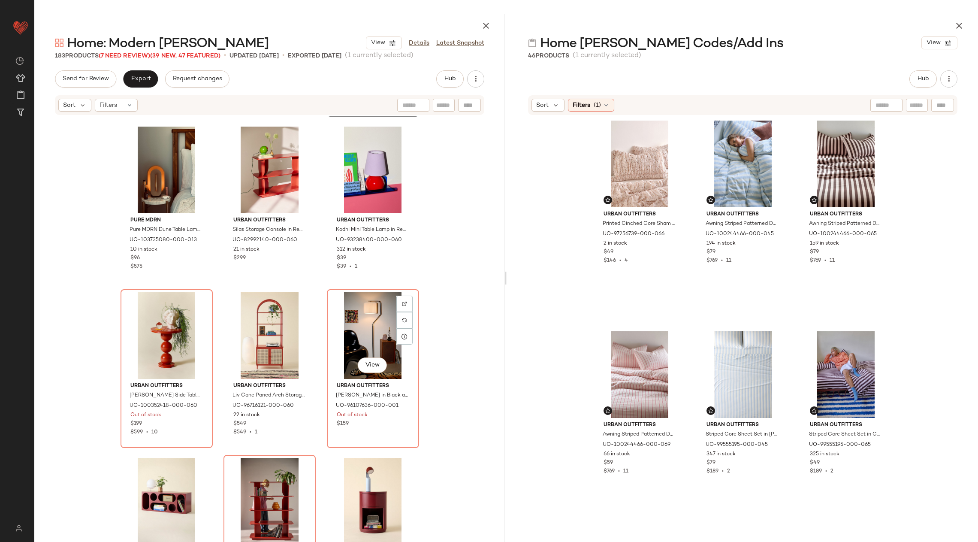
scroll to position [5805, 0]
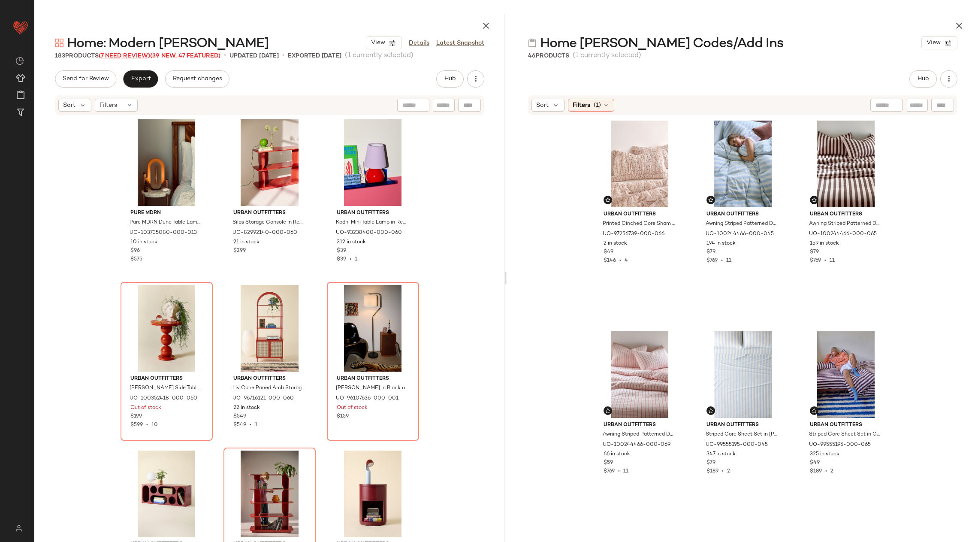
click at [128, 57] on span "(7 Need Review)" at bounding box center [124, 56] width 51 height 6
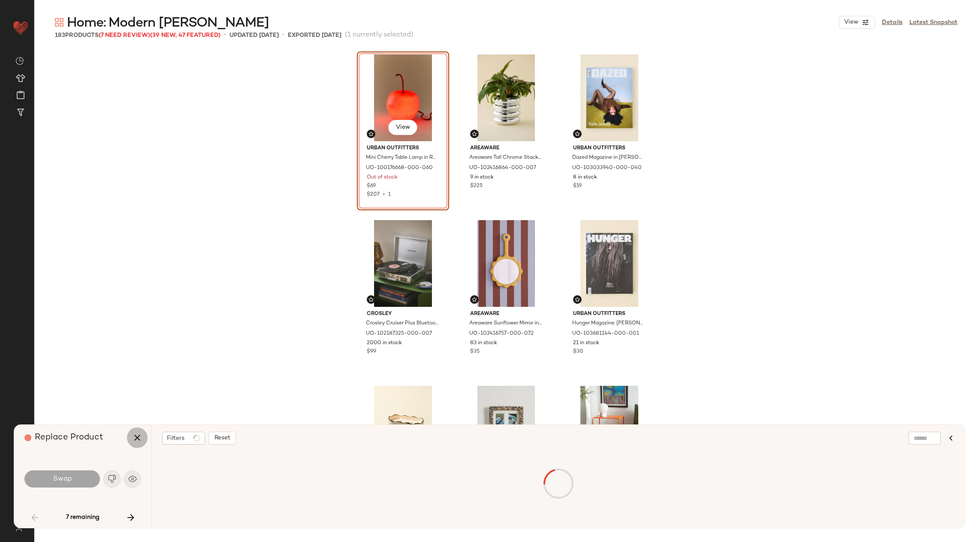
click at [132, 439] on icon "button" at bounding box center [137, 438] width 10 height 10
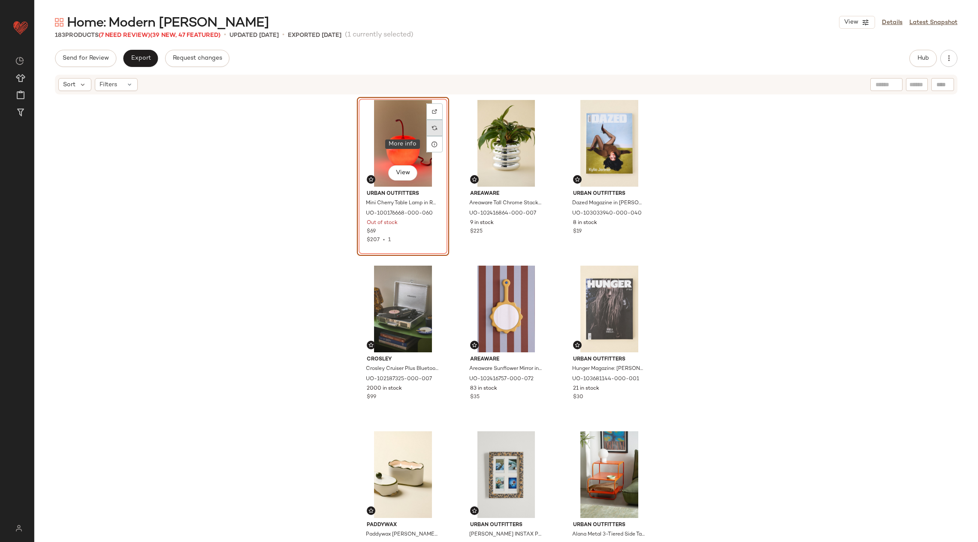
click at [427, 131] on div at bounding box center [435, 128] width 16 height 16
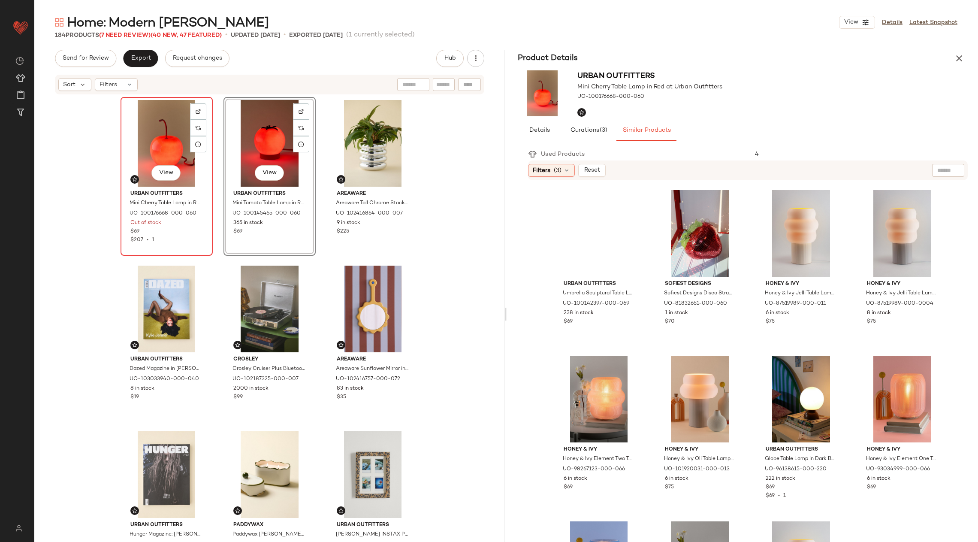
click at [162, 149] on div "View" at bounding box center [167, 143] width 86 height 87
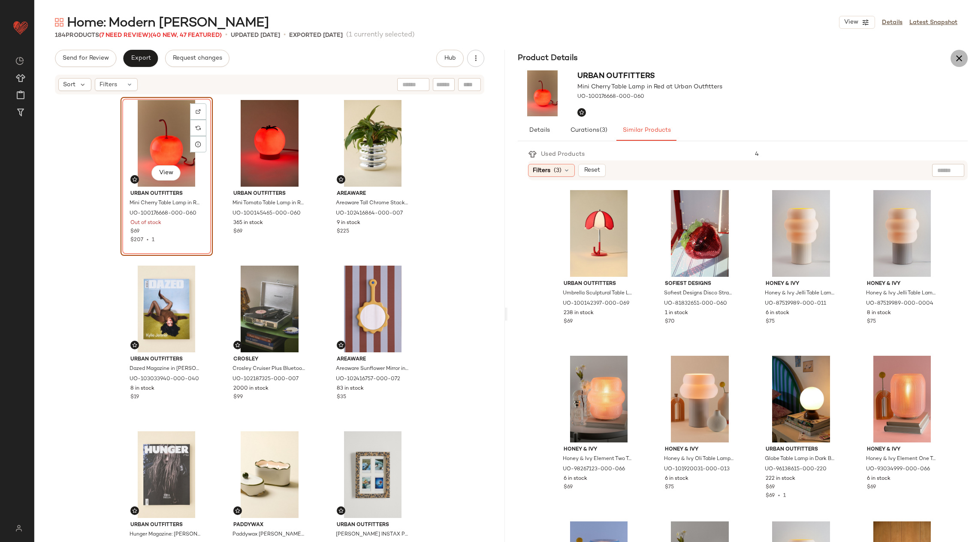
click at [955, 64] on button "button" at bounding box center [959, 58] width 17 height 17
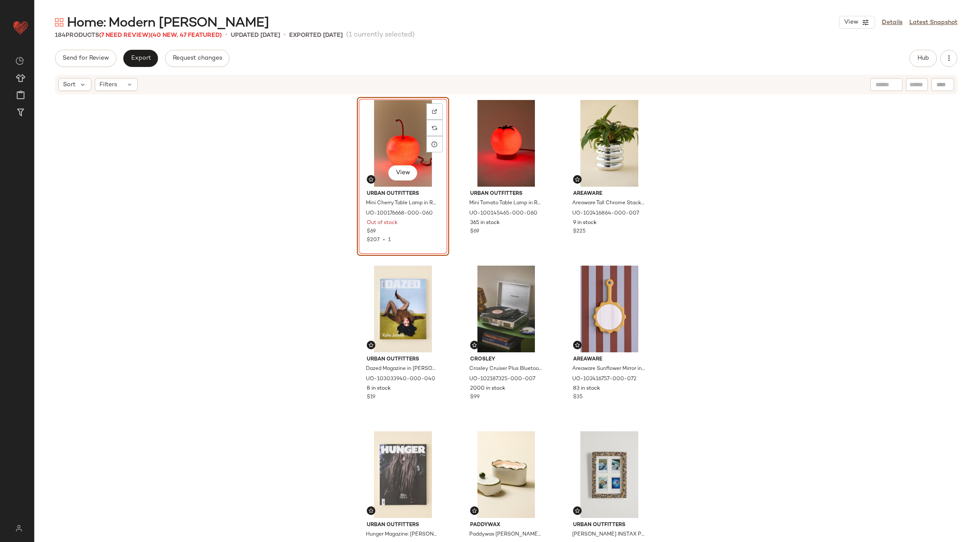
click at [417, 150] on div "View" at bounding box center [403, 143] width 86 height 87
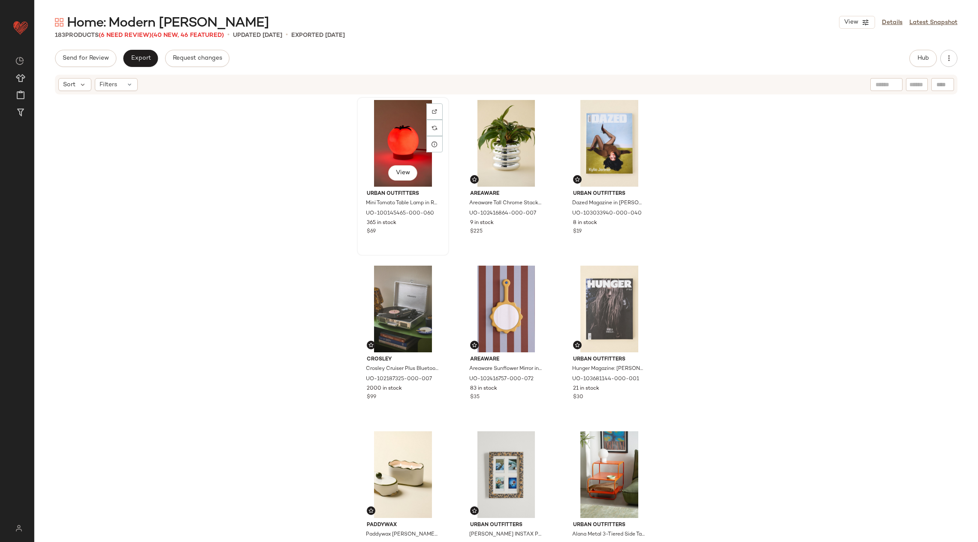
click at [414, 150] on div "View" at bounding box center [403, 143] width 86 height 87
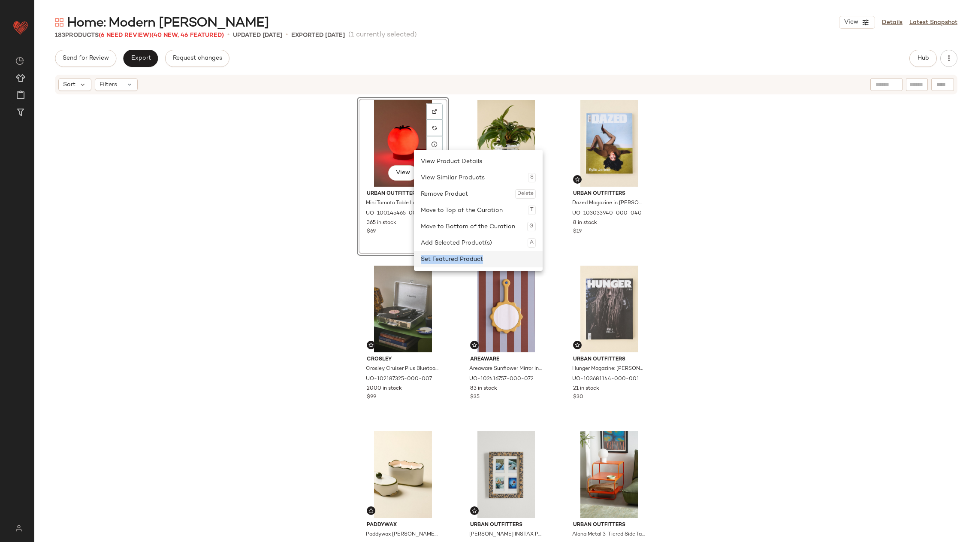
drag, startPoint x: 484, startPoint y: 248, endPoint x: 487, endPoint y: 257, distance: 10.4
click at [487, 257] on div "View Product Details View Similar Products S Remove Product Delete Move to Top …" at bounding box center [478, 210] width 129 height 121
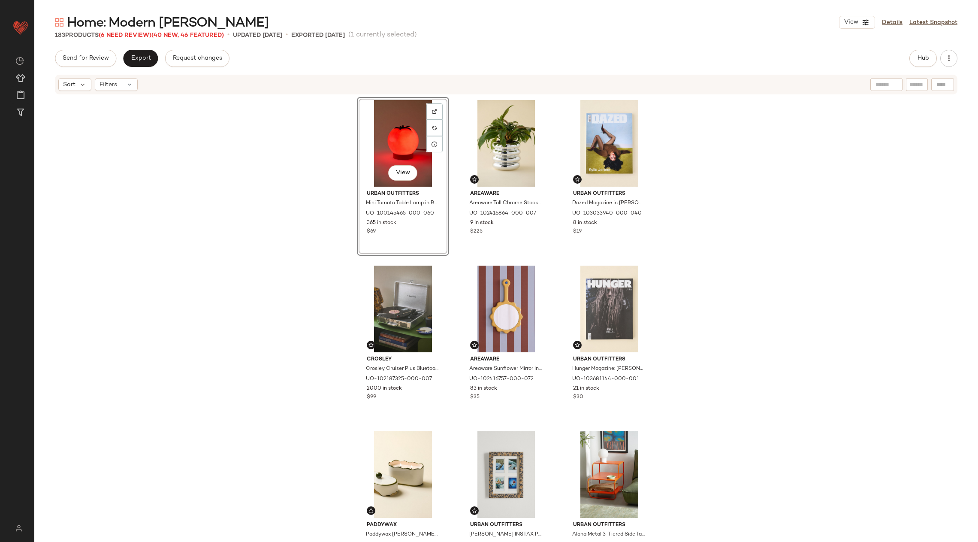
click at [487, 257] on div "View Urban Outfitters Mini Tomato Table Lamp in Red at Urban Outfitters UO-1001…" at bounding box center [506, 332] width 299 height 471
click at [413, 141] on div "View" at bounding box center [403, 143] width 86 height 87
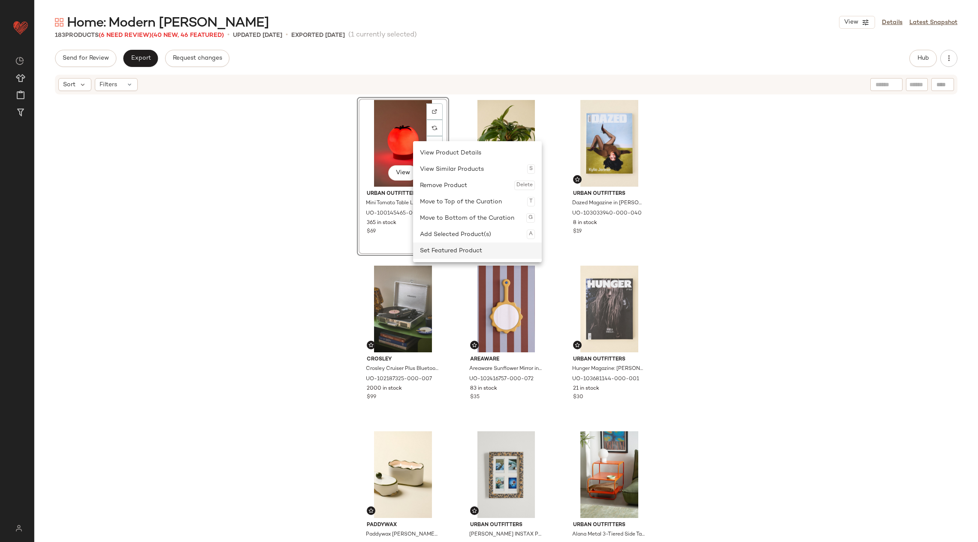
click at [446, 244] on div "Set Featured Product" at bounding box center [477, 250] width 115 height 16
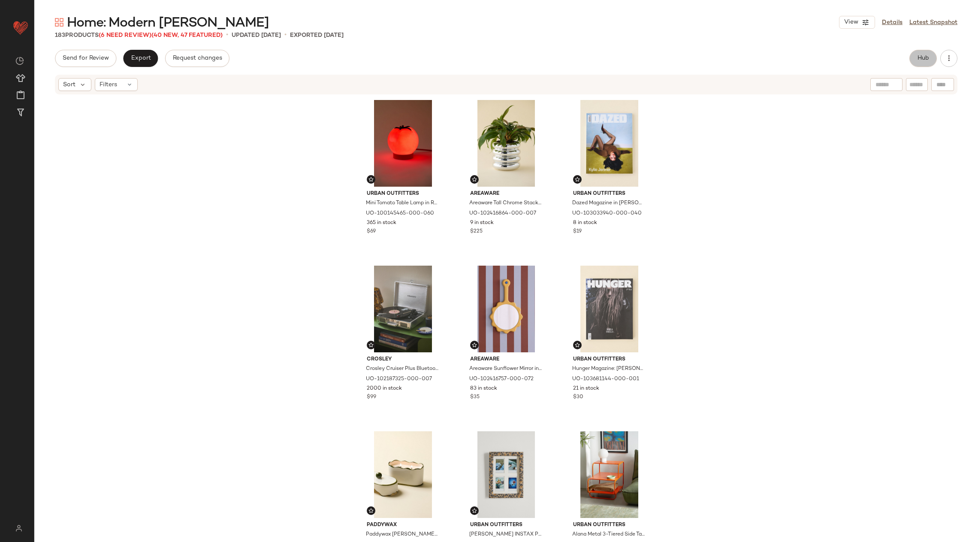
click at [934, 61] on button "Hub" at bounding box center [923, 58] width 27 height 17
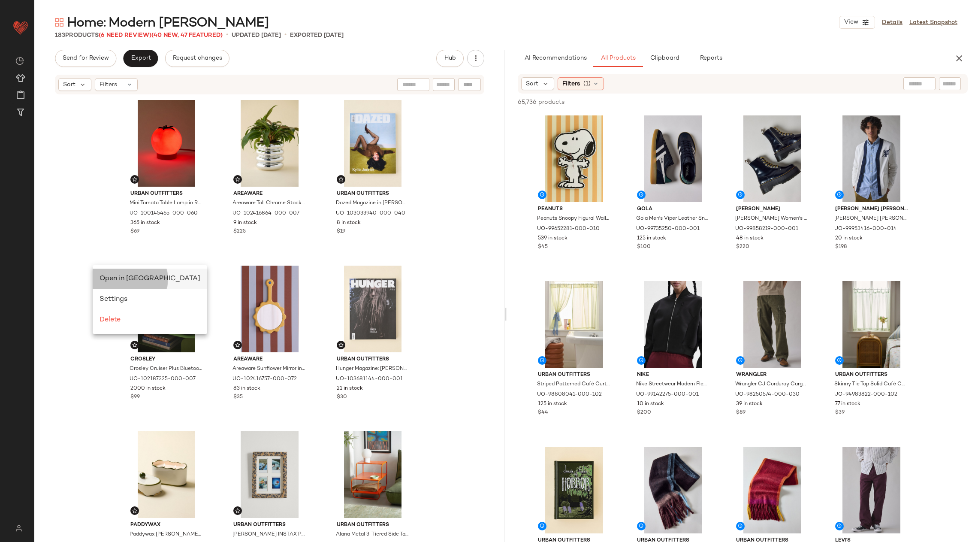
click at [111, 274] on div "Open in Split View" at bounding box center [150, 279] width 101 height 10
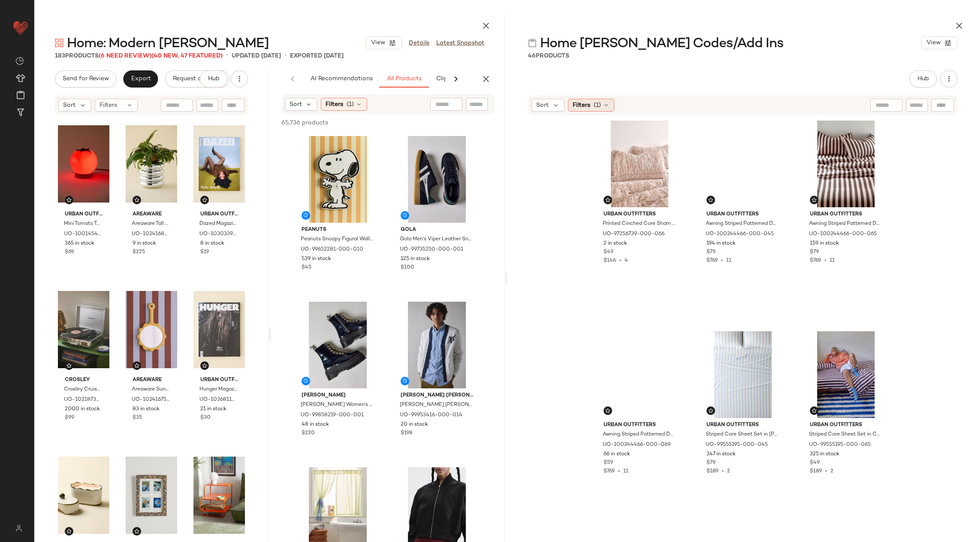
click at [588, 105] on span "Filters" at bounding box center [582, 105] width 18 height 9
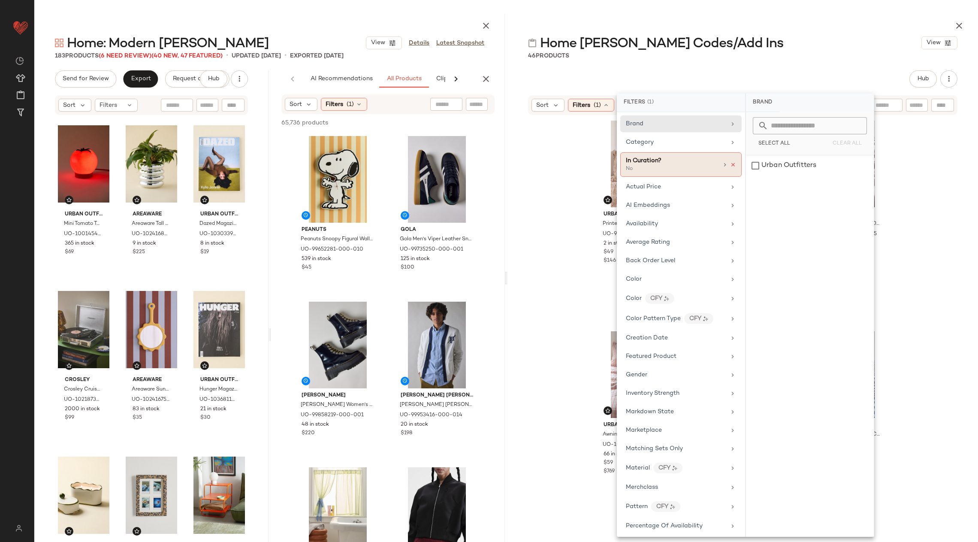
click at [730, 163] on icon at bounding box center [733, 165] width 6 height 6
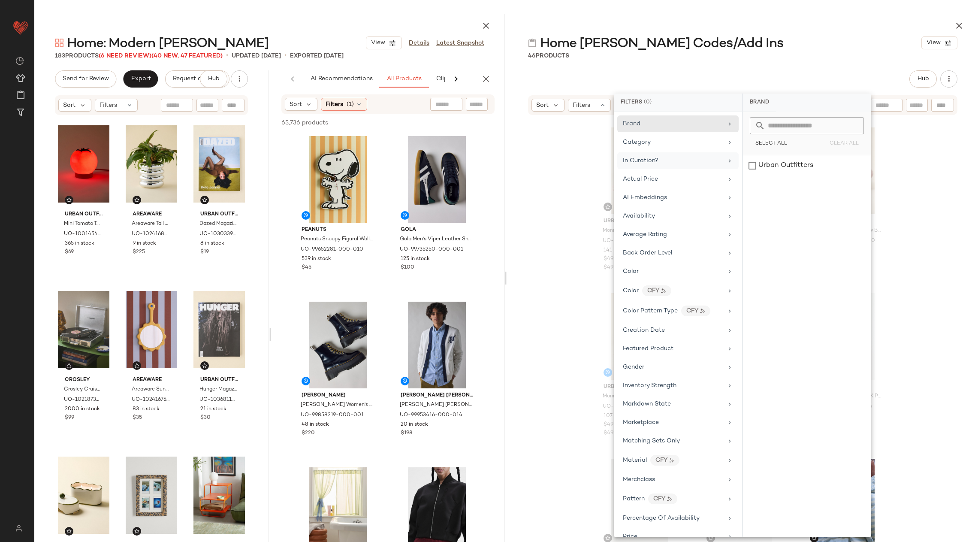
click at [903, 255] on div "Urban Outfitters Monroe Faux Mohair Throw Blanket in Primrose Pink at Urban Out…" at bounding box center [743, 352] width 471 height 472
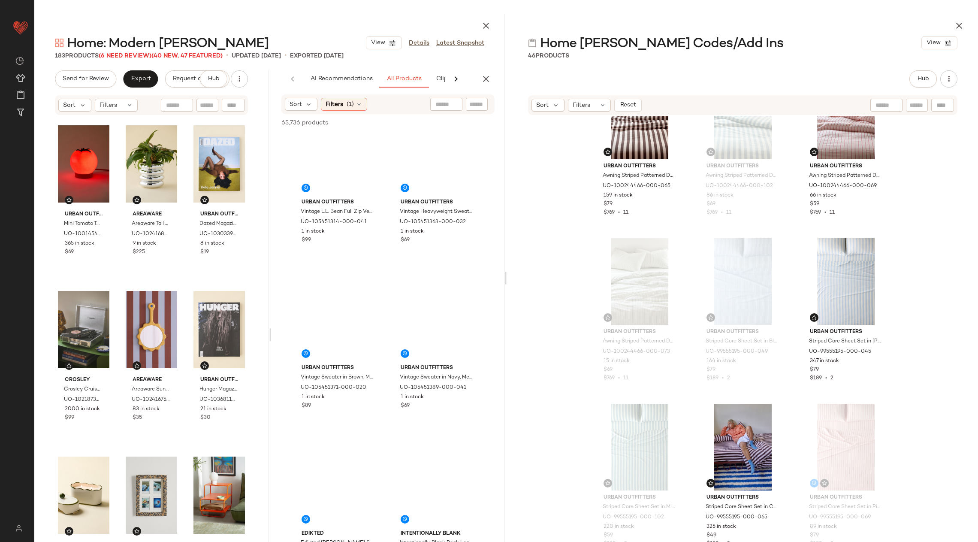
scroll to position [3555, 0]
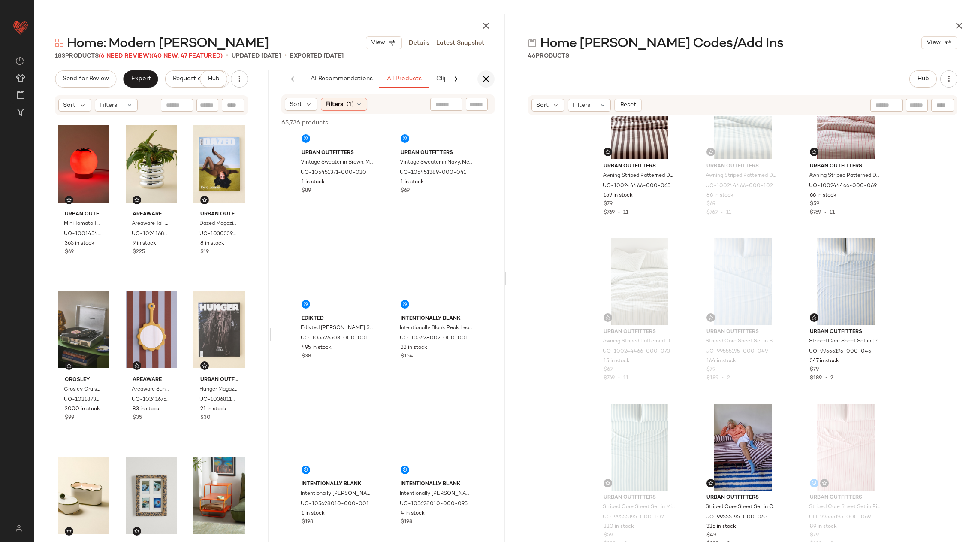
click at [487, 78] on icon "button" at bounding box center [486, 79] width 10 height 10
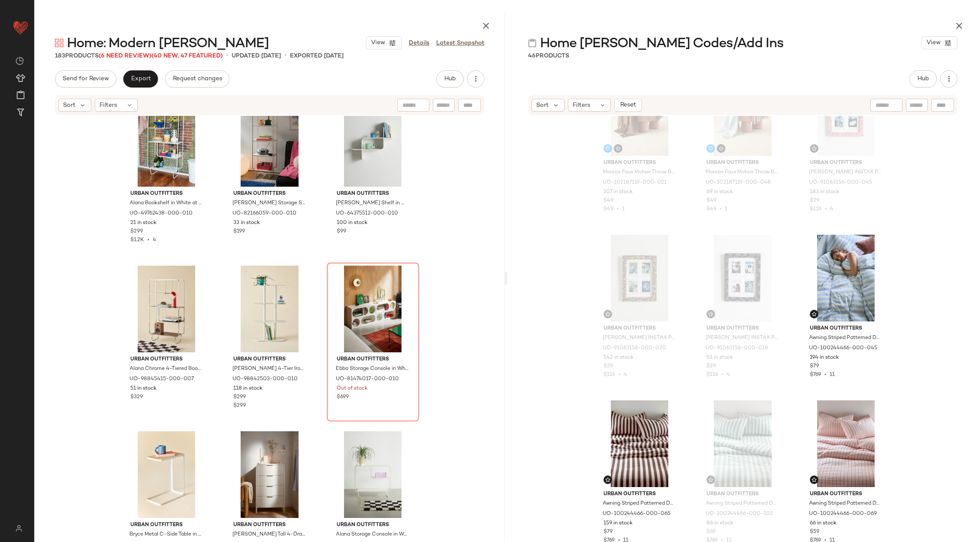
scroll to position [9377, 0]
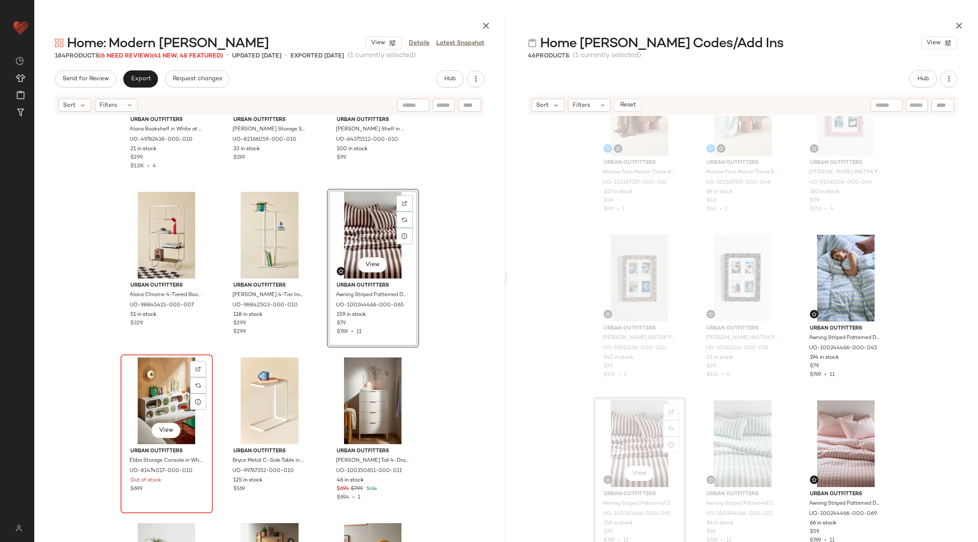
click at [145, 396] on div "View" at bounding box center [167, 400] width 86 height 87
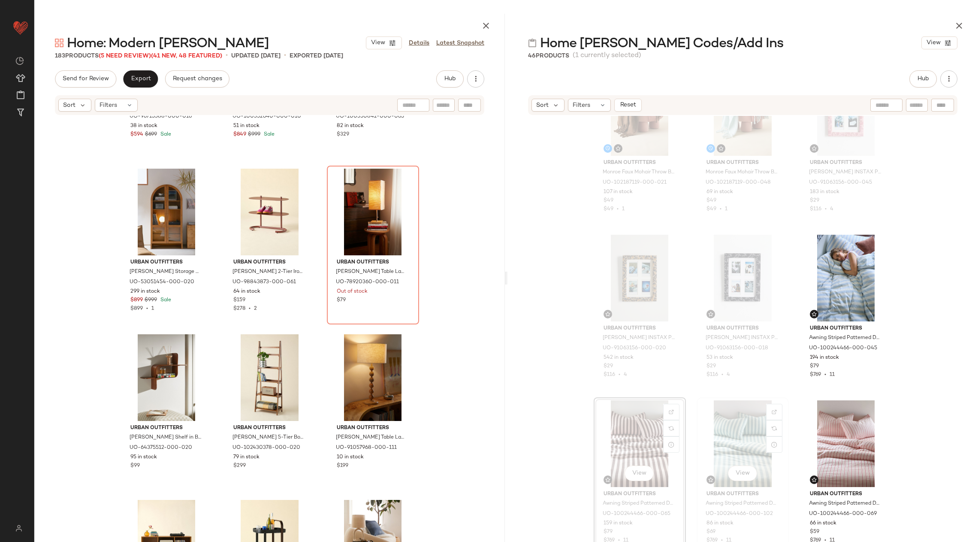
scroll to position [1213, 0]
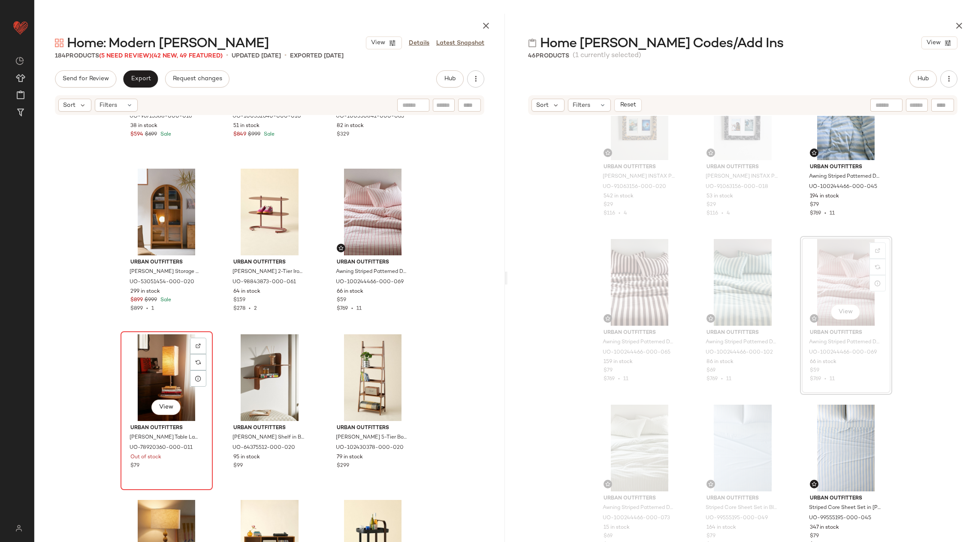
click at [168, 368] on div "View" at bounding box center [167, 377] width 86 height 87
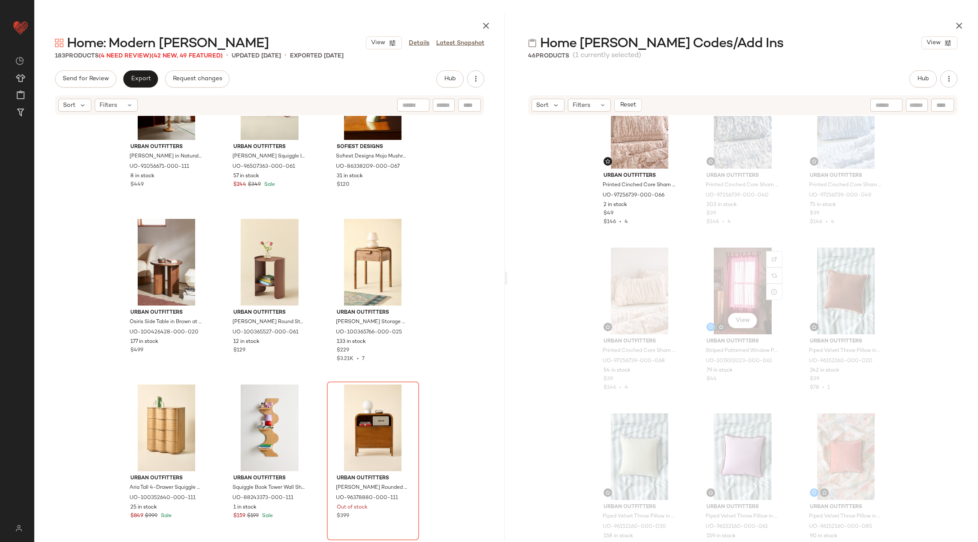
scroll to position [207, 0]
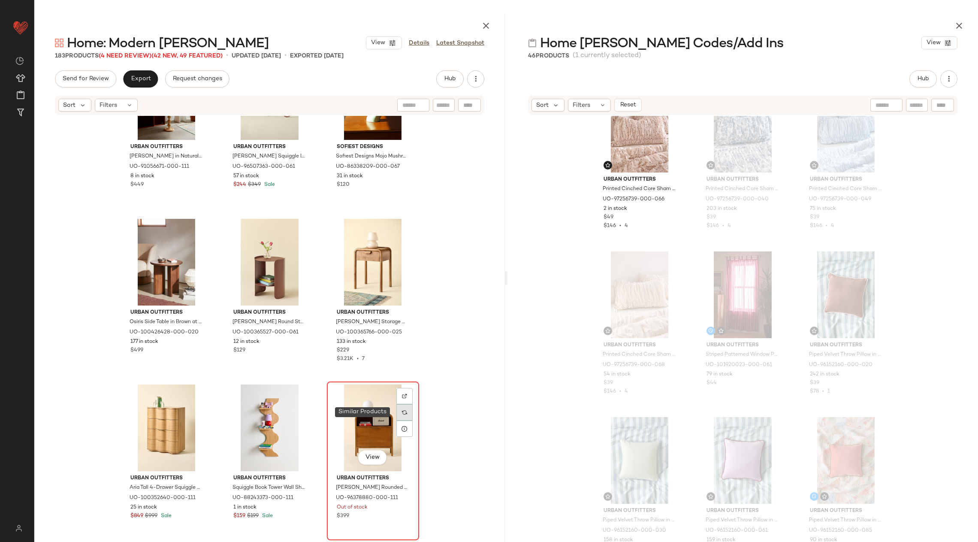
click at [403, 416] on div at bounding box center [404, 412] width 16 height 16
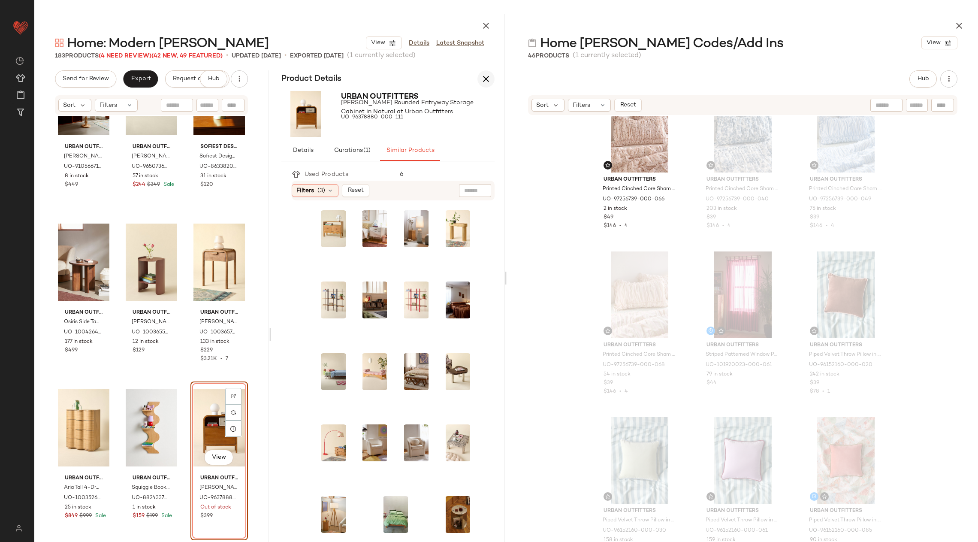
click at [488, 79] on icon "button" at bounding box center [486, 79] width 10 height 10
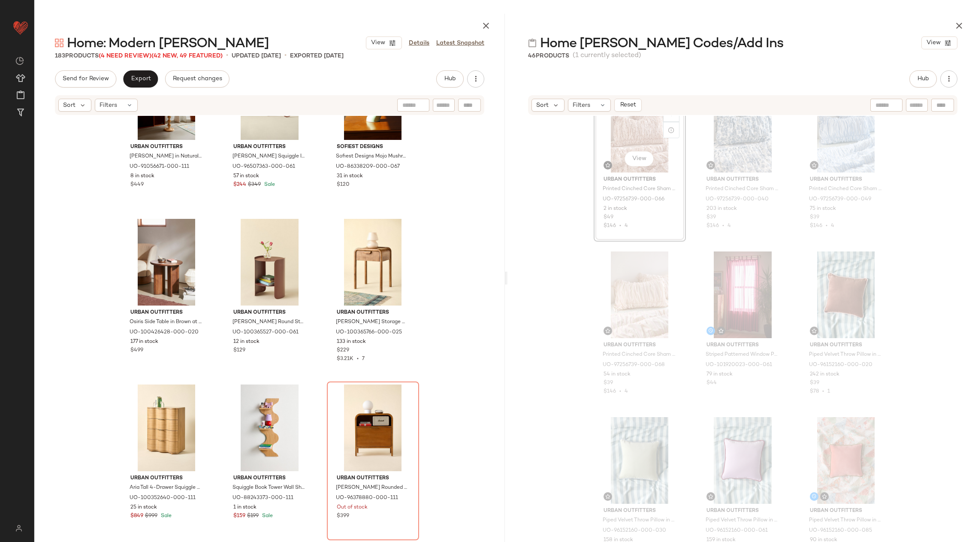
scroll to position [207, 0]
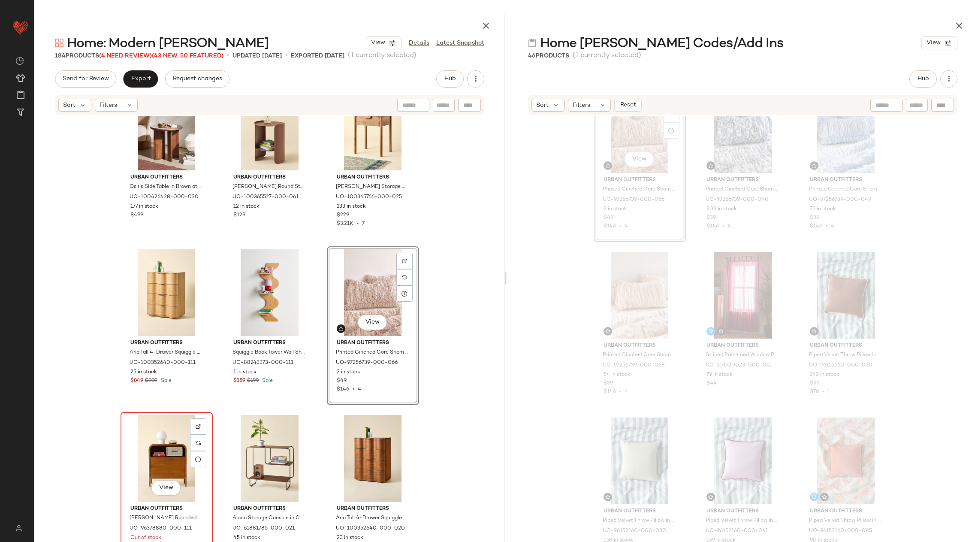
scroll to position [7231, 0]
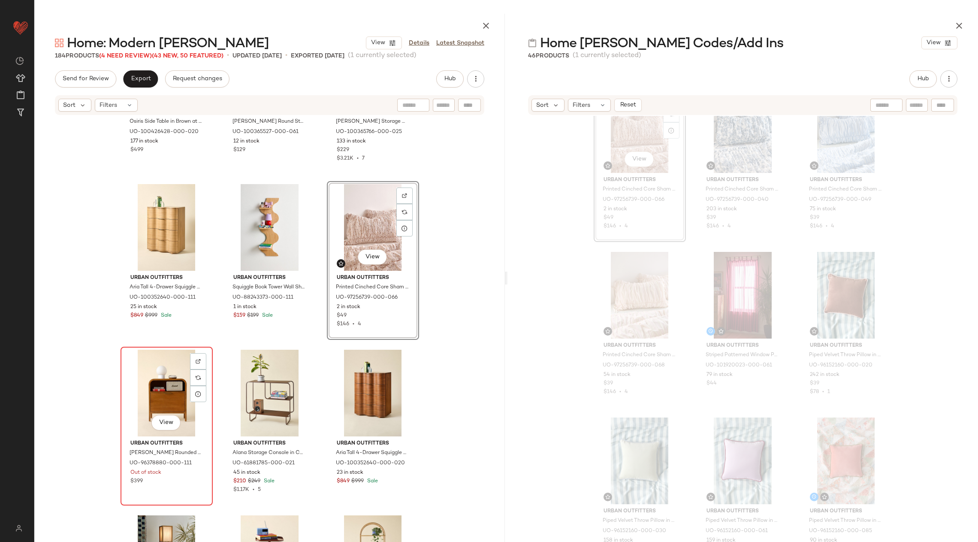
click at [153, 394] on div "View" at bounding box center [167, 393] width 86 height 87
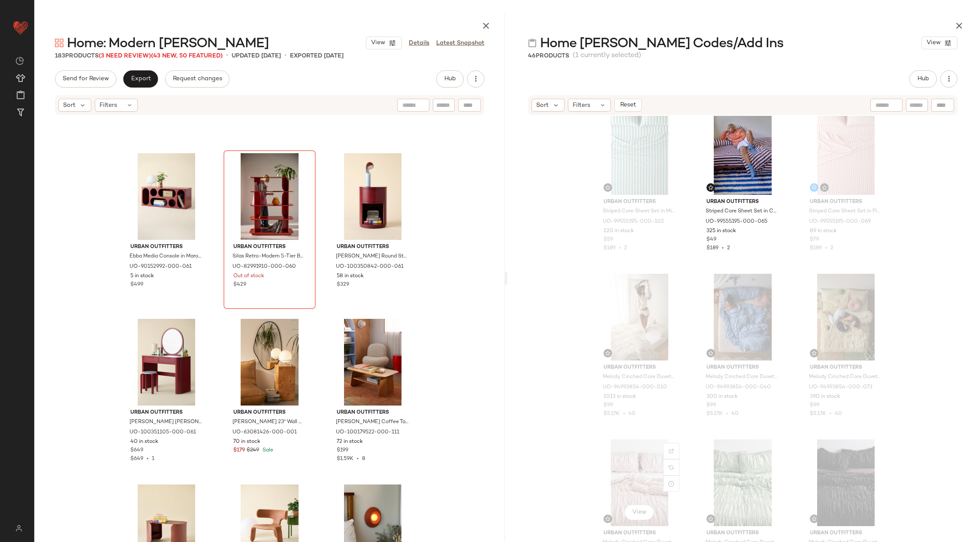
scroll to position [1653, 0]
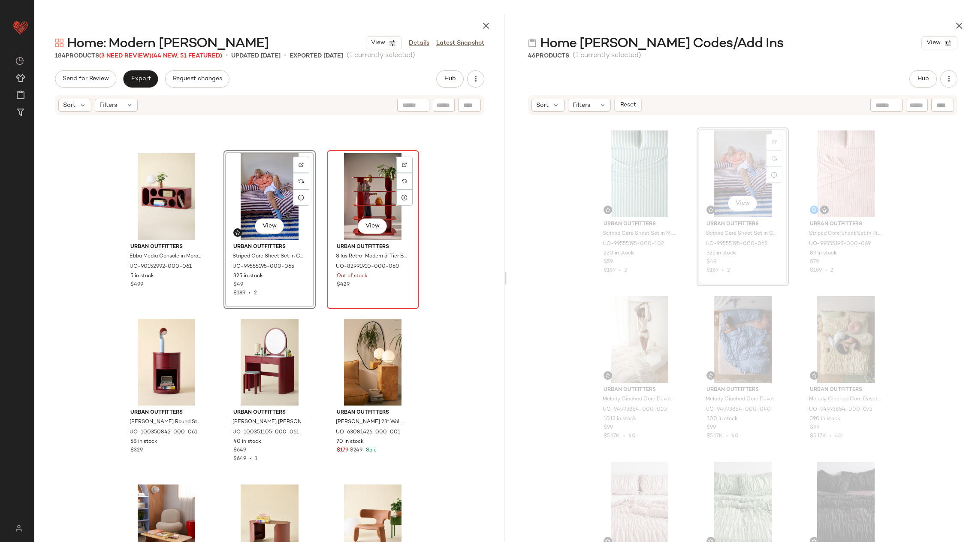
click at [351, 191] on div "View" at bounding box center [373, 196] width 86 height 87
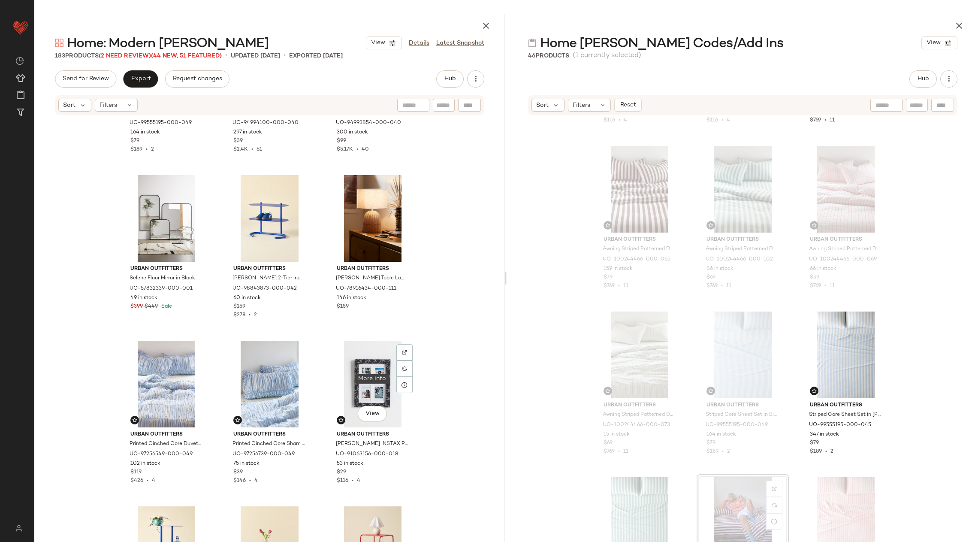
scroll to position [4929, 0]
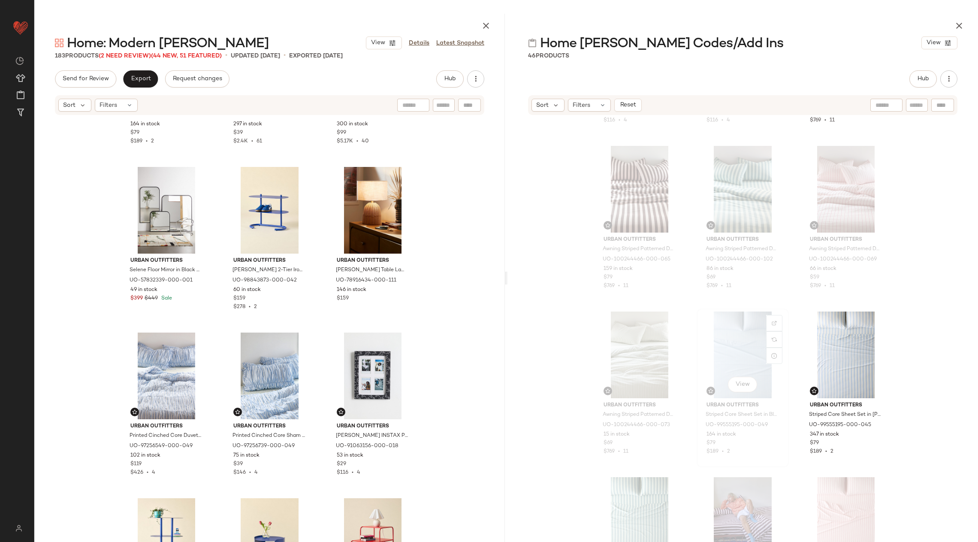
click at [783, 358] on div "View" at bounding box center [743, 355] width 86 height 87
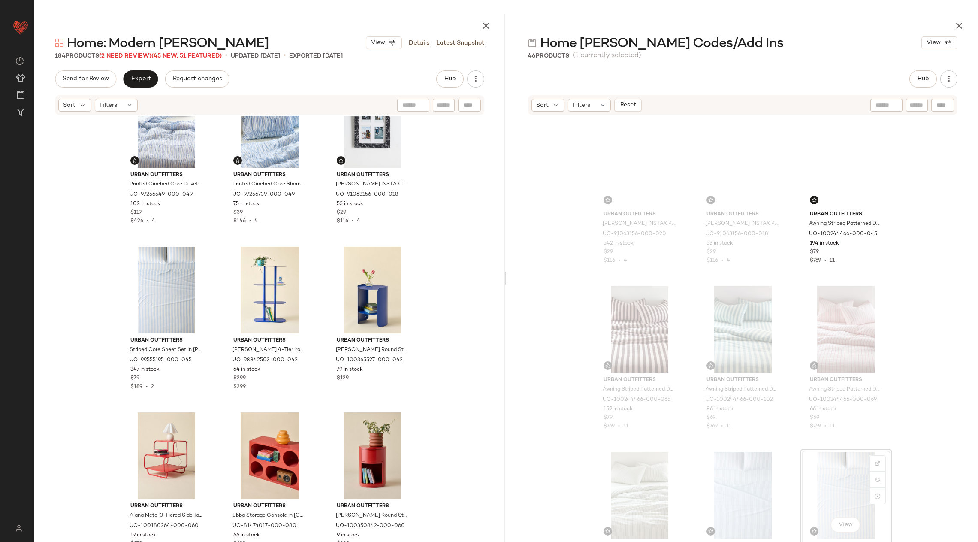
scroll to position [958, 0]
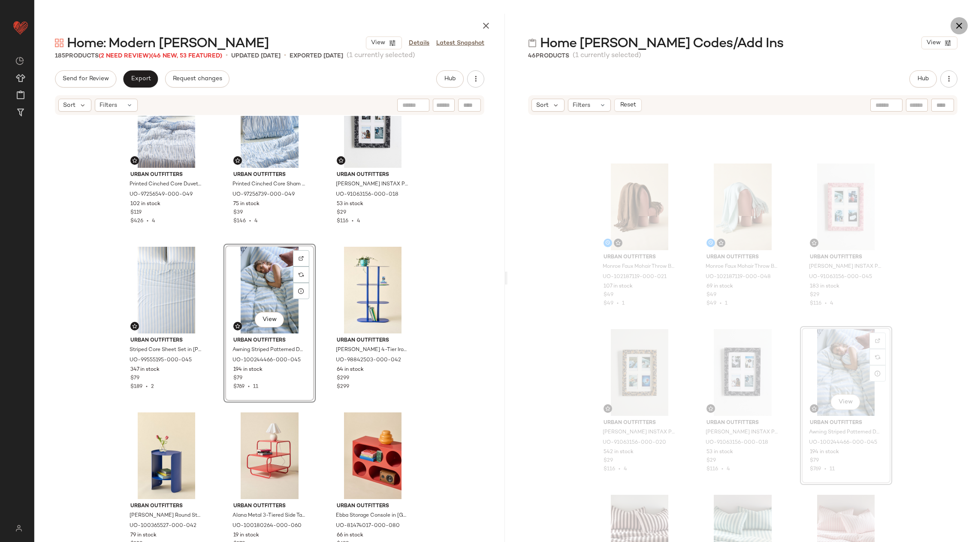
click at [960, 23] on icon "button" at bounding box center [959, 26] width 10 height 10
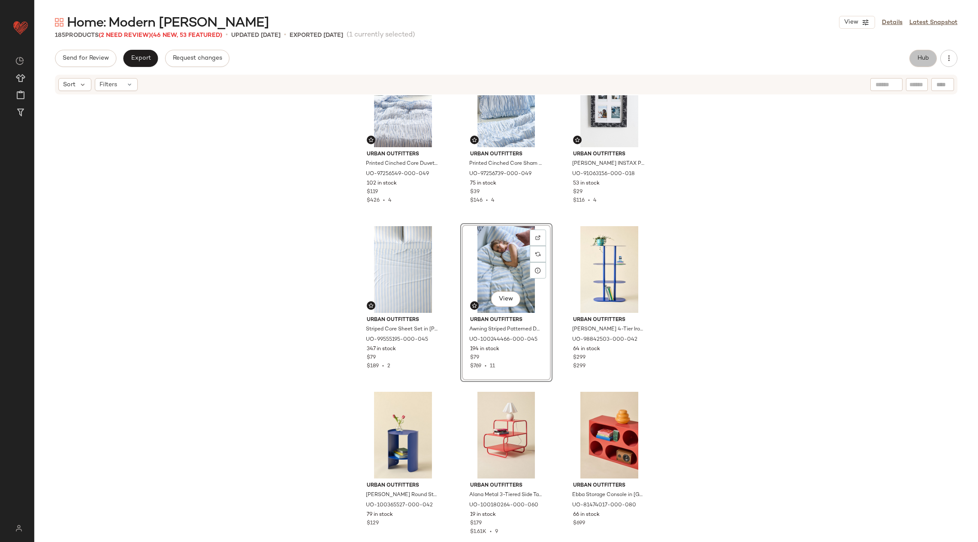
click at [922, 62] on button "Hub" at bounding box center [923, 58] width 27 height 17
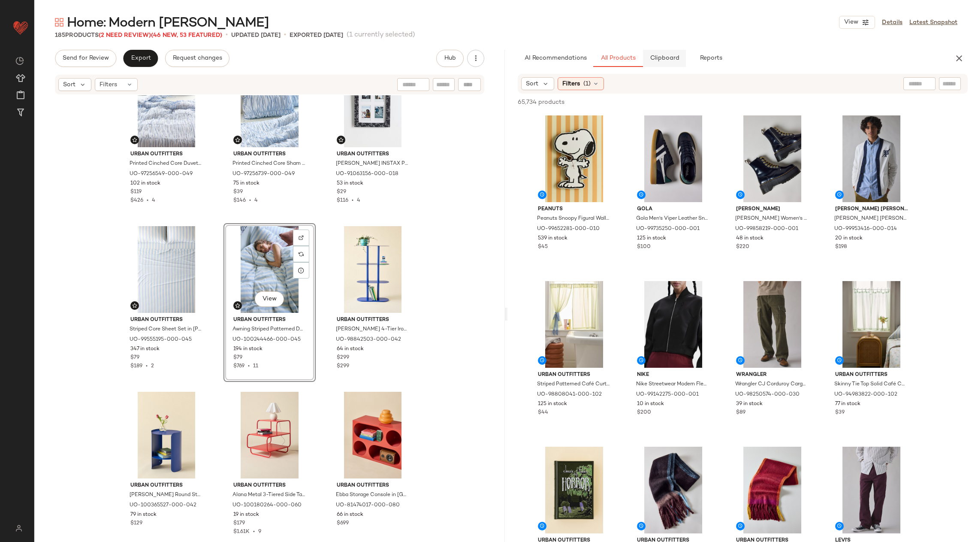
click at [664, 62] on button "Clipboard" at bounding box center [664, 58] width 43 height 17
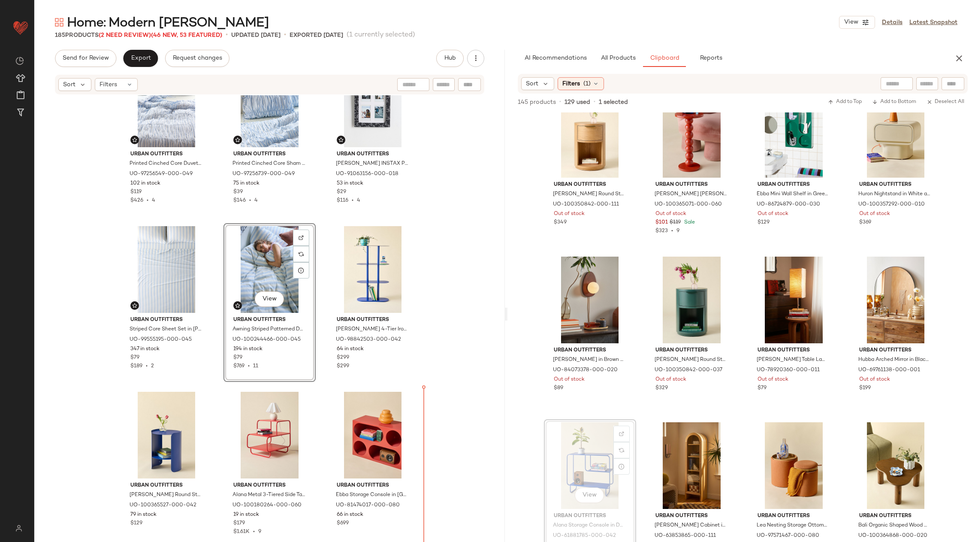
scroll to position [5182, 0]
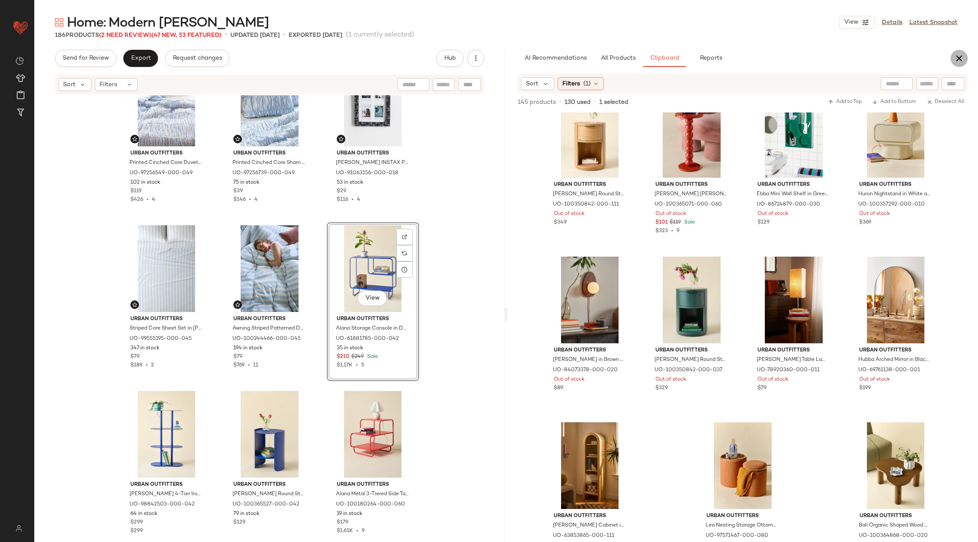
click at [960, 64] on button "button" at bounding box center [959, 58] width 17 height 17
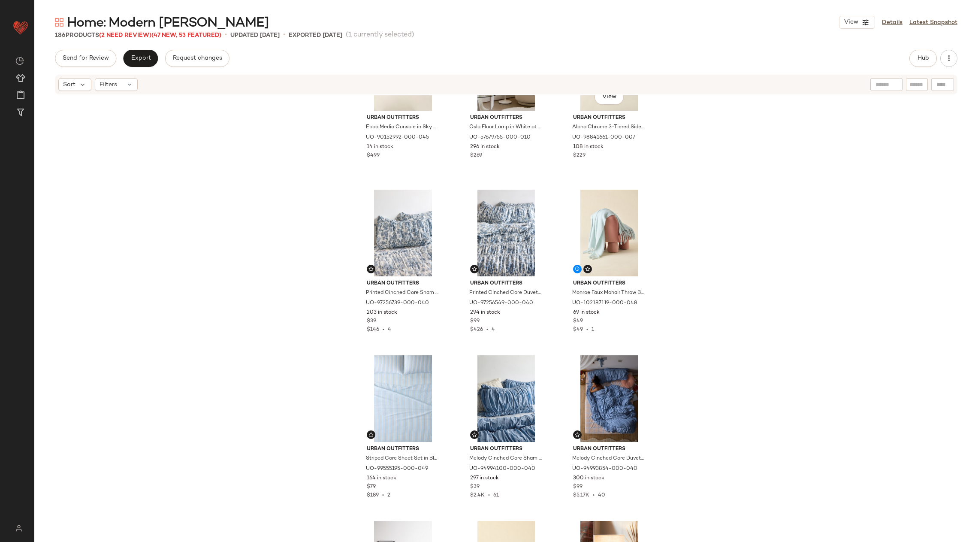
scroll to position [4049, 0]
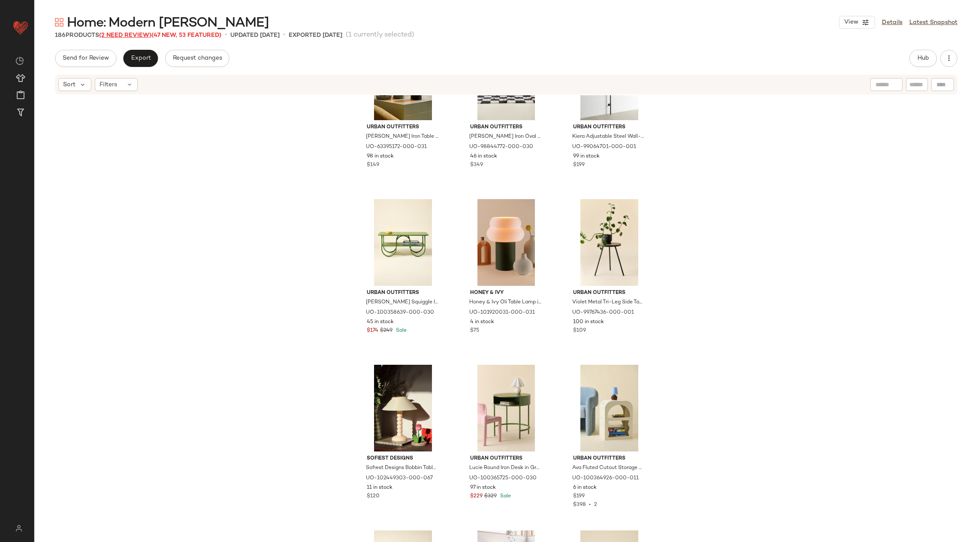
click at [145, 32] on span "(2 Need Review)" at bounding box center [125, 35] width 52 height 6
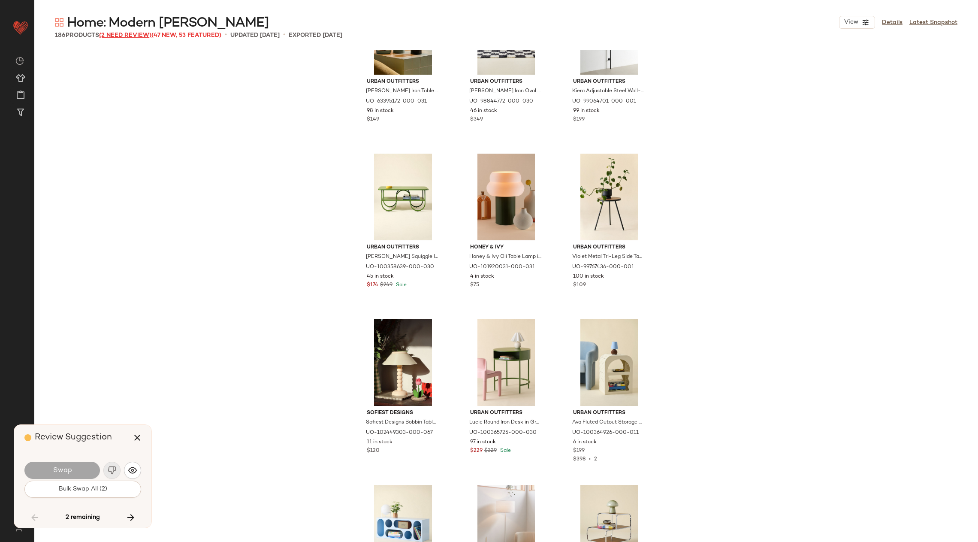
scroll to position [5963, 0]
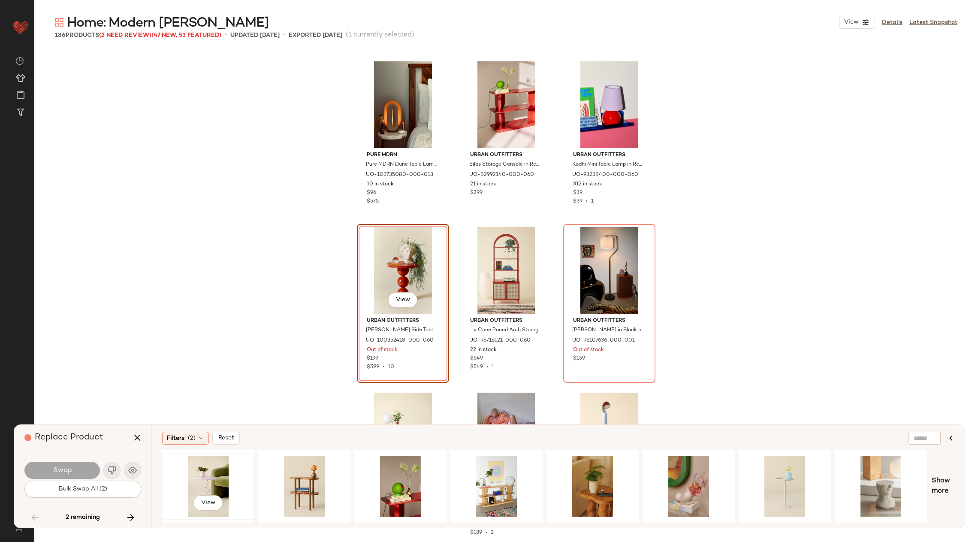
click at [209, 486] on div "View" at bounding box center [208, 486] width 86 height 61
click at [78, 472] on button "Swap" at bounding box center [62, 470] width 76 height 17
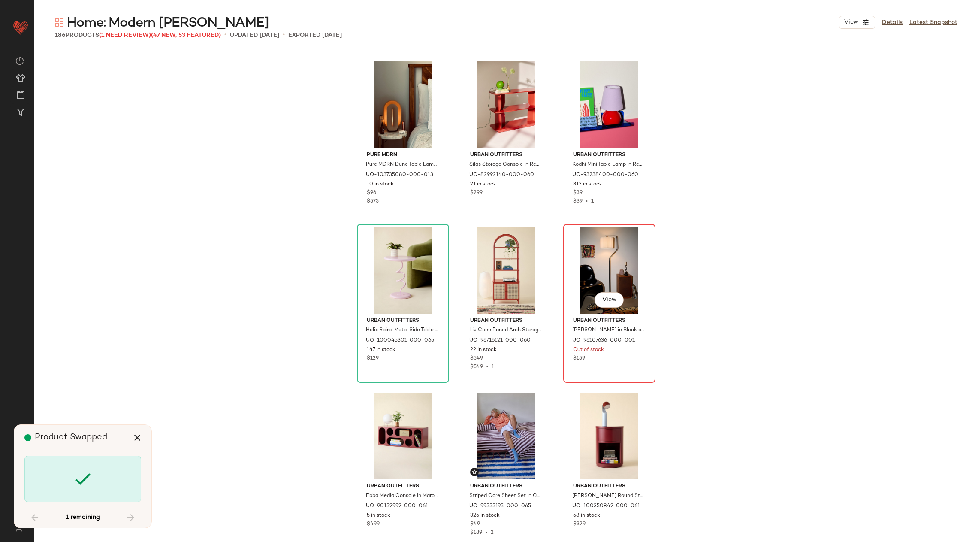
click at [583, 292] on div "View" at bounding box center [609, 270] width 86 height 87
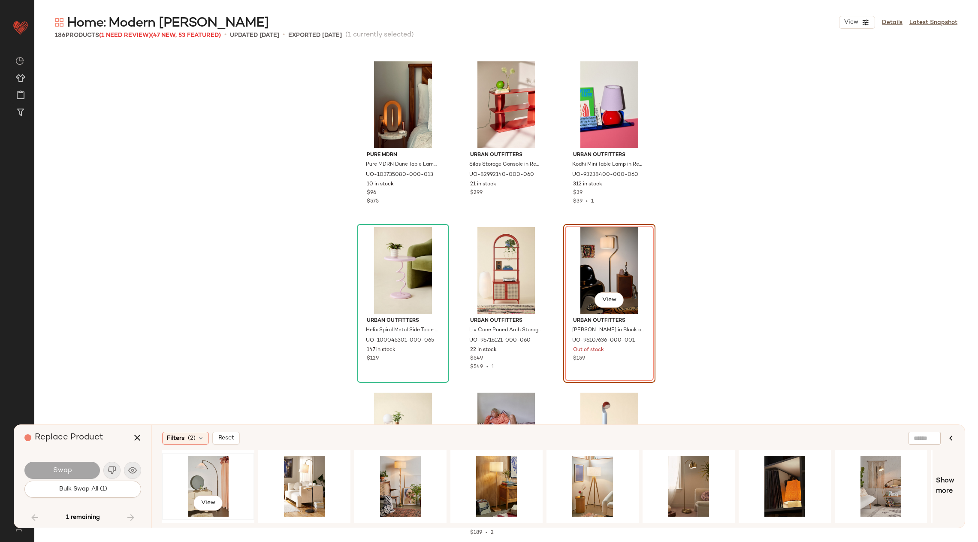
click at [206, 478] on div "View" at bounding box center [208, 486] width 86 height 61
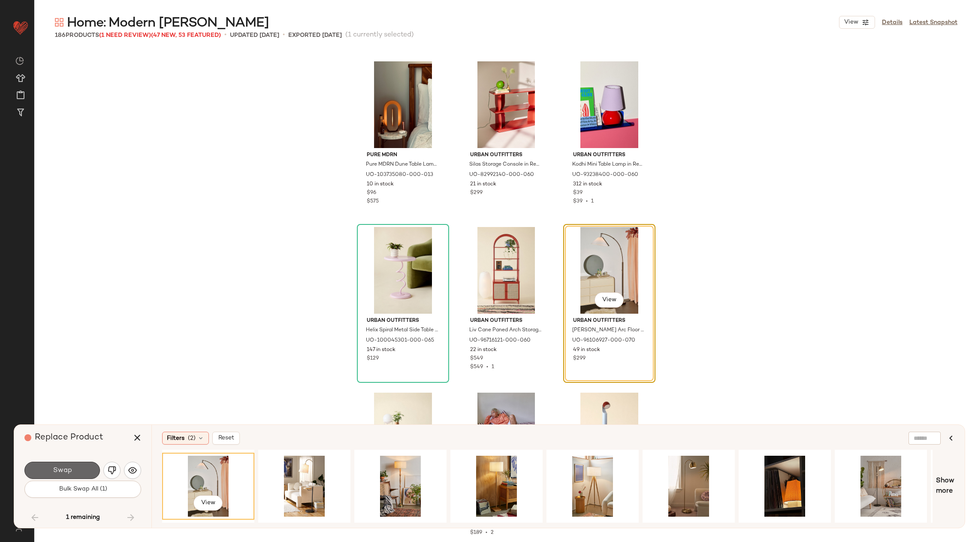
click at [74, 468] on button "Swap" at bounding box center [62, 470] width 76 height 17
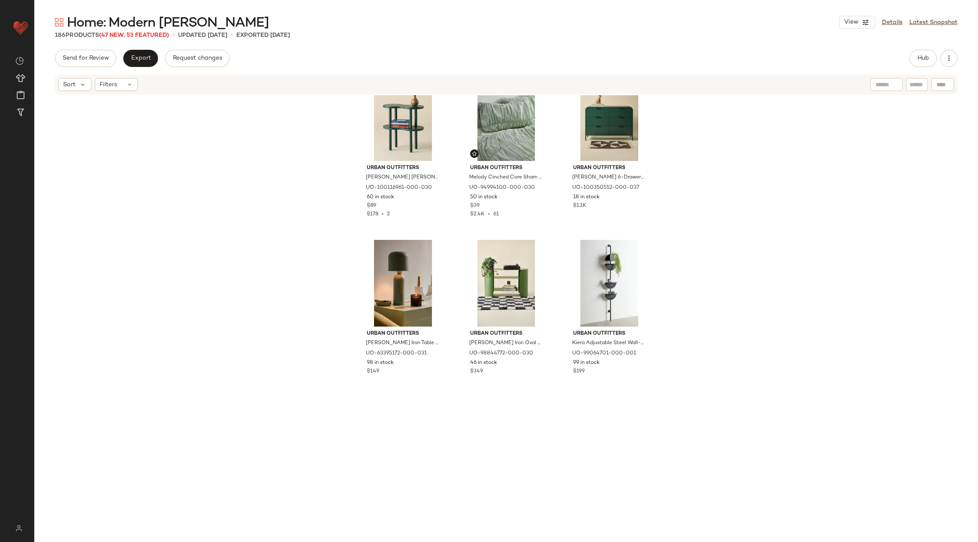
scroll to position [2901, 0]
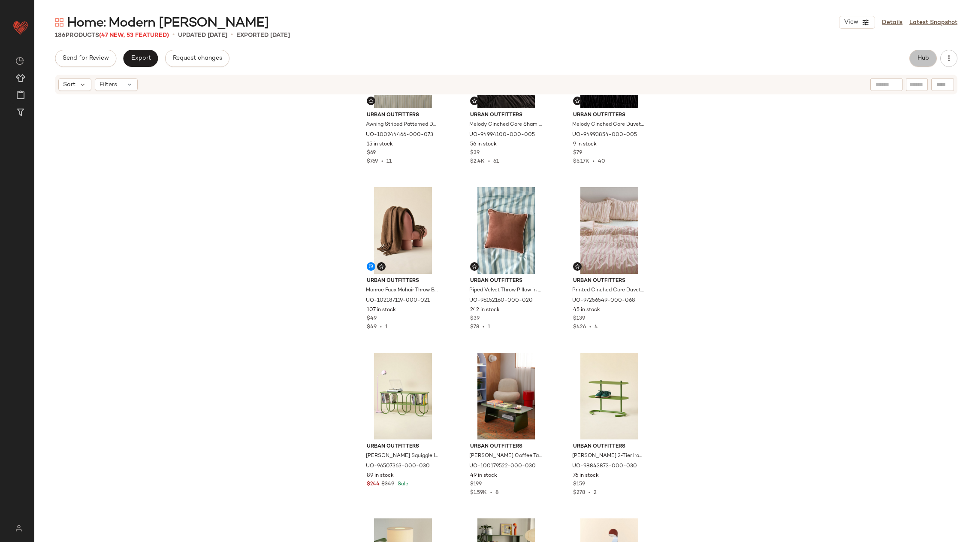
click at [931, 62] on button "Hub" at bounding box center [923, 58] width 27 height 17
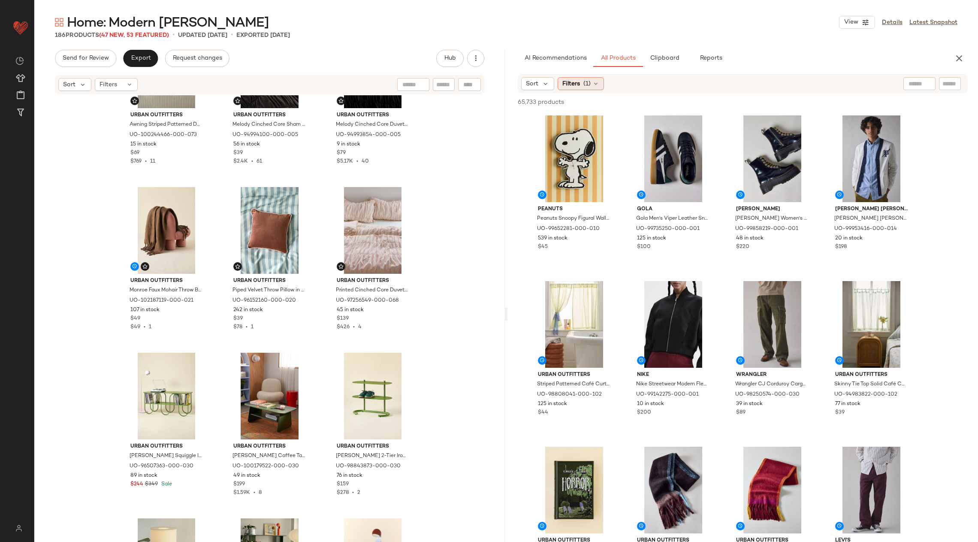
click at [600, 84] on div "Filters (1)" at bounding box center [581, 83] width 46 height 13
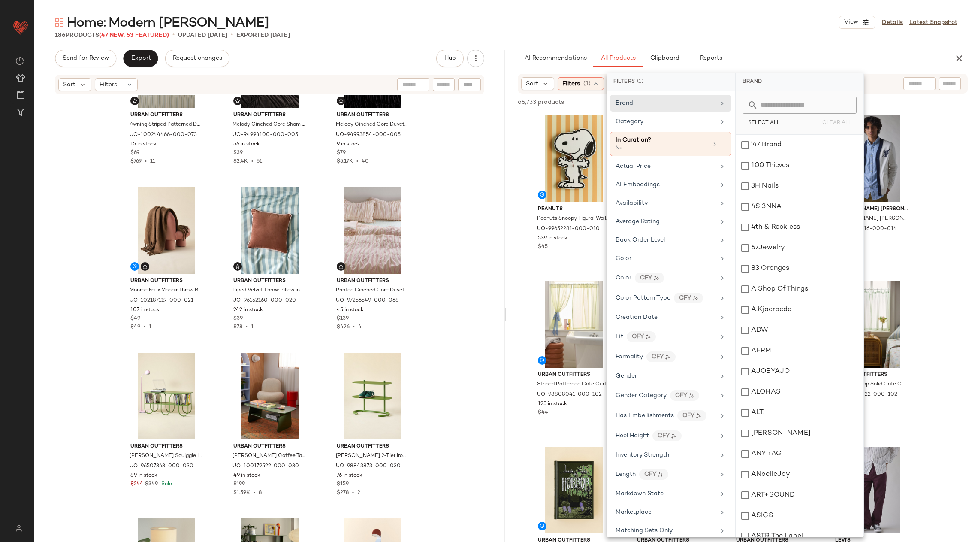
click at [596, 84] on icon at bounding box center [596, 83] width 7 height 7
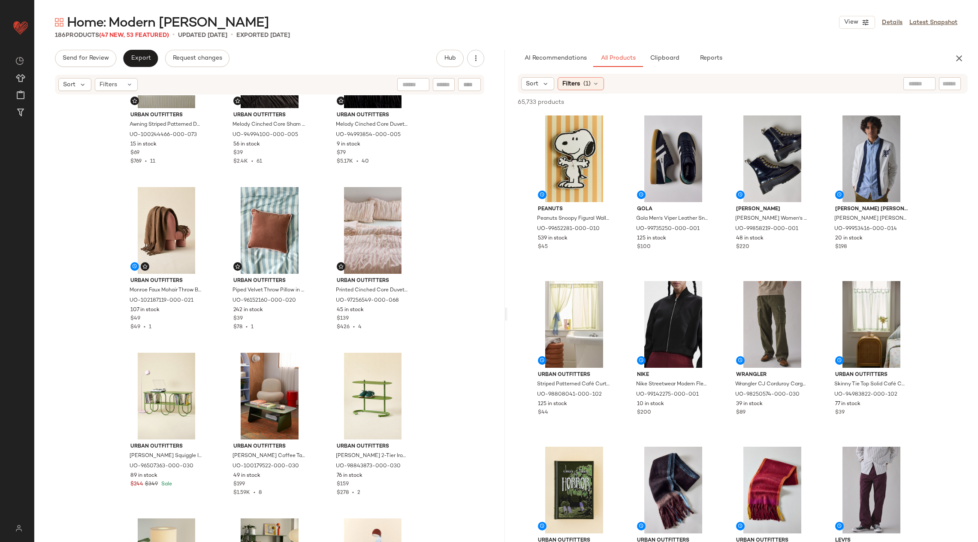
click at [596, 84] on icon at bounding box center [596, 83] width 7 height 7
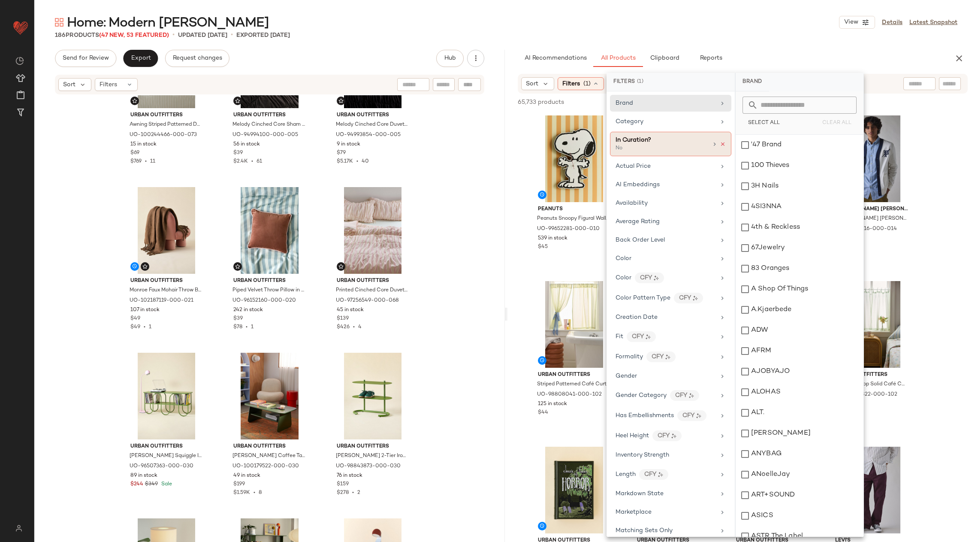
click at [721, 144] on icon at bounding box center [723, 144] width 6 height 6
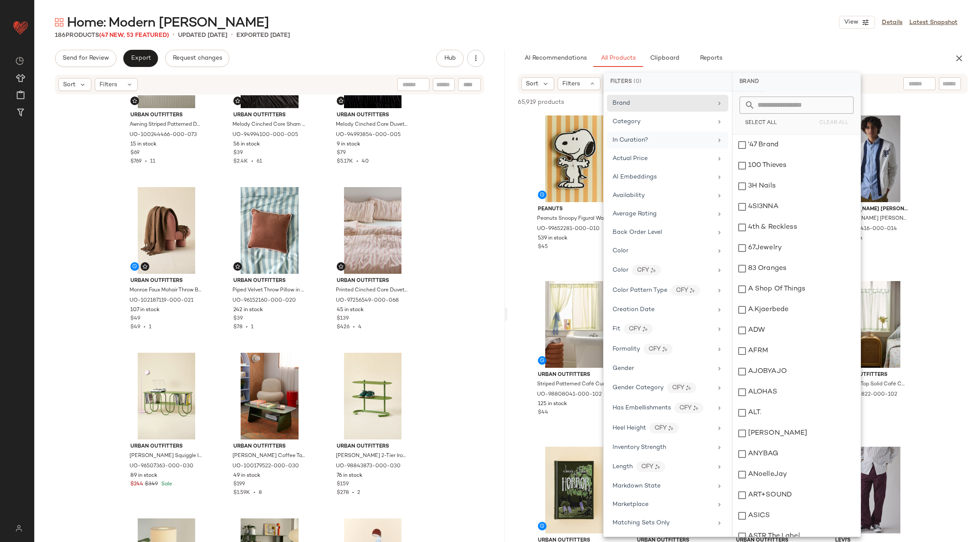
click at [954, 85] on input "text" at bounding box center [950, 83] width 15 height 9
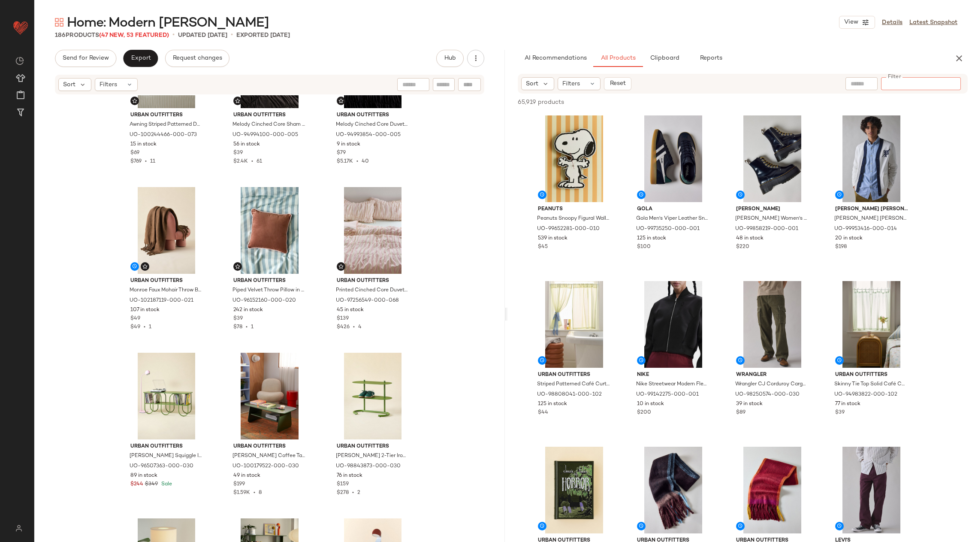
paste input "*********"
type input "*********"
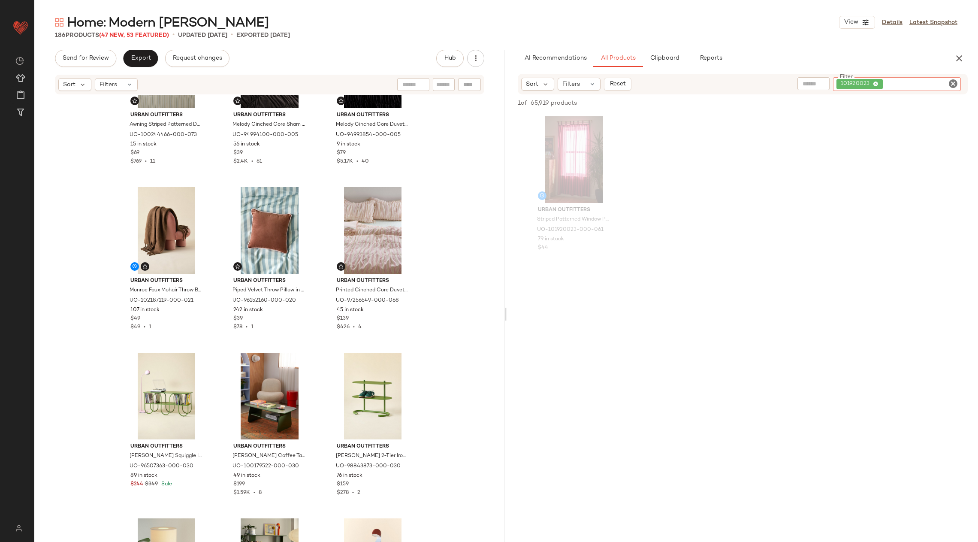
click at [952, 84] on icon "Clear Filter" at bounding box center [953, 84] width 10 height 10
click at [927, 85] on input "Filter" at bounding box center [921, 83] width 73 height 9
paste input "*********"
type input "*********"
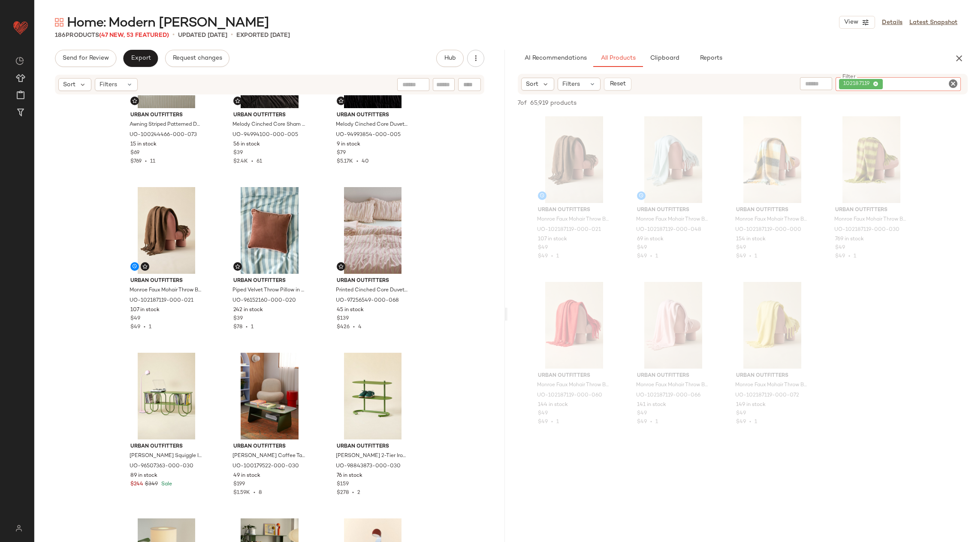
click at [955, 80] on icon "Clear Filter" at bounding box center [953, 84] width 10 height 10
click at [922, 80] on input "Filter" at bounding box center [921, 83] width 73 height 9
paste input "********"
type input "********"
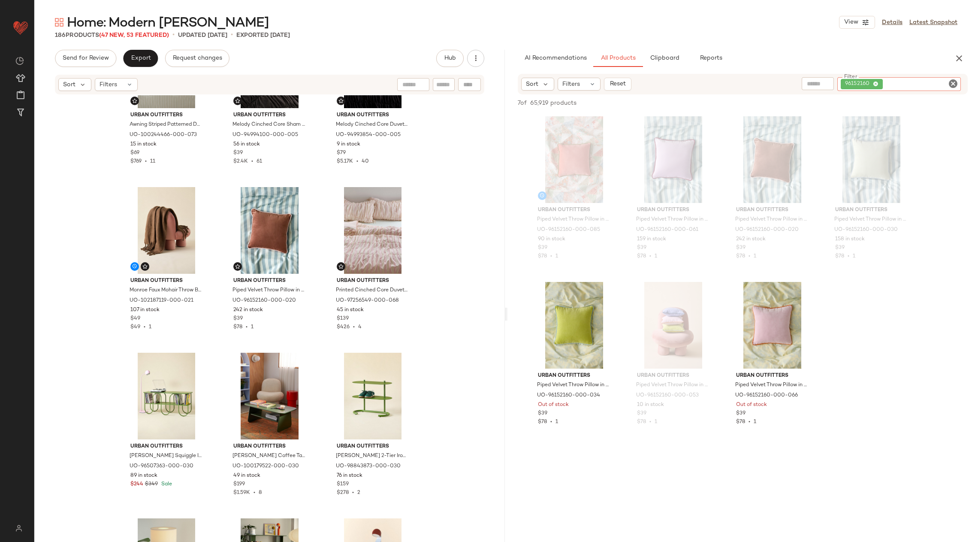
click at [953, 80] on icon "Clear Filter" at bounding box center [953, 84] width 10 height 10
paste input "********"
type input "********"
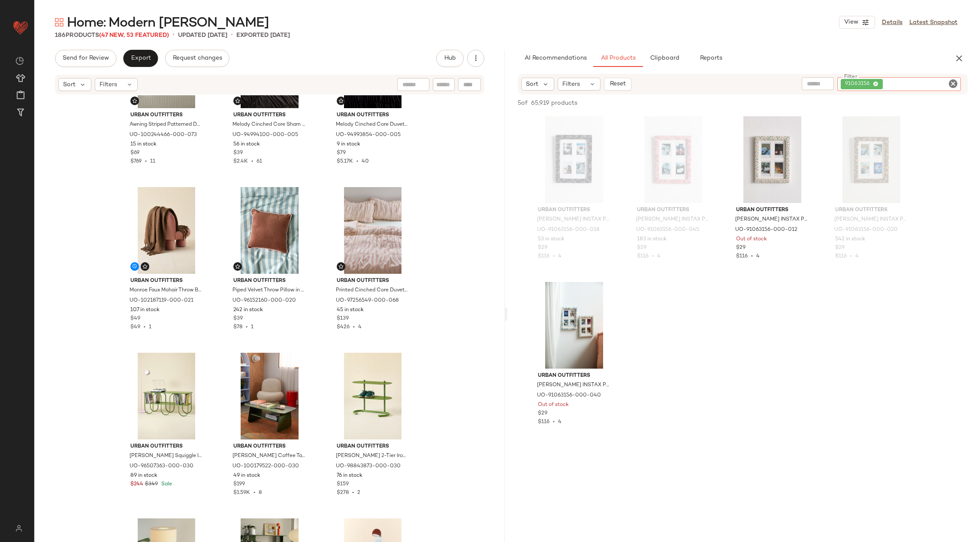
click at [953, 85] on icon "Clear Filter" at bounding box center [953, 84] width 10 height 10
paste input "*********"
type input "*********"
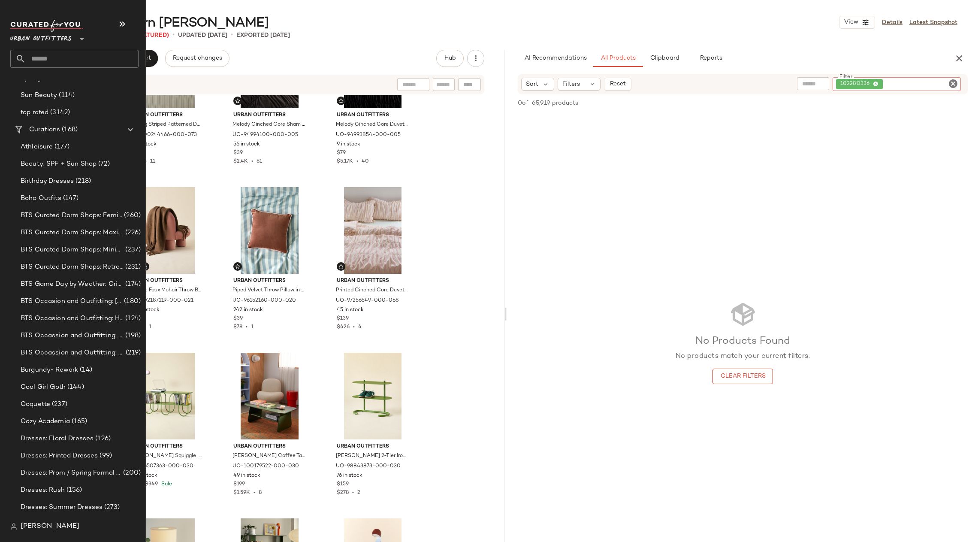
scroll to position [862, 0]
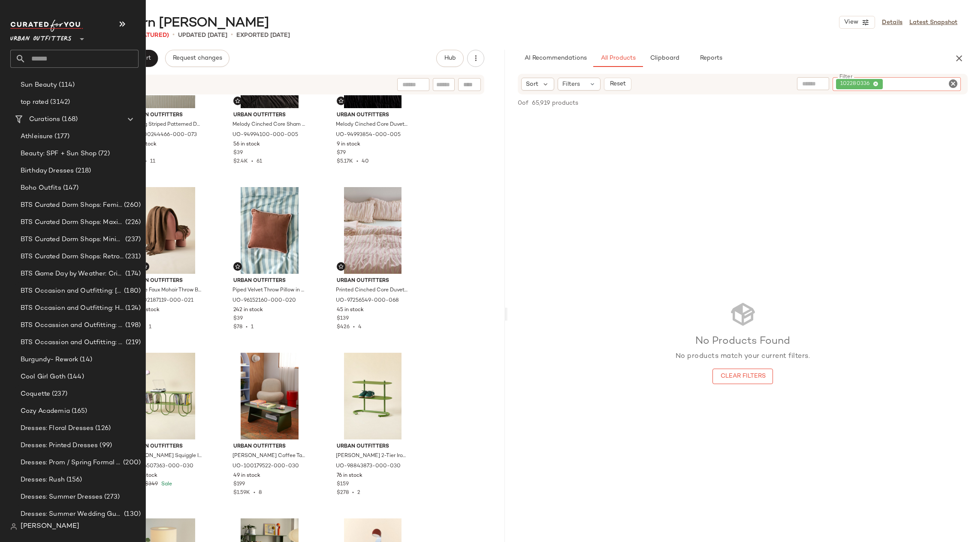
click at [52, 59] on input "text" at bounding box center [82, 59] width 113 height 18
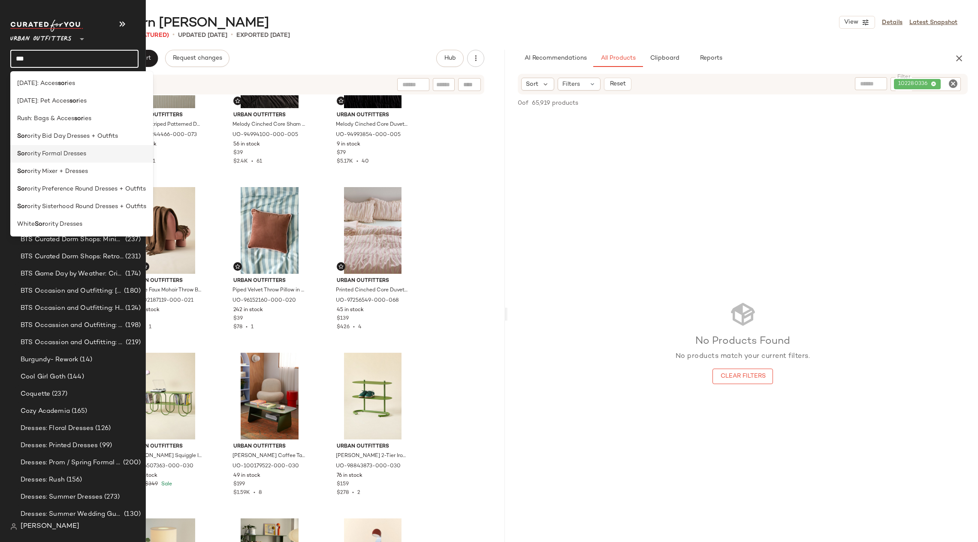
type input "***"
click at [78, 148] on div "Sor ority Formal Dresses" at bounding box center [81, 154] width 143 height 18
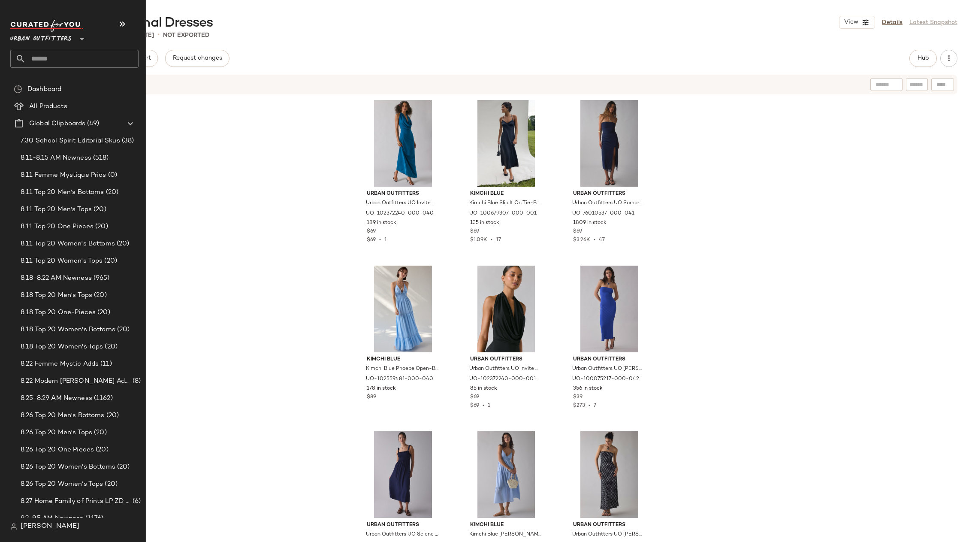
click at [38, 57] on input "text" at bounding box center [82, 59] width 113 height 18
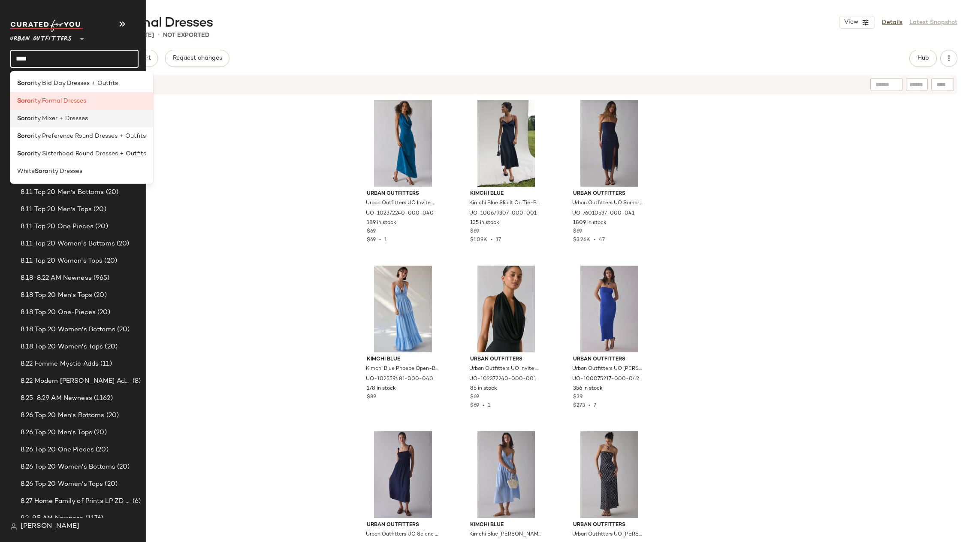
type input "****"
click at [101, 116] on div "Soro rity Mixer + Dresses" at bounding box center [81, 118] width 129 height 9
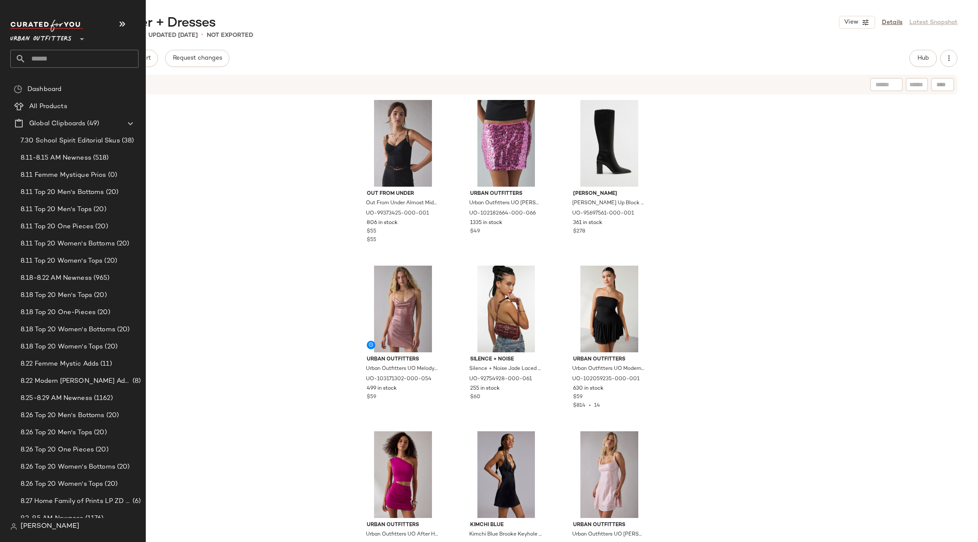
click at [60, 48] on div "Urban Outfitters **" at bounding box center [74, 44] width 128 height 48
click at [61, 53] on input "text" at bounding box center [82, 59] width 113 height 18
type input "***"
click at [65, 88] on div "Sorority Bid Day Dresses + Outfits" at bounding box center [74, 84] width 128 height 18
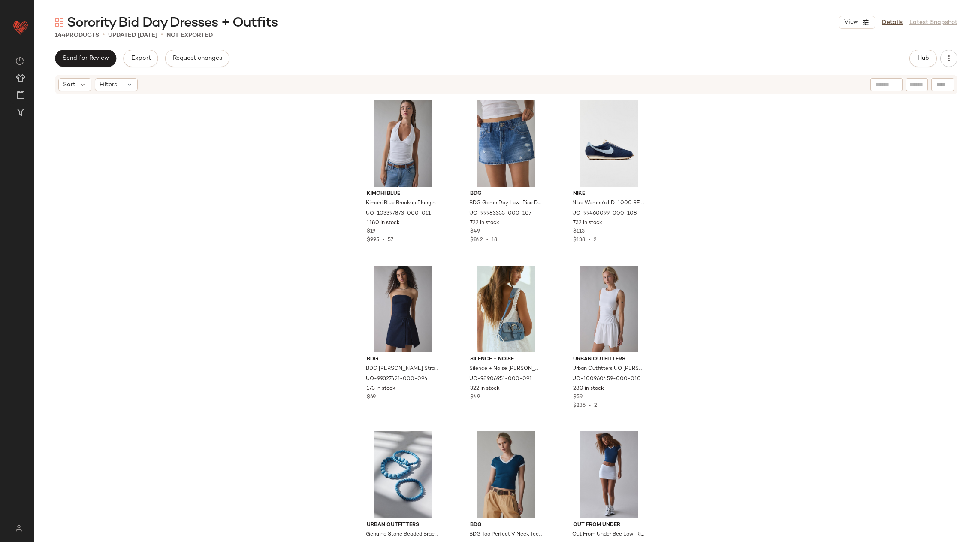
click at [289, 92] on div "Sort Filters" at bounding box center [506, 85] width 903 height 20
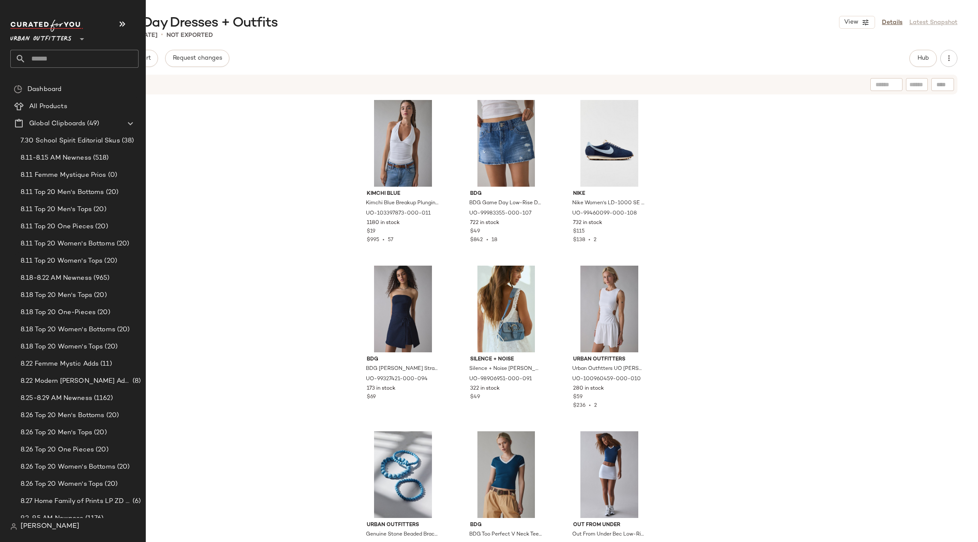
click at [51, 53] on input "text" at bounding box center [82, 59] width 113 height 18
type input "*****"
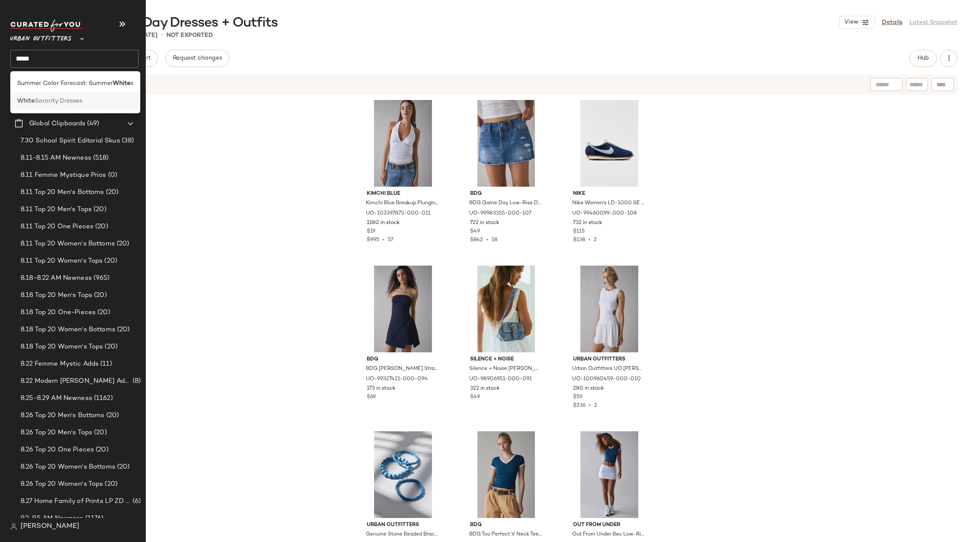
click at [53, 95] on div "White Sorority Dresses" at bounding box center [75, 101] width 130 height 18
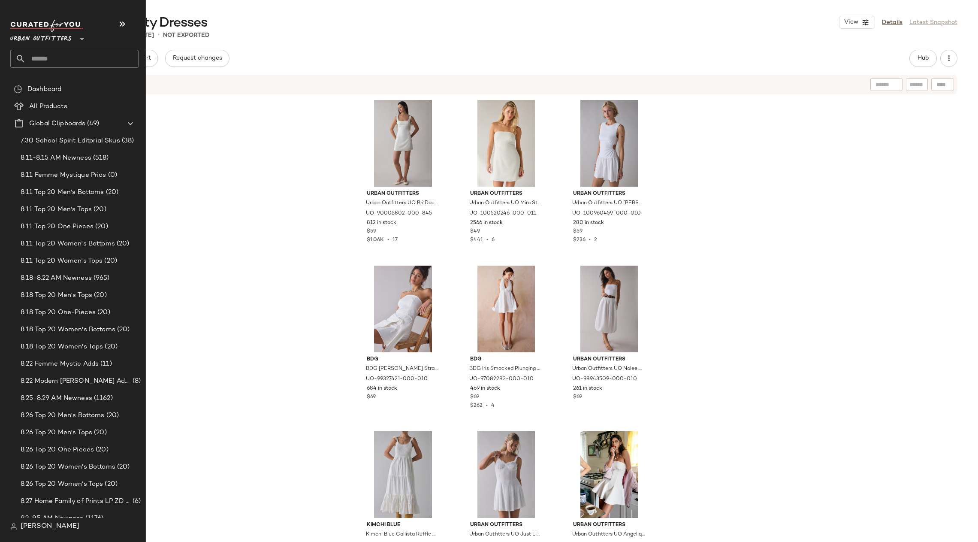
click at [46, 59] on input "text" at bounding box center [82, 59] width 113 height 18
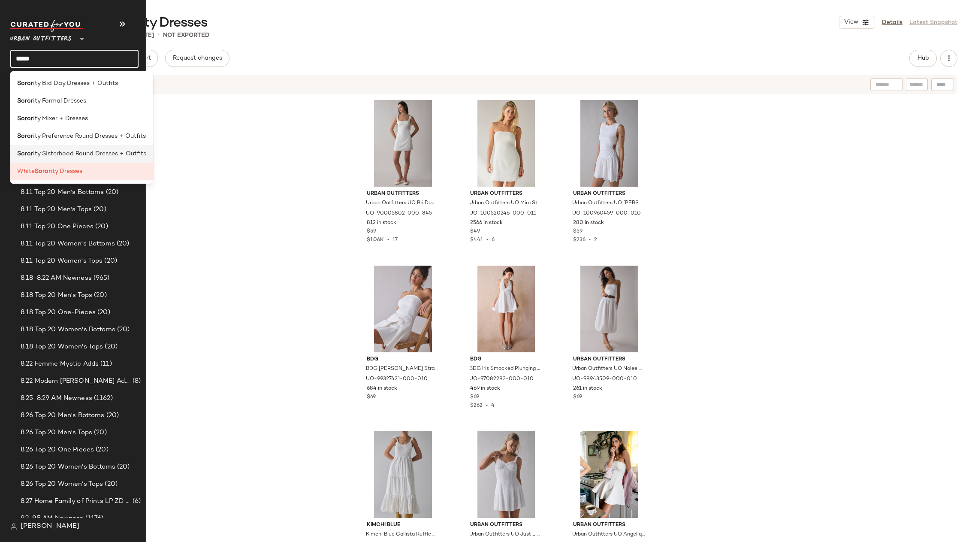
type input "*****"
click at [78, 153] on span "ity Sisterhood Round Dresses + Outfits" at bounding box center [89, 153] width 113 height 9
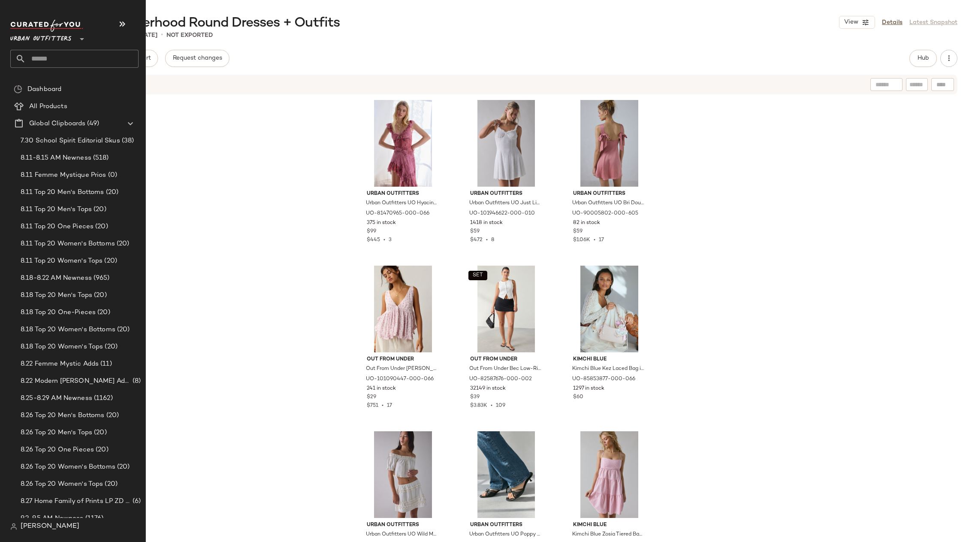
click at [63, 51] on input "text" at bounding box center [82, 59] width 113 height 18
type input "****"
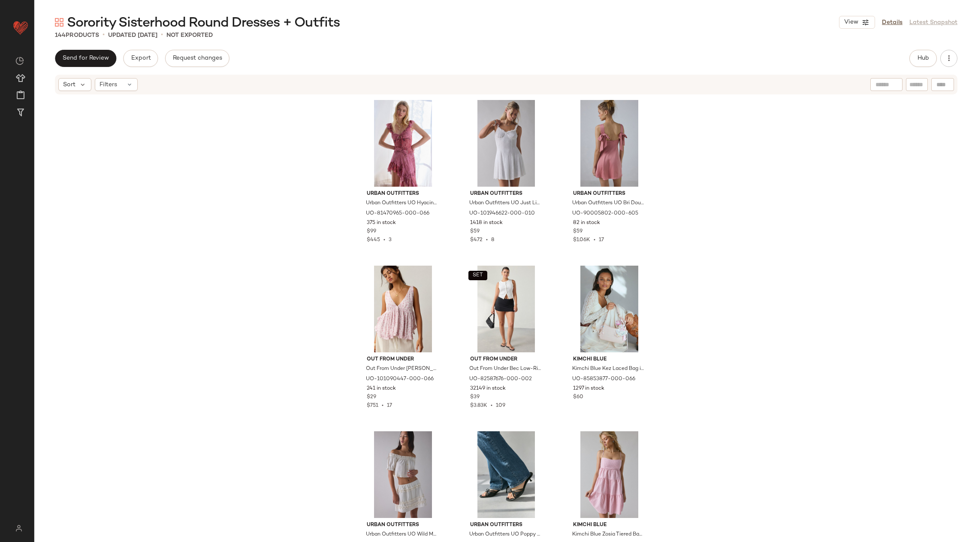
click at [175, 179] on div "Urban Outfitters Urban Outfitters UO Hyacinth Lace Spliced Midi Dress in Pink, …" at bounding box center [506, 331] width 944 height 472
click at [105, 203] on span "Create New Curation" at bounding box center [117, 201] width 70 height 7
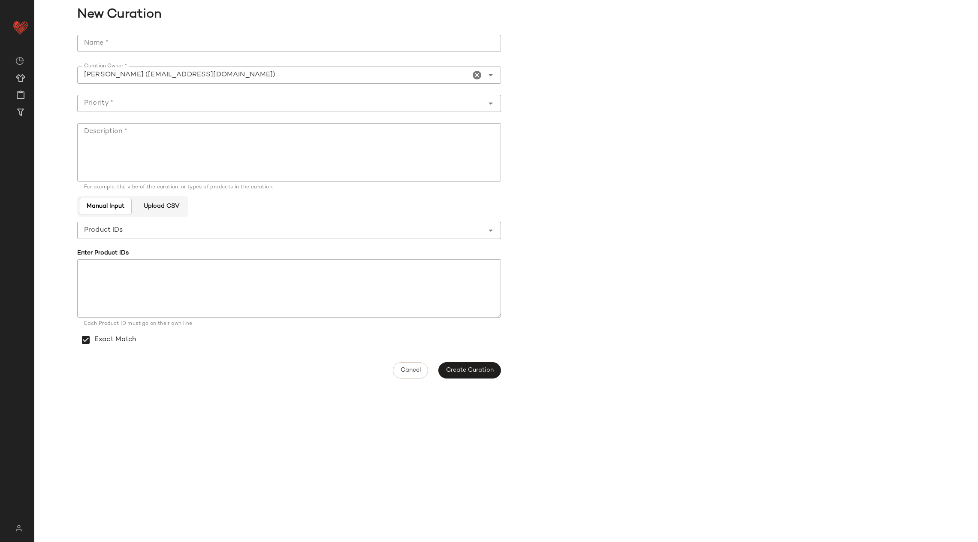
click at [225, 52] on div at bounding box center [289, 56] width 424 height 9
click at [215, 45] on input "Name *" at bounding box center [289, 43] width 424 height 17
type input "**********"
click at [275, 105] on input "Priority *" at bounding box center [280, 103] width 407 height 10
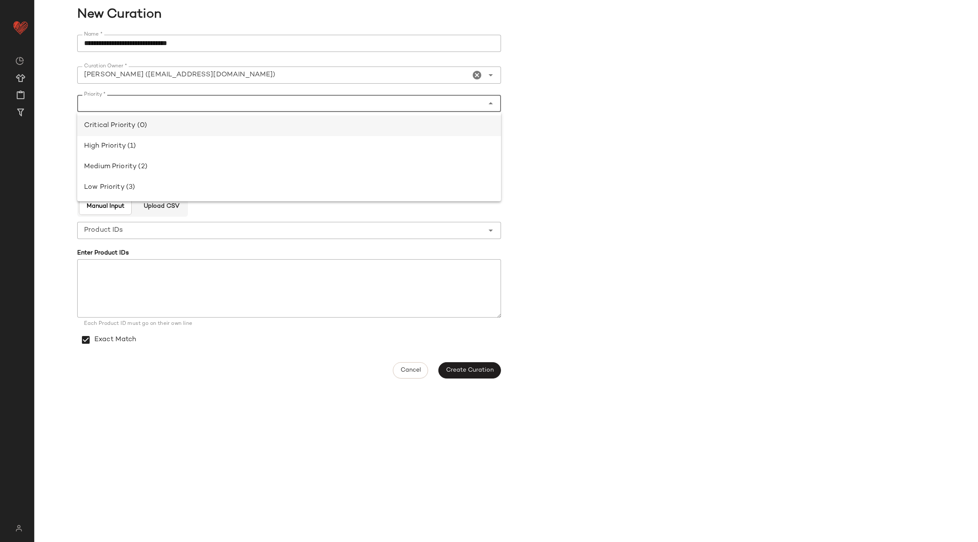
click at [276, 130] on div "Critical Priority (0)" at bounding box center [289, 126] width 410 height 10
type input "**********"
click at [324, 148] on textarea "Description *" at bounding box center [289, 152] width 424 height 58
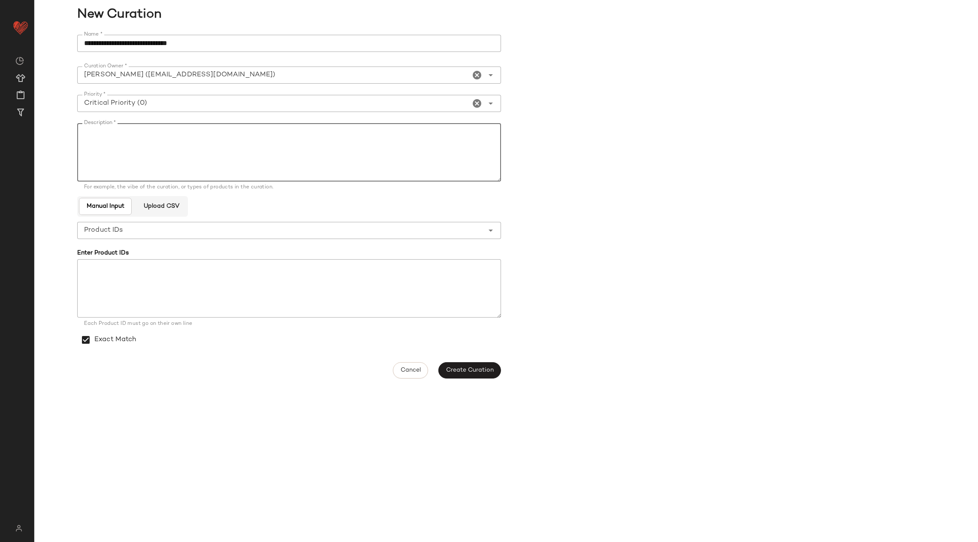
paste textarea "**********"
type textarea "**********"
click at [480, 370] on span "Create Curation" at bounding box center [470, 370] width 48 height 7
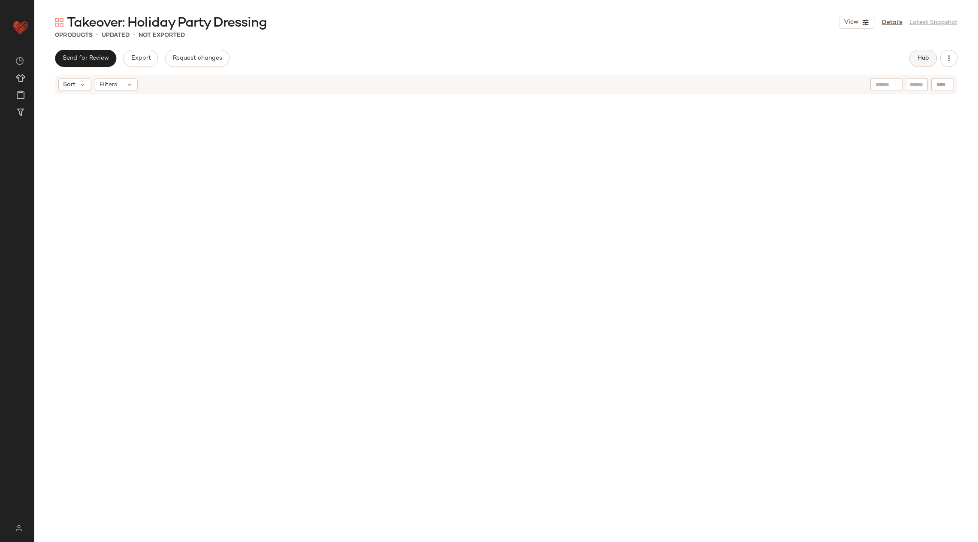
click at [917, 60] on span "Hub" at bounding box center [923, 58] width 12 height 7
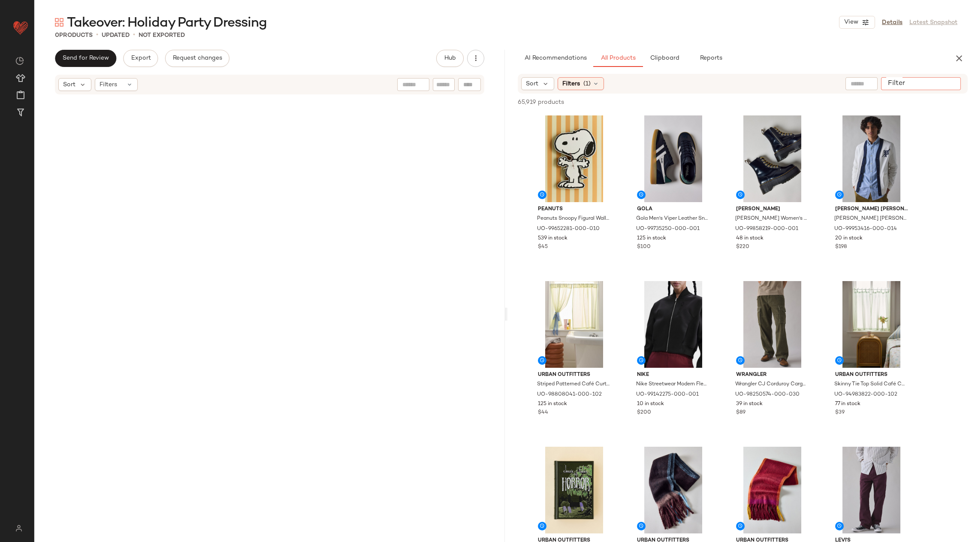
click at [942, 81] on div at bounding box center [921, 83] width 80 height 13
type input "**********"
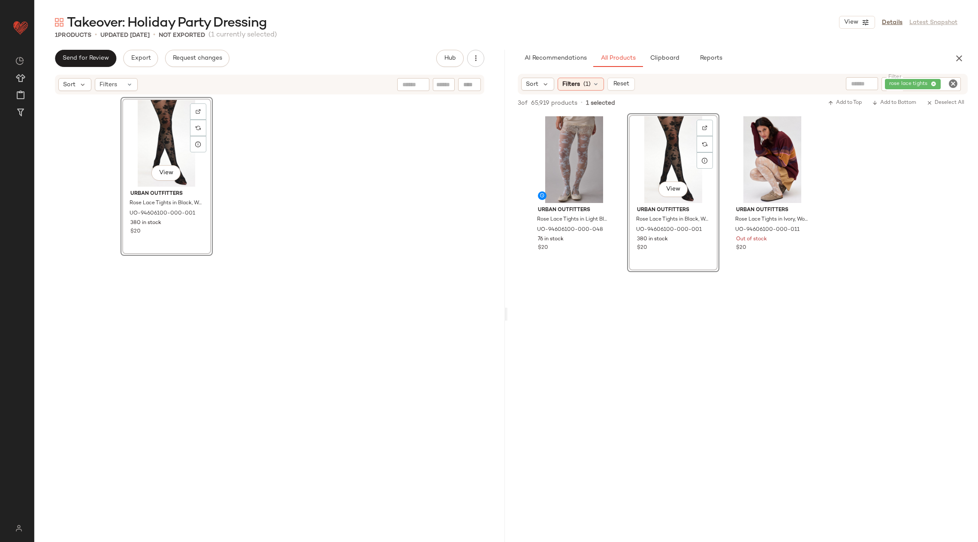
drag, startPoint x: 693, startPoint y: 173, endPoint x: 245, endPoint y: 1, distance: 478.9
click at [958, 85] on icon "Clear Filter" at bounding box center [953, 84] width 10 height 10
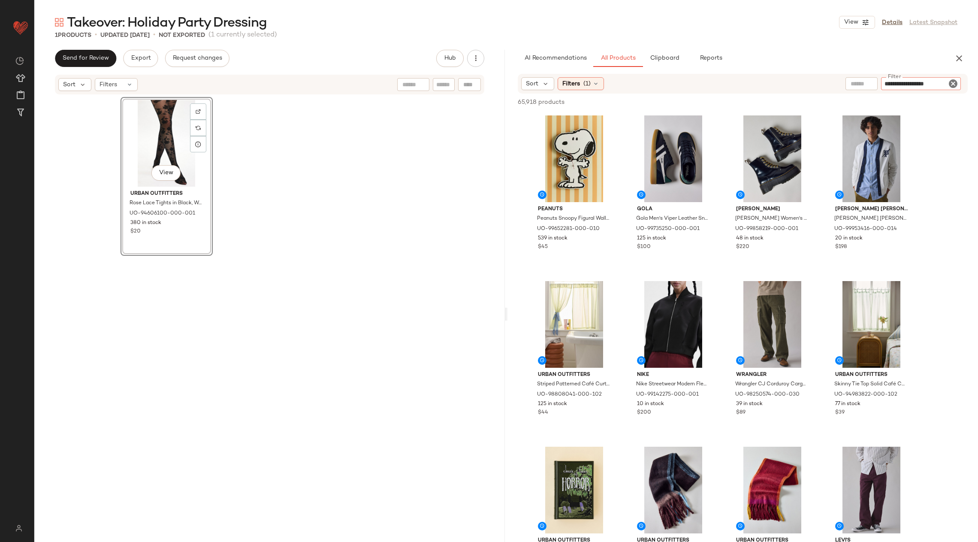
type input "**********"
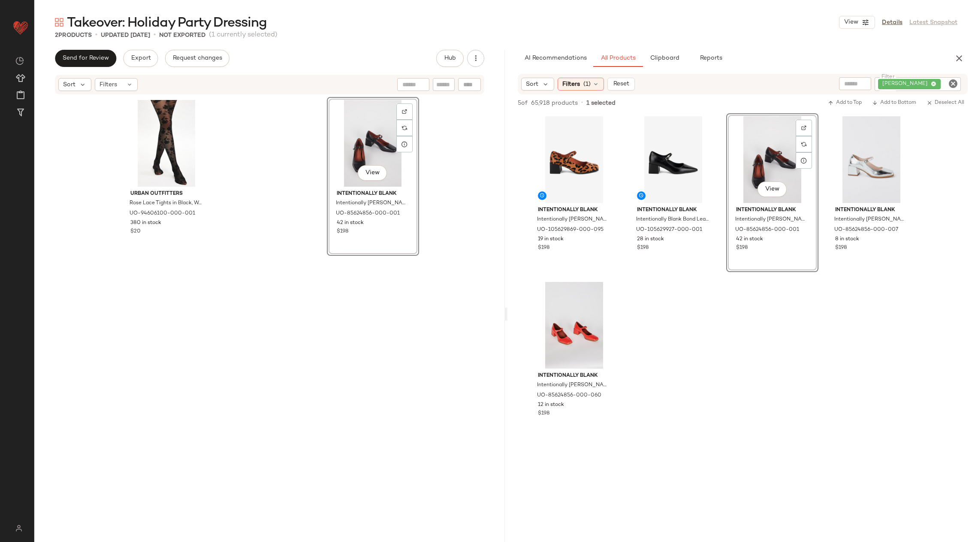
drag, startPoint x: 787, startPoint y: 228, endPoint x: 300, endPoint y: 2, distance: 536.4
click at [958, 86] on icon "Clear Filter" at bounding box center [953, 84] width 10 height 10
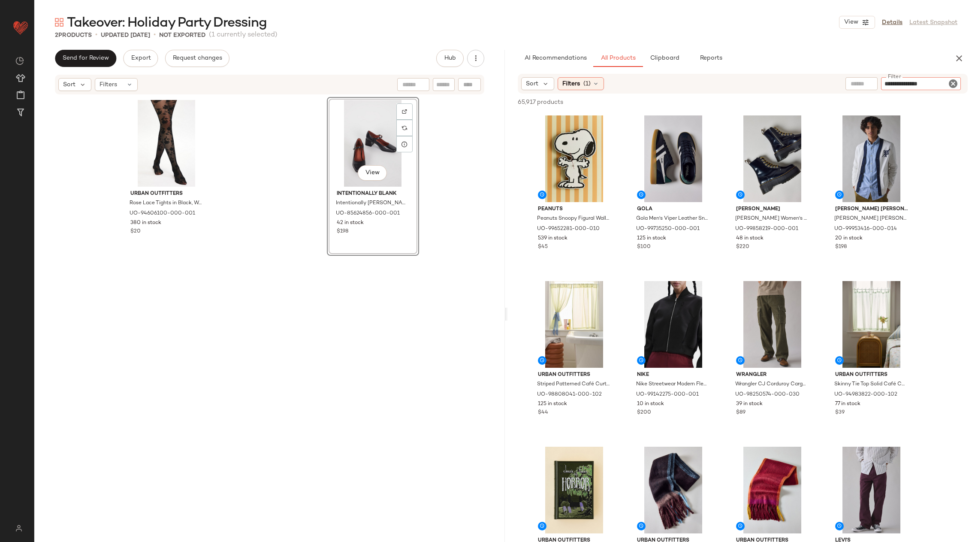
type input "**********"
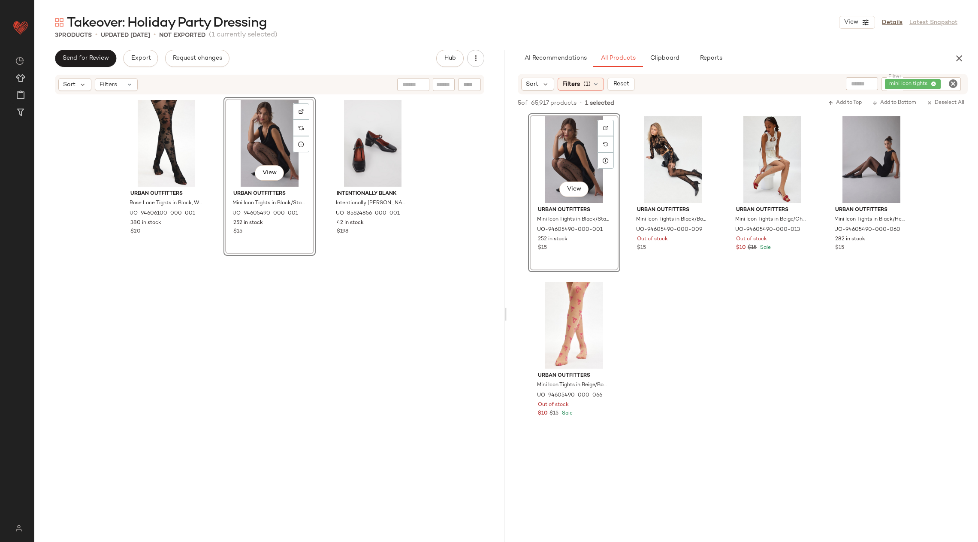
drag, startPoint x: 575, startPoint y: 211, endPoint x: 284, endPoint y: 3, distance: 357.7
click at [955, 83] on icon "Clear Filter" at bounding box center [953, 84] width 10 height 10
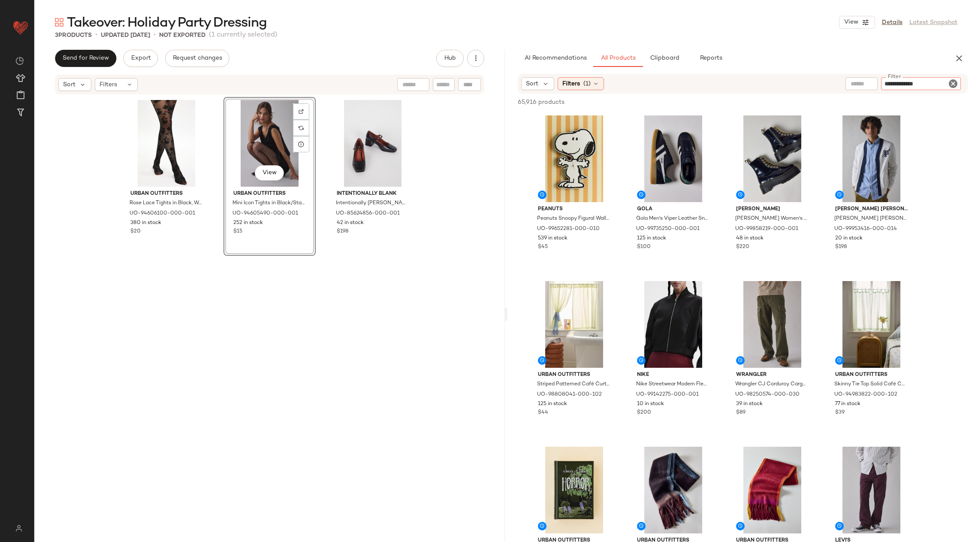
type input "**********"
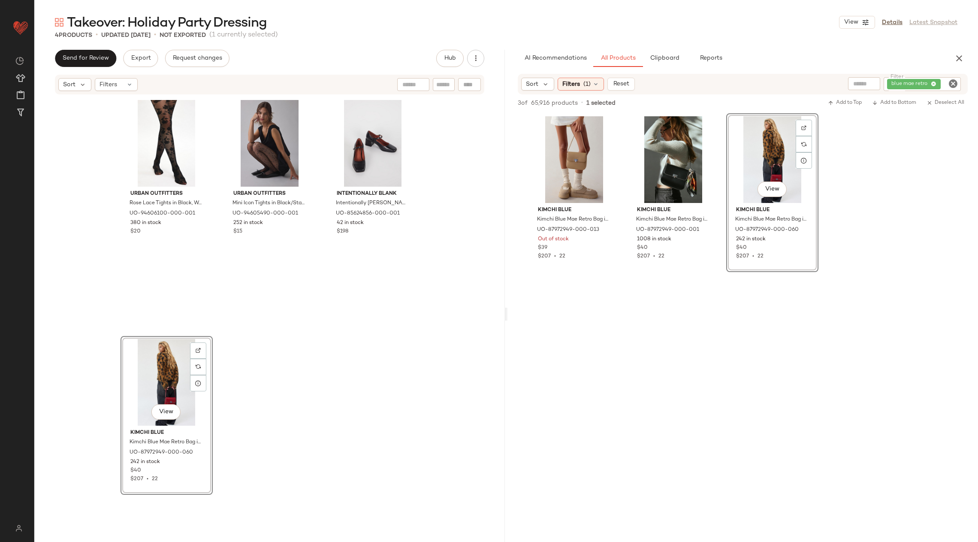
drag, startPoint x: 744, startPoint y: 184, endPoint x: 302, endPoint y: 2, distance: 478.7
click at [953, 82] on icon "Clear Filter" at bounding box center [953, 84] width 10 height 10
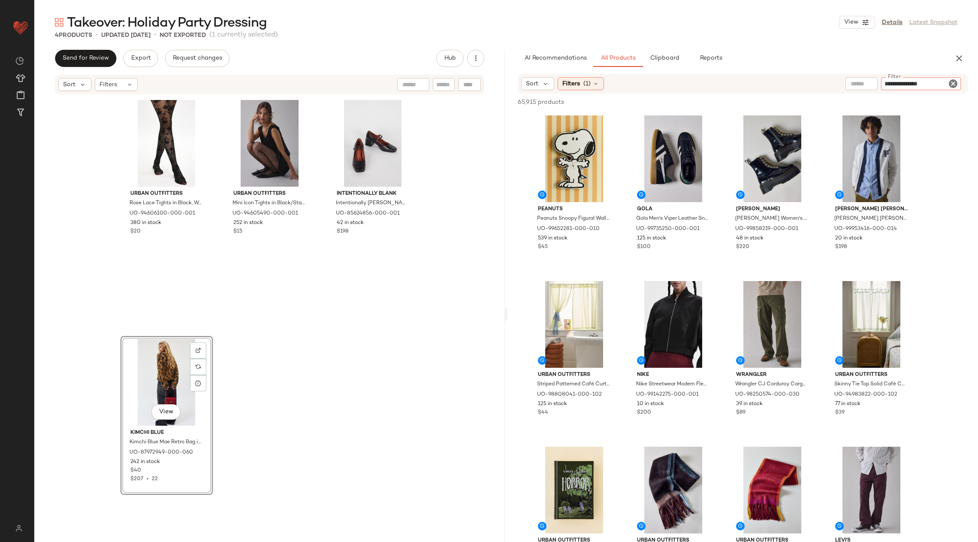
type input "**********"
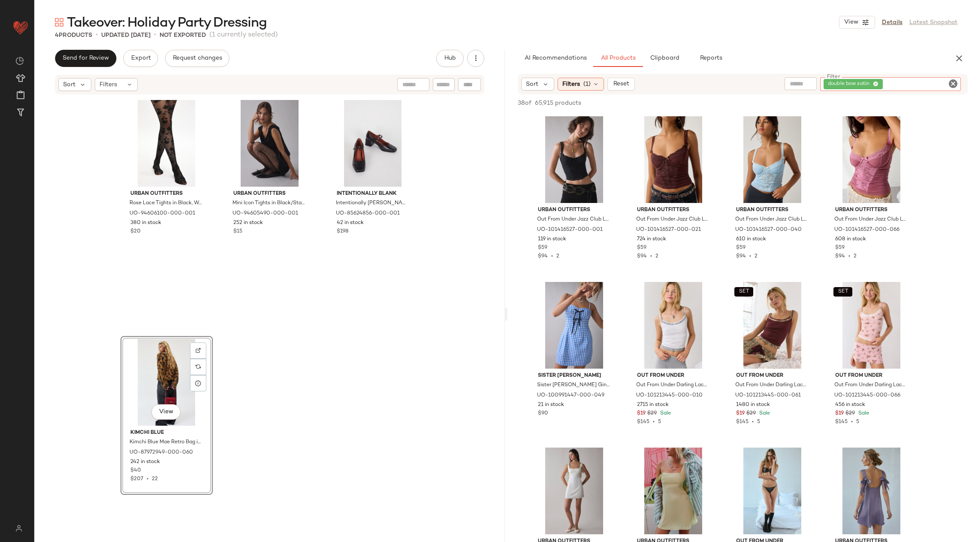
click at [910, 85] on input "Filter" at bounding box center [921, 84] width 73 height 9
type input "*****"
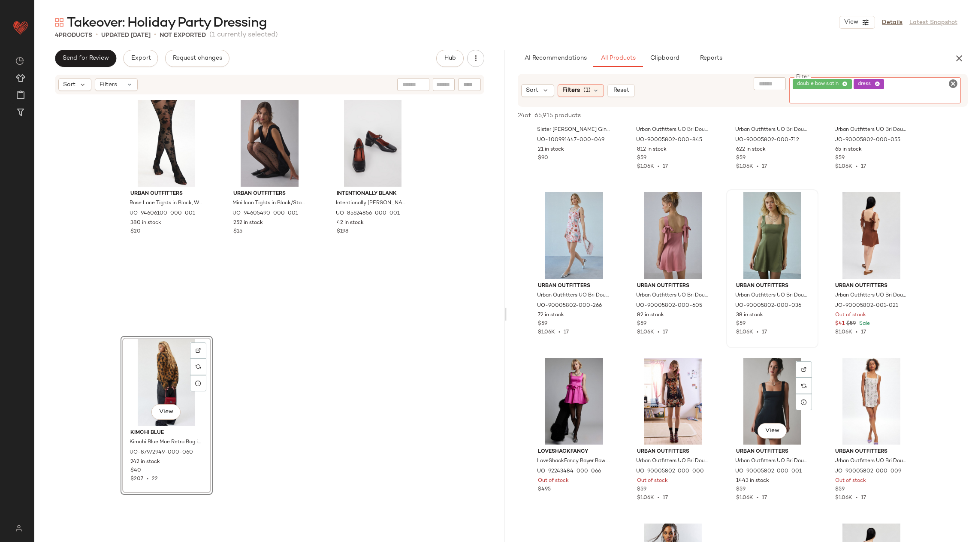
scroll to position [116, 0]
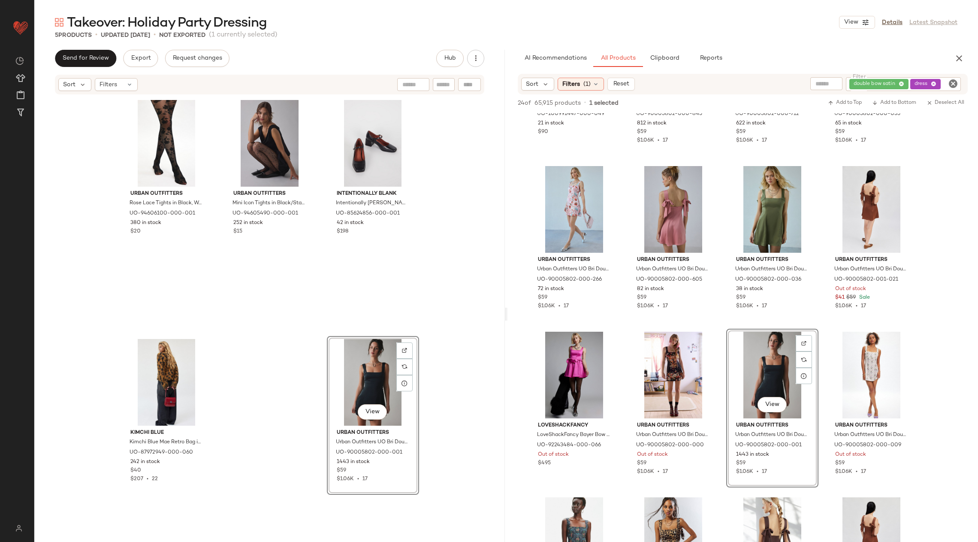
drag, startPoint x: 780, startPoint y: 423, endPoint x: 213, endPoint y: 2, distance: 706.0
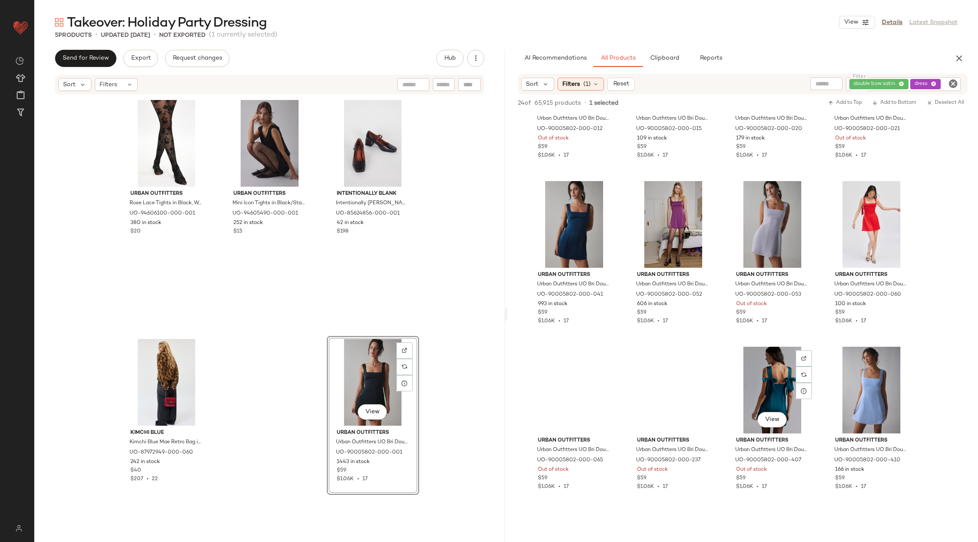
scroll to position [596, 0]
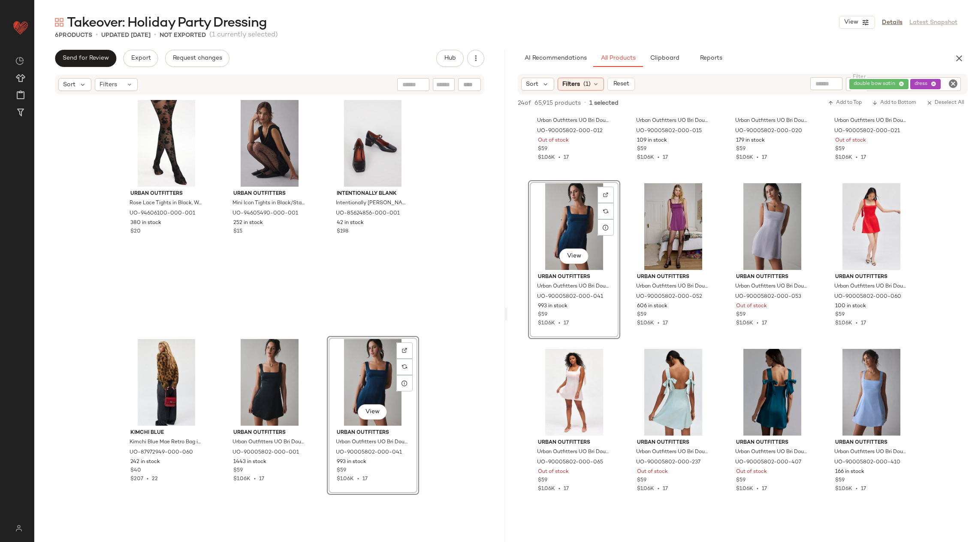
drag, startPoint x: 579, startPoint y: 283, endPoint x: 281, endPoint y: 1, distance: 410.1
click at [953, 85] on icon "Clear Filter" at bounding box center [953, 84] width 10 height 10
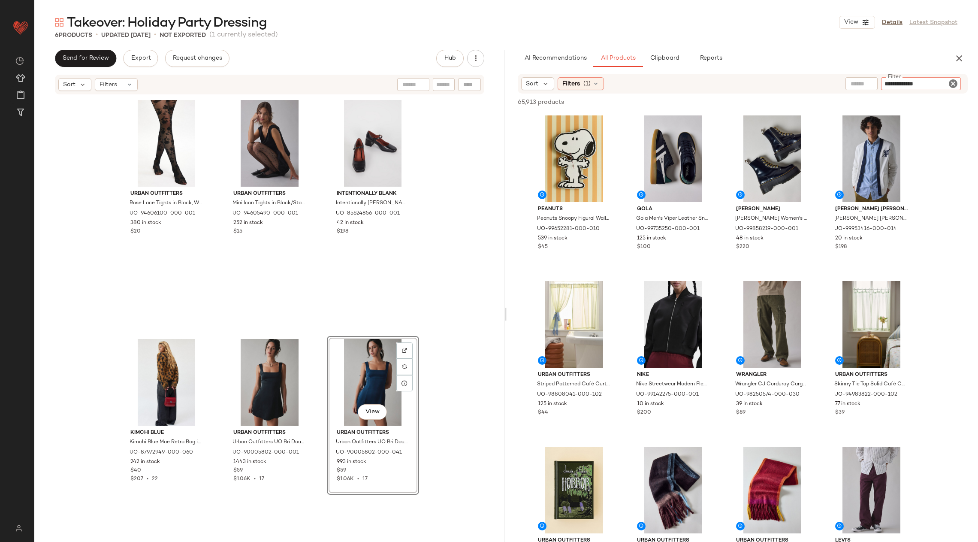
type input "**********"
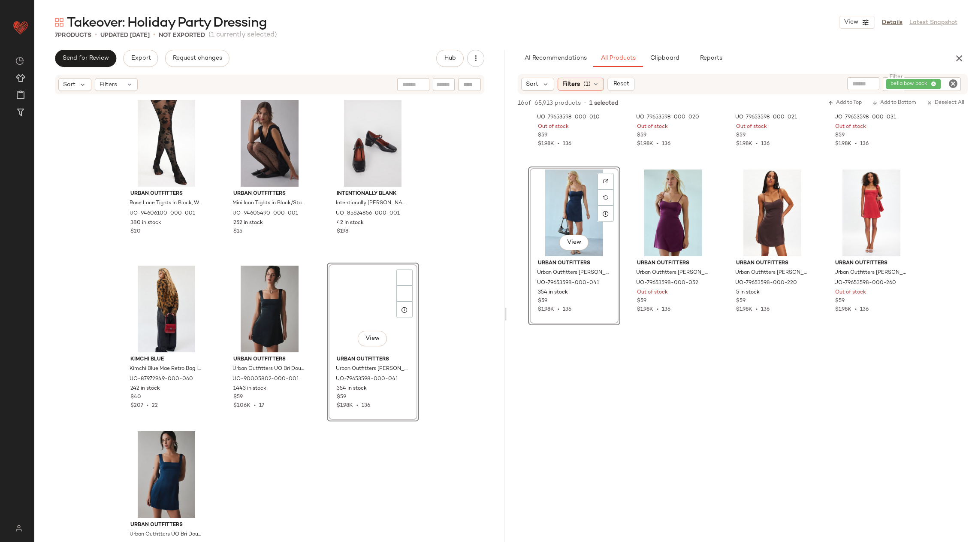
scroll to position [19, 0]
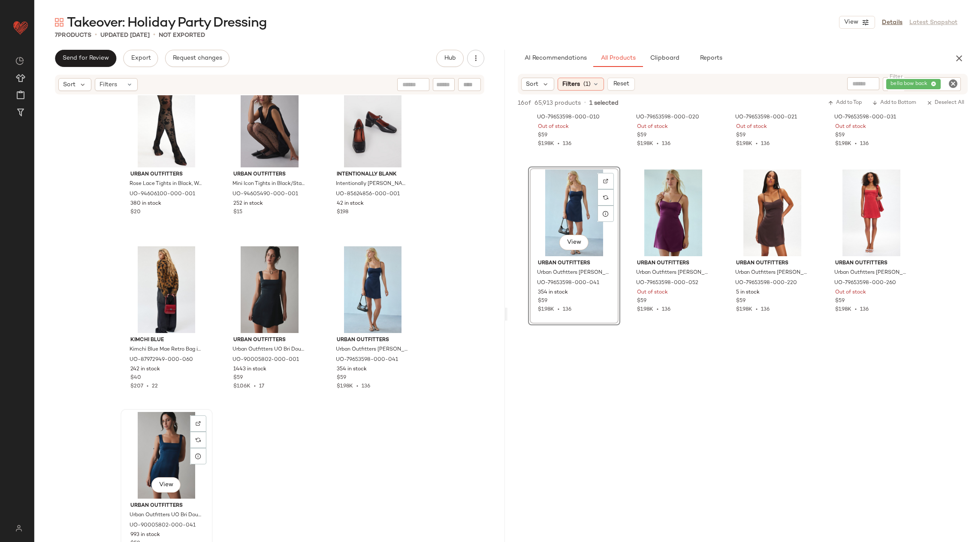
click at [139, 451] on div "View" at bounding box center [167, 455] width 86 height 87
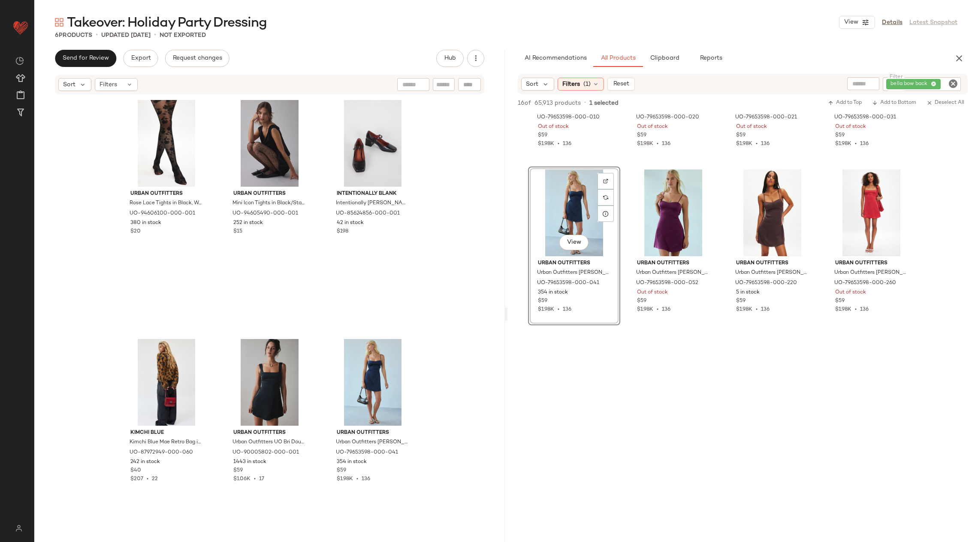
click at [950, 85] on icon "Clear Filter" at bounding box center [953, 84] width 10 height 10
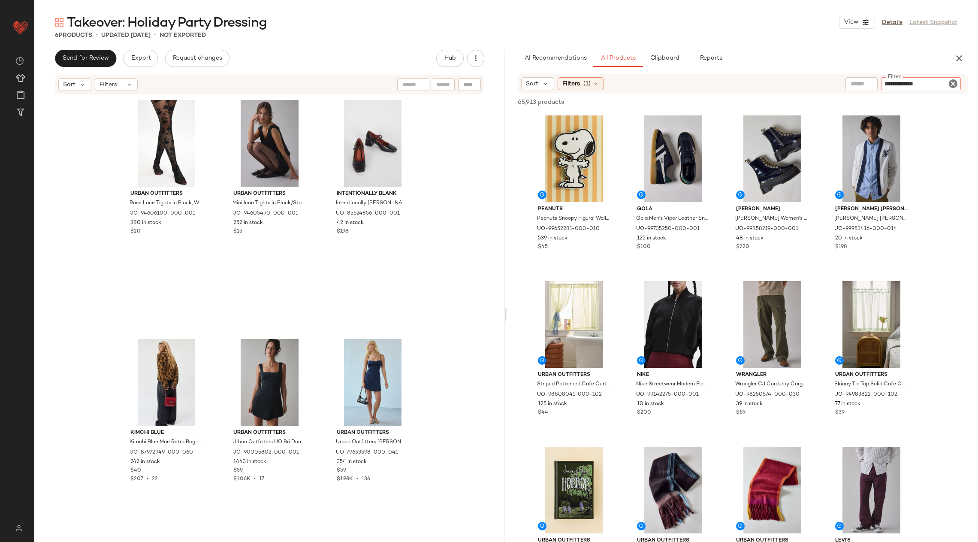
type input "**********"
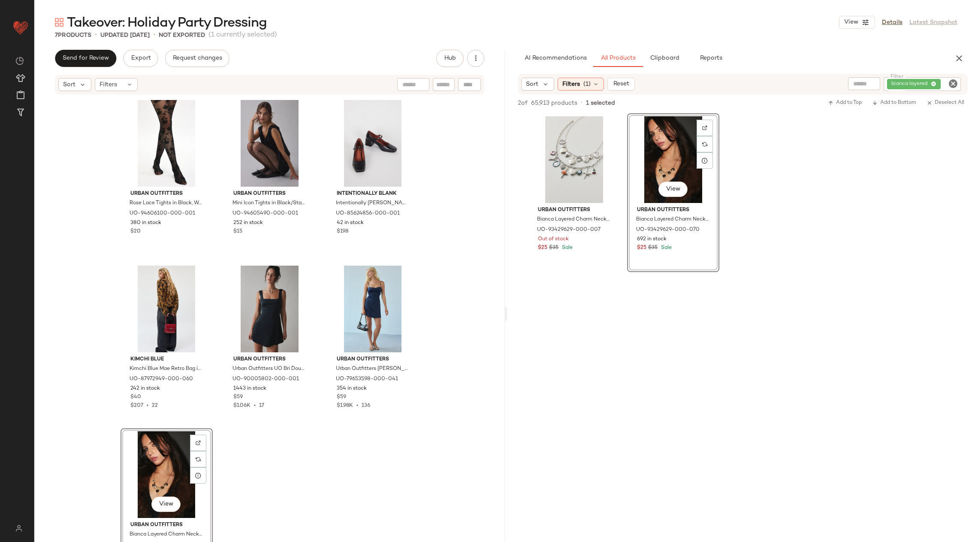
drag, startPoint x: 680, startPoint y: 227, endPoint x: 422, endPoint y: 16, distance: 332.7
click at [956, 85] on icon "Clear Filter" at bounding box center [953, 84] width 10 height 10
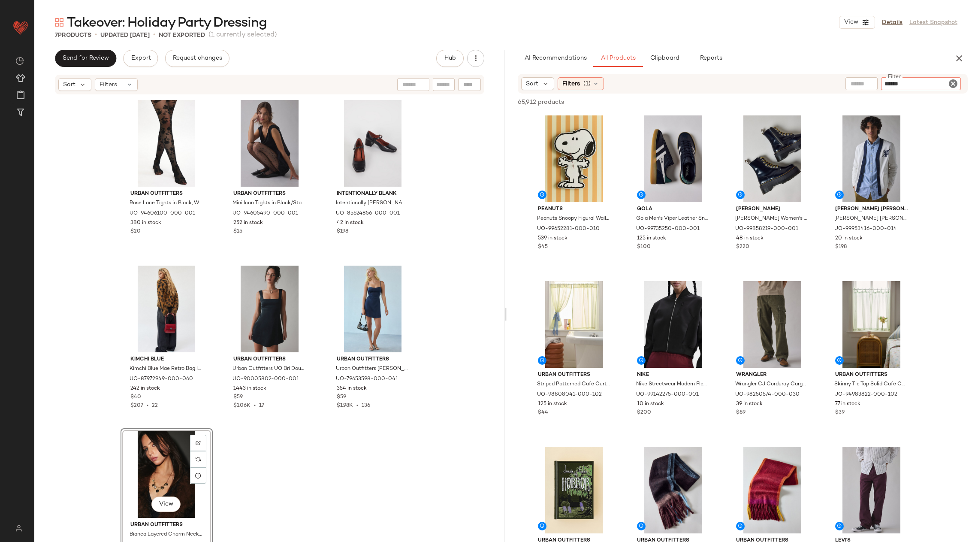
type input "*******"
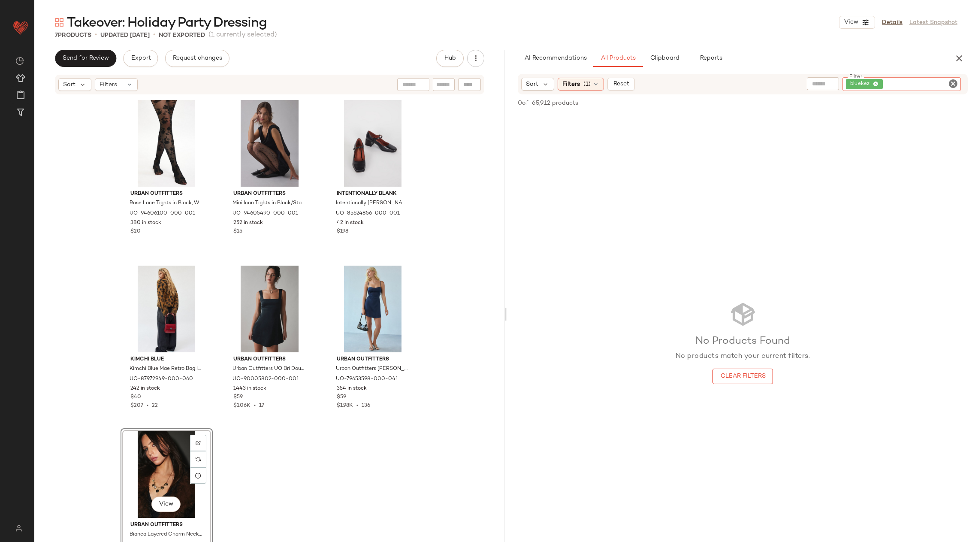
click at [956, 81] on icon "Clear Filter" at bounding box center [953, 84] width 10 height 10
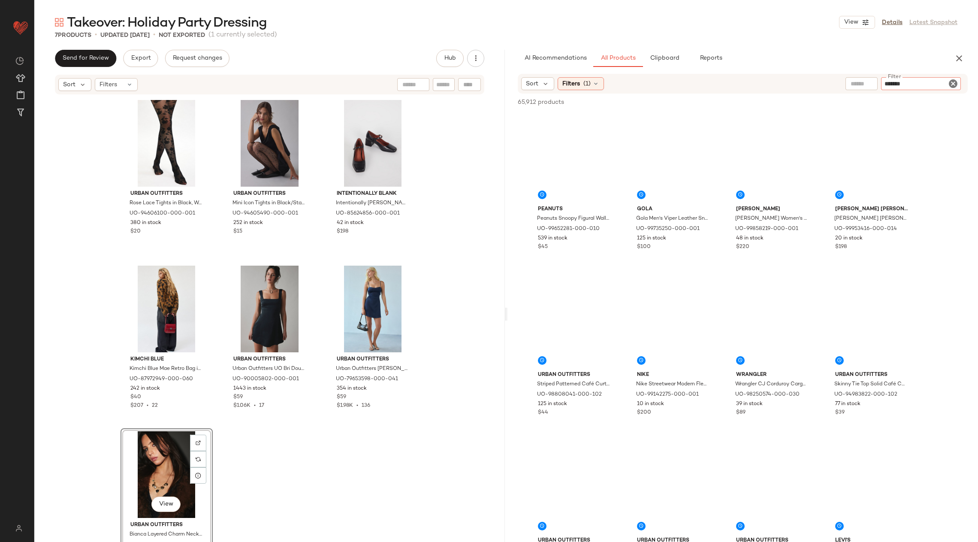
type input "********"
